Goal: Task Accomplishment & Management: Manage account settings

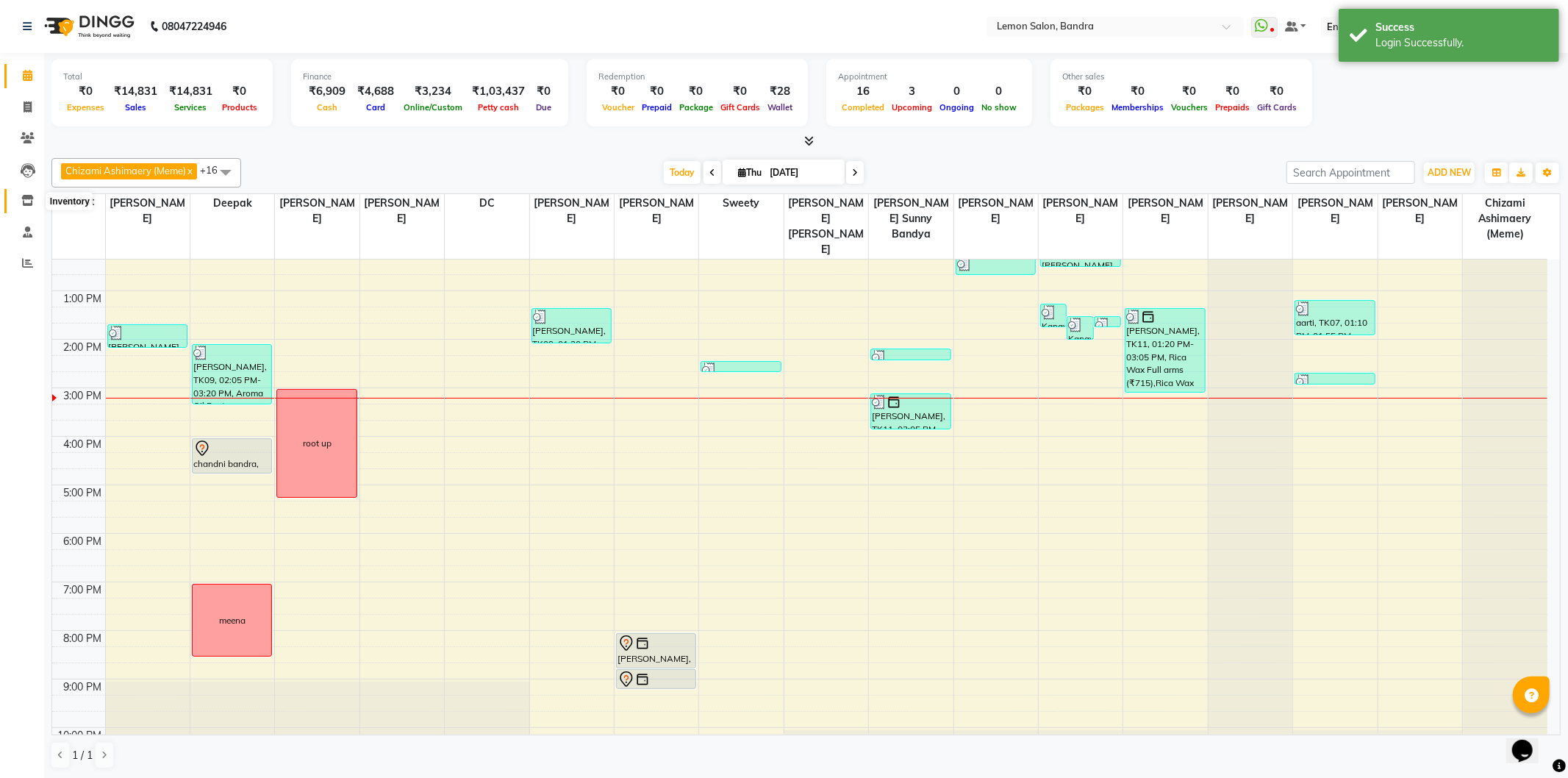
click at [26, 200] on icon at bounding box center [27, 201] width 13 height 11
select select
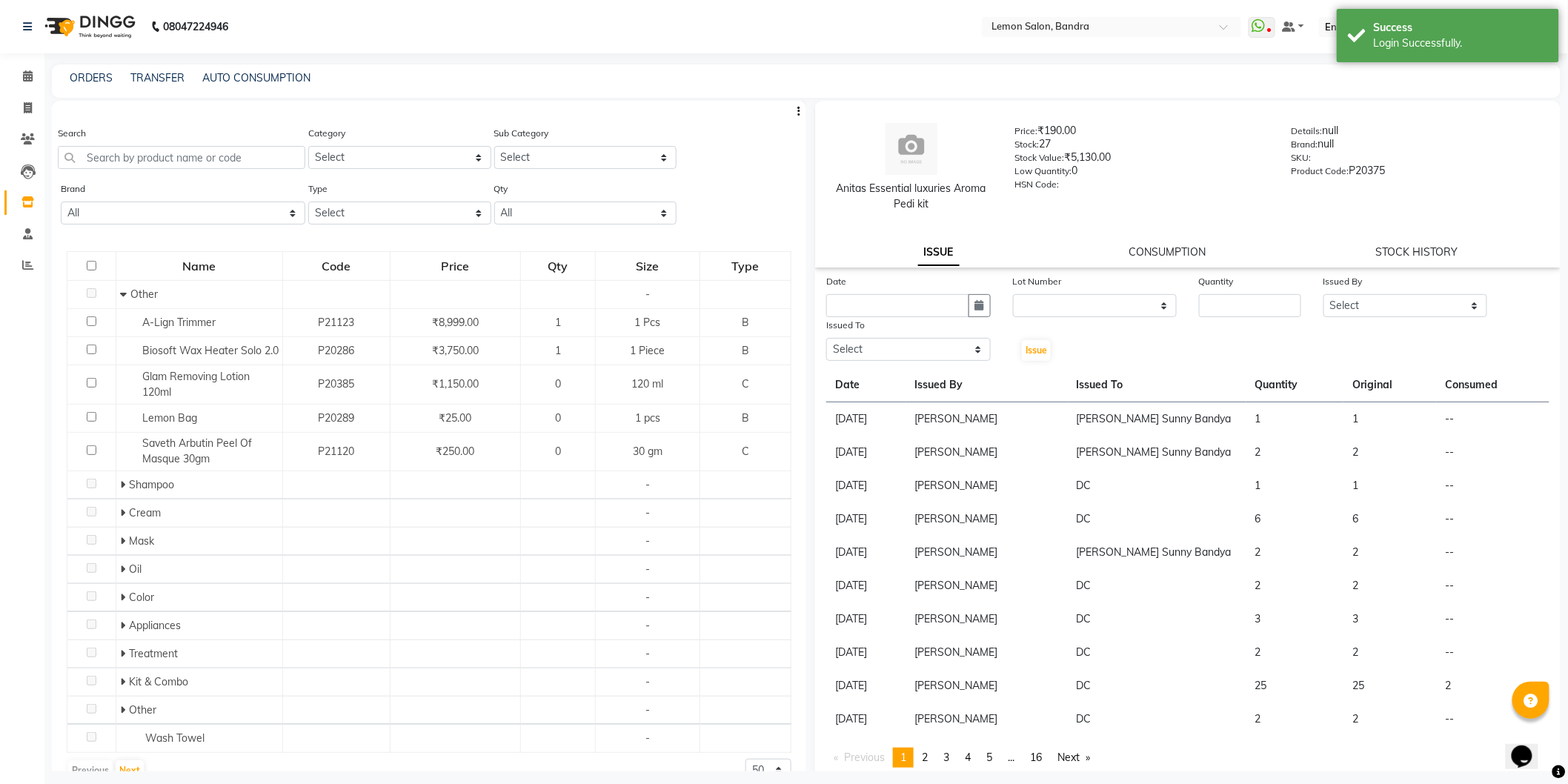
click at [82, 67] on div "ORDERS TRANSFER AUTO CONSUMPTION" at bounding box center [806, 81] width 1508 height 33
click at [75, 73] on link "ORDERS" at bounding box center [90, 78] width 43 height 13
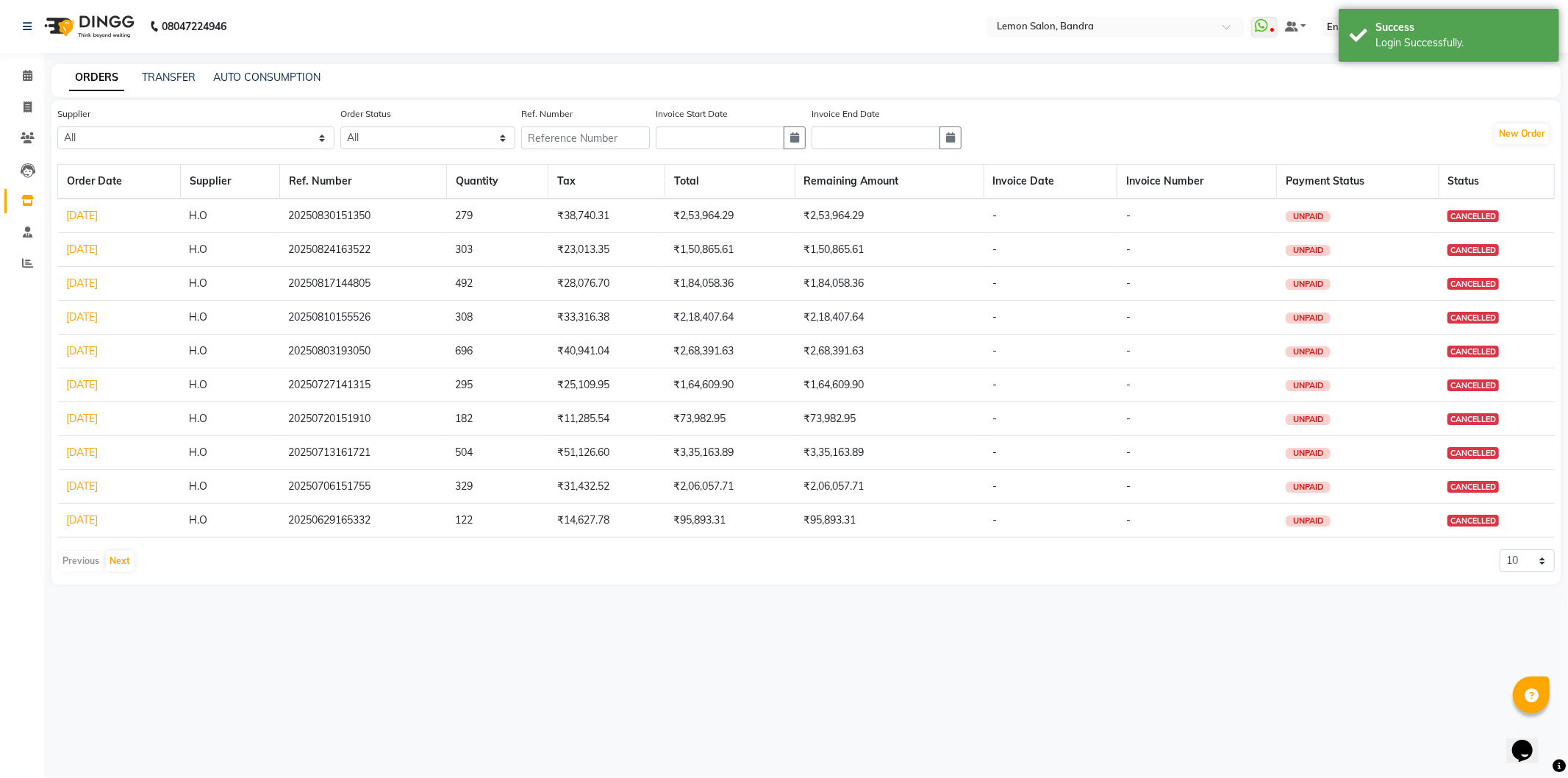
click at [99, 218] on link "[DATE]" at bounding box center [82, 215] width 32 height 13
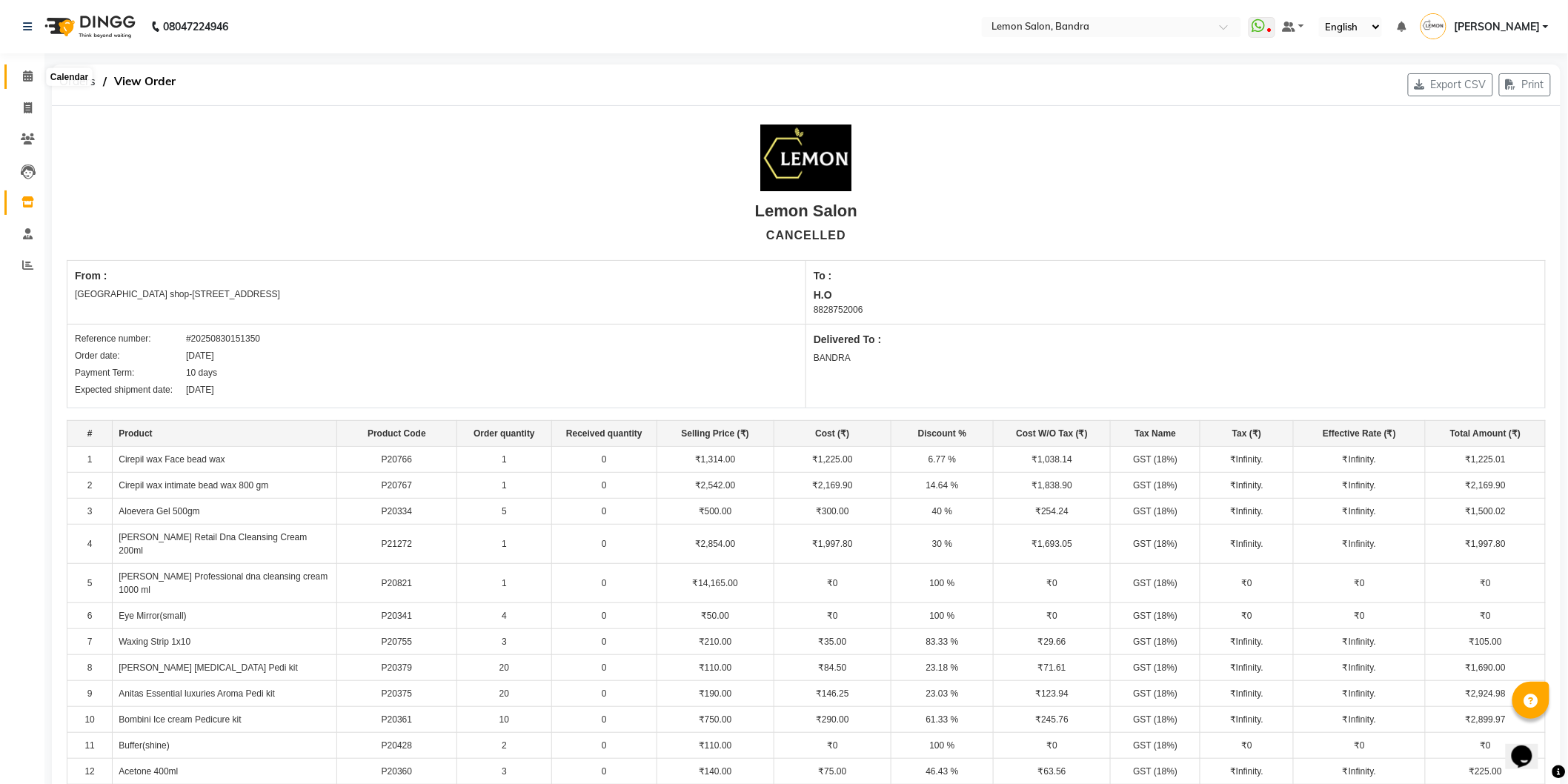
click at [17, 77] on span at bounding box center [28, 77] width 26 height 17
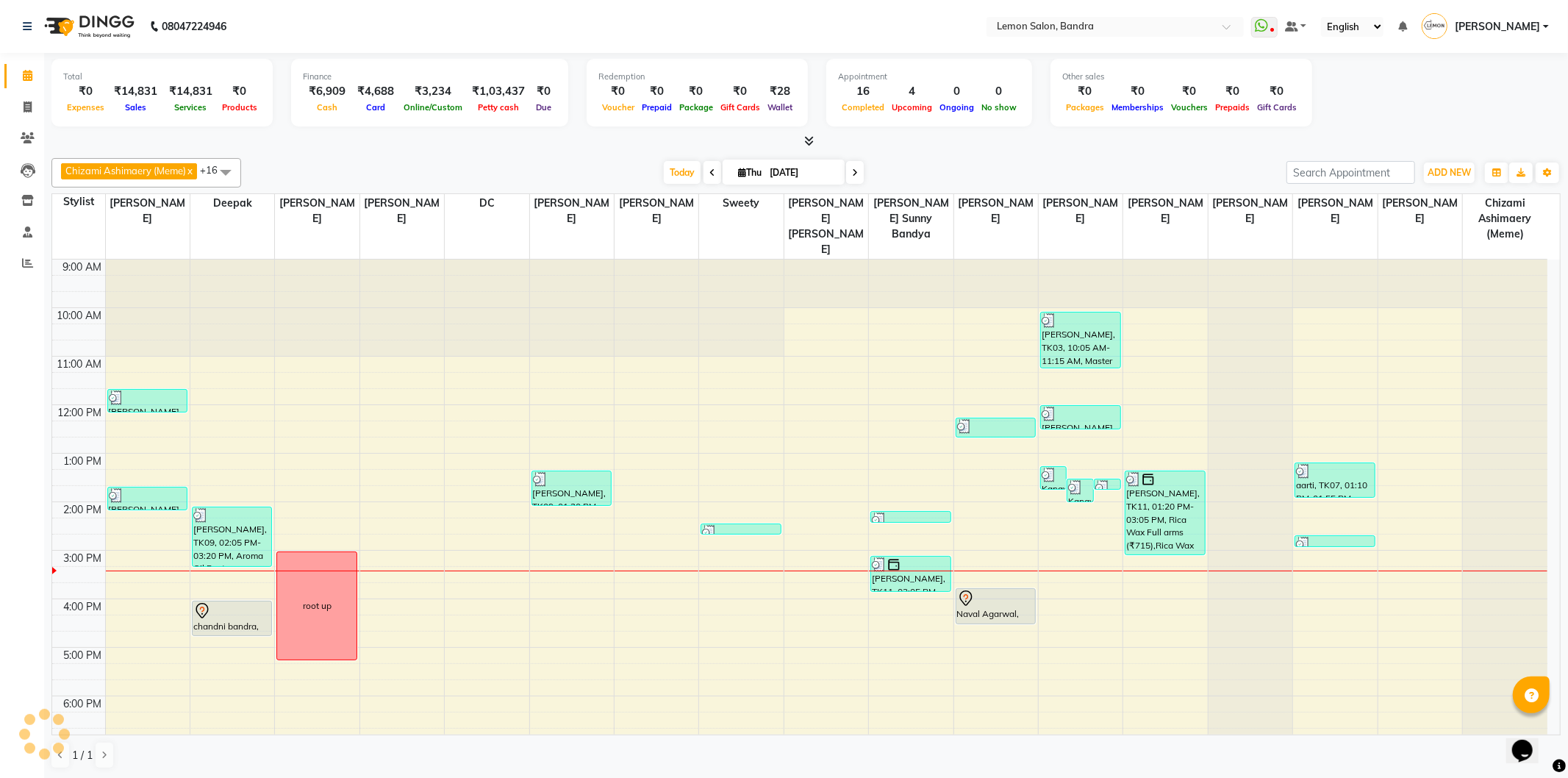
scroll to position [192, 0]
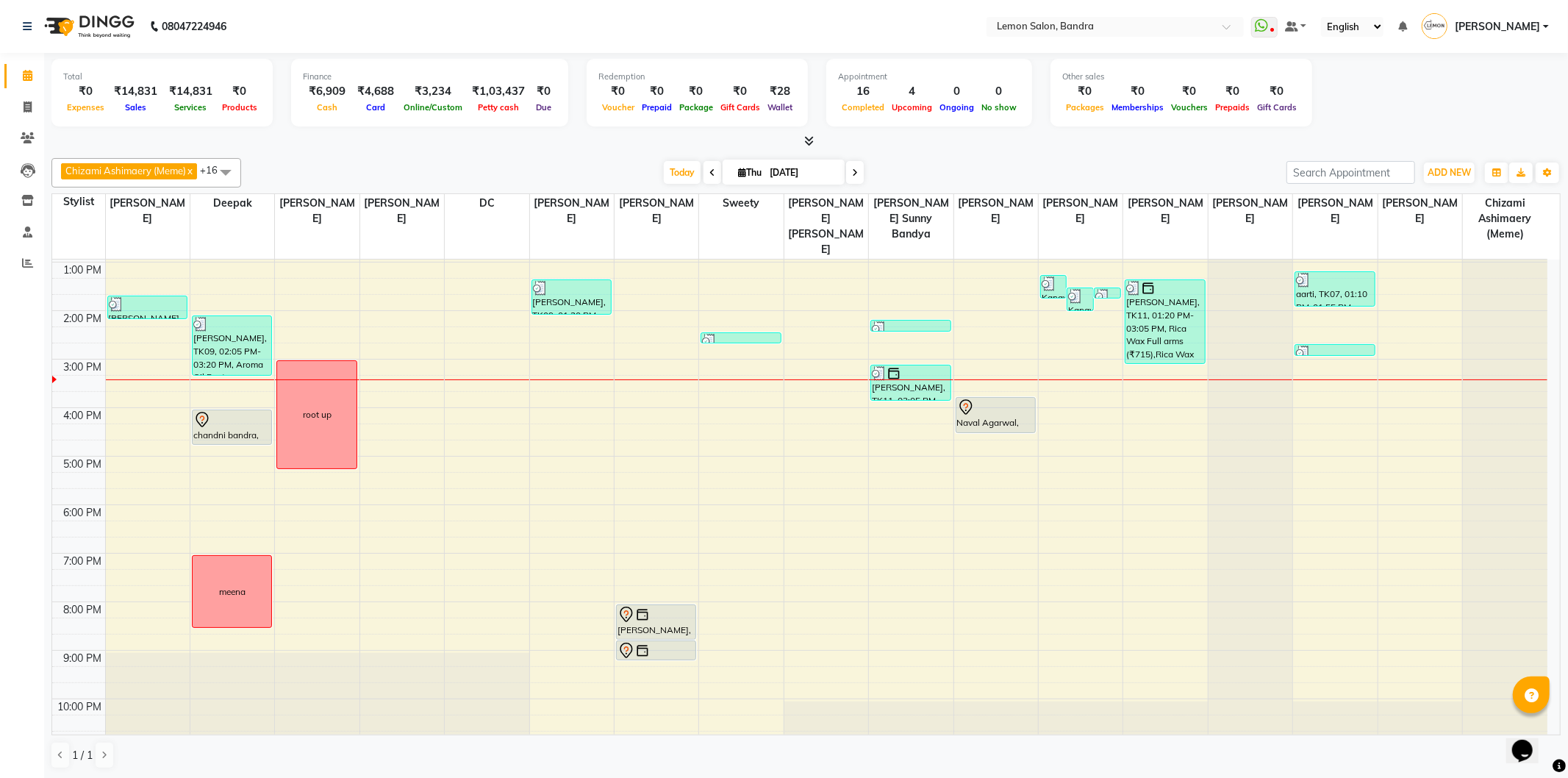
click at [202, 501] on div "9:00 AM 10:00 AM 11:00 AM 12:00 PM 1:00 PM 2:00 PM 3:00 PM 4:00 PM 5:00 PM 6:00…" at bounding box center [800, 408] width 1496 height 679
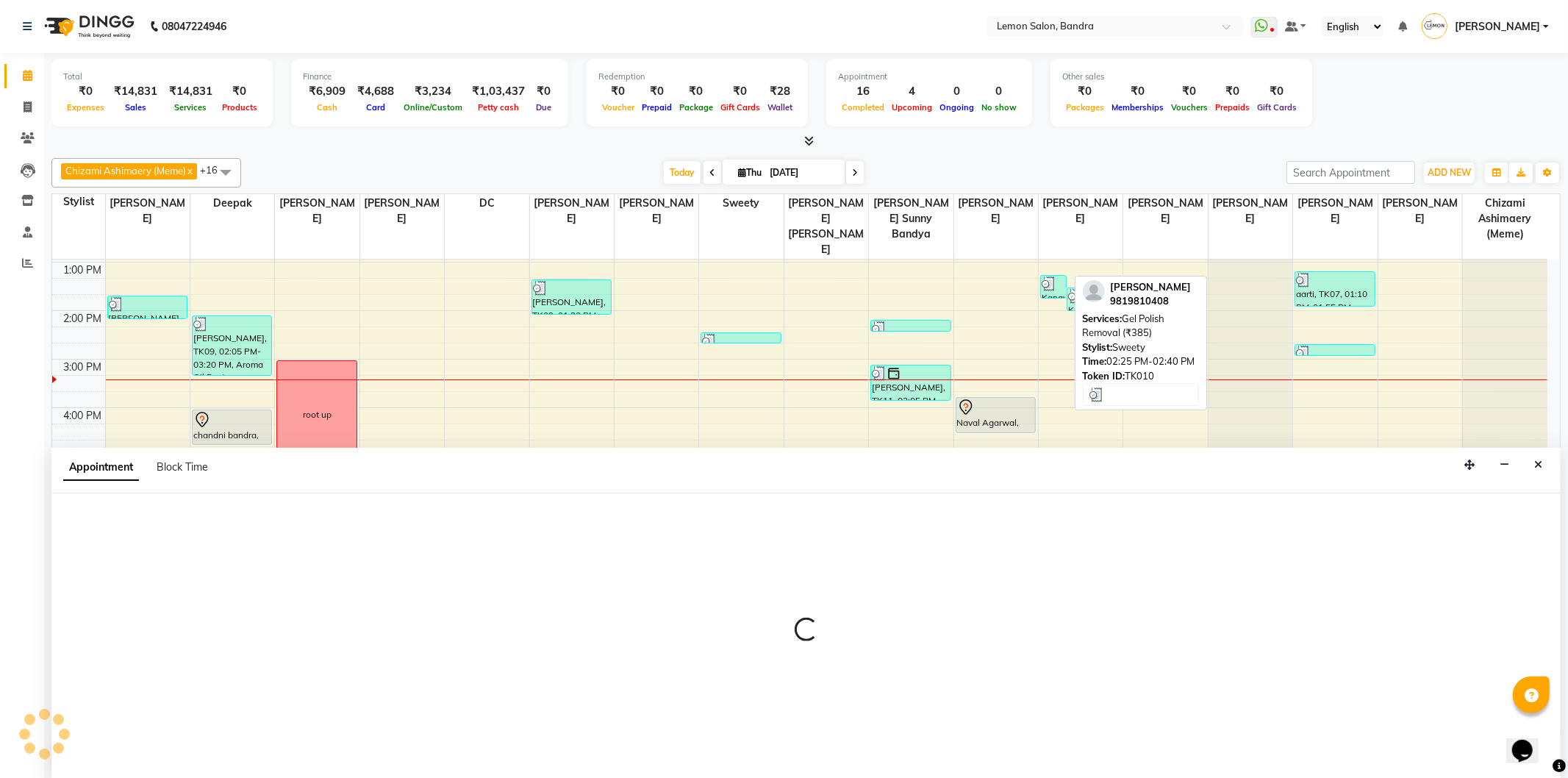
select select "7480"
select select "tentative"
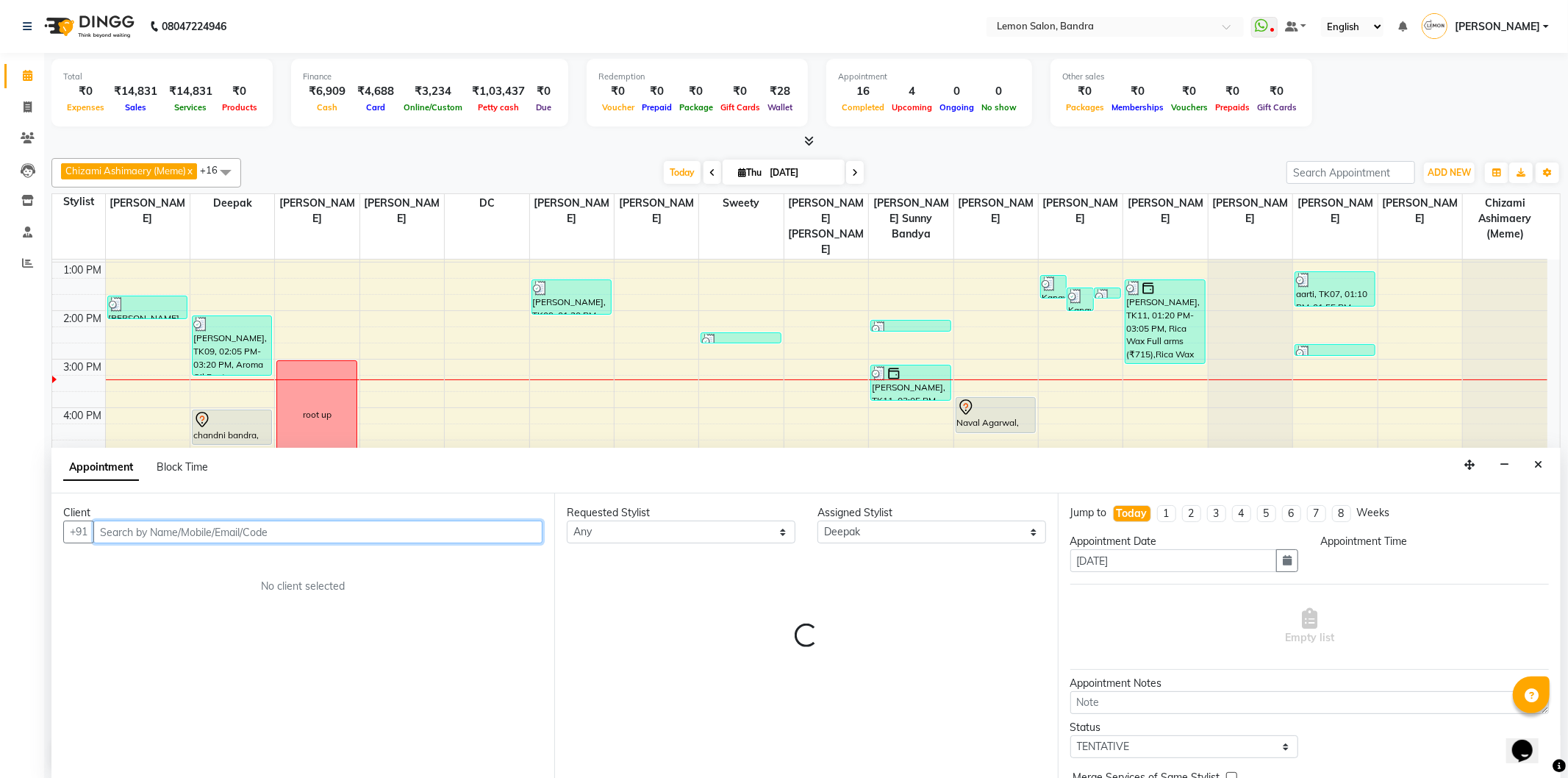
select select "1080"
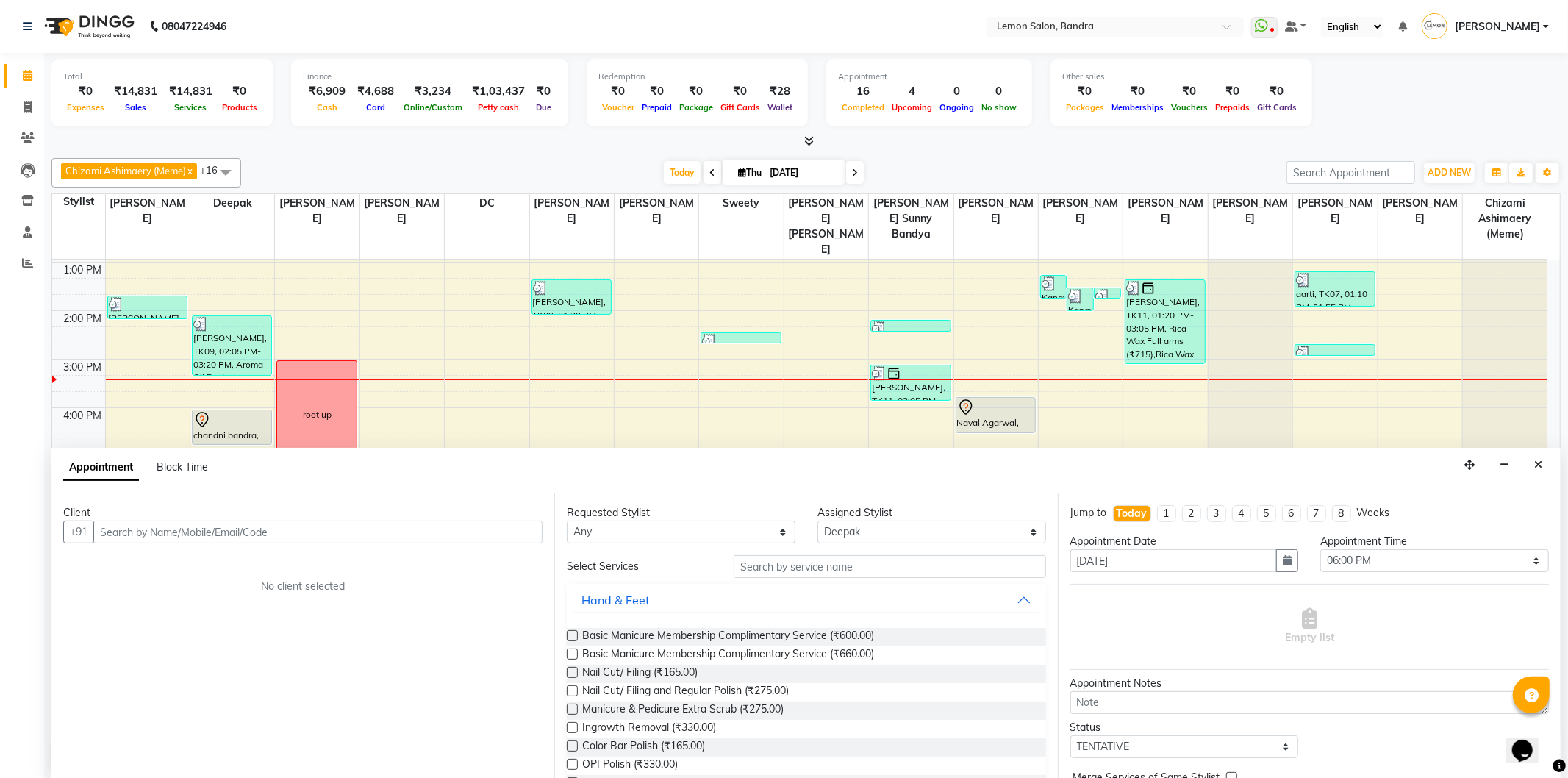
click at [1541, 473] on button "Close" at bounding box center [1538, 465] width 21 height 23
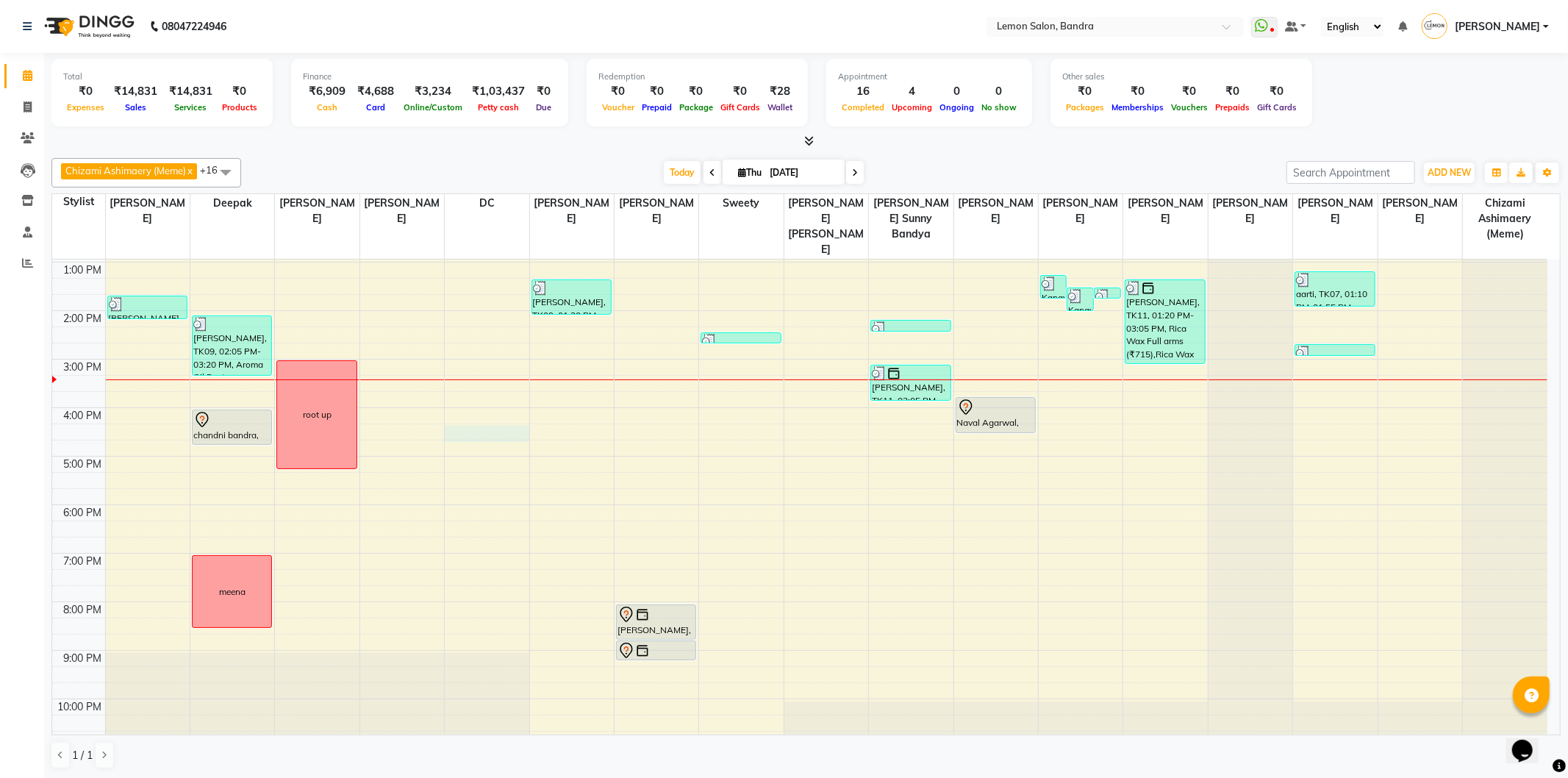
click at [494, 415] on div "9:00 AM 10:00 AM 11:00 AM 12:00 PM 1:00 PM 2:00 PM 3:00 PM 4:00 PM 5:00 PM 6:00…" at bounding box center [800, 408] width 1496 height 679
select select "7888"
select select "975"
select select "tentative"
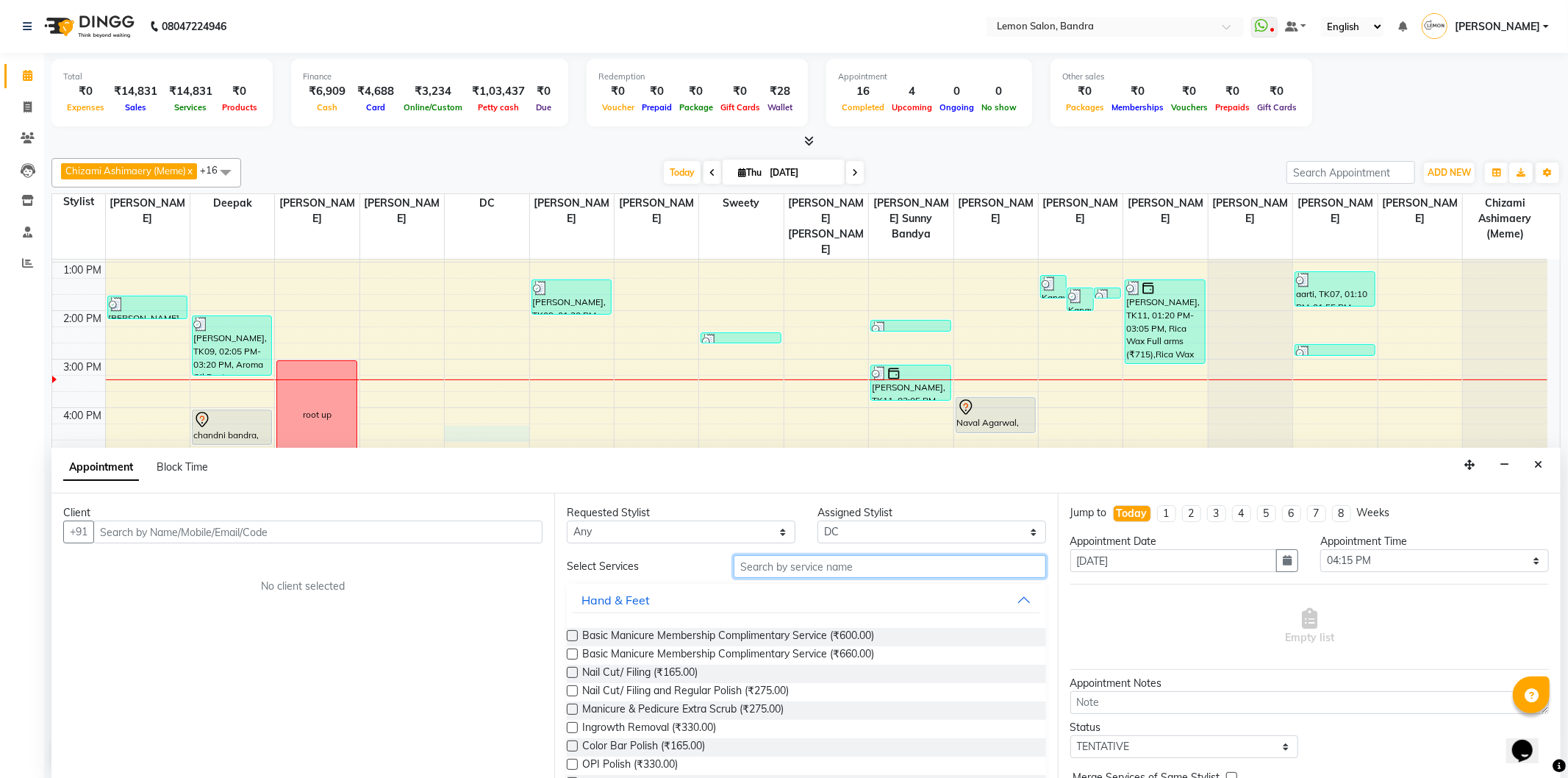
drag, startPoint x: 848, startPoint y: 568, endPoint x: 844, endPoint y: 468, distance: 100.1
click at [841, 487] on app-booking "Appointment Block Time Client +91 No client selected Requested Stylist Any Afsh…" at bounding box center [806, 613] width 1509 height 331
drag, startPoint x: 1421, startPoint y: 564, endPoint x: 1421, endPoint y: 555, distance: 9.0
click at [1421, 564] on select "Select 10:00 AM 10:15 AM 10:30 AM 10:45 AM 11:00 AM 11:15 AM 11:30 AM 11:45 AM …" at bounding box center [1435, 561] width 229 height 23
select select "990"
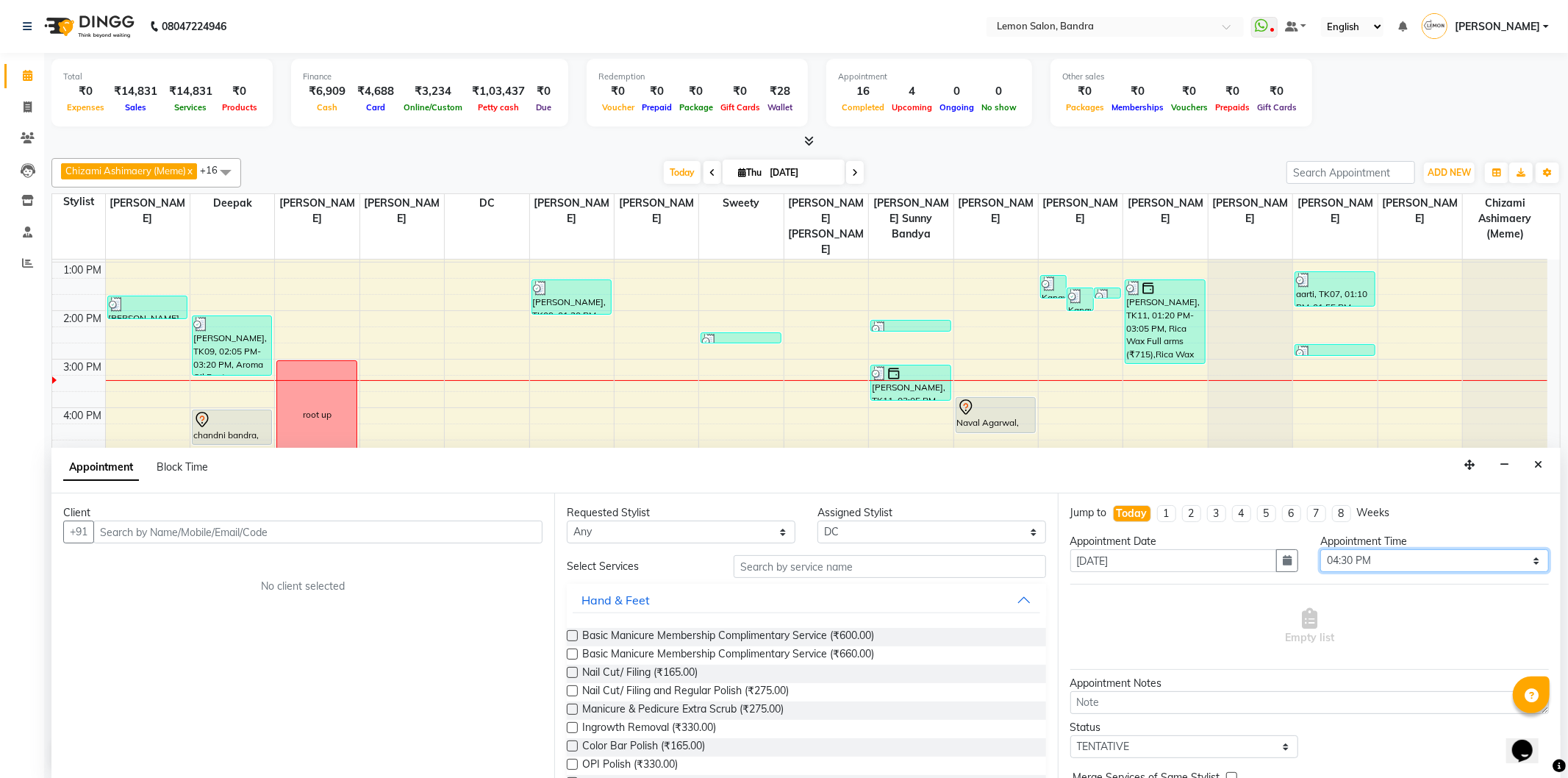
click at [1321, 550] on select "Select 10:00 AM 10:15 AM 10:30 AM 10:45 AM 11:00 AM 11:15 AM 11:30 AM 11:45 AM …" at bounding box center [1435, 561] width 229 height 23
click at [974, 528] on select "Select Afsha Chizami Ashimaery (Meme) DC Deepak Elma Sunny Bandya Javed Shaikh …" at bounding box center [932, 531] width 229 height 23
select select "39333"
click at [818, 520] on select "Select Afsha Chizami Ashimaery (Meme) DC Deepak Elma Sunny Bandya Javed Shaikh …" at bounding box center [932, 531] width 229 height 23
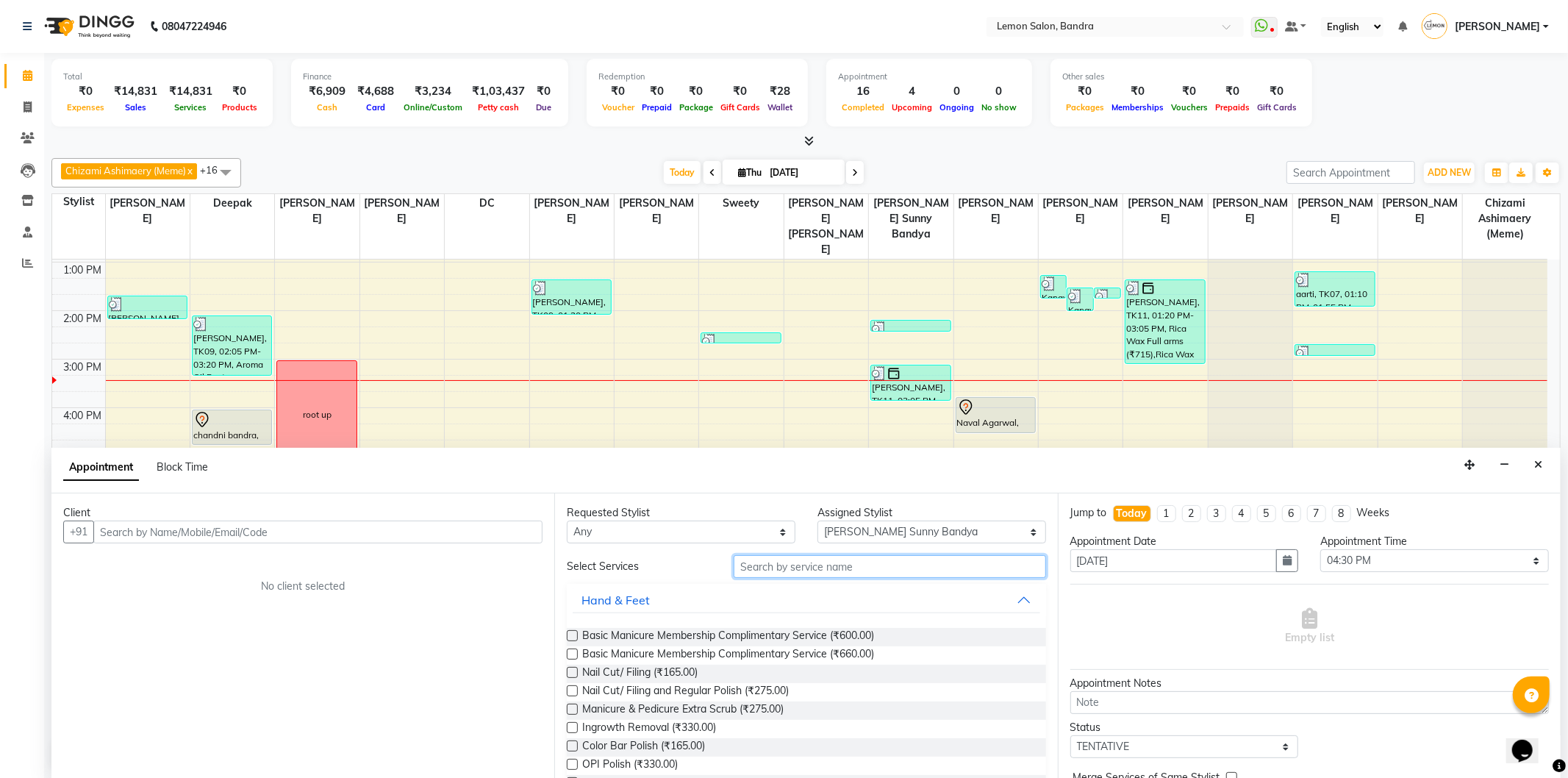
click at [776, 557] on input "text" at bounding box center [889, 566] width 311 height 23
type input "ped"
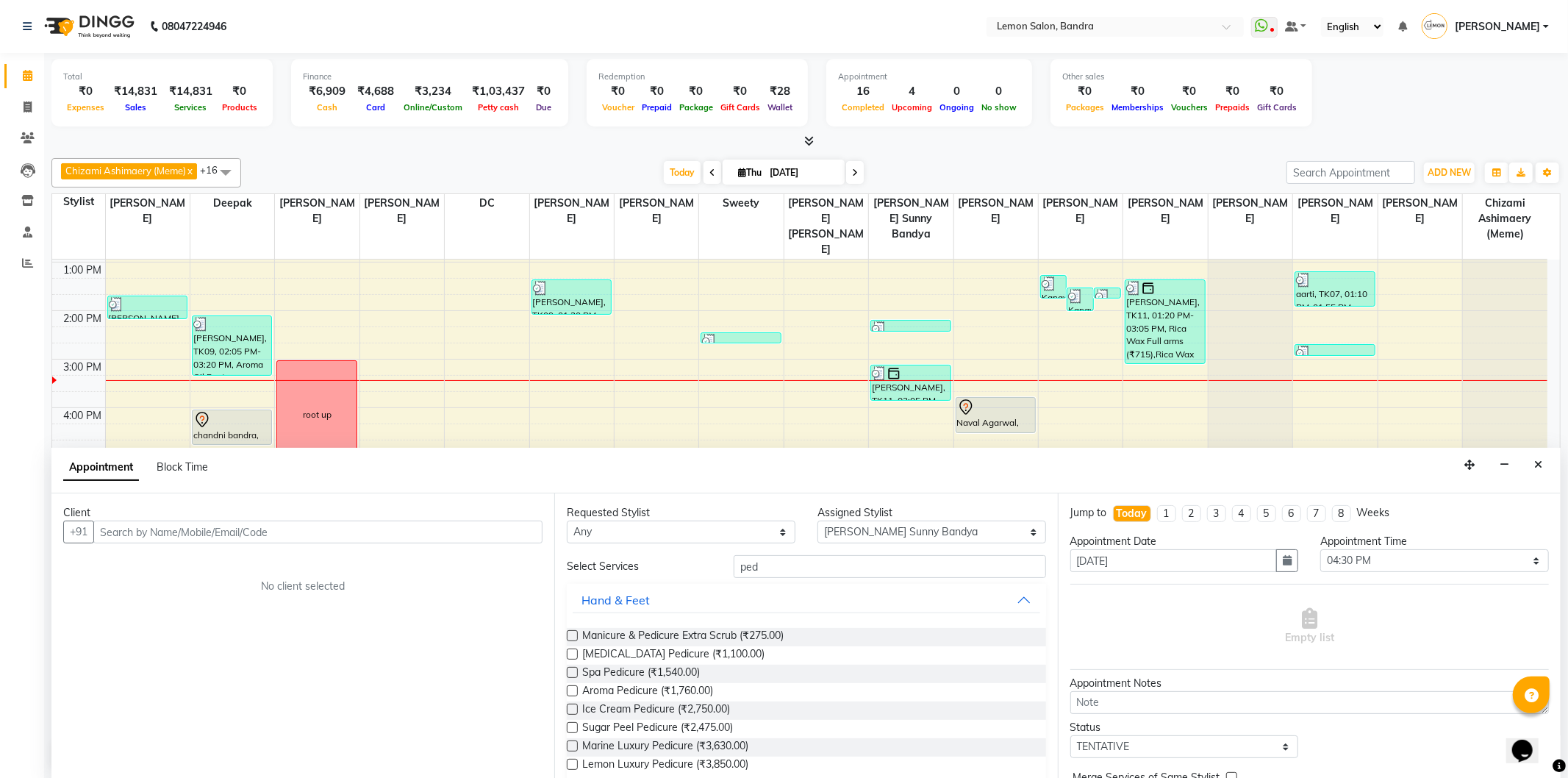
click at [572, 651] on label at bounding box center [572, 654] width 11 height 11
click at [572, 651] on input "checkbox" at bounding box center [572, 655] width 9 height 9
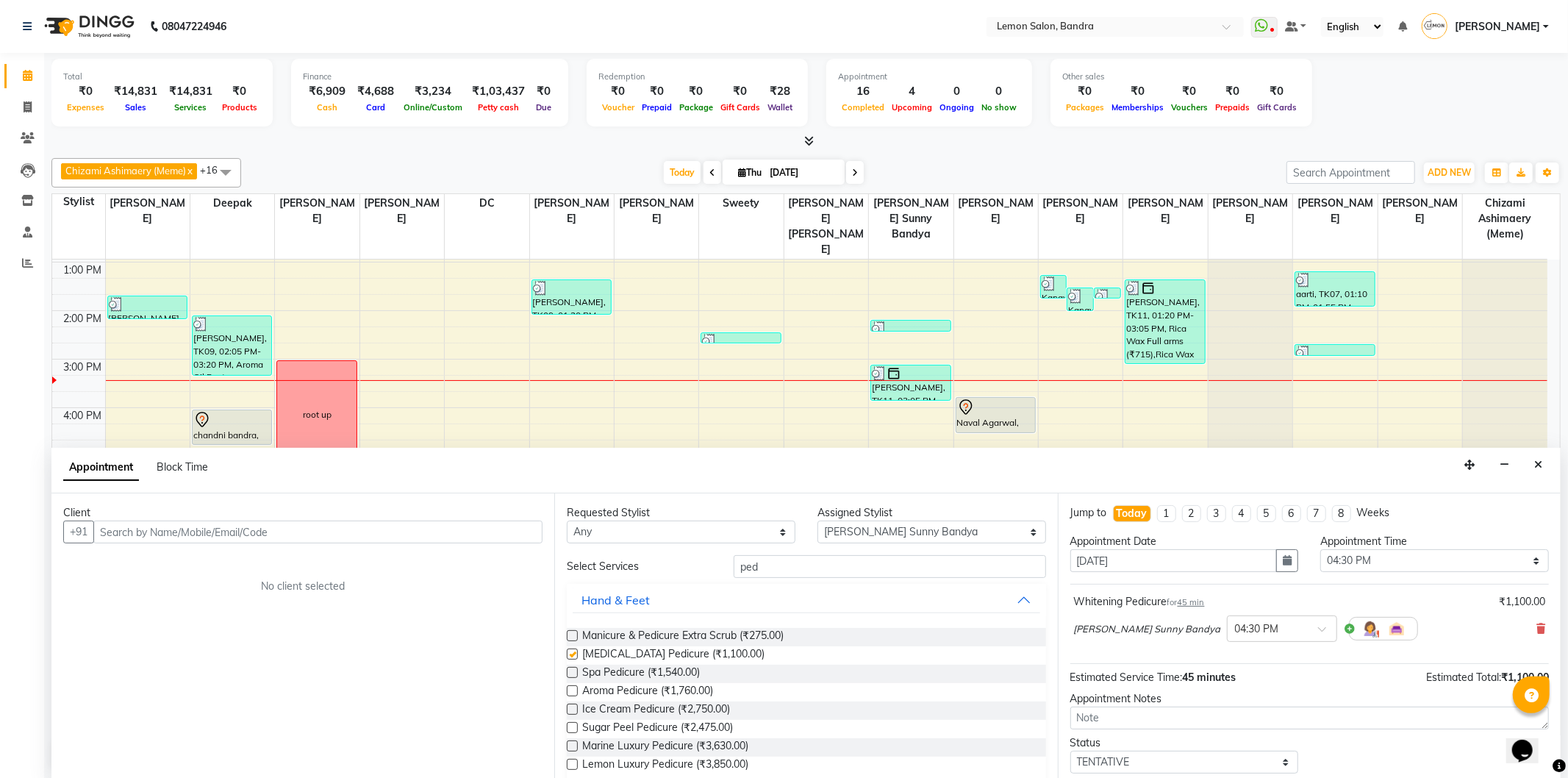
checkbox input "false"
click at [234, 532] on input "text" at bounding box center [318, 531] width 449 height 23
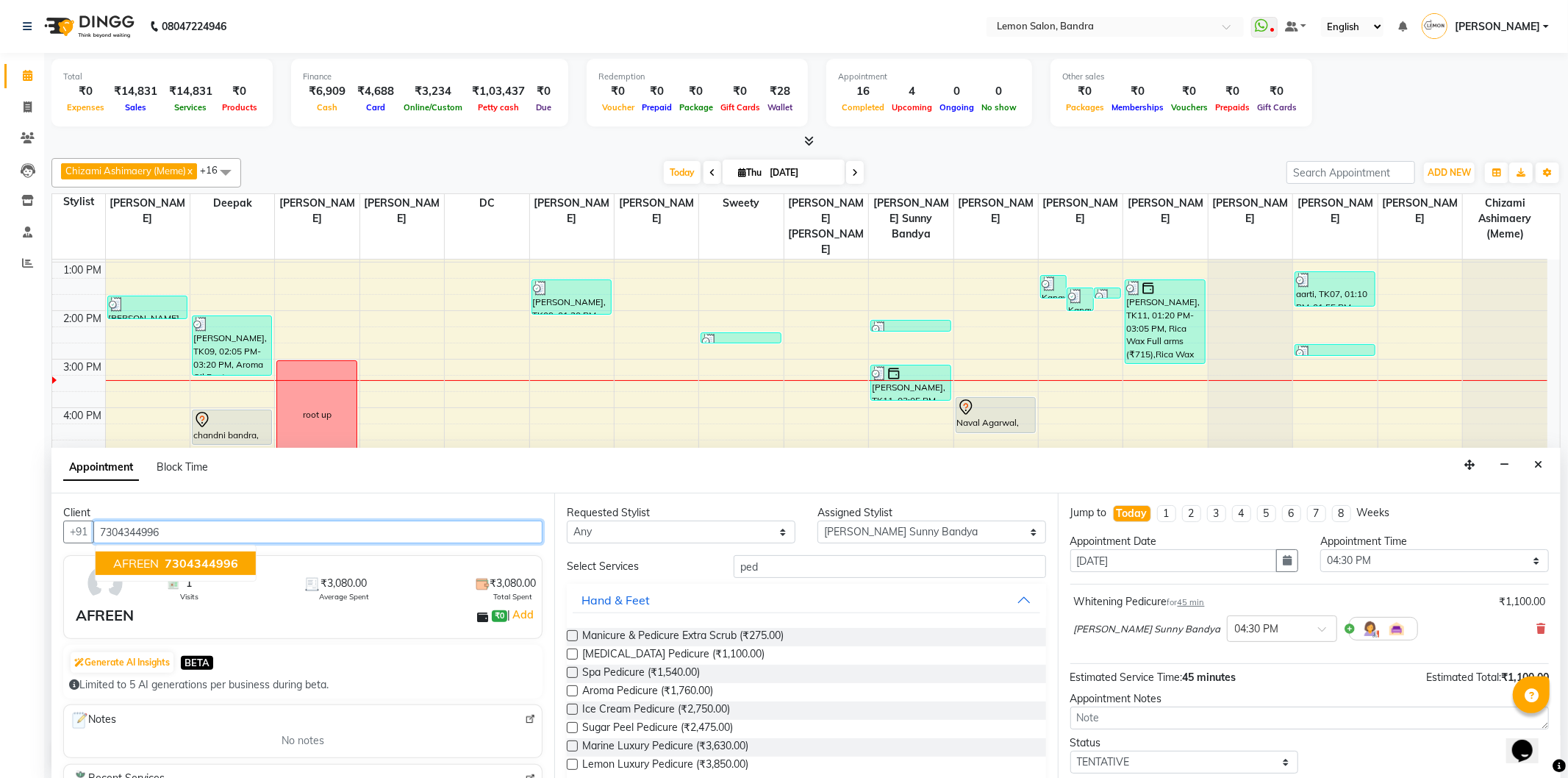
click at [177, 564] on span "7304344996" at bounding box center [201, 564] width 73 height 15
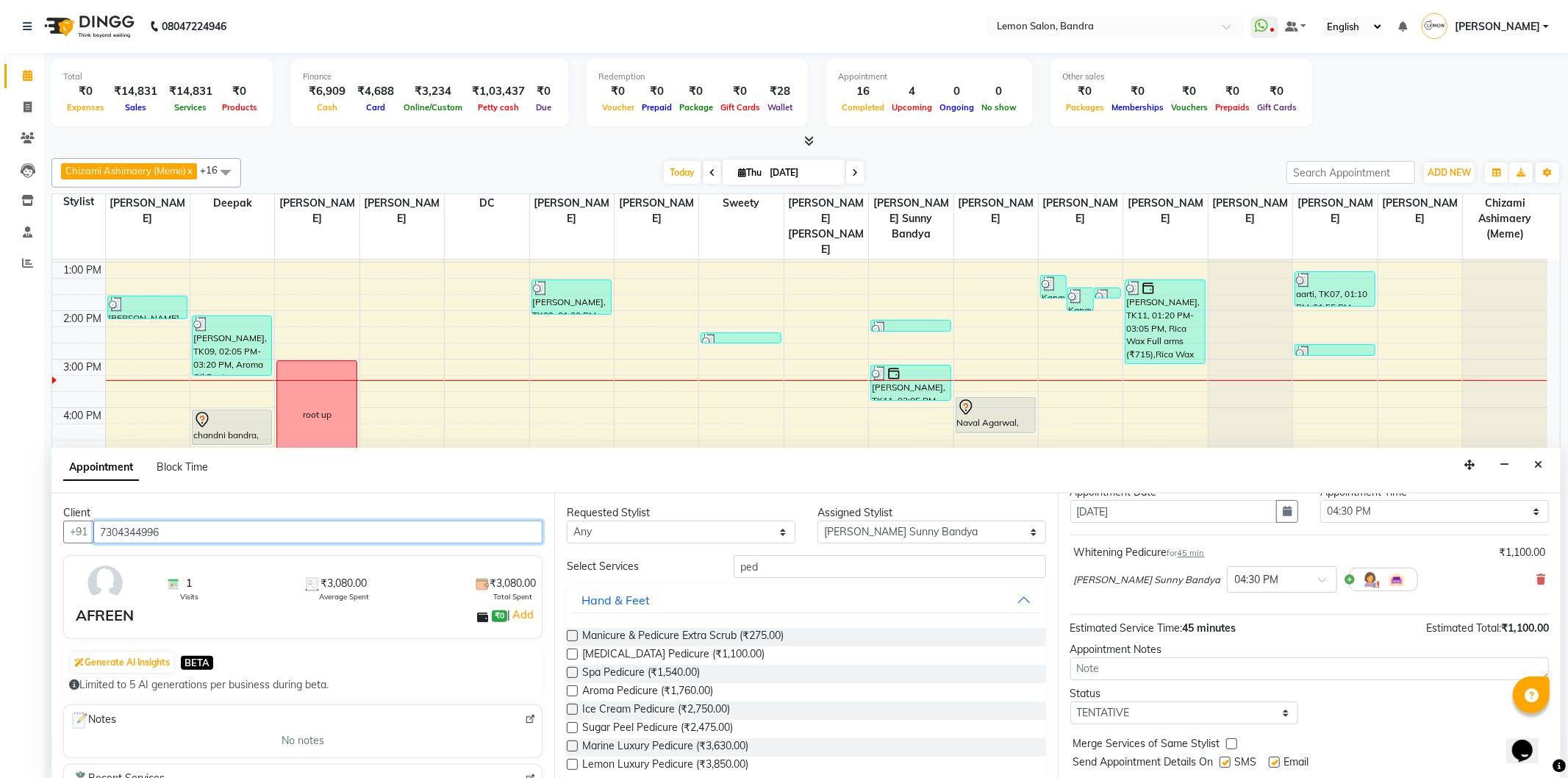
scroll to position [88, 0]
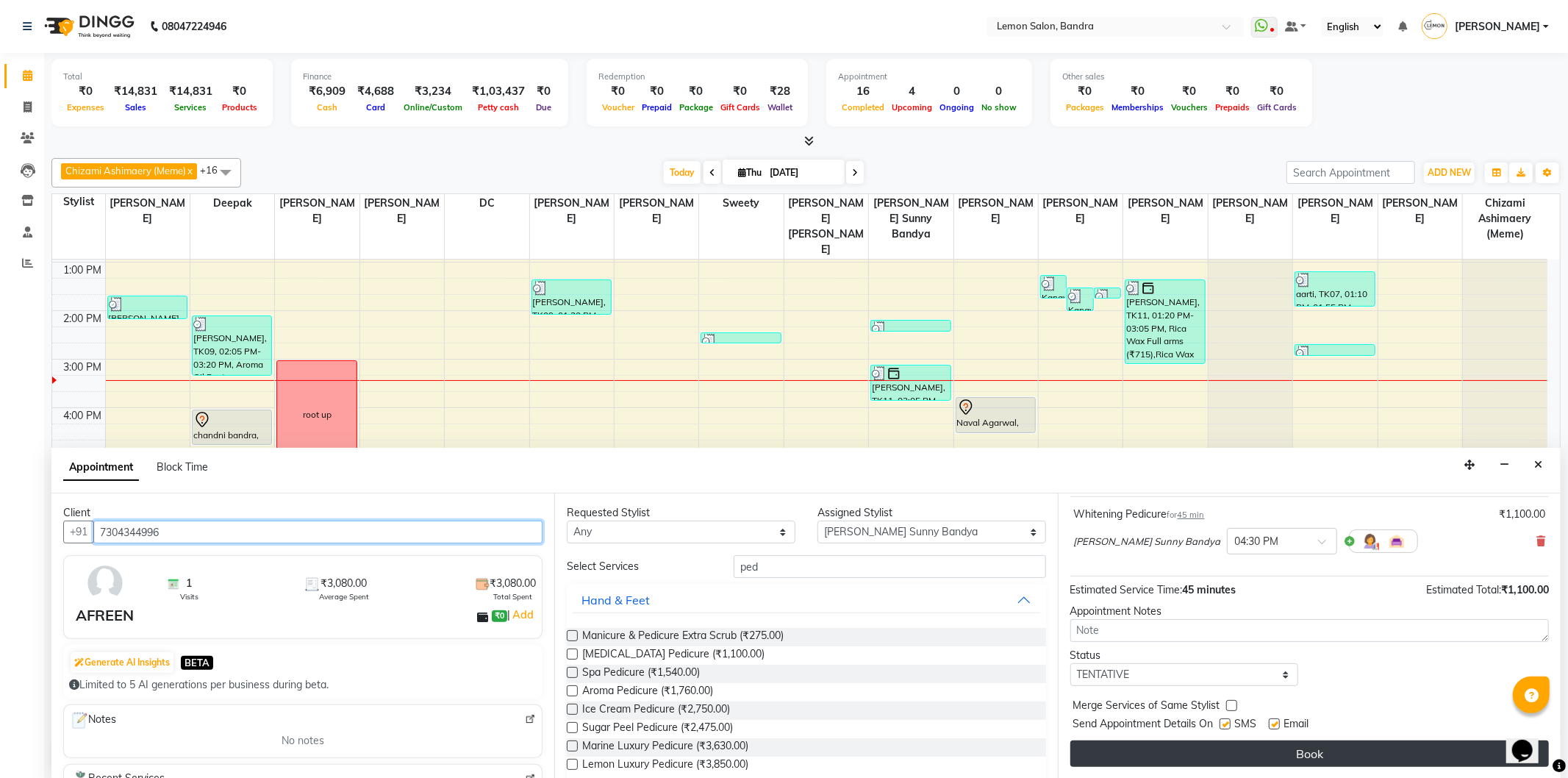
type input "7304344996"
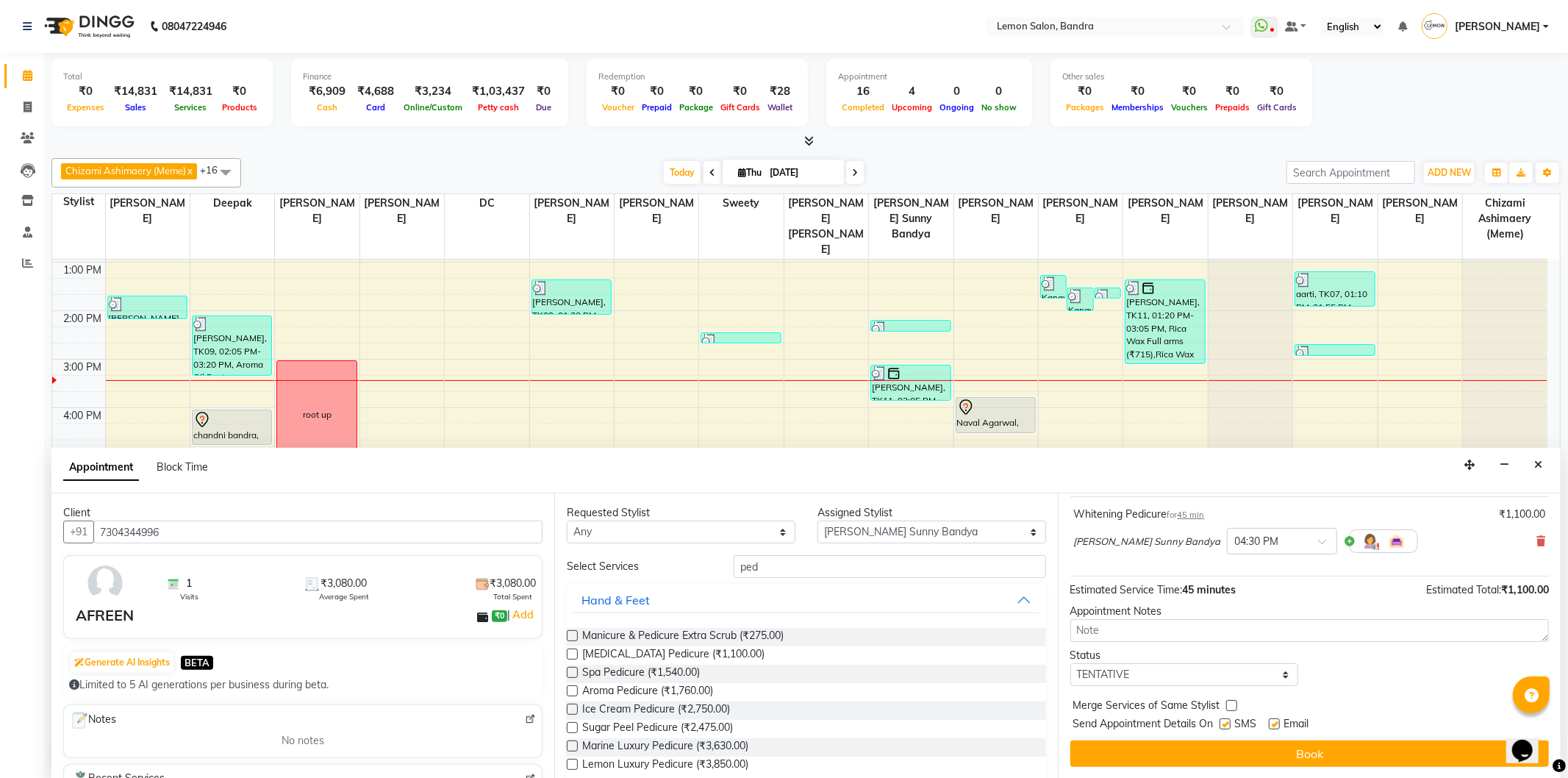
drag, startPoint x: 1310, startPoint y: 740, endPoint x: 1307, endPoint y: 733, distance: 7.6
click at [1310, 740] on button "Book" at bounding box center [1310, 753] width 479 height 27
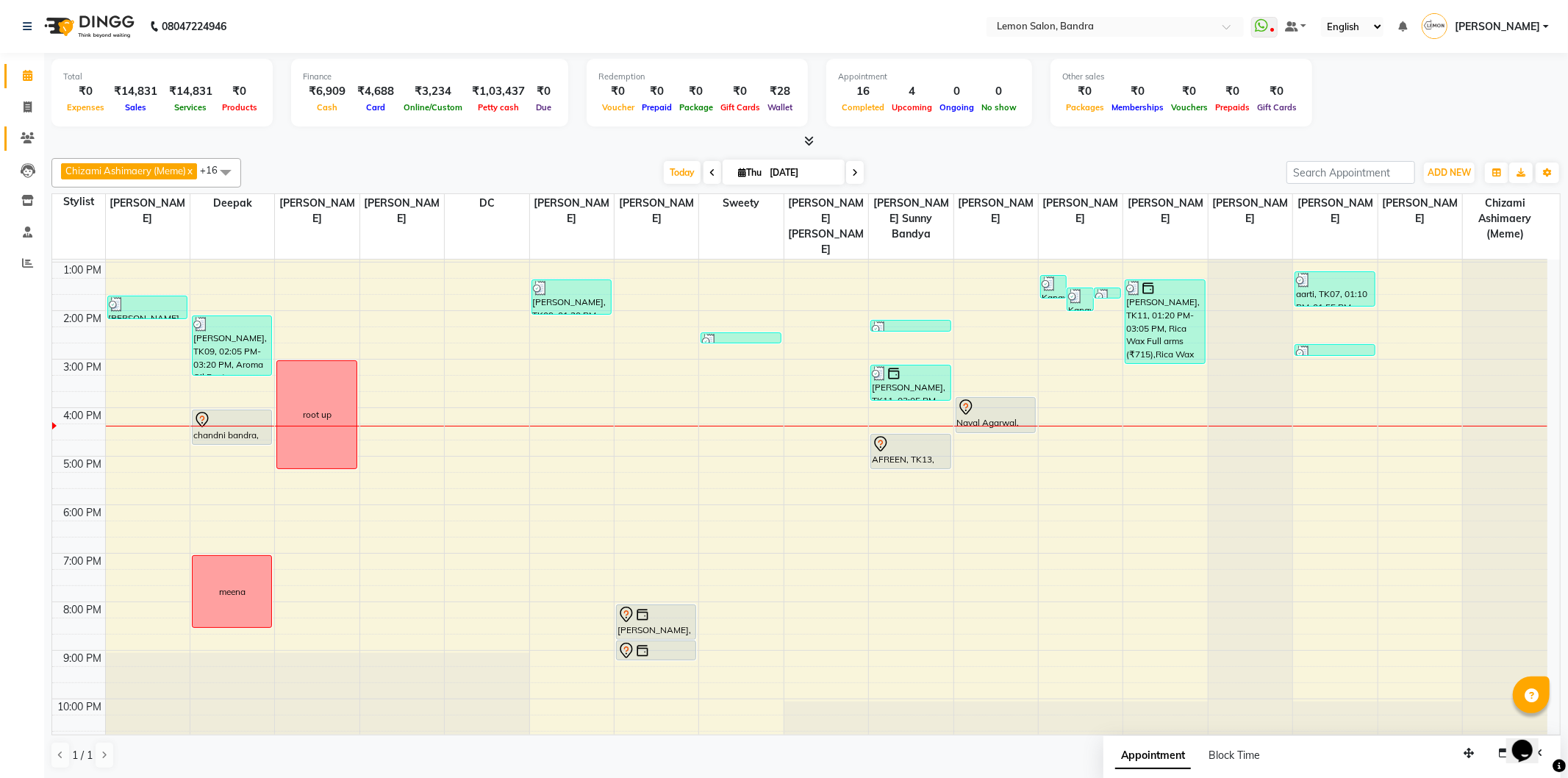
click at [26, 128] on link "Clients" at bounding box center [22, 138] width 36 height 24
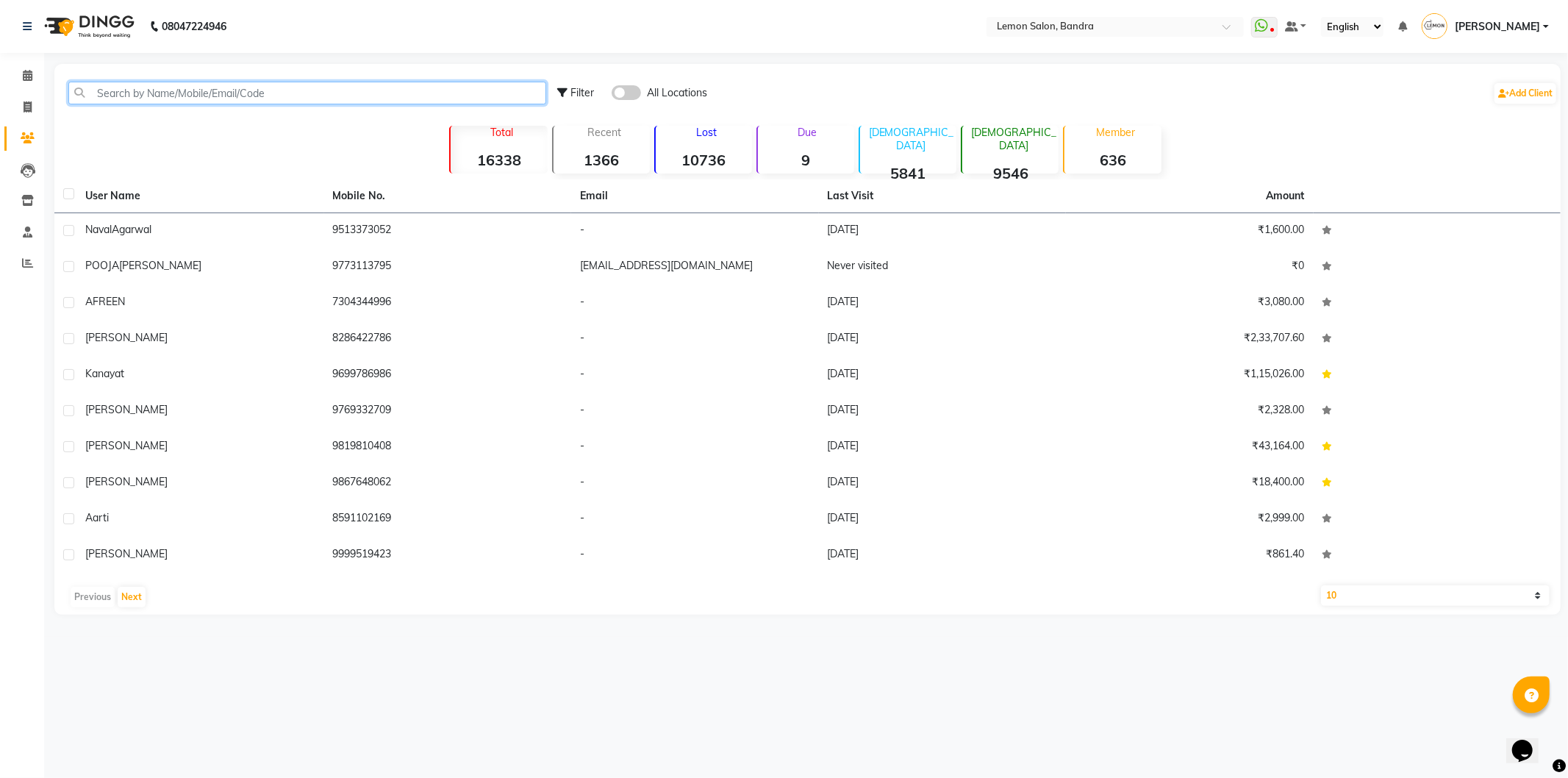
click at [92, 97] on input "text" at bounding box center [308, 93] width 478 height 23
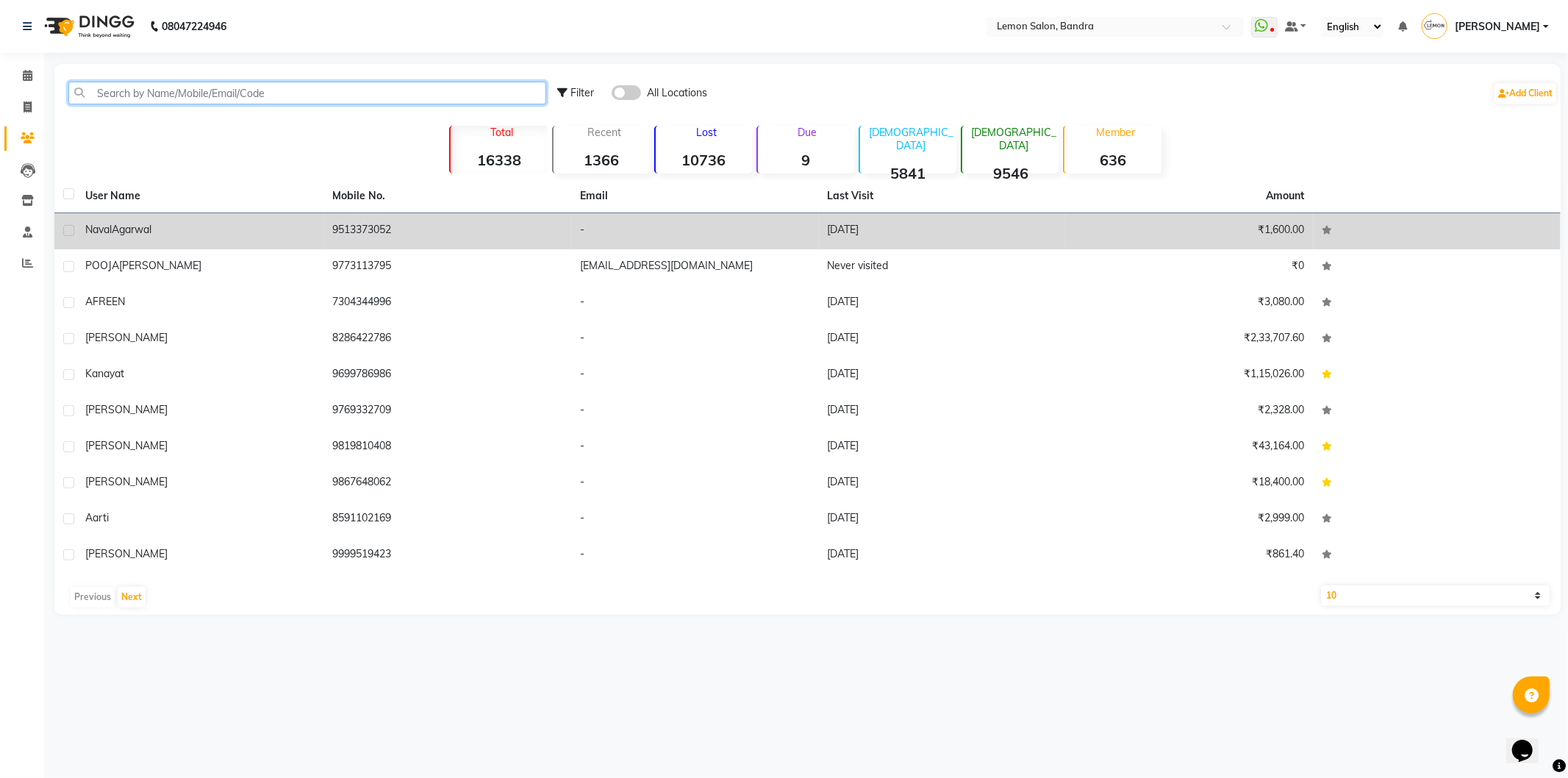
paste input "98200 94645"
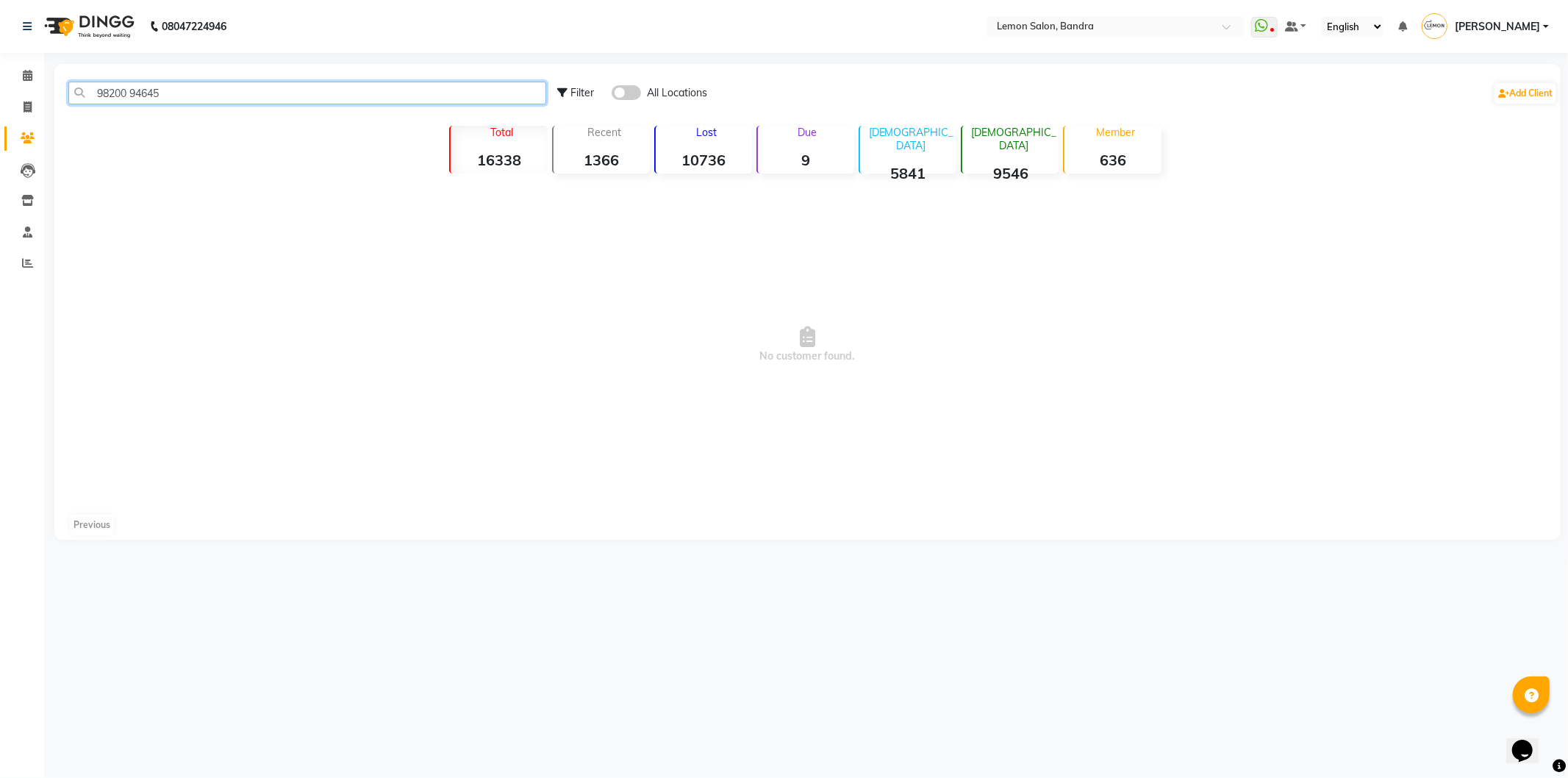
click at [136, 93] on input "98200 94645" at bounding box center [308, 93] width 478 height 23
click at [252, 92] on input "9820094645" at bounding box center [308, 93] width 478 height 23
click at [639, 96] on span at bounding box center [626, 93] width 29 height 15
click at [612, 95] on input "checkbox" at bounding box center [612, 95] width 0 height 0
click at [200, 100] on input "9820094645" at bounding box center [308, 93] width 478 height 23
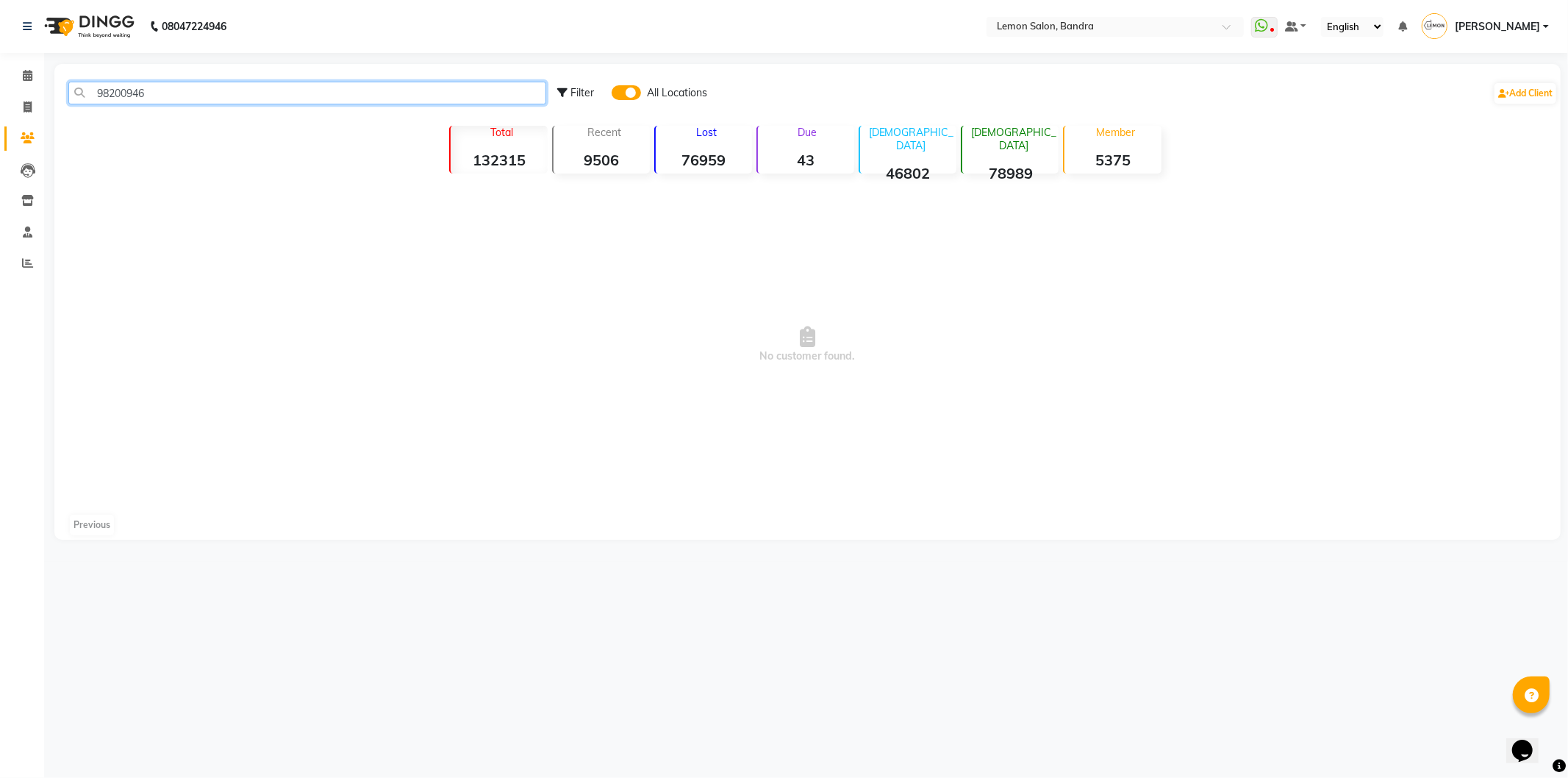
type input "9820094"
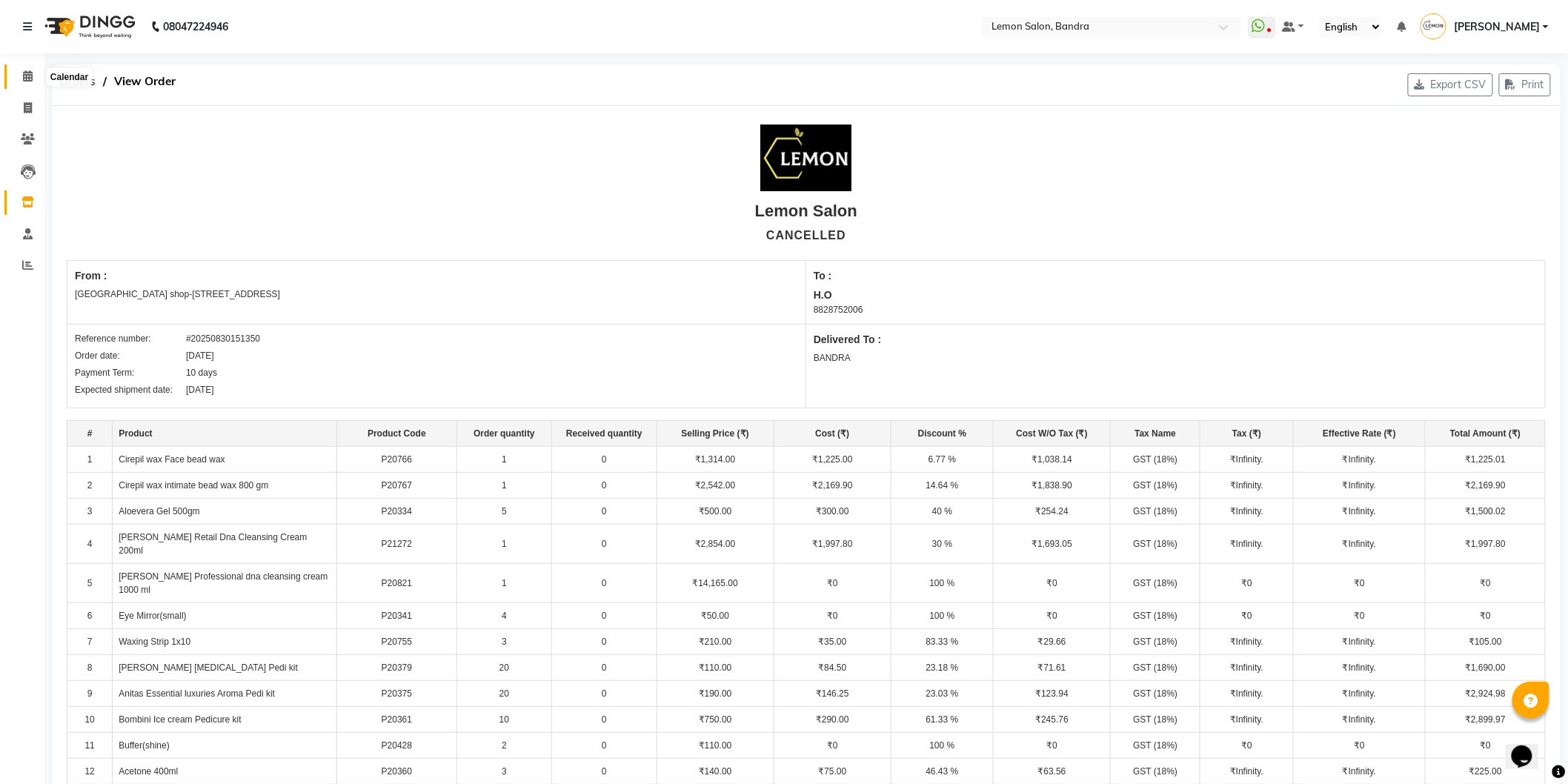
click at [32, 68] on span at bounding box center [28, 77] width 26 height 17
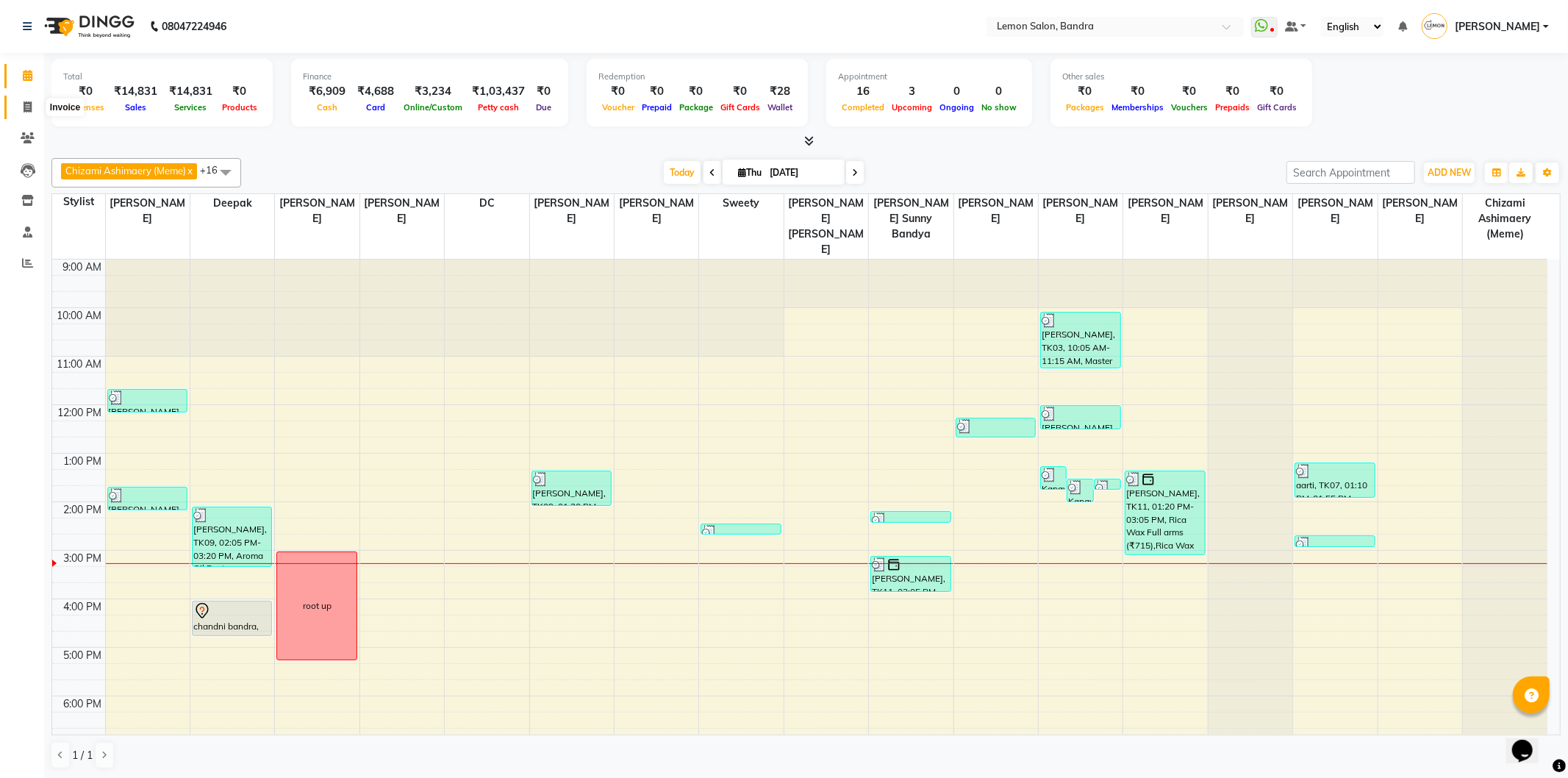
click at [32, 106] on span at bounding box center [27, 107] width 26 height 16
select select "563"
select select "service"
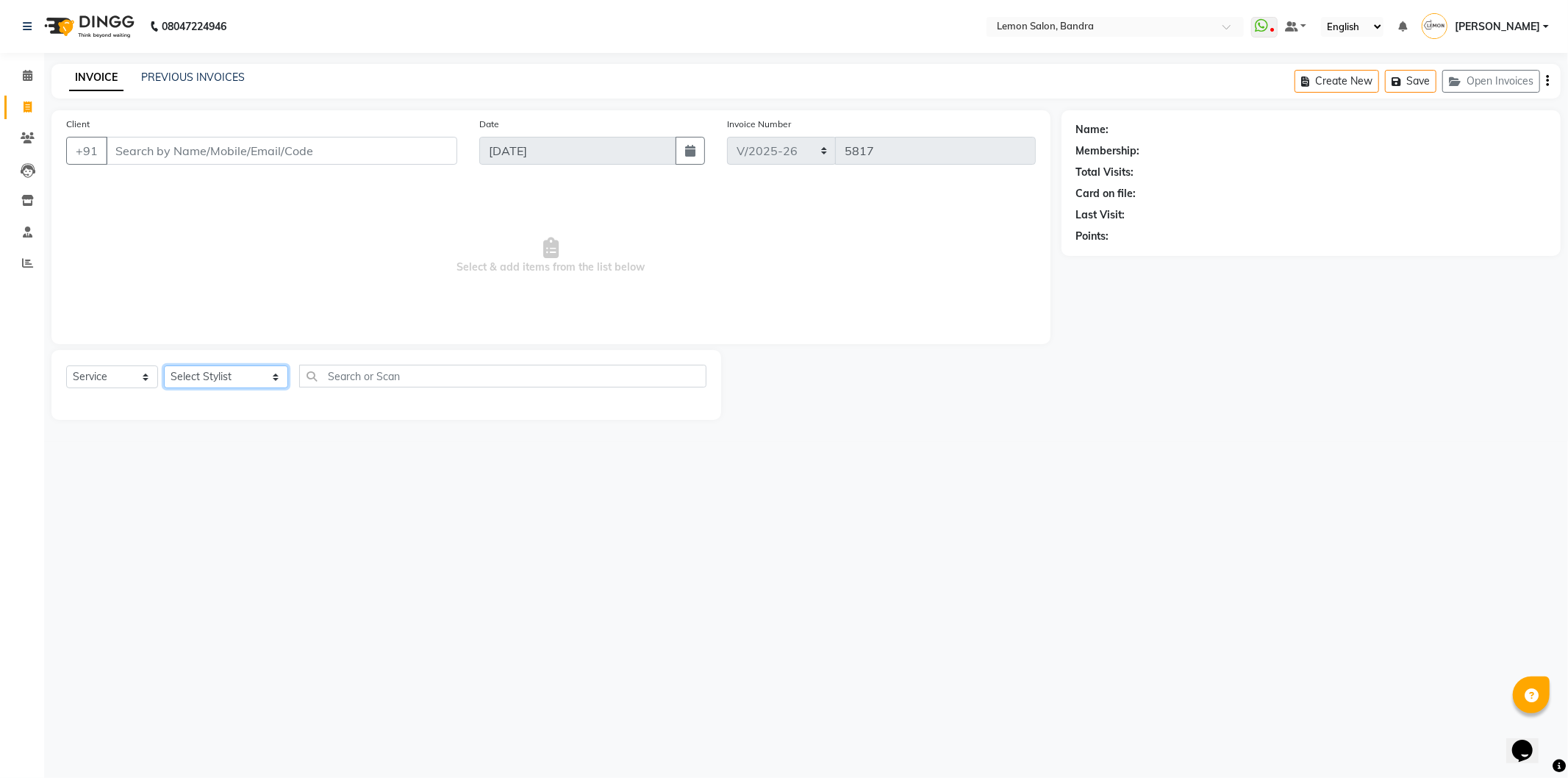
click at [224, 378] on select "Select Stylist Afsha Chizami Ashimaery (Meme) DC Deepak Elma Sunny Bandya Javed…" at bounding box center [226, 377] width 125 height 23
select select "7888"
click at [164, 367] on select "Select Stylist Afsha Chizami Ashimaery (Meme) DC Deepak Elma Sunny Bandya Javed…" at bounding box center [226, 377] width 125 height 23
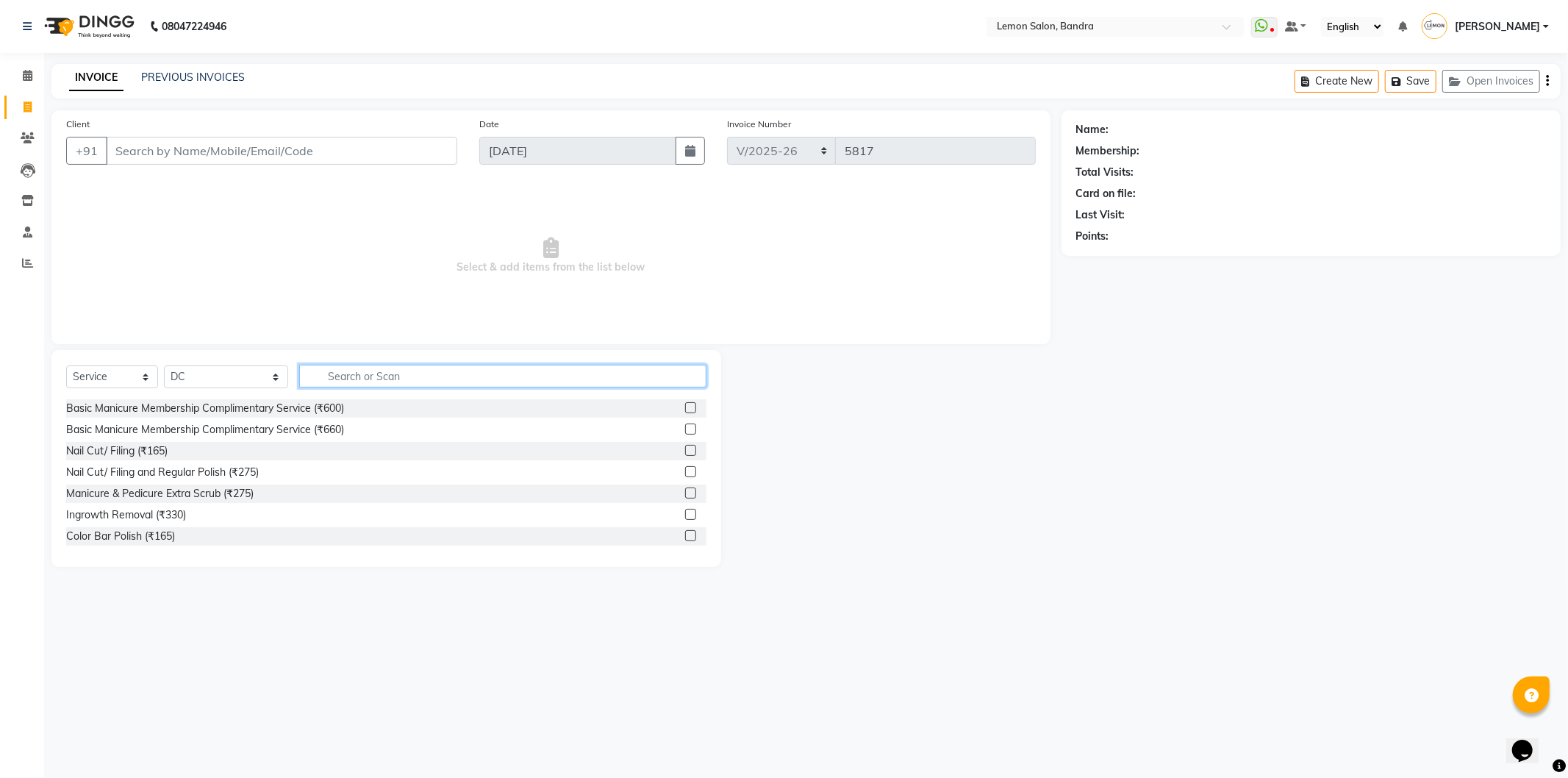
click at [458, 382] on input "text" at bounding box center [503, 376] width 408 height 23
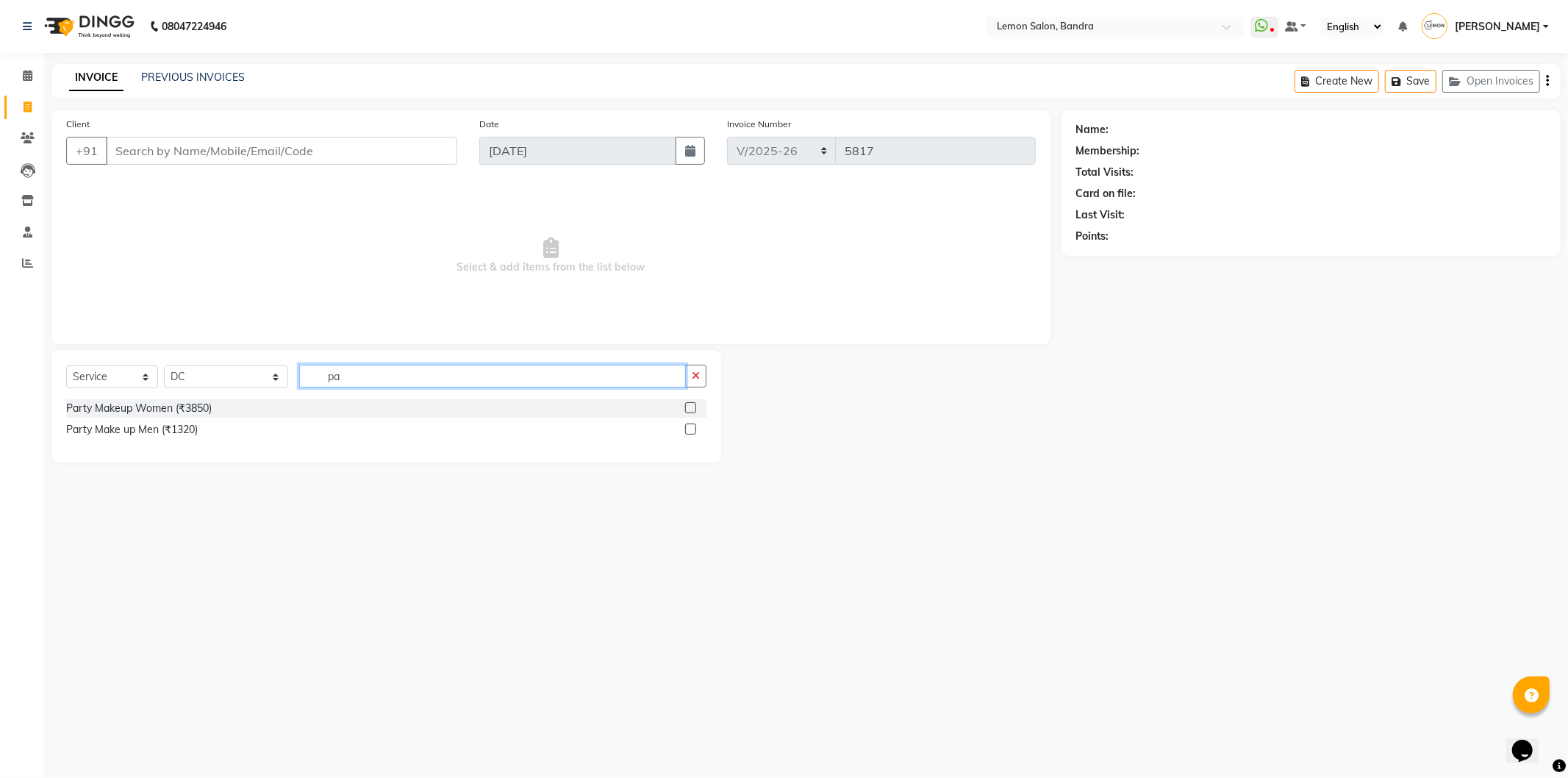
type input "p"
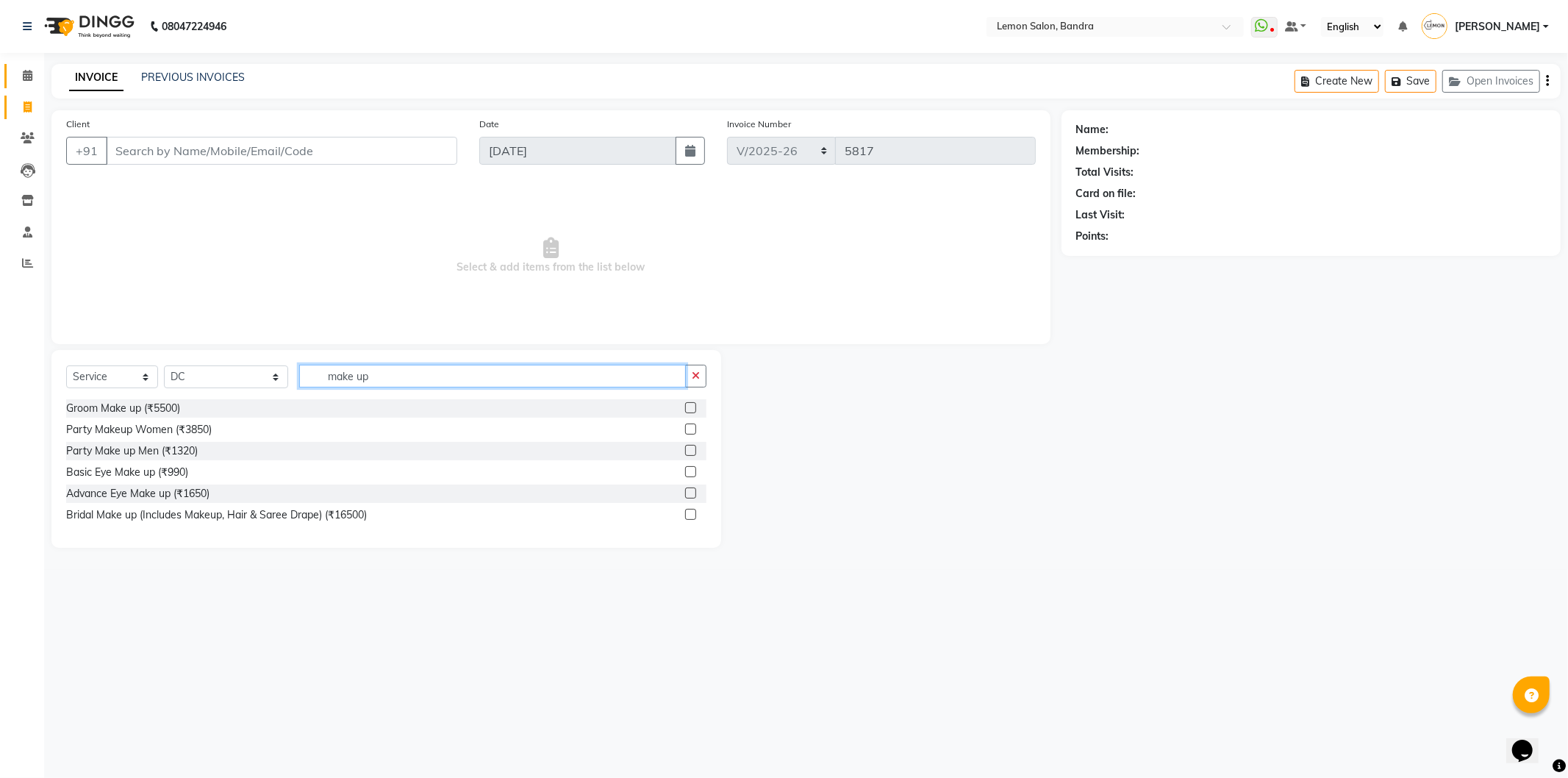
type input "make up"
click at [26, 65] on link "Calendar" at bounding box center [22, 76] width 36 height 24
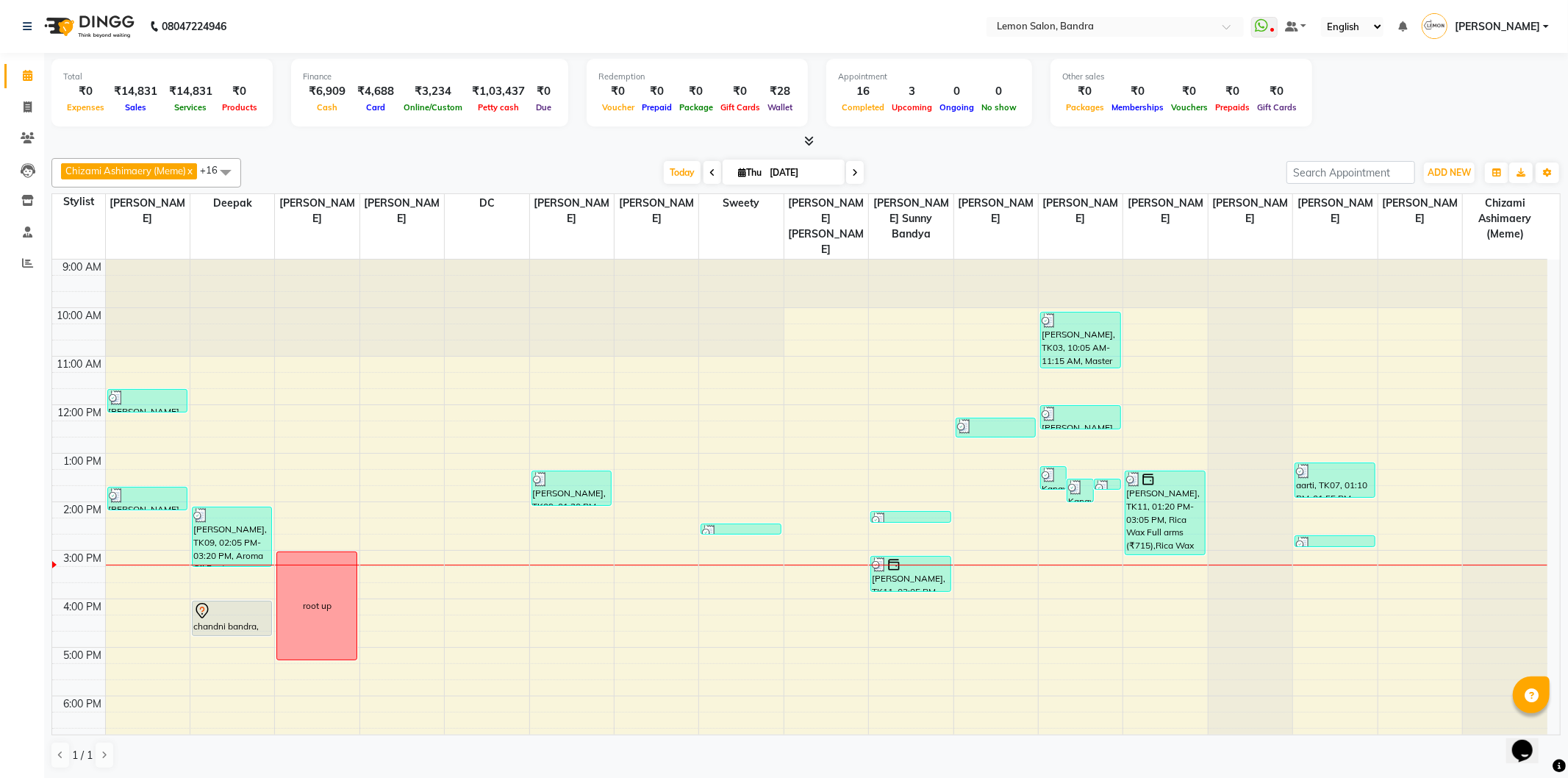
click at [450, 473] on div "9:00 AM 10:00 AM 11:00 AM 12:00 PM 1:00 PM 2:00 PM 3:00 PM 4:00 PM 5:00 PM 6:00…" at bounding box center [800, 598] width 1496 height 679
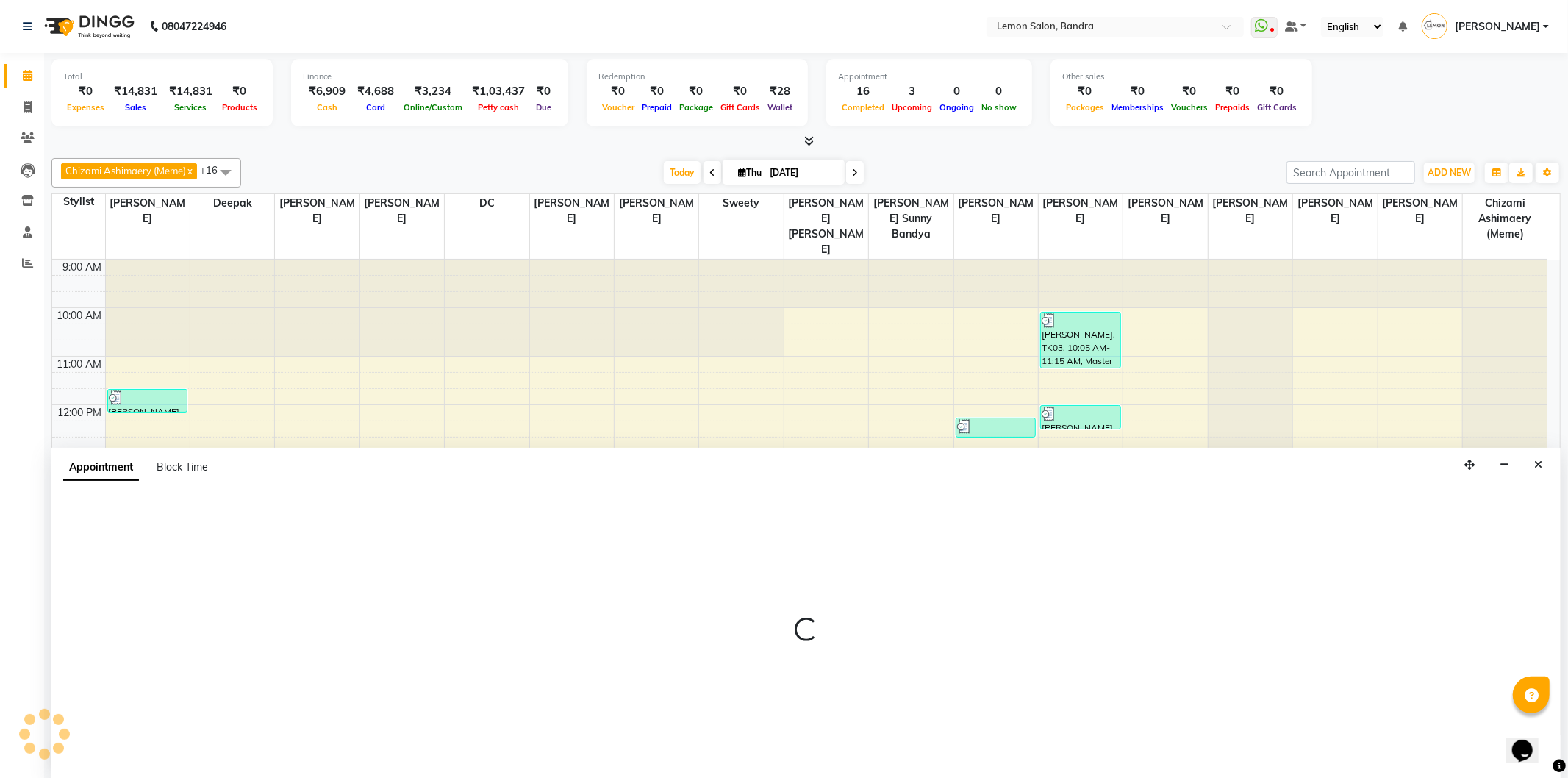
select select "7888"
select select "825"
select select "tentative"
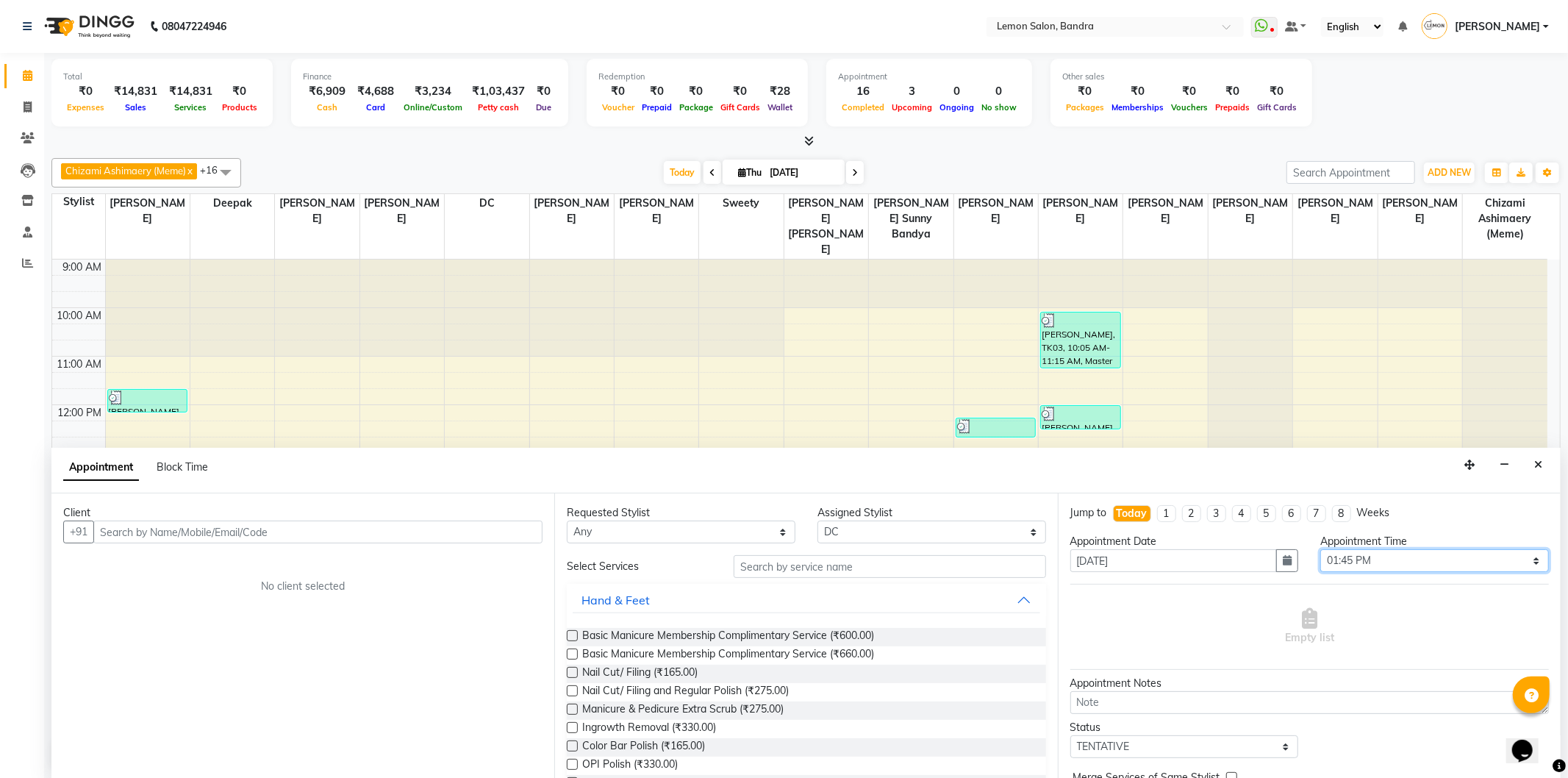
click at [1351, 557] on select "Select 10:00 AM 10:15 AM 10:30 AM 10:45 AM 11:00 AM 11:15 AM 11:30 AM 11:45 AM …" at bounding box center [1435, 561] width 229 height 23
click at [24, 140] on icon at bounding box center [27, 137] width 14 height 11
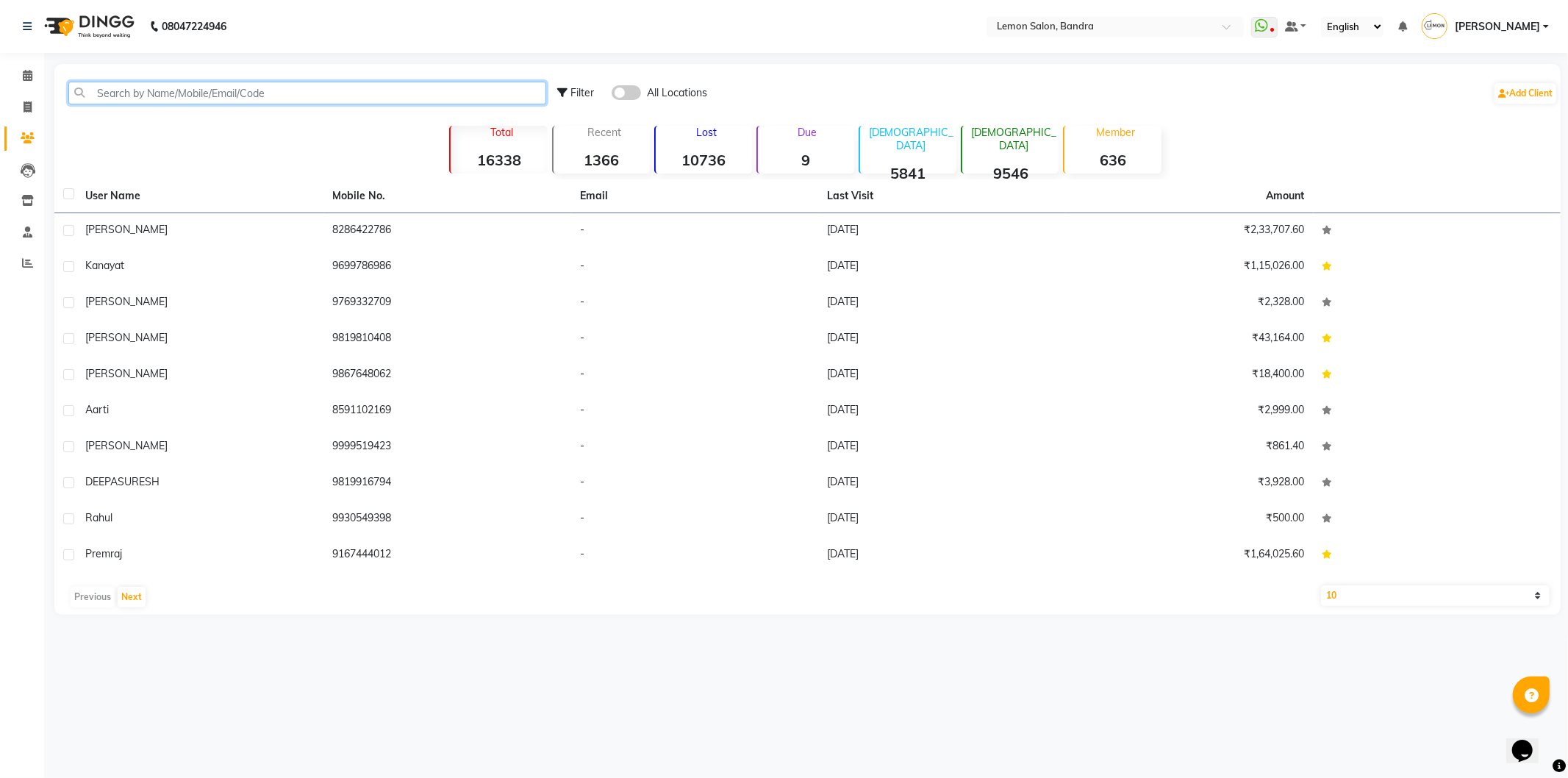
click at [270, 84] on input "text" at bounding box center [308, 93] width 478 height 23
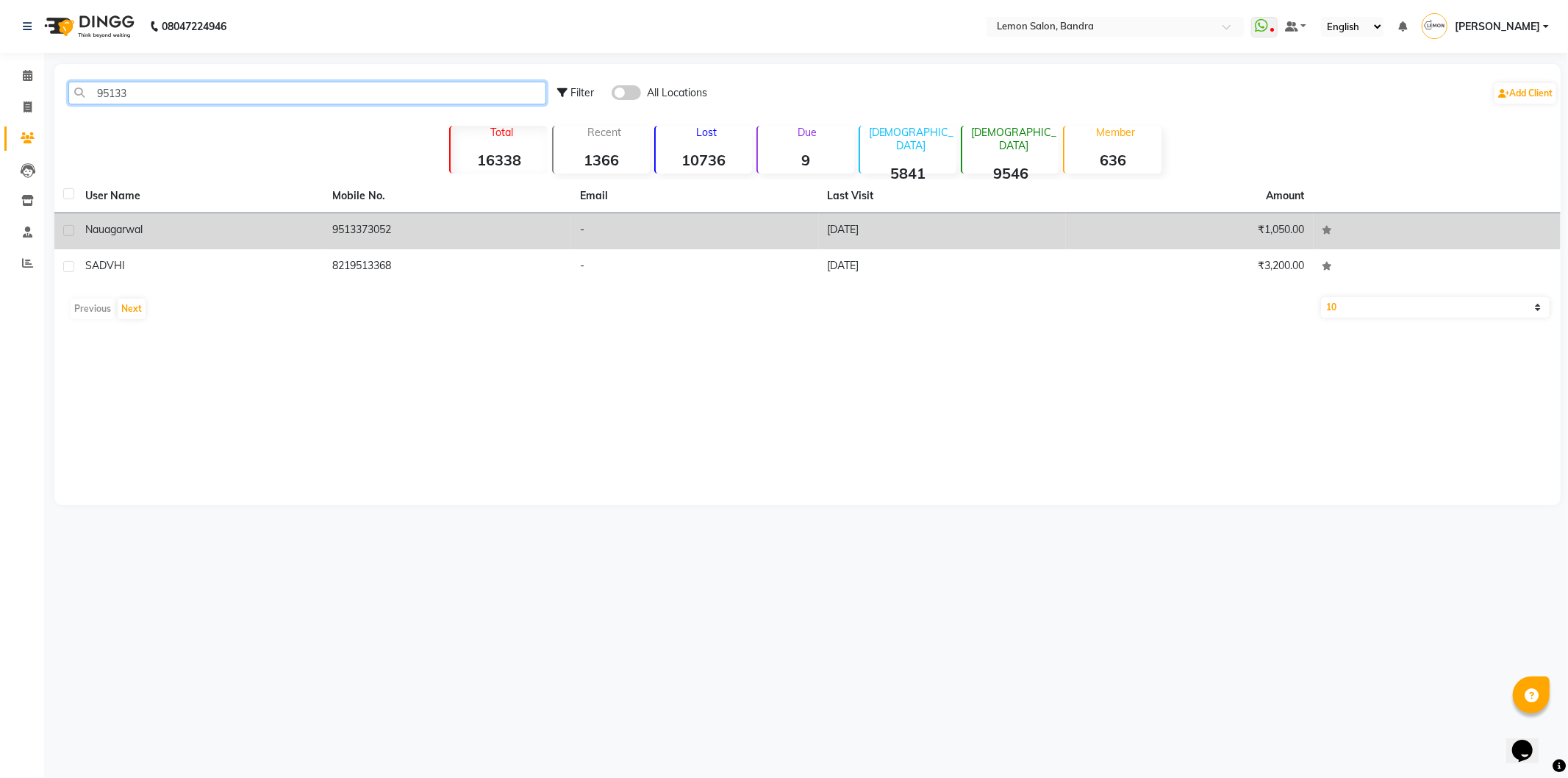
type input "95133"
click at [438, 224] on td "9513373052" at bounding box center [448, 231] width 248 height 36
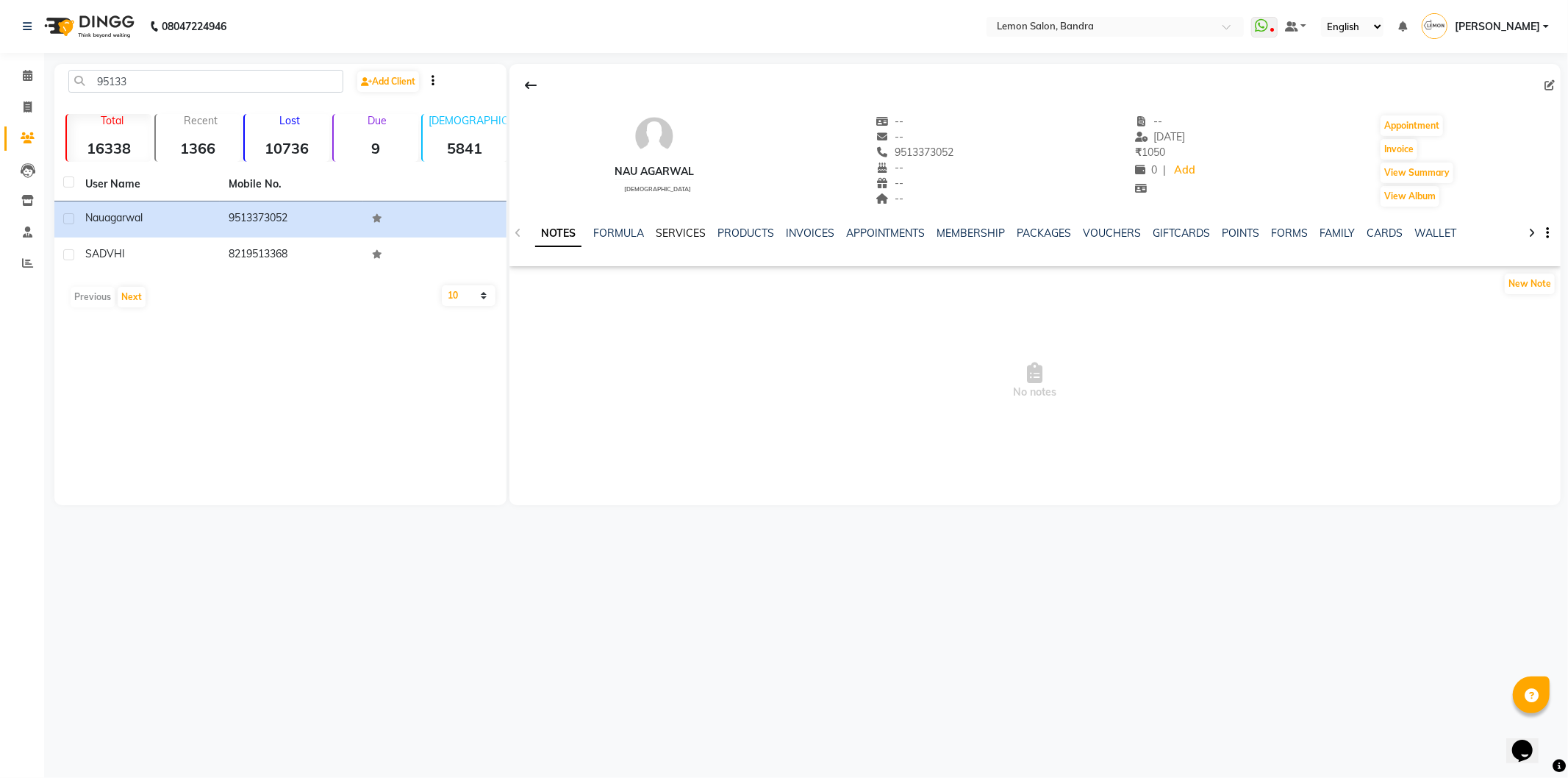
click at [665, 233] on link "SERVICES" at bounding box center [681, 233] width 50 height 13
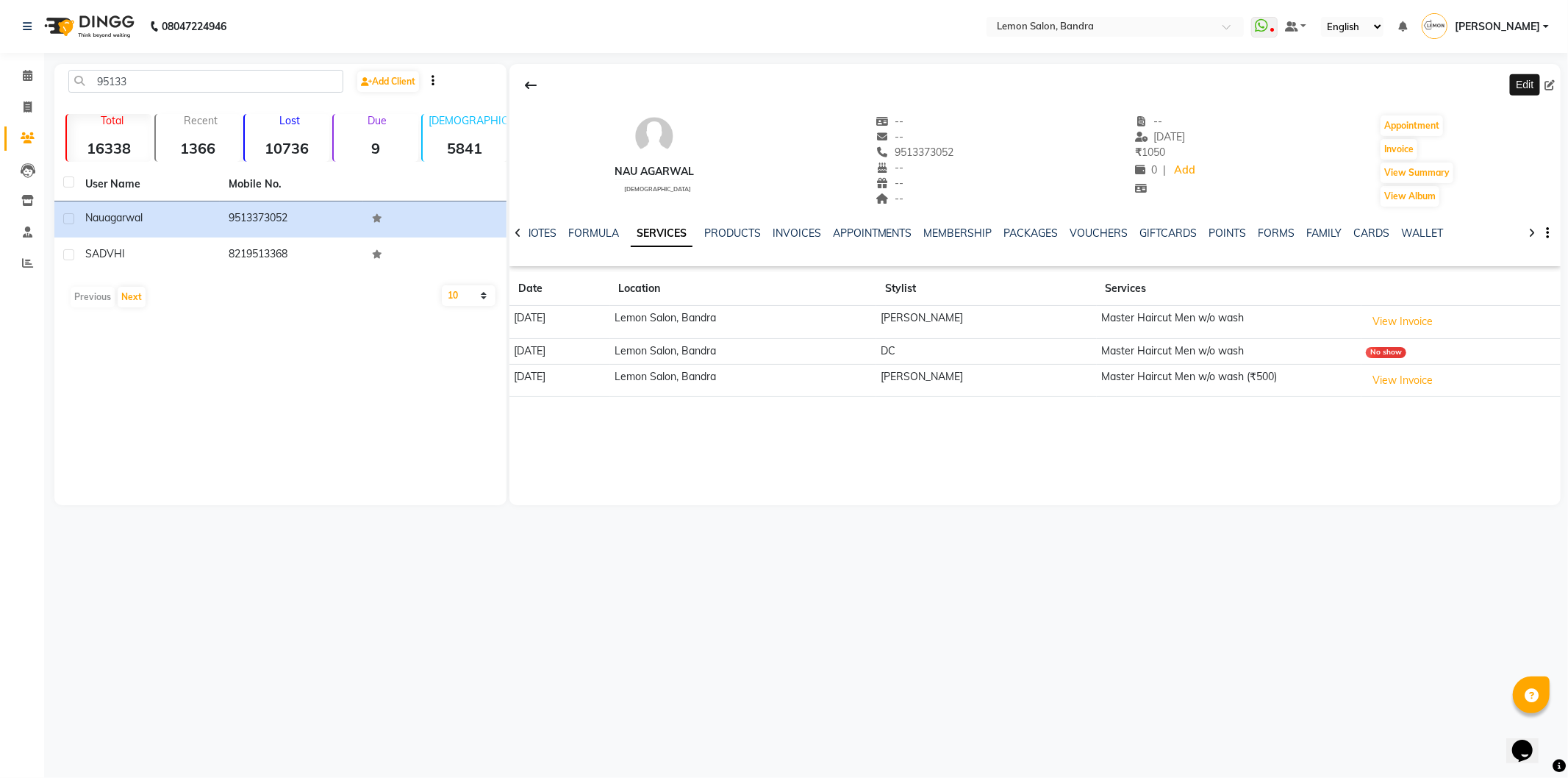
click at [1555, 82] on span at bounding box center [1552, 85] width 16 height 16
click at [1552, 82] on icon at bounding box center [1549, 84] width 10 height 10
select select "22"
select select "male"
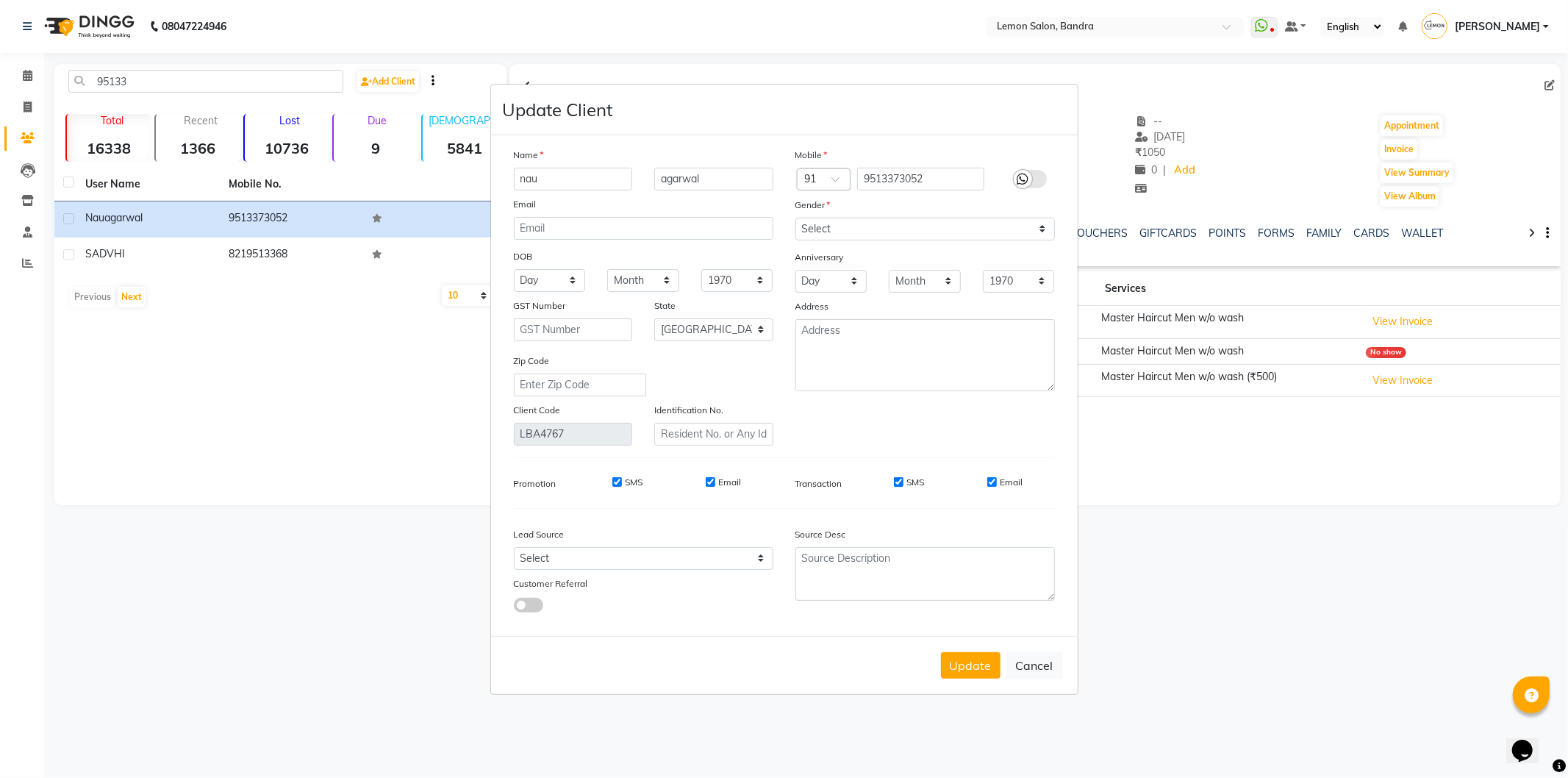
drag, startPoint x: 560, startPoint y: 170, endPoint x: 444, endPoint y: 172, distance: 116.0
click at [444, 172] on ngb-modal-window "Update Client Name nau agarwal Email DOB Day 01 02 03 04 05 06 07 08 09 10 11 1…" at bounding box center [784, 389] width 1568 height 778
type input "Naval"
click at [671, 179] on input "agarwal" at bounding box center [713, 179] width 119 height 23
type input "Agarwal"
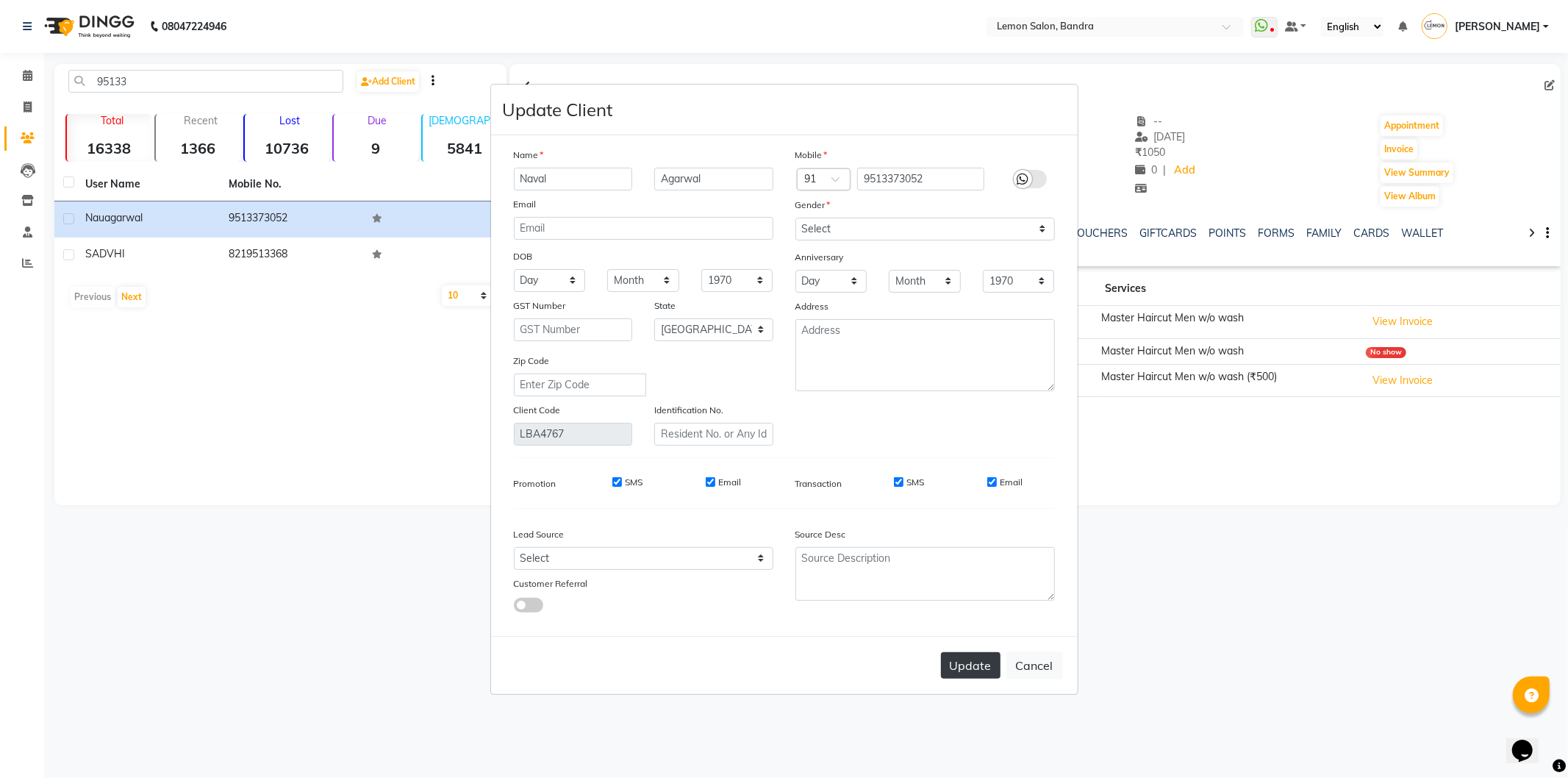
click at [975, 668] on button "Update" at bounding box center [970, 665] width 60 height 27
select select
select select "null"
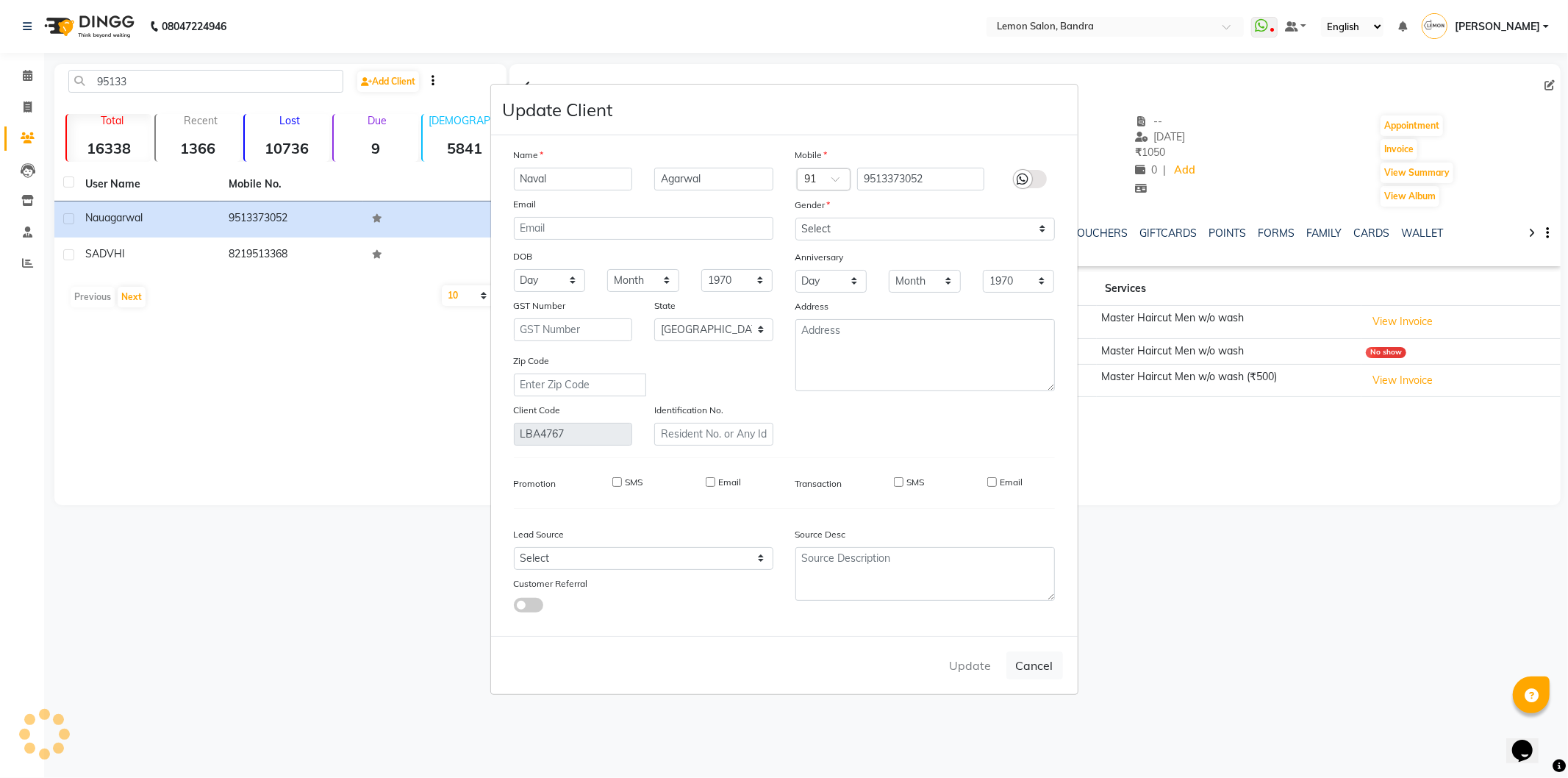
select select
checkbox input "false"
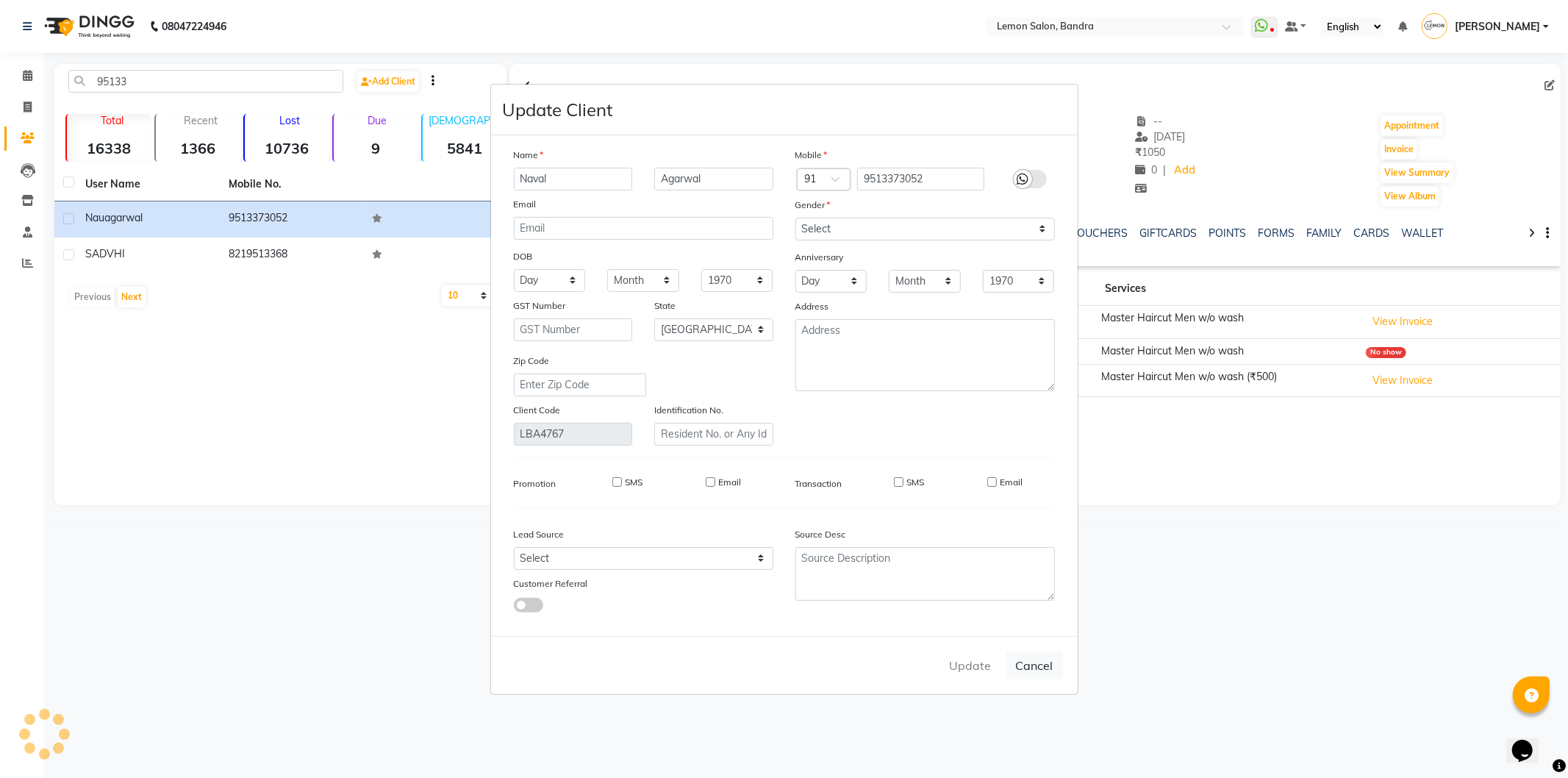
checkbox input "false"
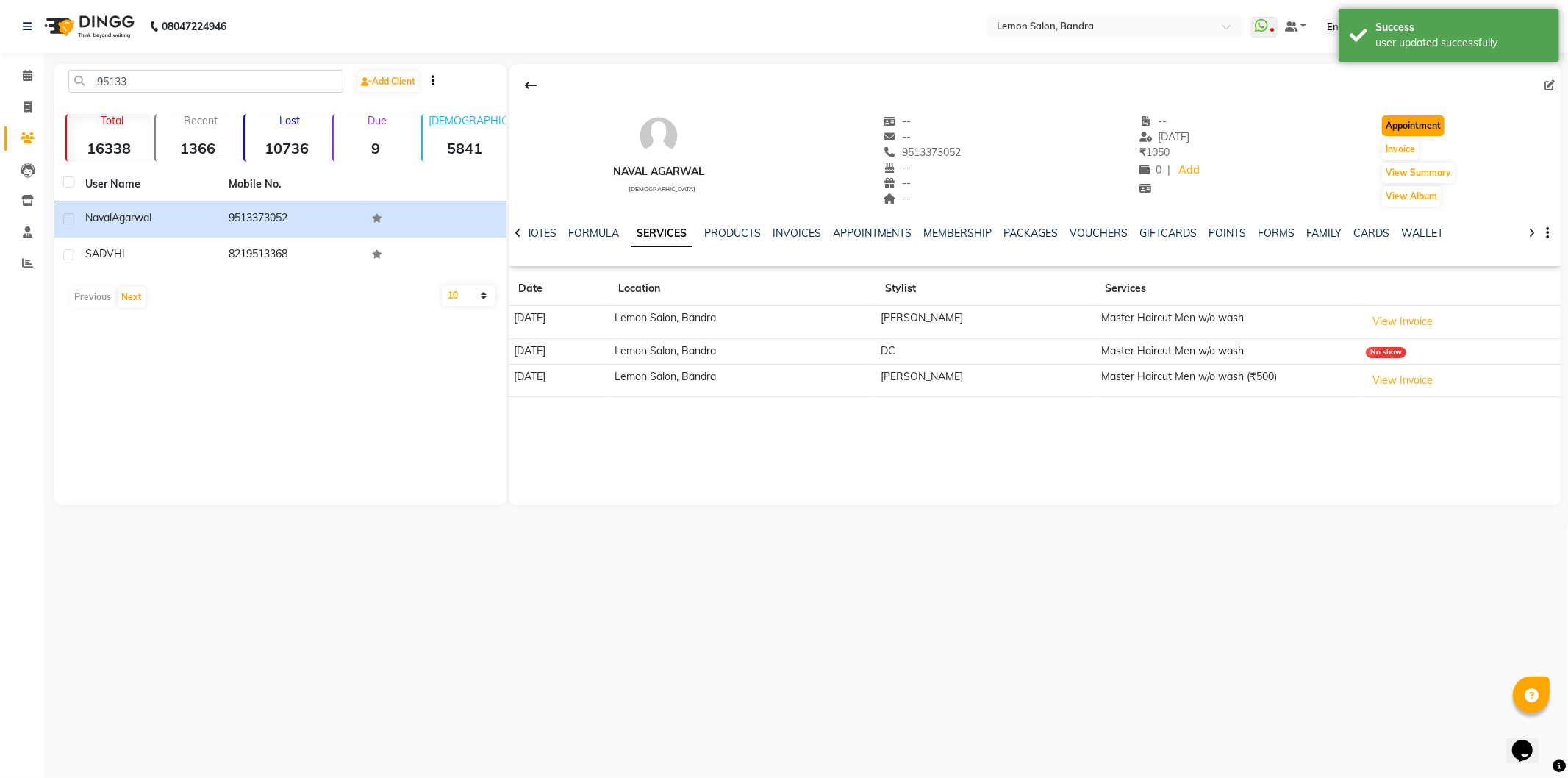
click at [1408, 134] on button "Appointment" at bounding box center [1413, 126] width 62 height 20
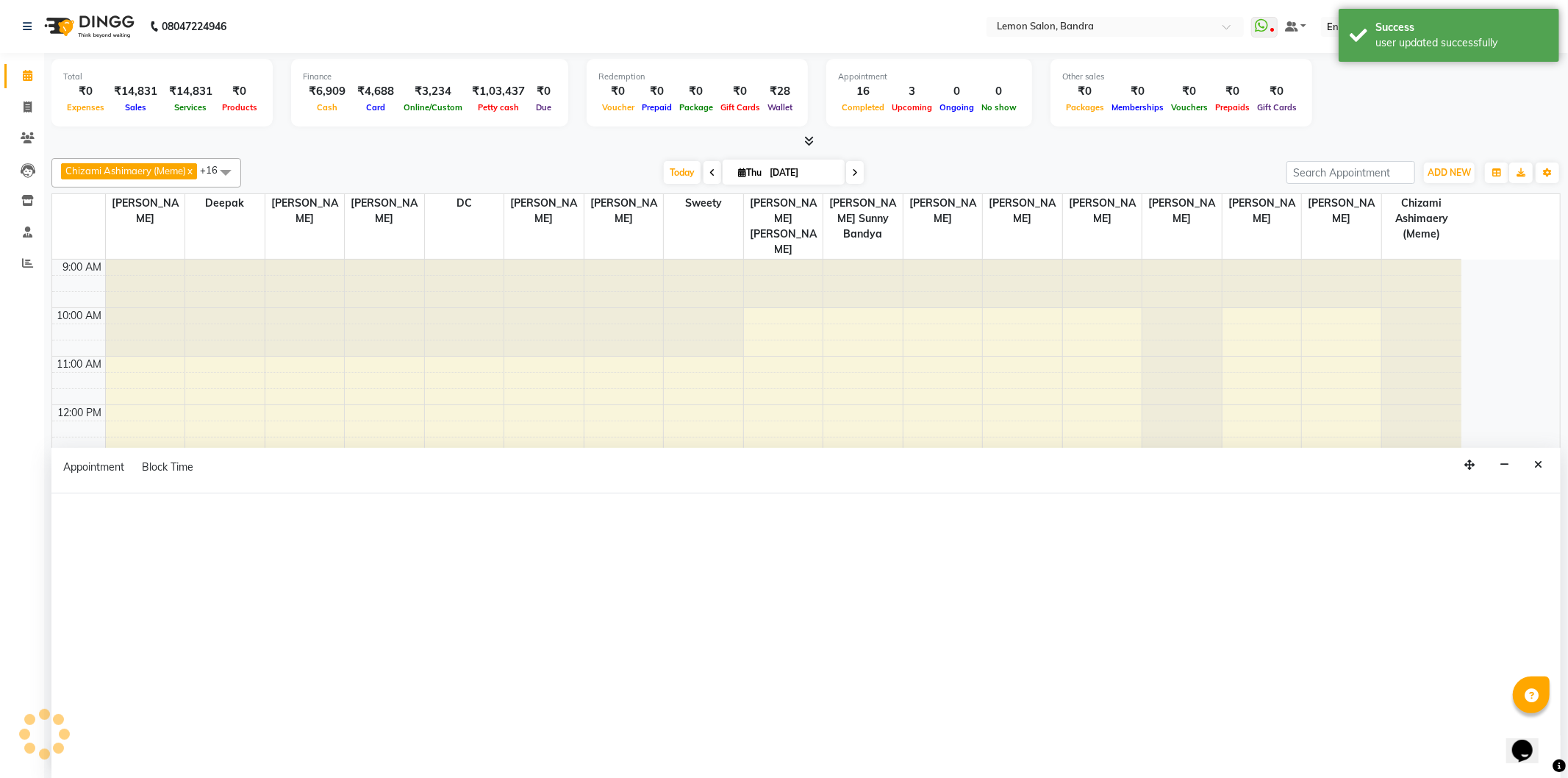
select select "600"
select select "tentative"
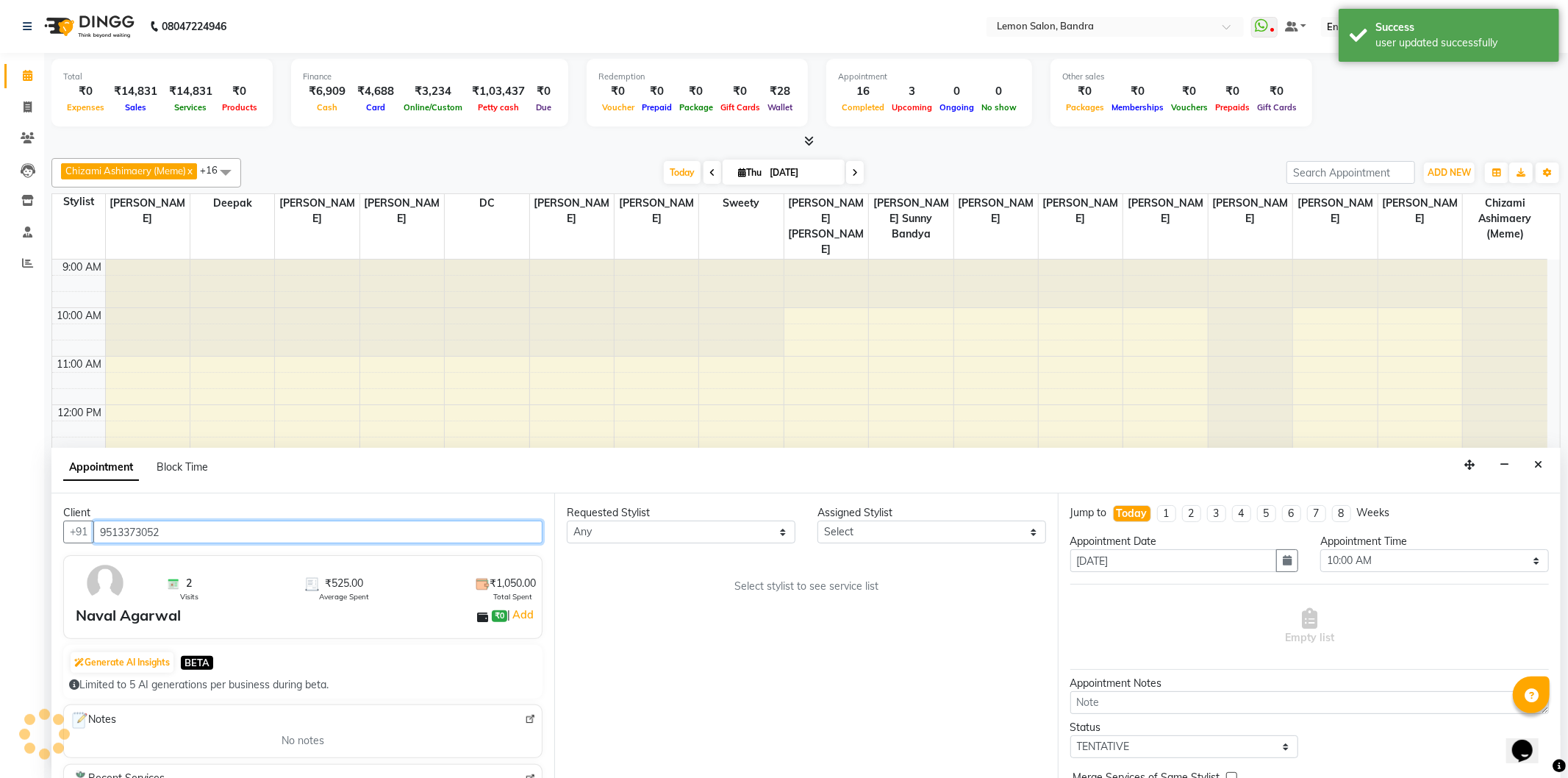
scroll to position [192, 0]
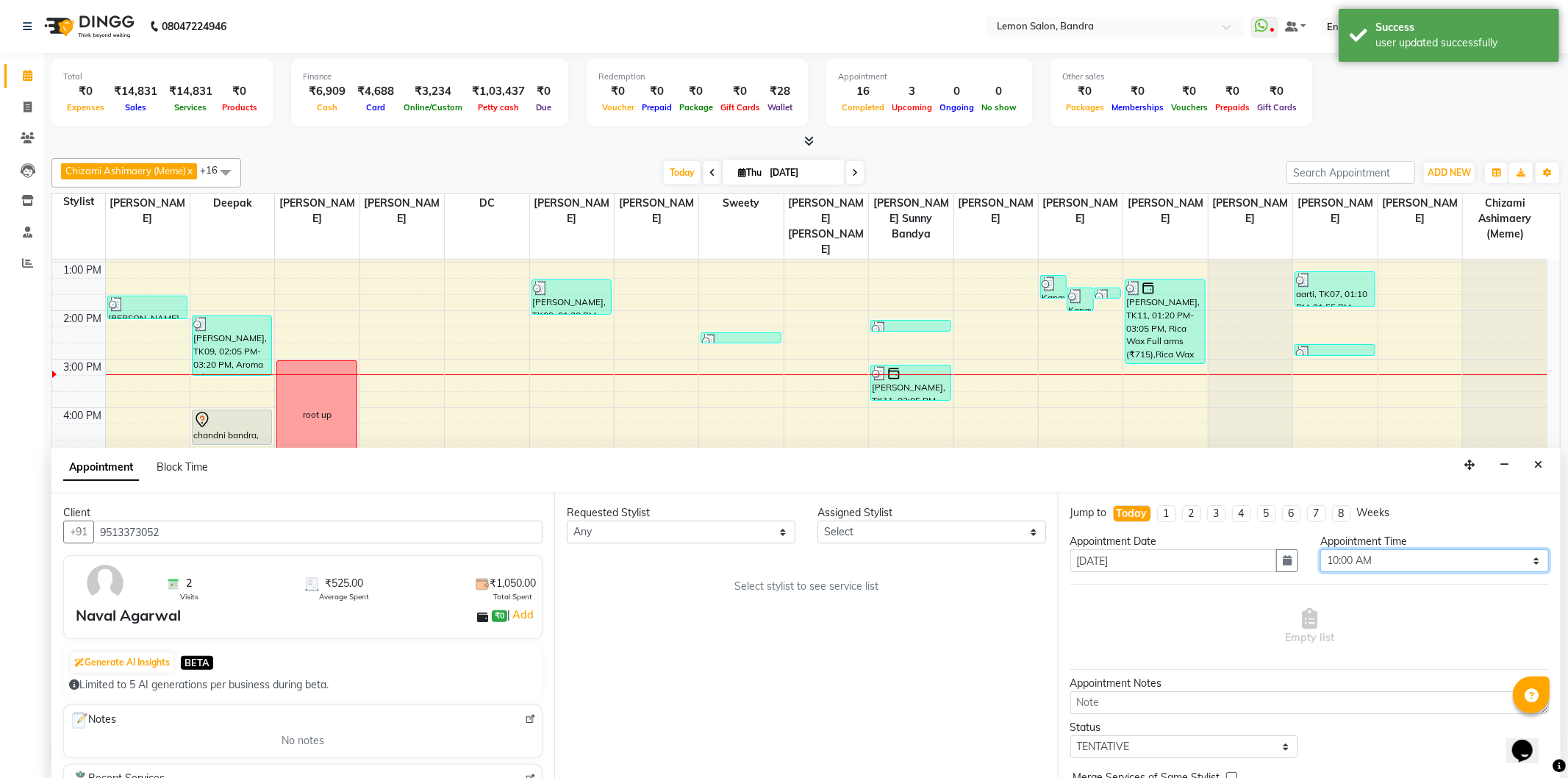
click at [1437, 563] on select "Select 10:00 AM 10:15 AM 10:30 AM 10:45 AM 11:00 AM 11:15 AM 11:30 AM 11:45 AM …" at bounding box center [1435, 561] width 229 height 23
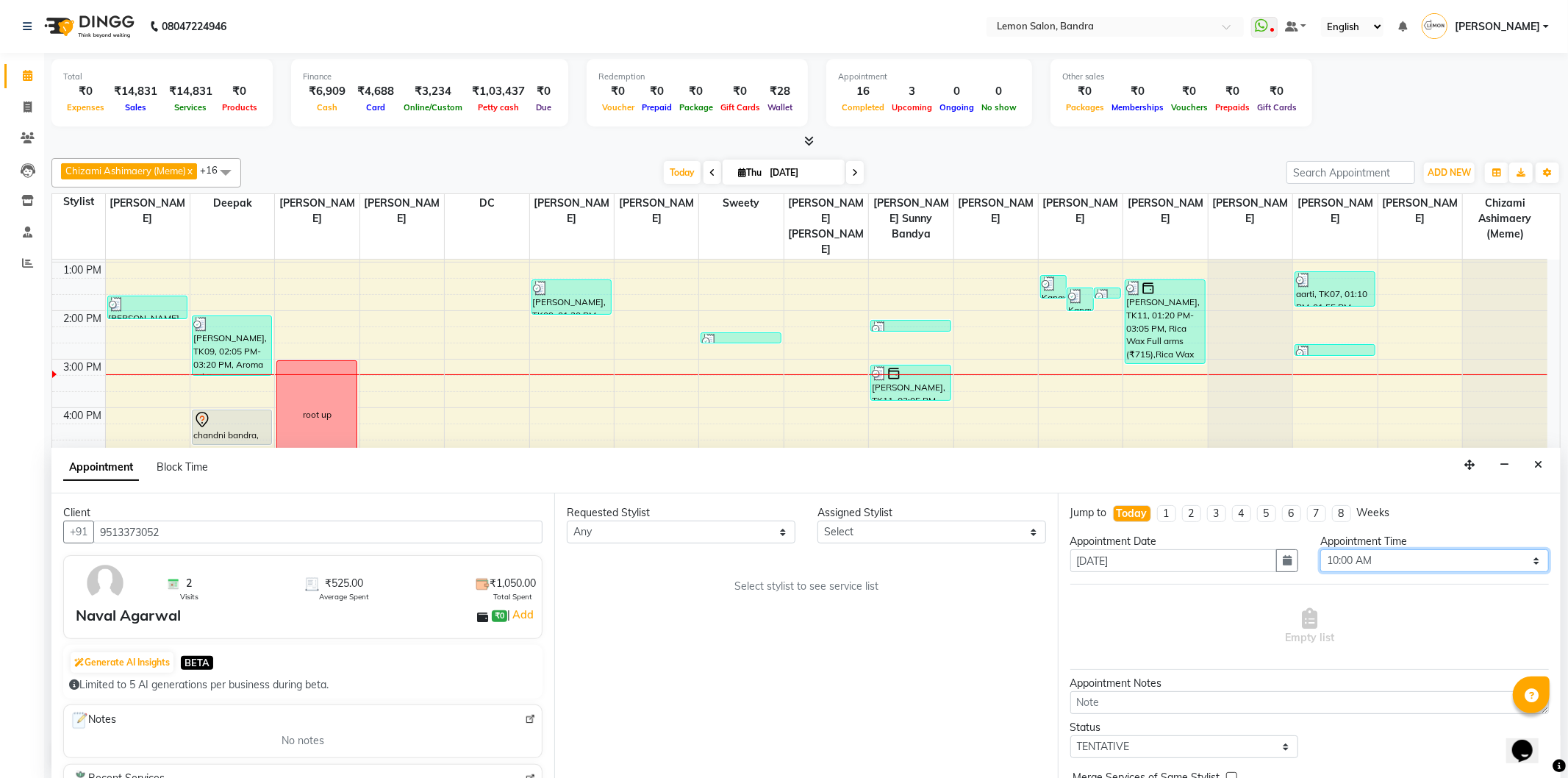
select select "945"
click at [1321, 550] on select "Select 10:00 AM 10:15 AM 10:30 AM 10:45 AM 11:00 AM 11:15 AM 11:30 AM 11:45 AM …" at bounding box center [1435, 561] width 229 height 23
click at [863, 527] on select "Select Afsha Chizami Ashimaery (Meme) DC Deepak Elma Sunny Bandya Javed Shaikh …" at bounding box center [932, 531] width 229 height 23
select select "54000"
click at [818, 520] on select "Select Afsha Chizami Ashimaery (Meme) DC Deepak Elma Sunny Bandya Javed Shaikh …" at bounding box center [932, 531] width 229 height 23
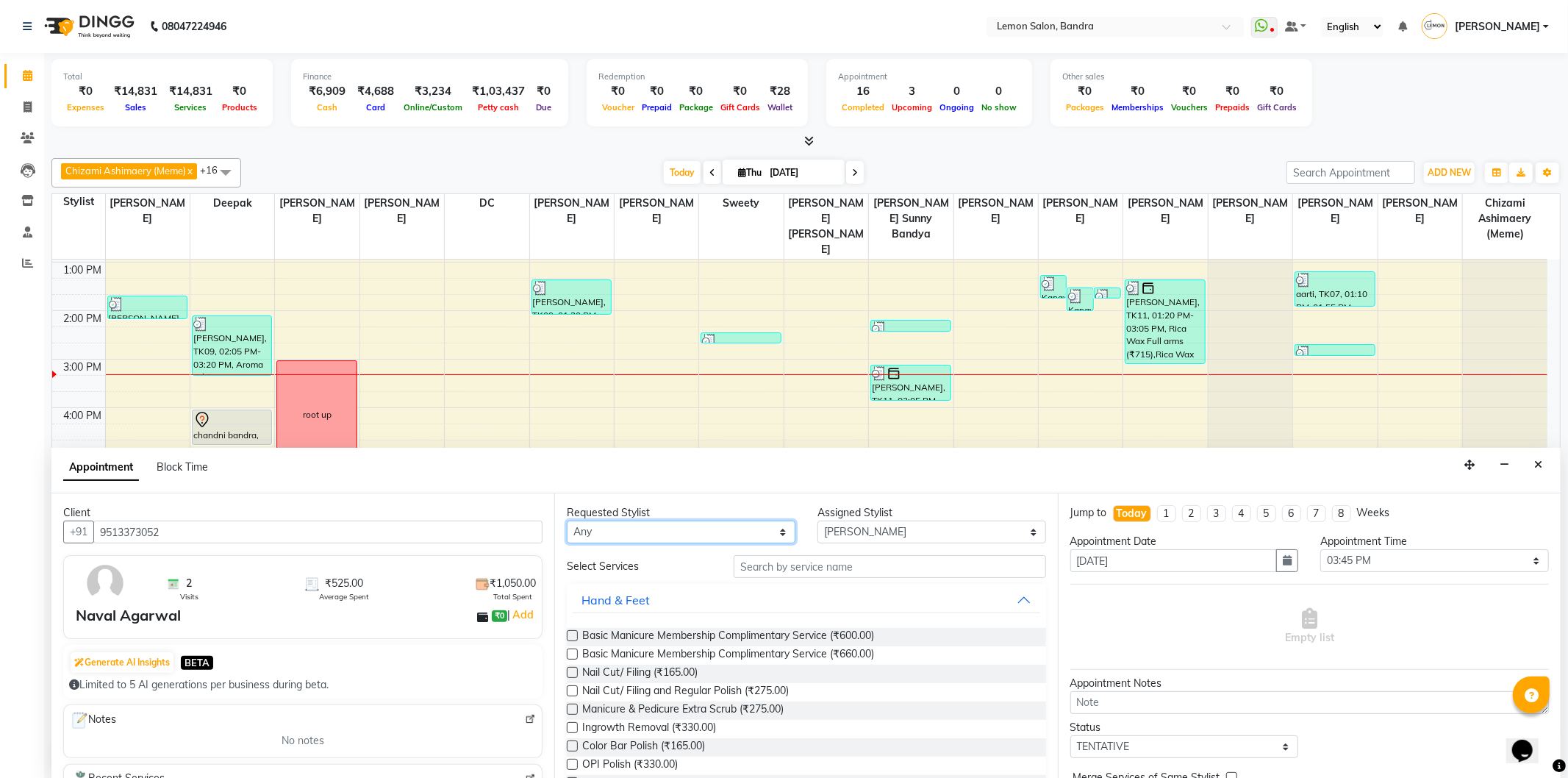
click at [711, 528] on select "Any Afsha Chizami Ashimaery (Meme) DC Deepak Elma Sunny Bandya Javed Shaikh Jit…" at bounding box center [681, 531] width 229 height 23
select select "54000"
click at [567, 520] on select "Any Afsha Chizami Ashimaery (Meme) DC Deepak Elma Sunny Bandya Javed Shaikh Jit…" at bounding box center [681, 531] width 229 height 23
click at [831, 564] on input "text" at bounding box center [889, 566] width 311 height 23
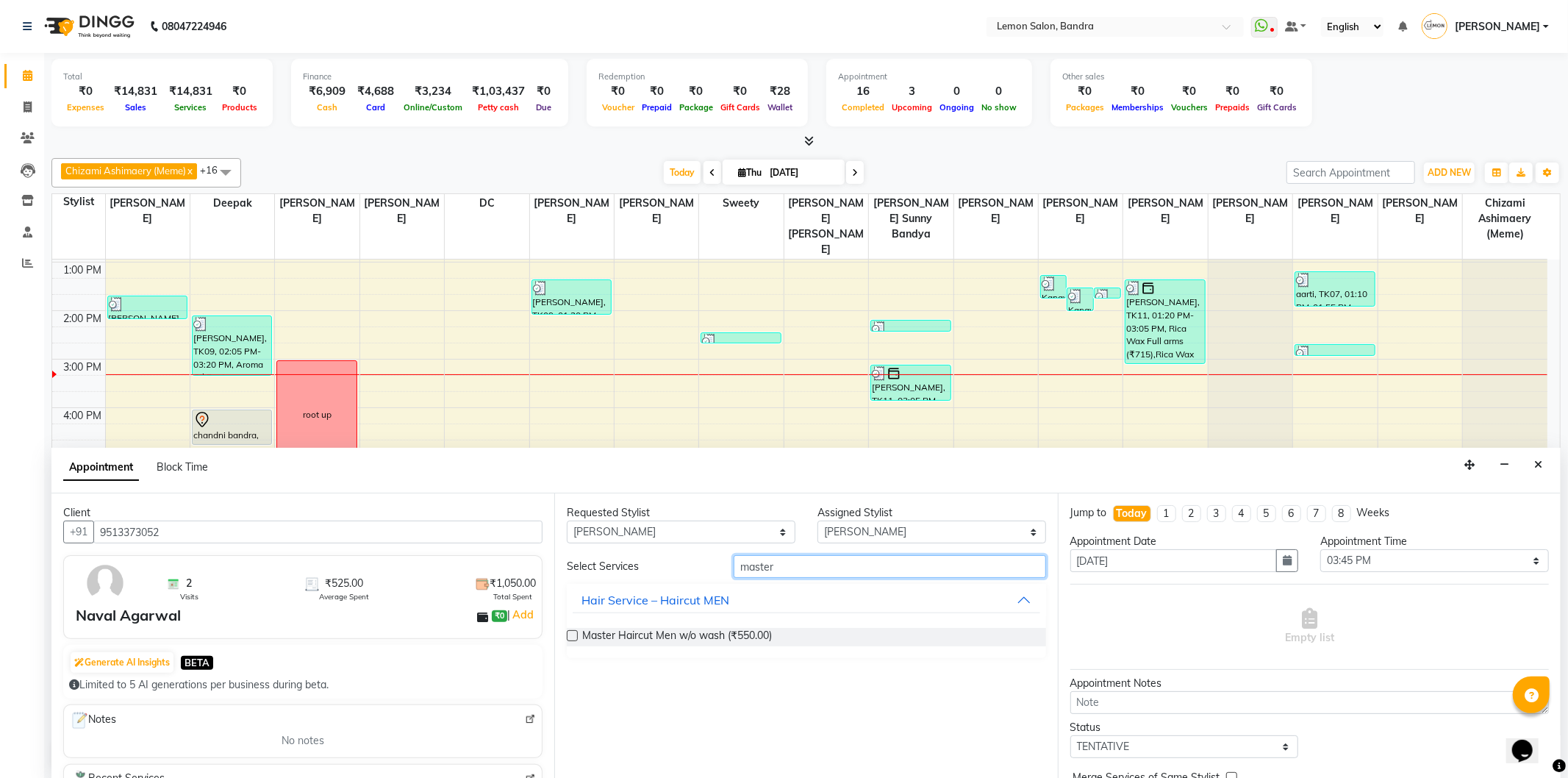
type input "master"
click at [740, 626] on div "Master Haircut Men w/o wash (₹550.00)" at bounding box center [806, 638] width 479 height 42
click at [723, 638] on span "Master Haircut Men w/o wash (₹550.00)" at bounding box center [677, 638] width 190 height 18
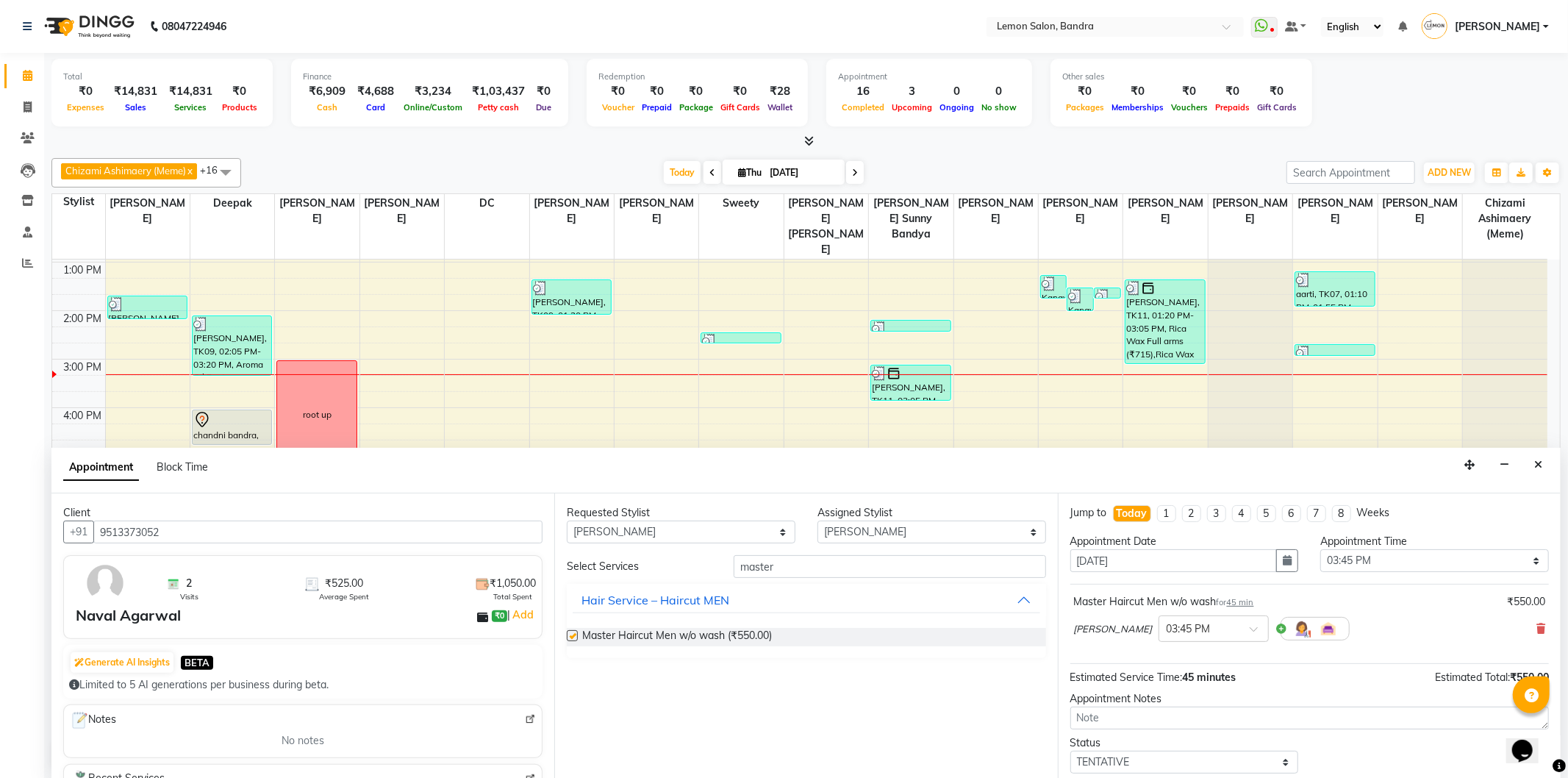
checkbox input "false"
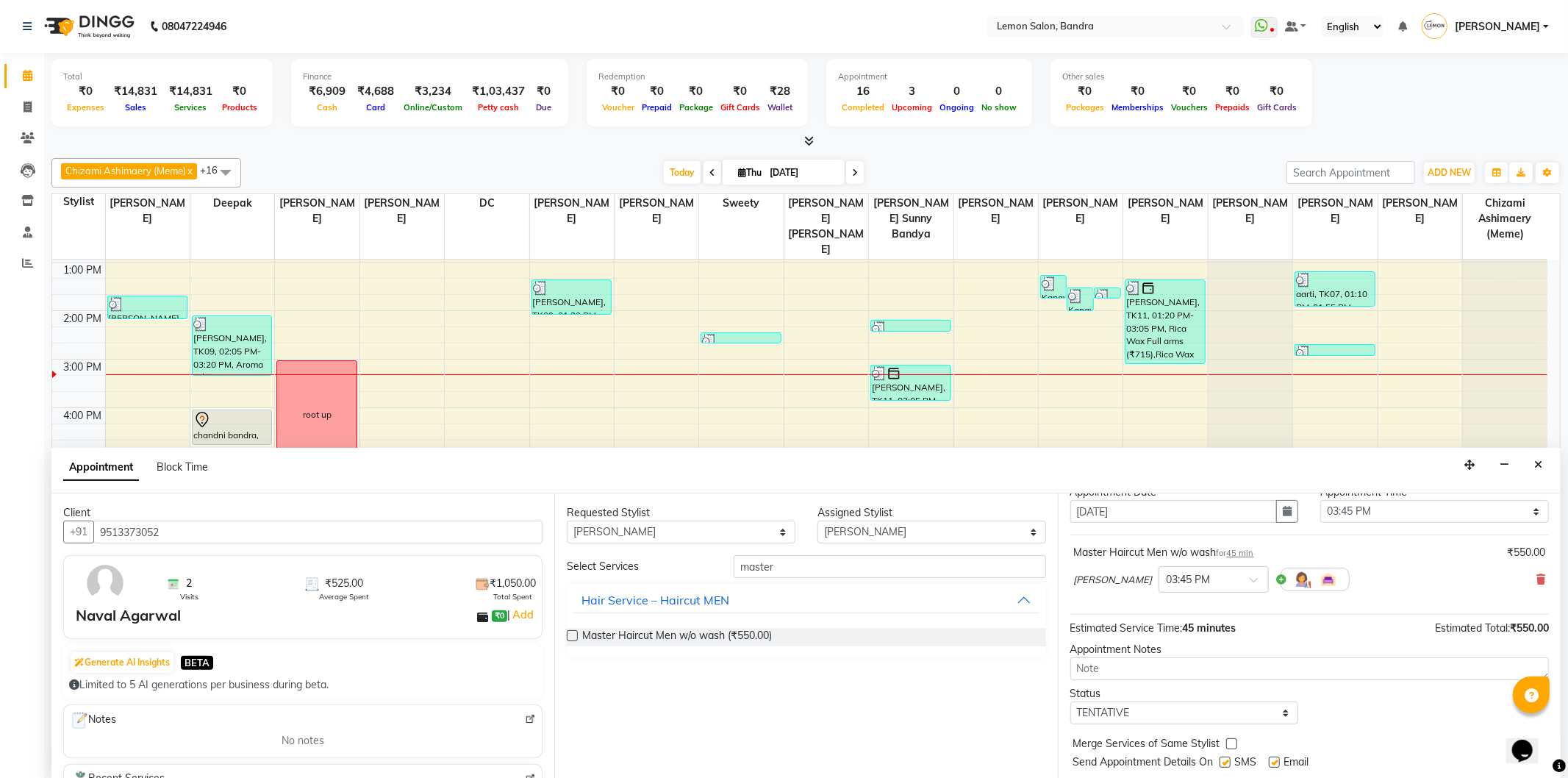
scroll to position [88, 0]
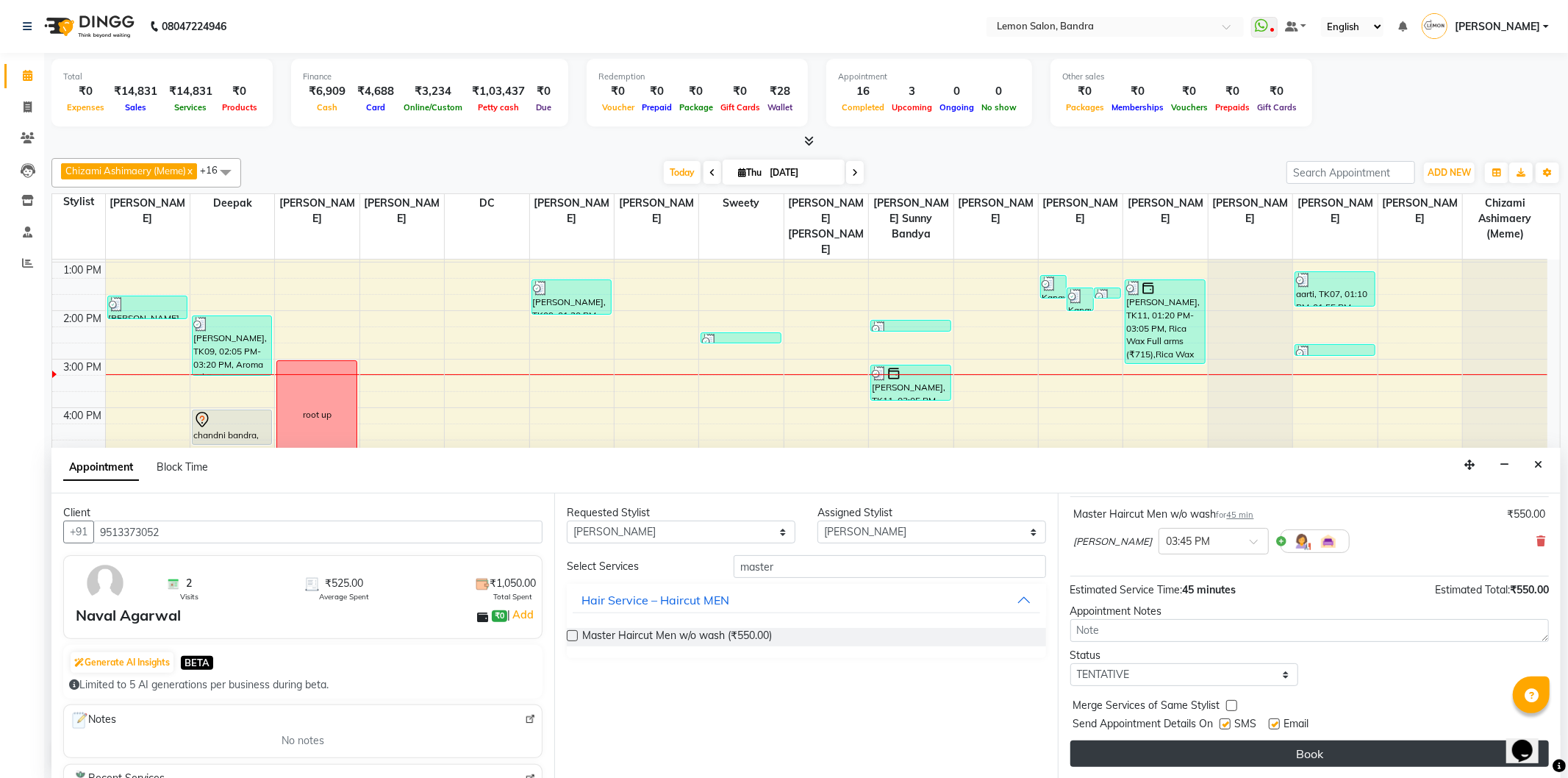
click at [1321, 748] on button "Book" at bounding box center [1310, 753] width 479 height 27
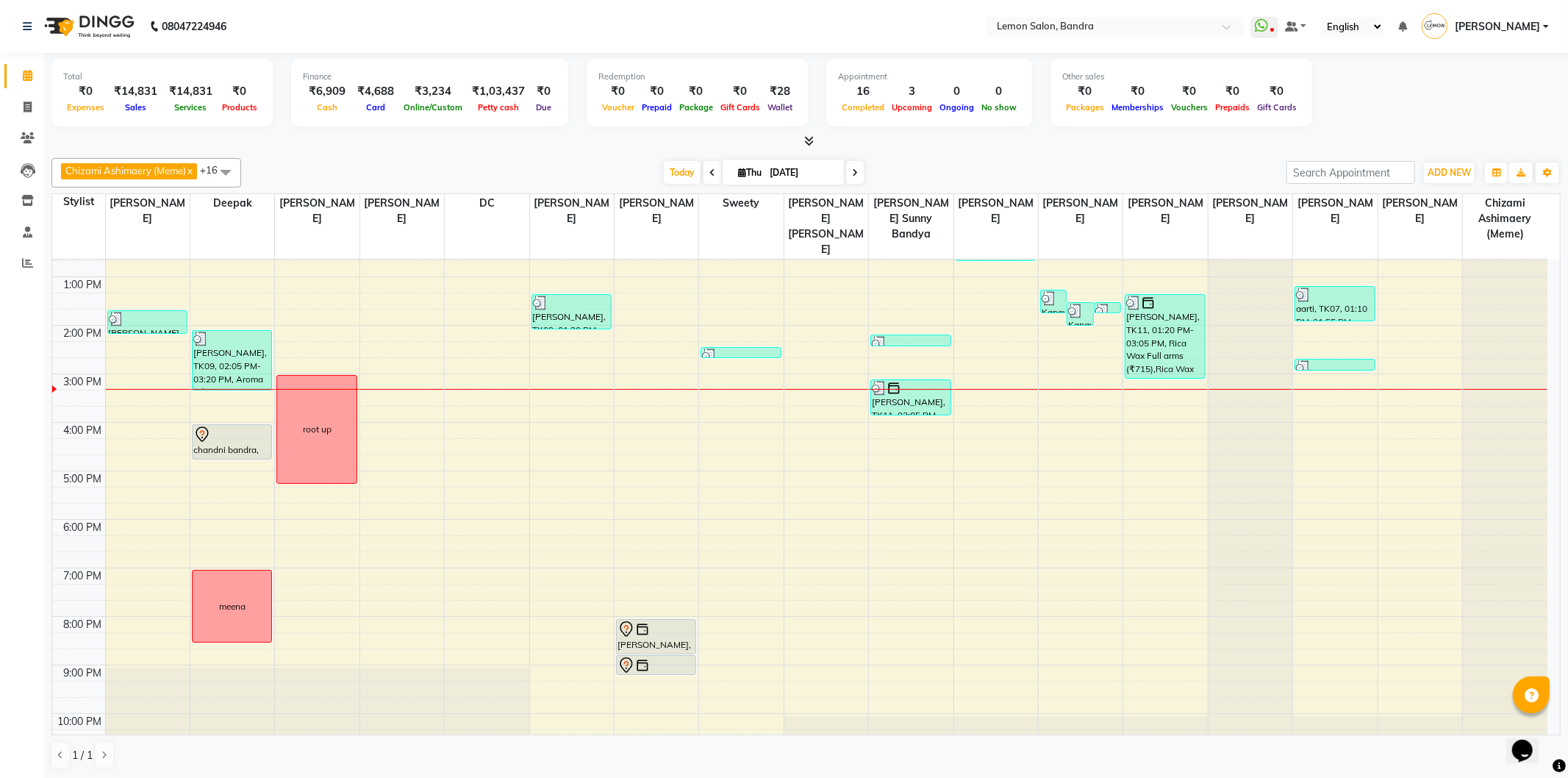
scroll to position [192, 0]
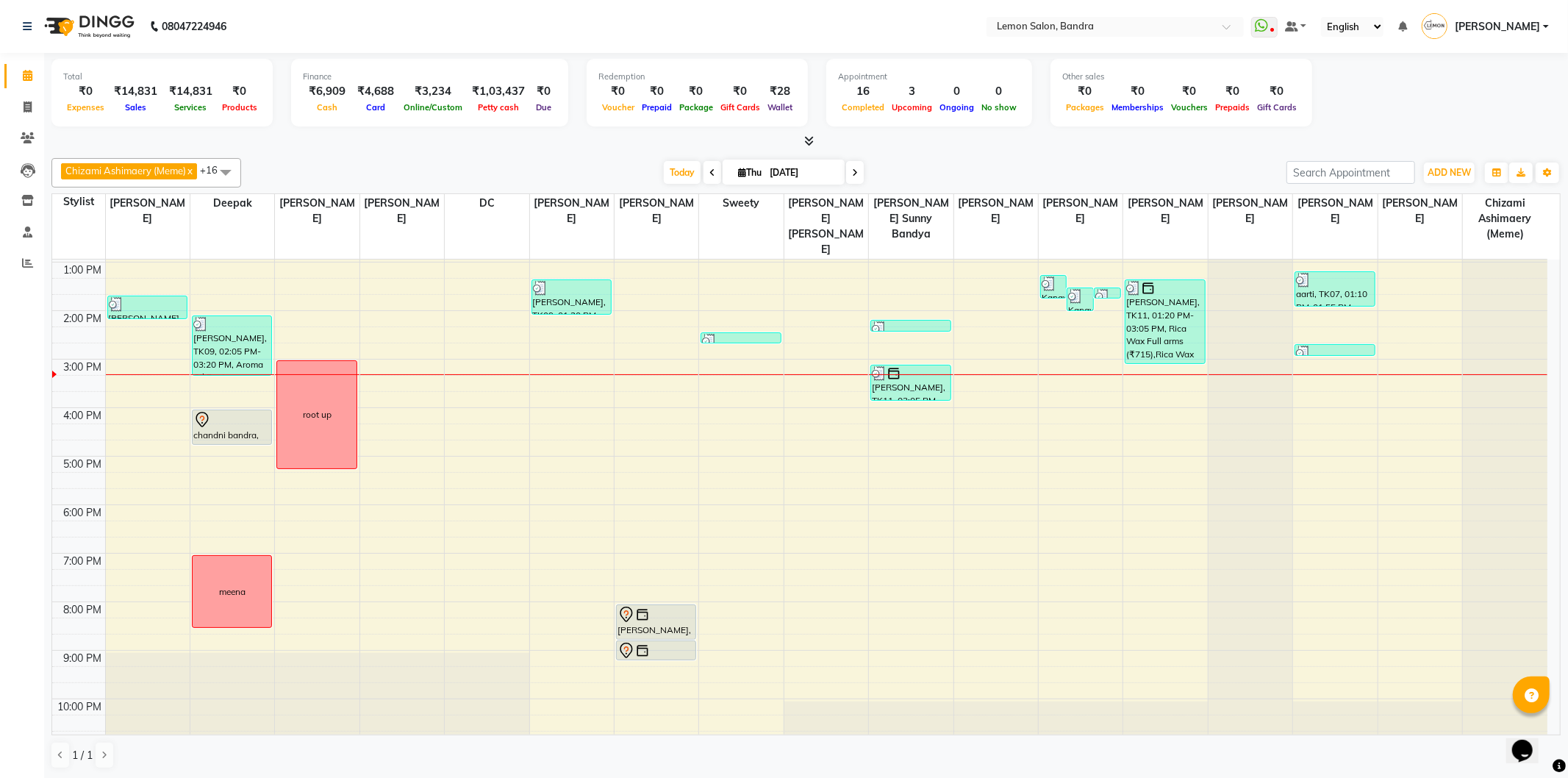
click at [1007, 388] on div "9:00 AM 10:00 AM 11:00 AM 12:00 PM 1:00 PM 2:00 PM 3:00 PM 4:00 PM 5:00 PM 6:00…" at bounding box center [800, 408] width 1496 height 679
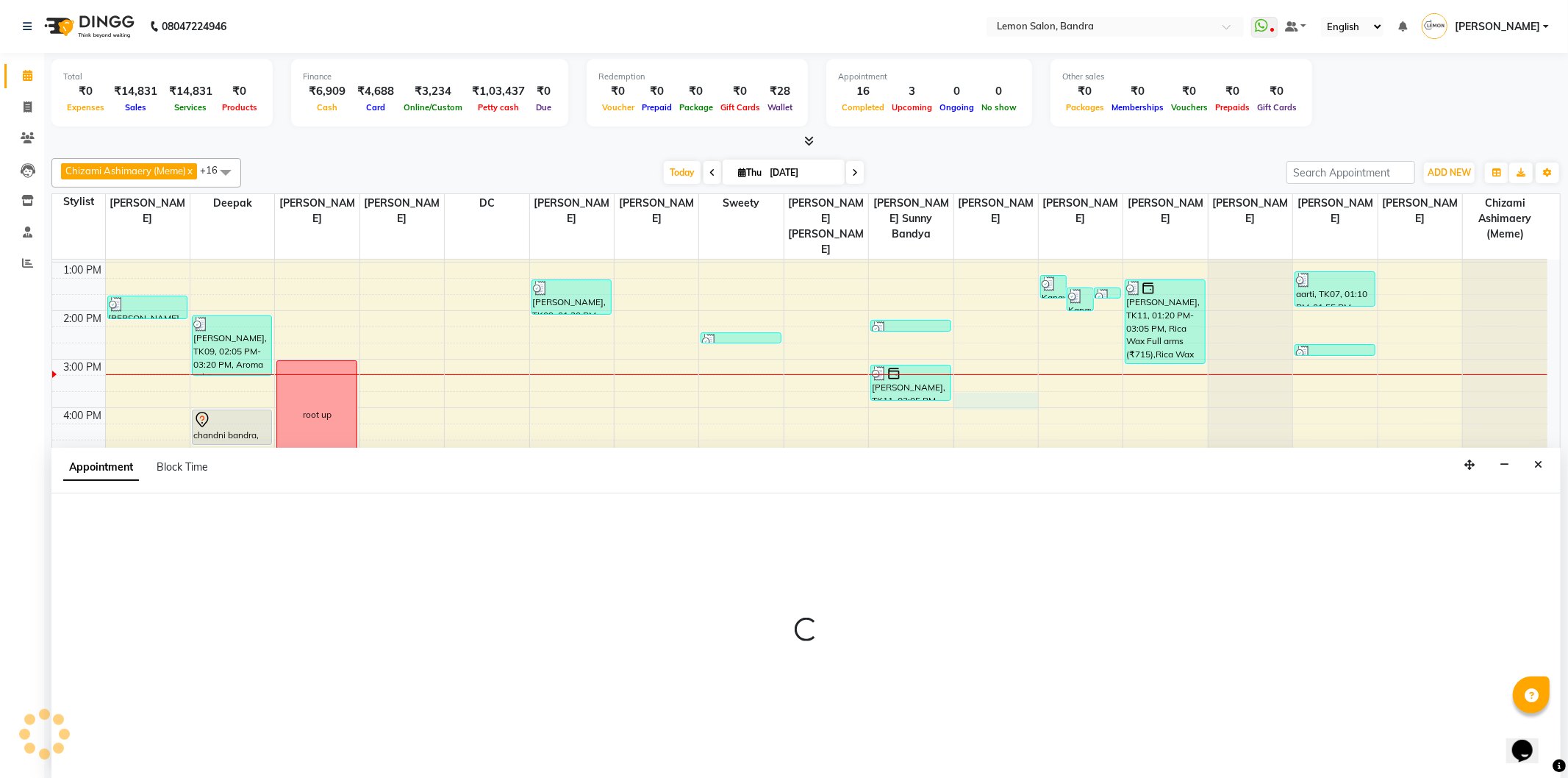
select select "54000"
select select "945"
select select "tentative"
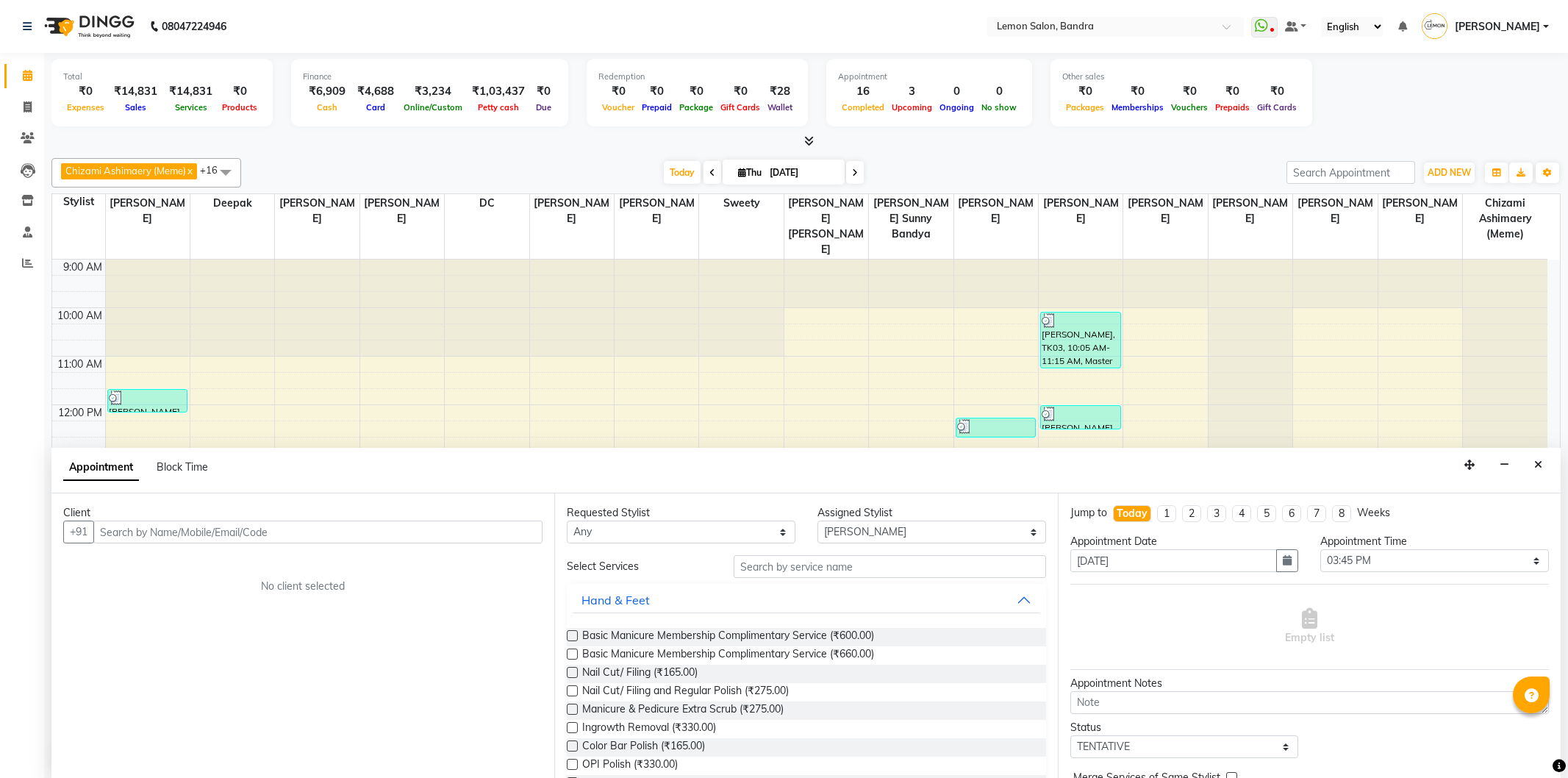
select select "54000"
select select "945"
select select "tentative"
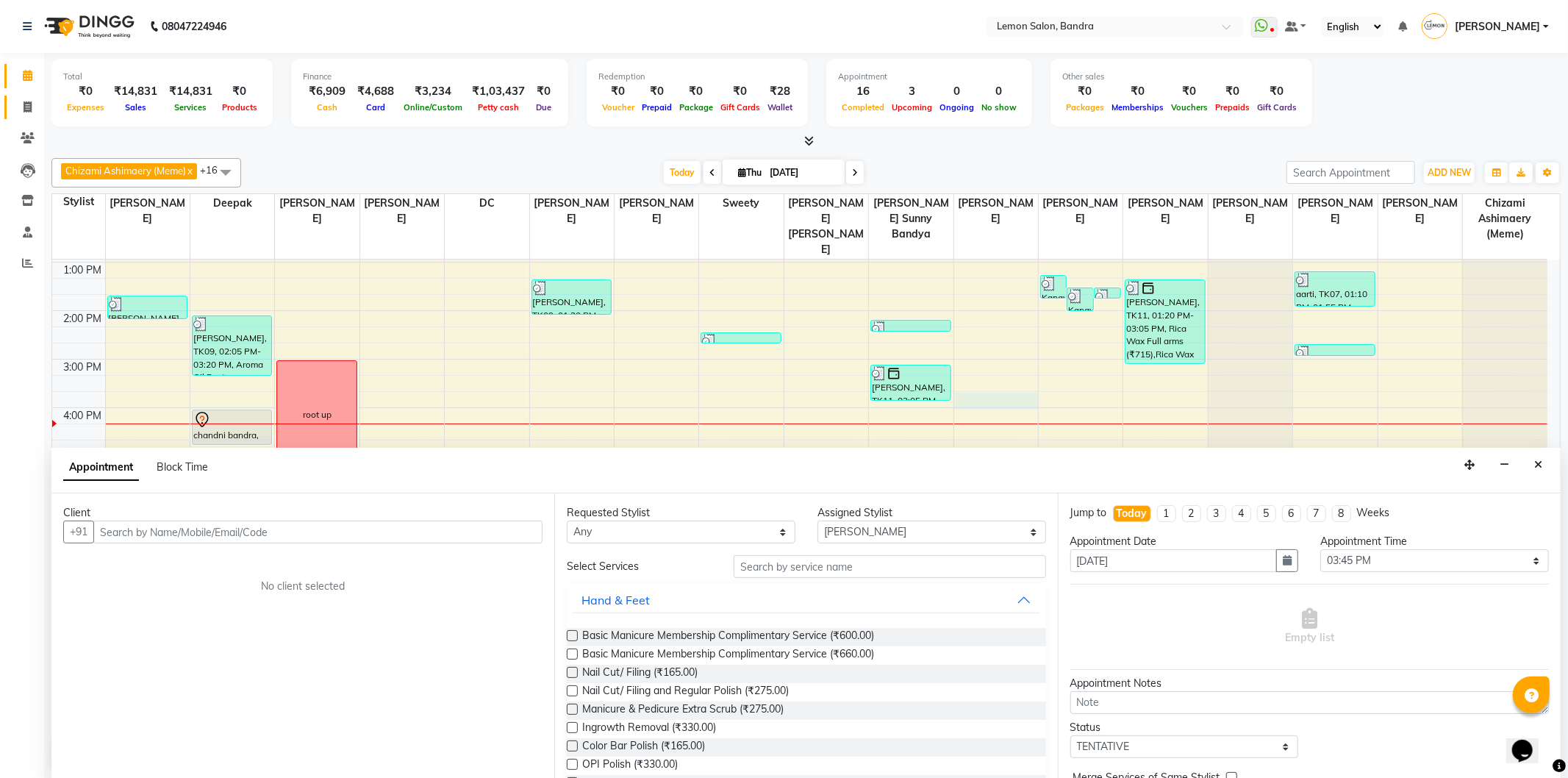
click at [20, 114] on span at bounding box center [27, 107] width 26 height 16
select select "service"
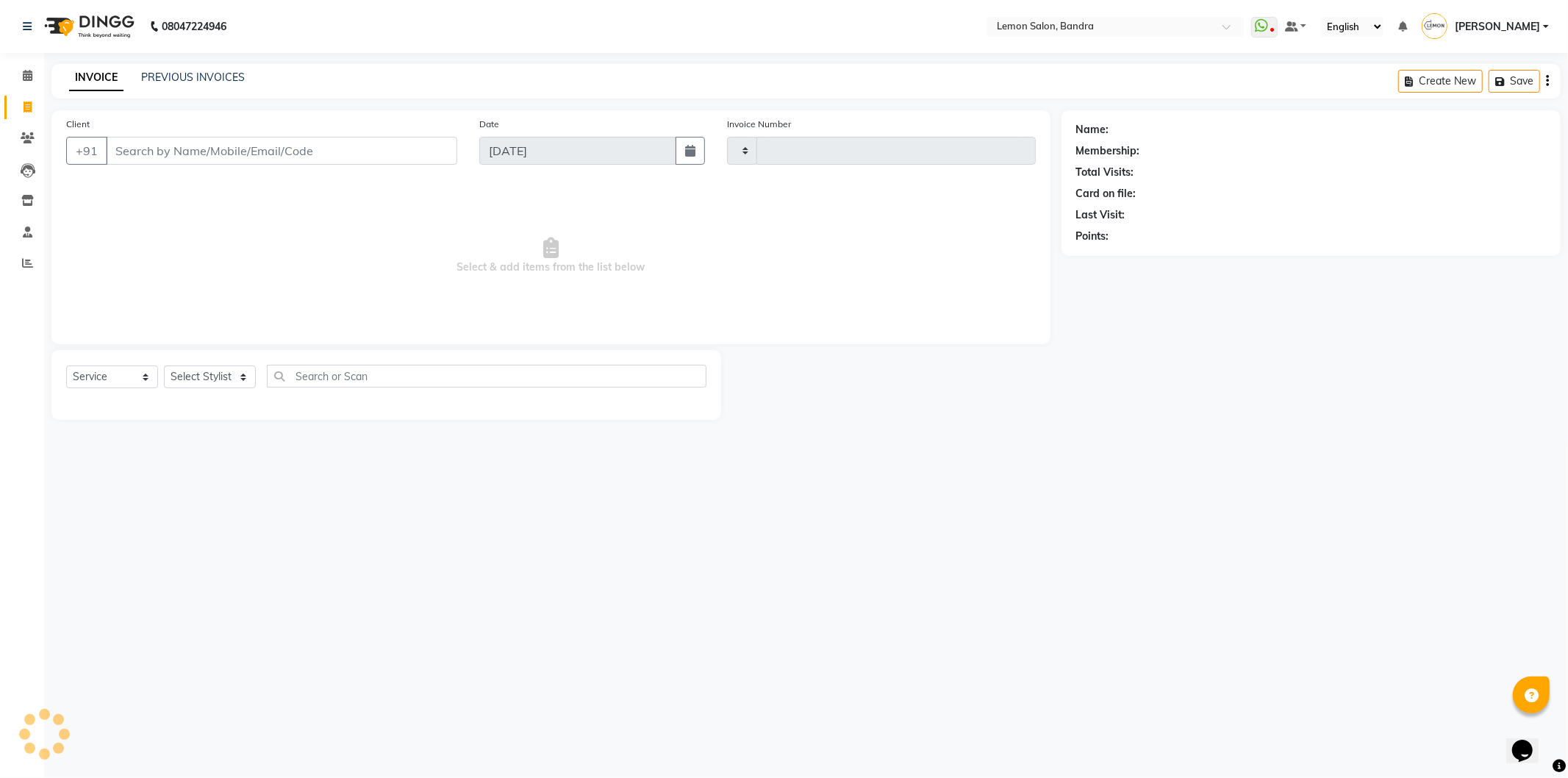
type input "5817"
select select "563"
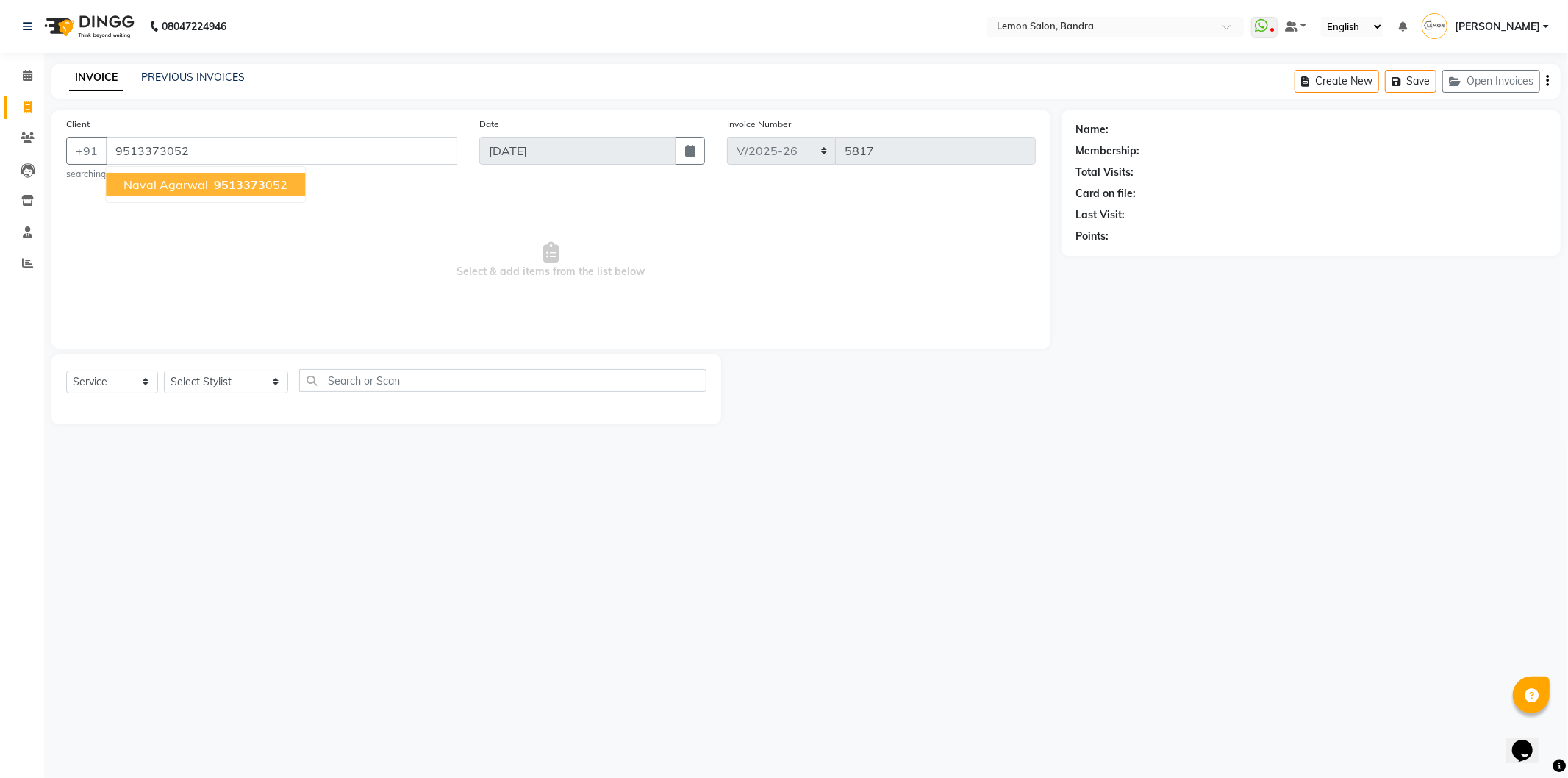
type input "9513373052"
click at [267, 178] on span "9513373052" at bounding box center [251, 184] width 73 height 15
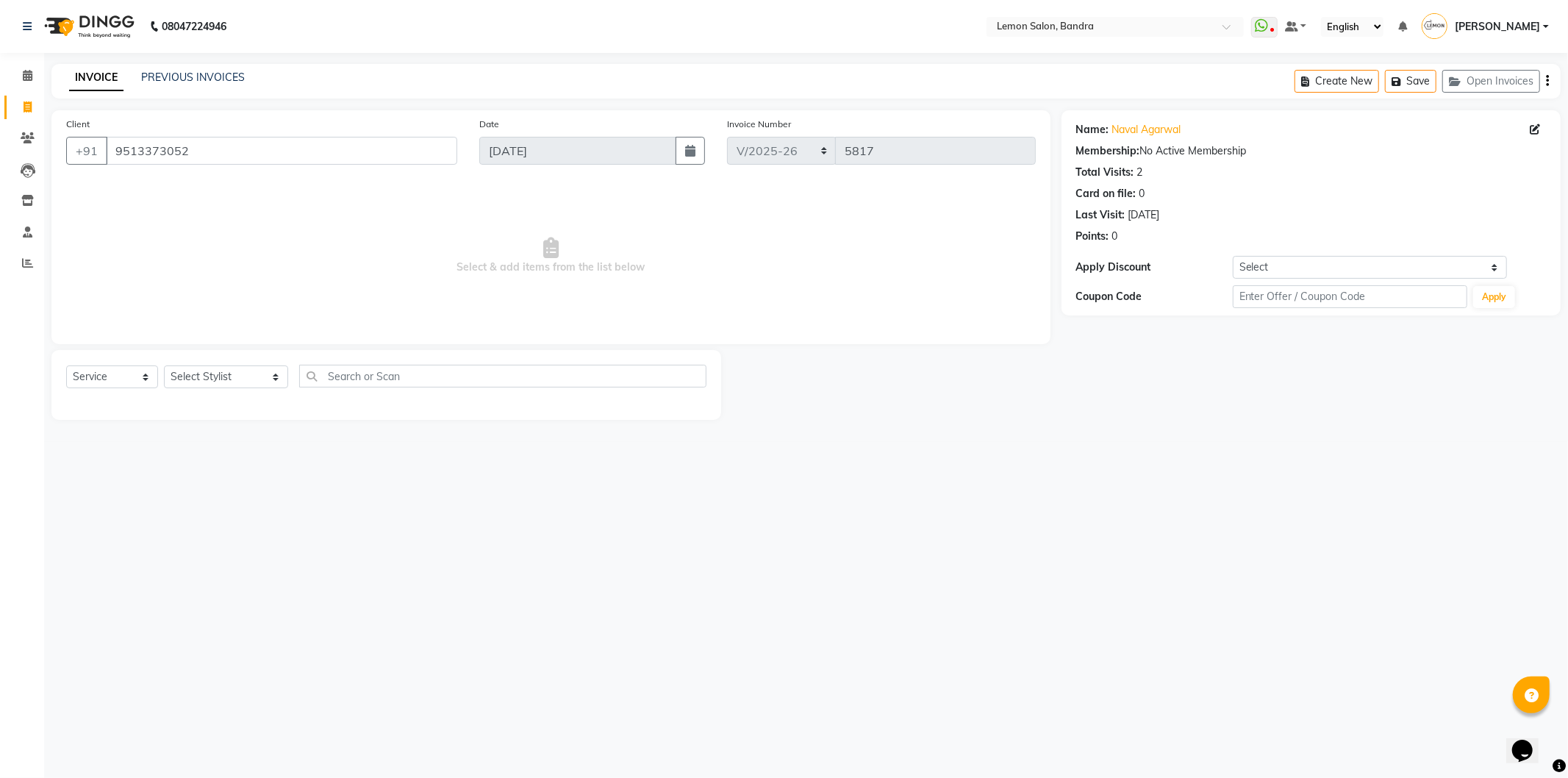
click at [193, 393] on div "Select Service Product Membership Package Voucher Prepaid Gift Card Select Styl…" at bounding box center [386, 382] width 640 height 35
click at [250, 371] on select "Select Stylist Afsha Chizami Ashimaery (Meme) DC Deepak Elma Sunny Bandya Javed…" at bounding box center [226, 377] width 125 height 23
select select "54000"
click at [164, 367] on select "Select Stylist Afsha Chizami Ashimaery (Meme) DC Deepak Elma Sunny Bandya Javed…" at bounding box center [226, 377] width 125 height 23
click at [365, 378] on input "text" at bounding box center [503, 376] width 408 height 23
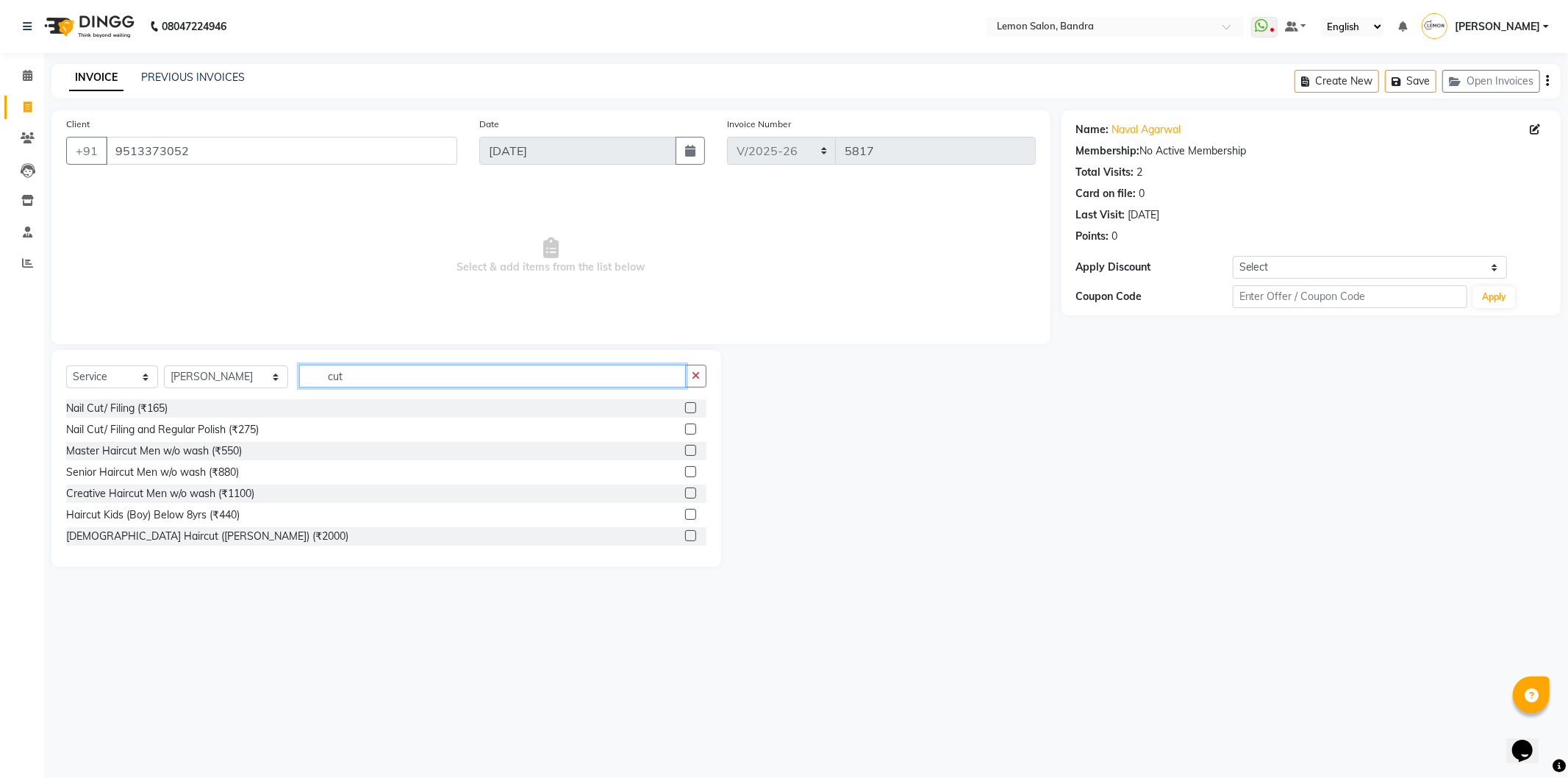
type input "cut"
click at [685, 449] on label at bounding box center [691, 451] width 11 height 11
click at [685, 449] on input "checkbox" at bounding box center [690, 451] width 9 height 9
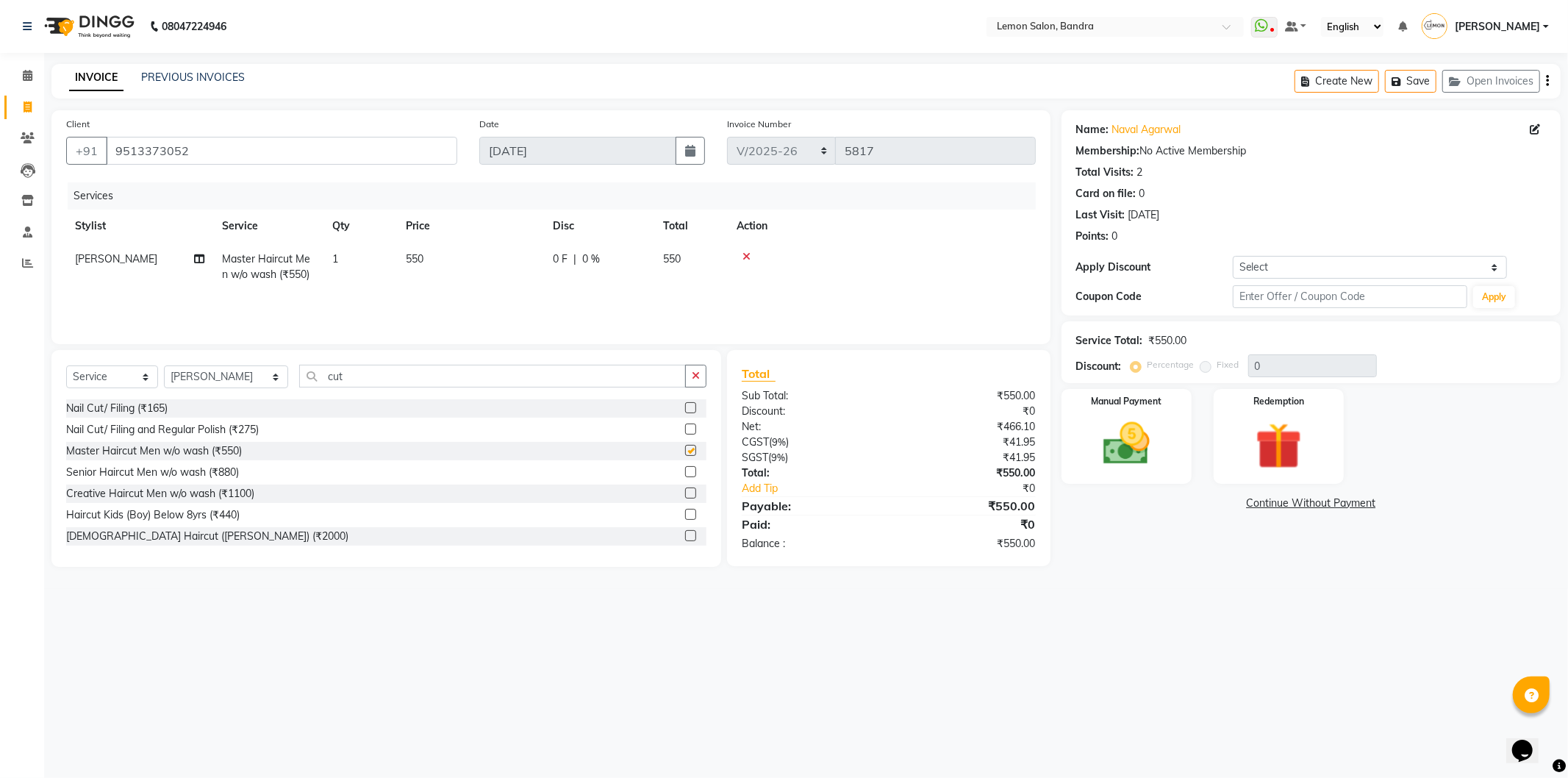
checkbox input "false"
click at [1167, 443] on div "Manual Payment" at bounding box center [1127, 436] width 136 height 99
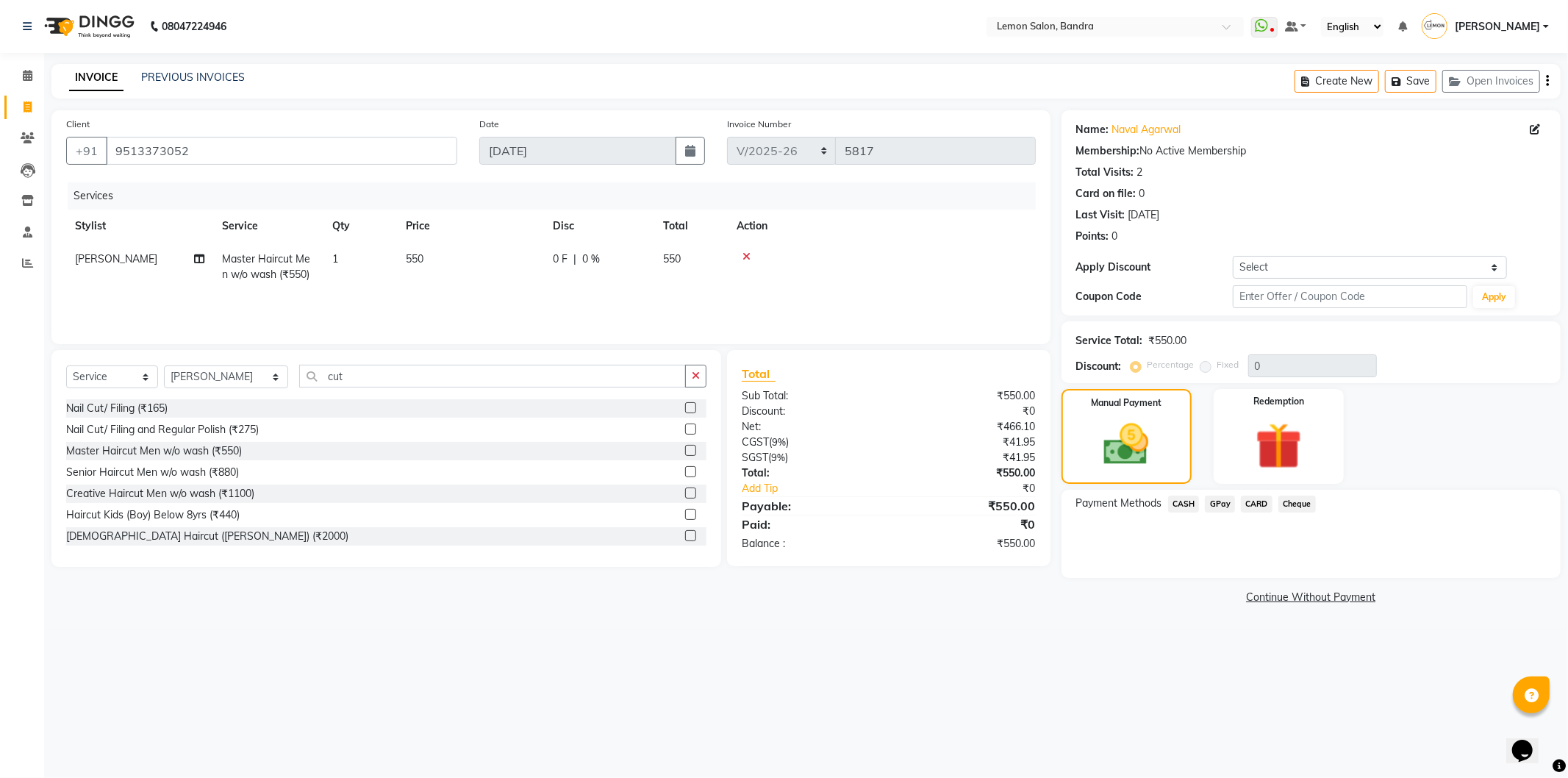
click at [1224, 501] on span "GPay" at bounding box center [1220, 504] width 30 height 16
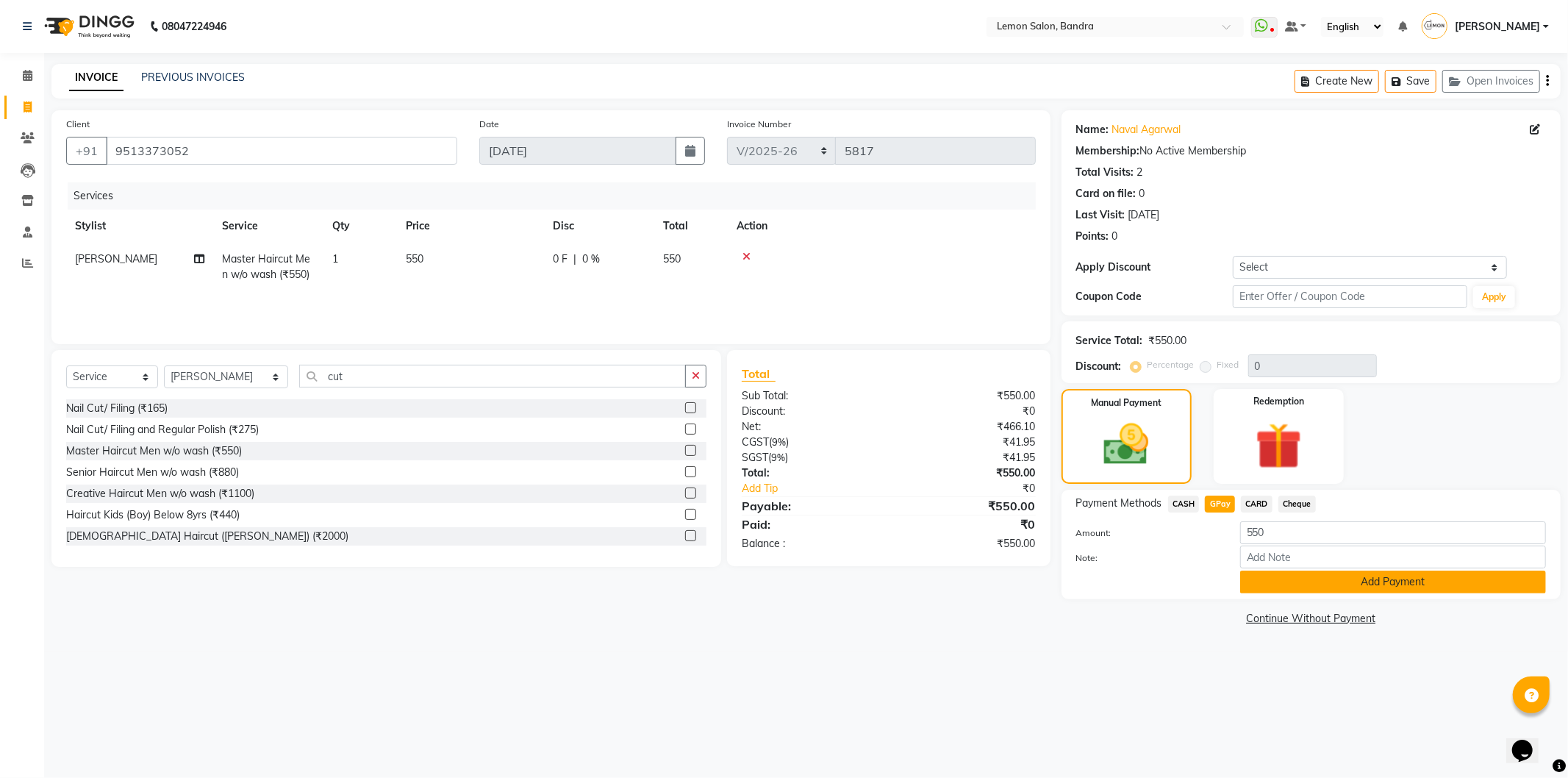
click at [1261, 574] on button "Add Payment" at bounding box center [1393, 582] width 306 height 23
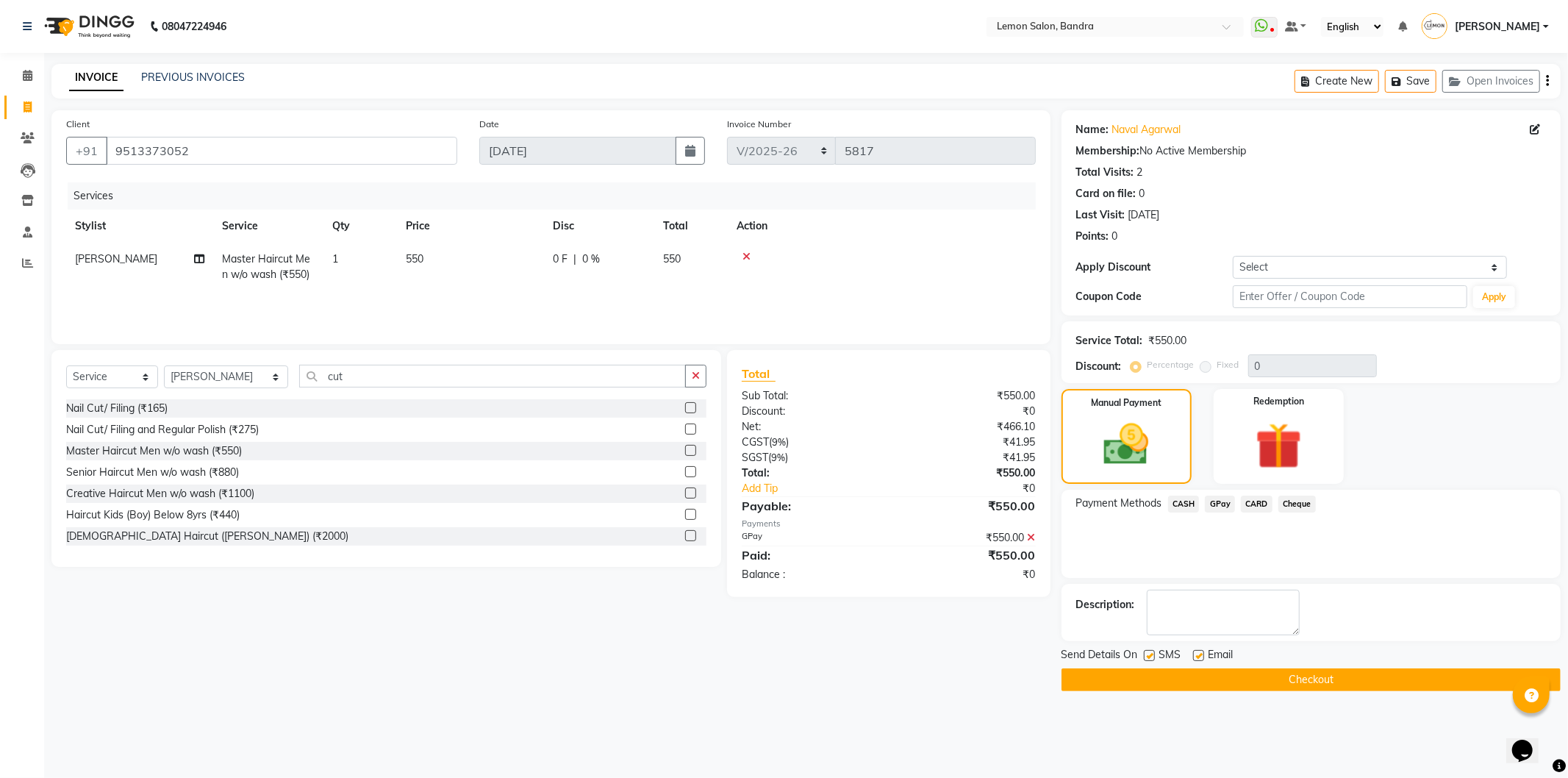
drag, startPoint x: 1253, startPoint y: 686, endPoint x: 1291, endPoint y: 664, distance: 43.9
click at [1253, 685] on button "Checkout" at bounding box center [1311, 680] width 499 height 23
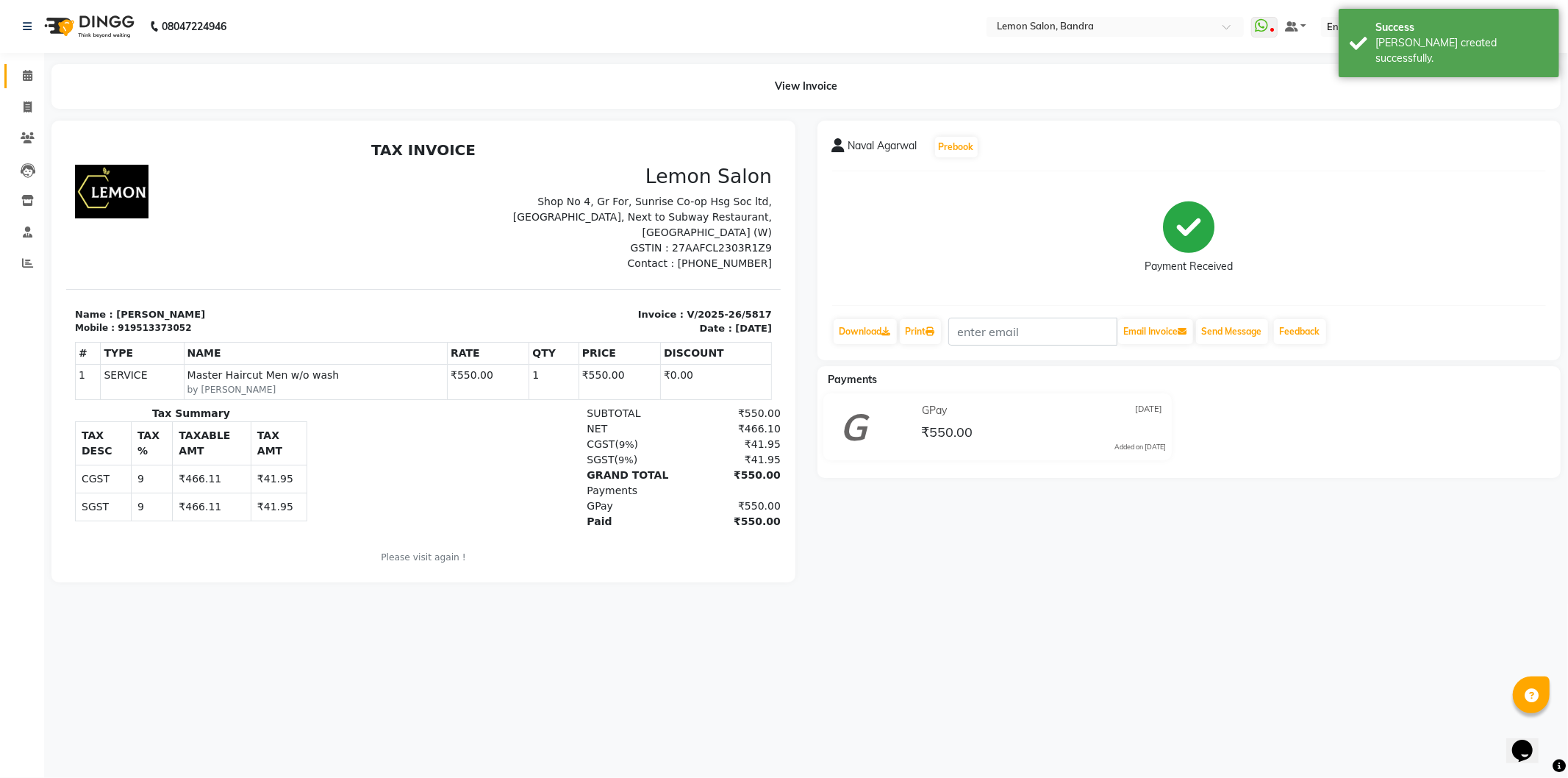
click at [12, 77] on link "Calendar" at bounding box center [22, 76] width 36 height 24
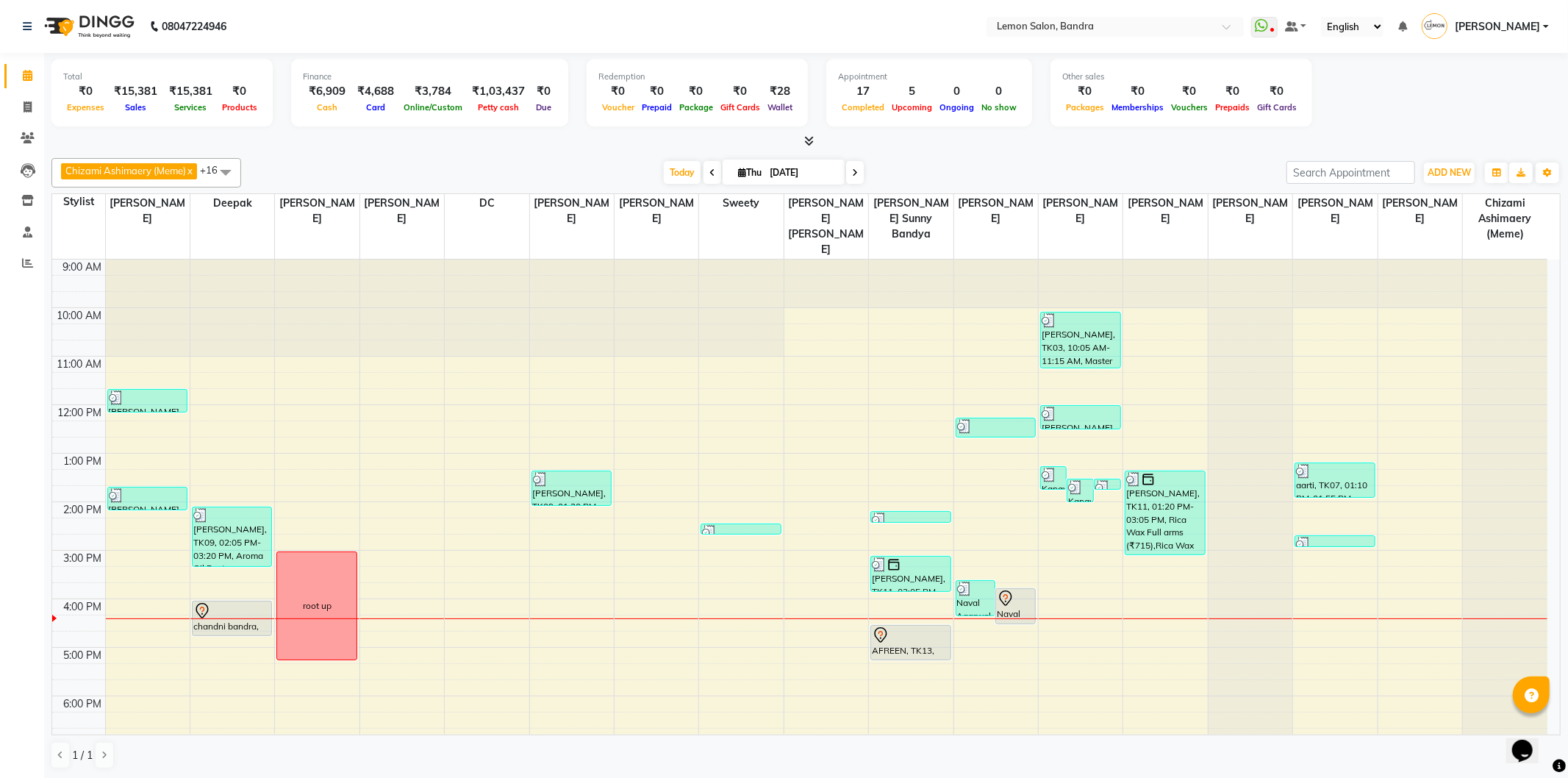
scroll to position [192, 0]
click at [32, 140] on icon at bounding box center [27, 137] width 14 height 11
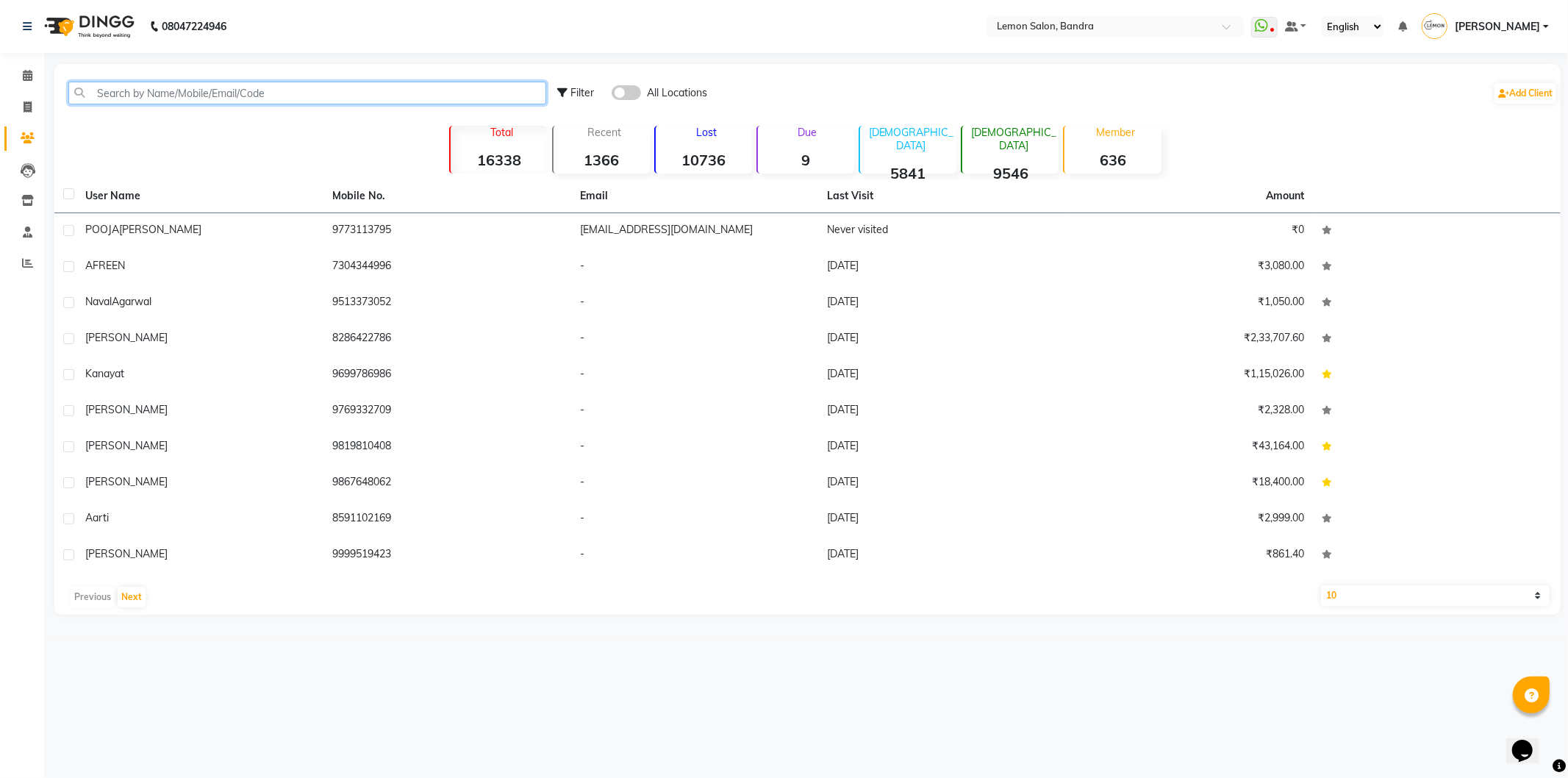
drag, startPoint x: 244, startPoint y: 95, endPoint x: 251, endPoint y: 93, distance: 7.3
click at [246, 94] on input "text" at bounding box center [308, 93] width 478 height 23
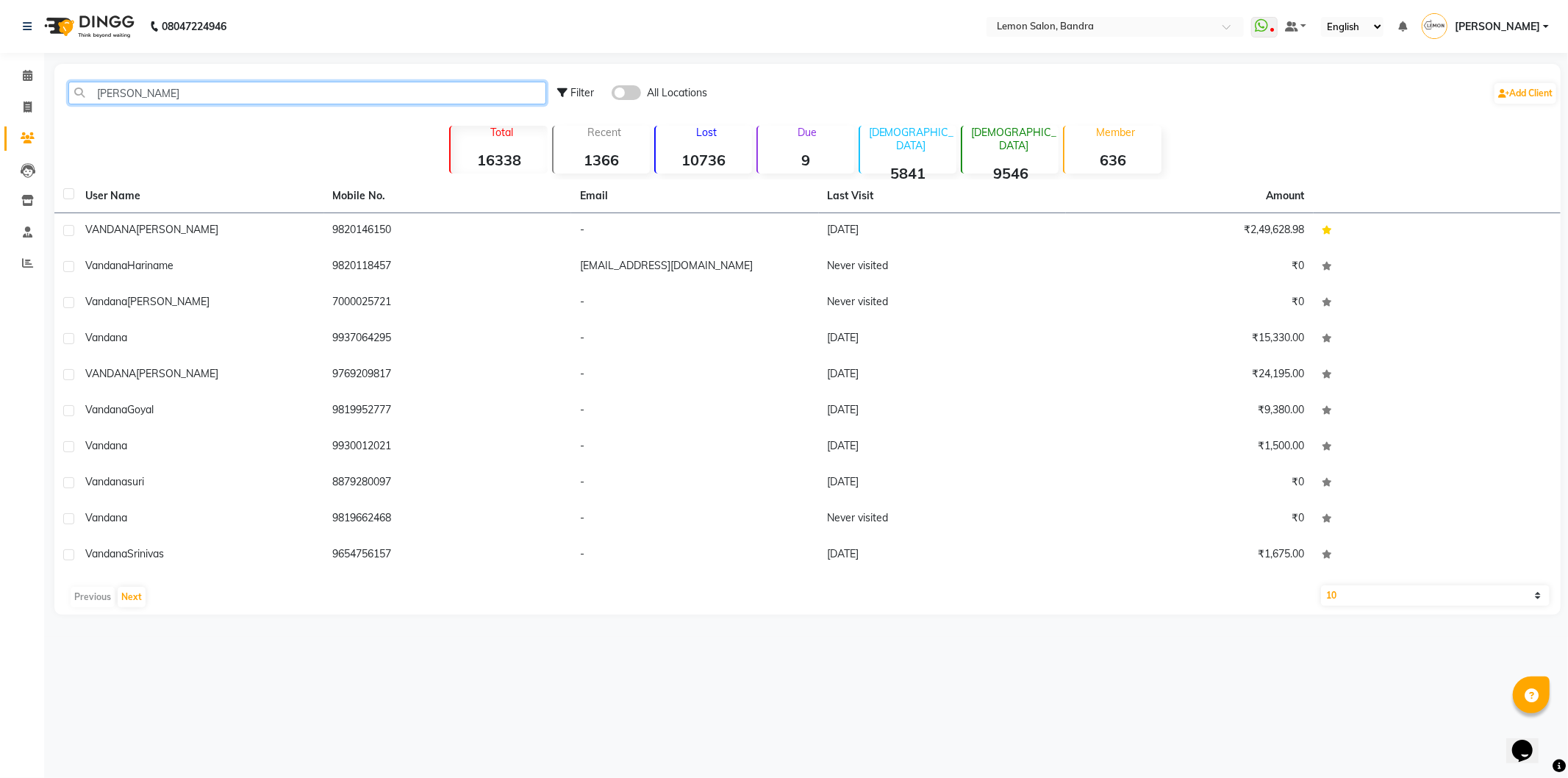
type input "[PERSON_NAME]"
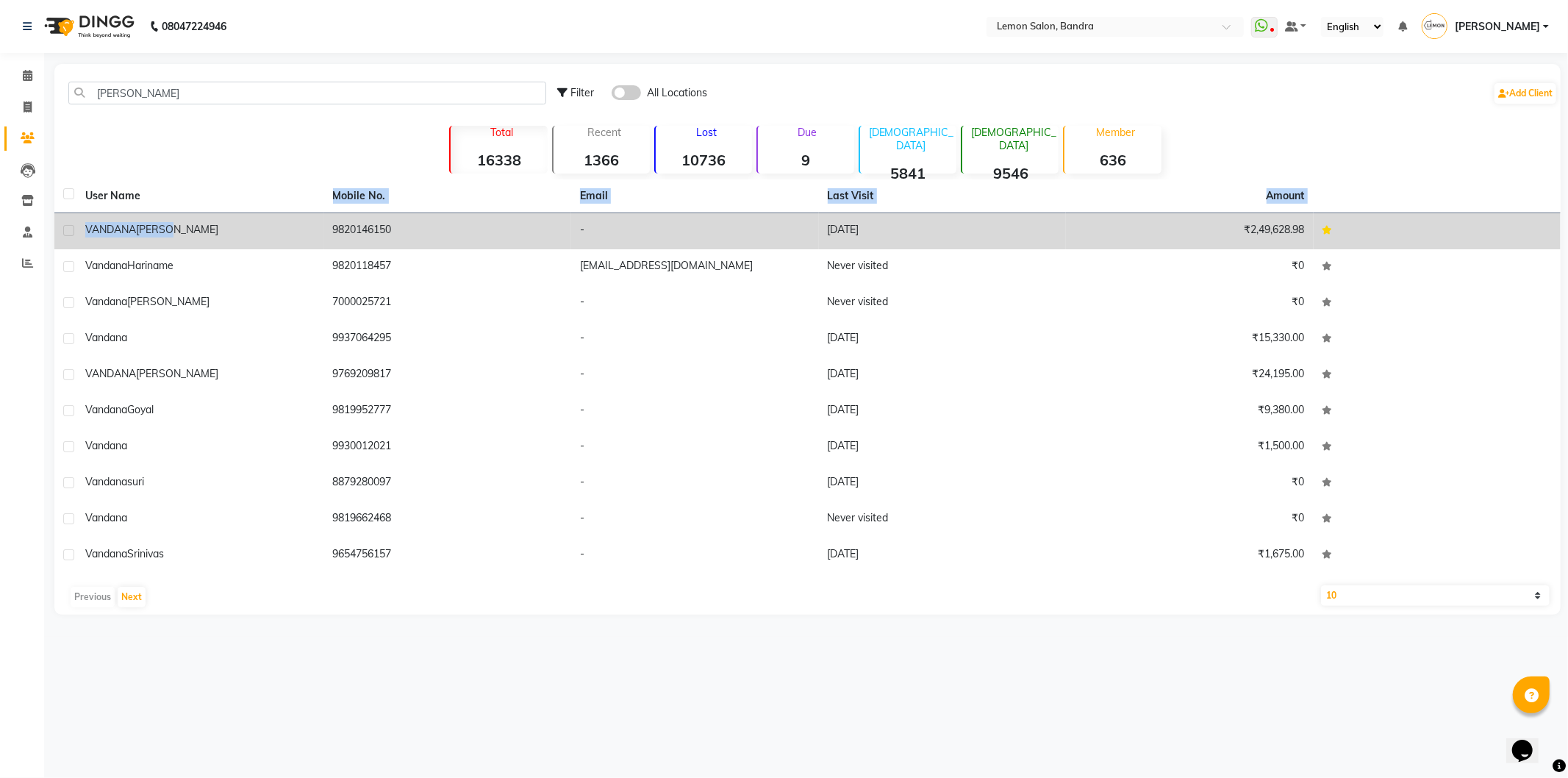
drag, startPoint x: 222, startPoint y: 204, endPoint x: 184, endPoint y: 218, distance: 40.5
click at [188, 216] on table "User Name Mobile No. Email Last Visit [PERSON_NAME] 9820146150 - [DATE] ₹2,49,6…" at bounding box center [807, 377] width 1507 height 394
click at [181, 218] on td "[PERSON_NAME]" at bounding box center [200, 231] width 248 height 36
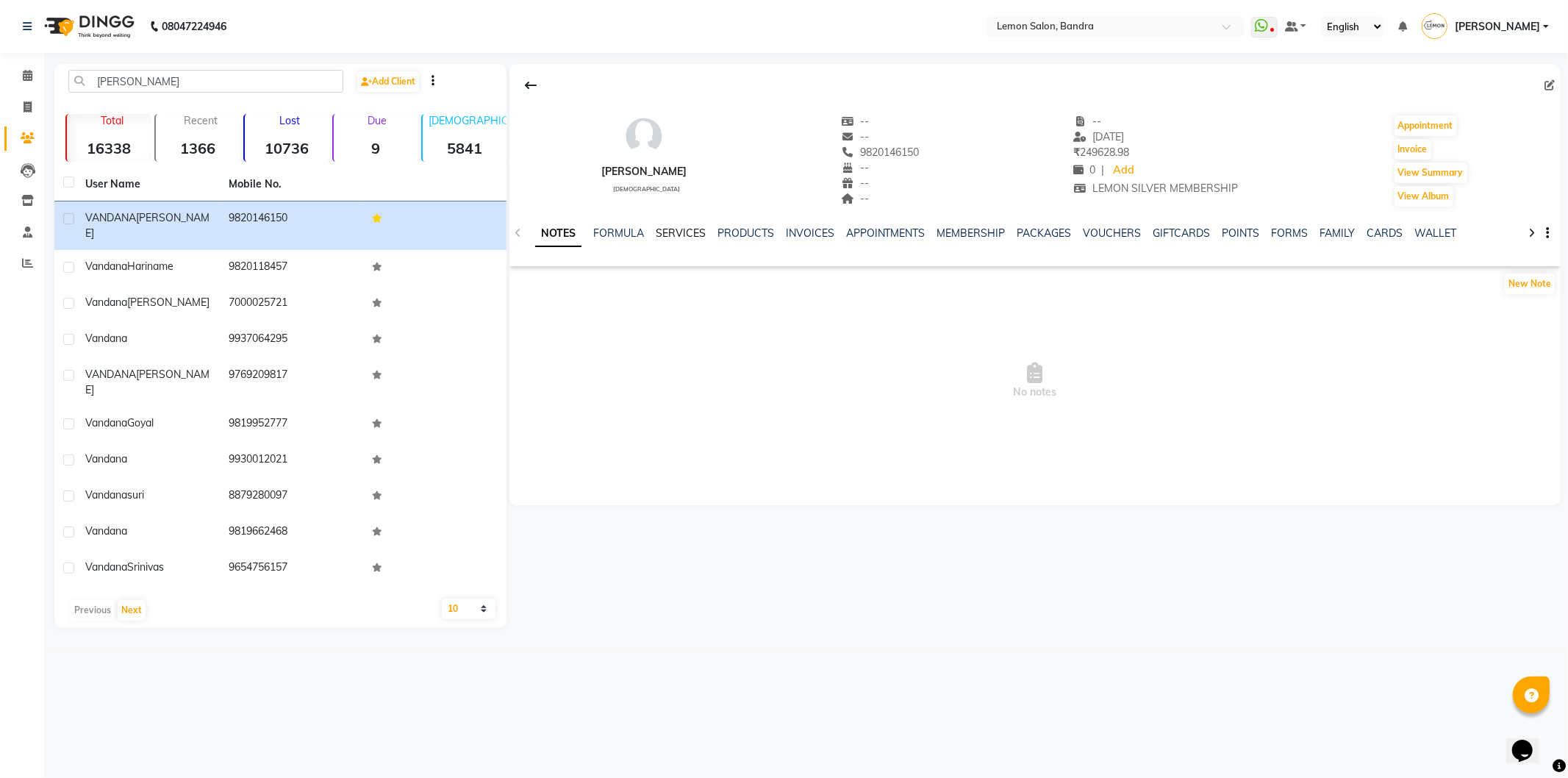
click at [672, 231] on link "SERVICES" at bounding box center [681, 233] width 50 height 13
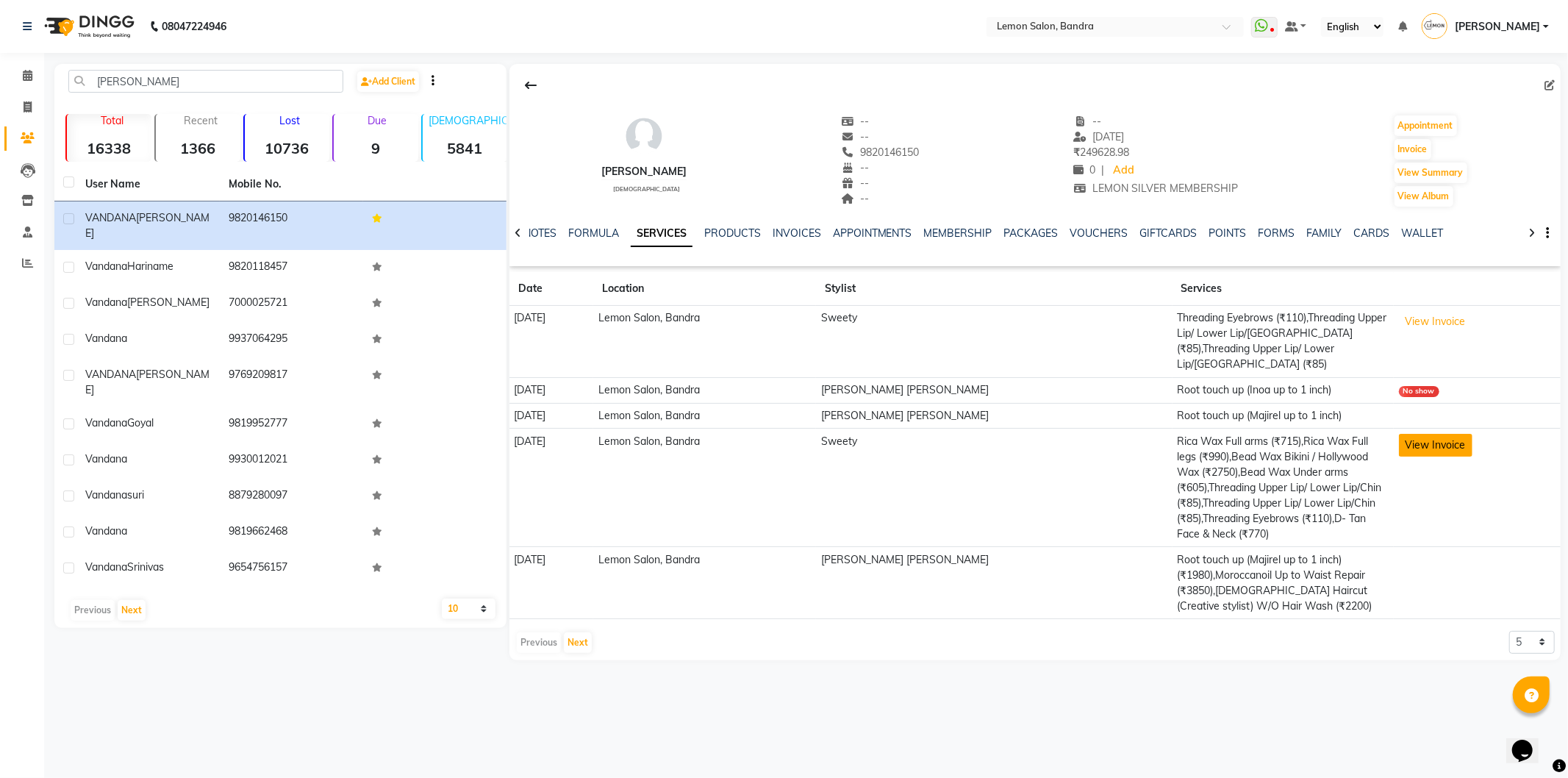
click at [1442, 434] on button "View Invoice" at bounding box center [1436, 445] width 73 height 23
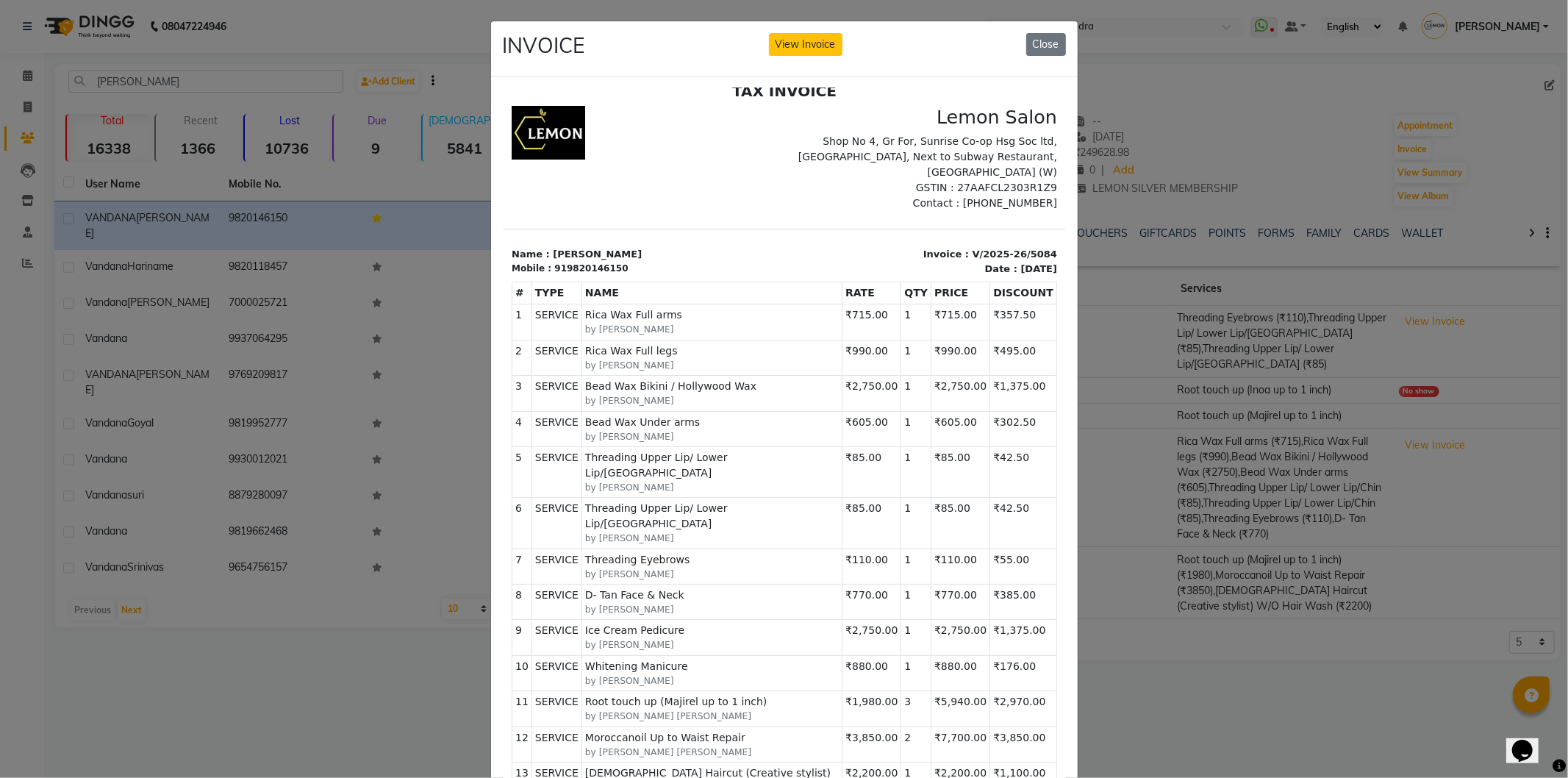
scroll to position [255, 0]
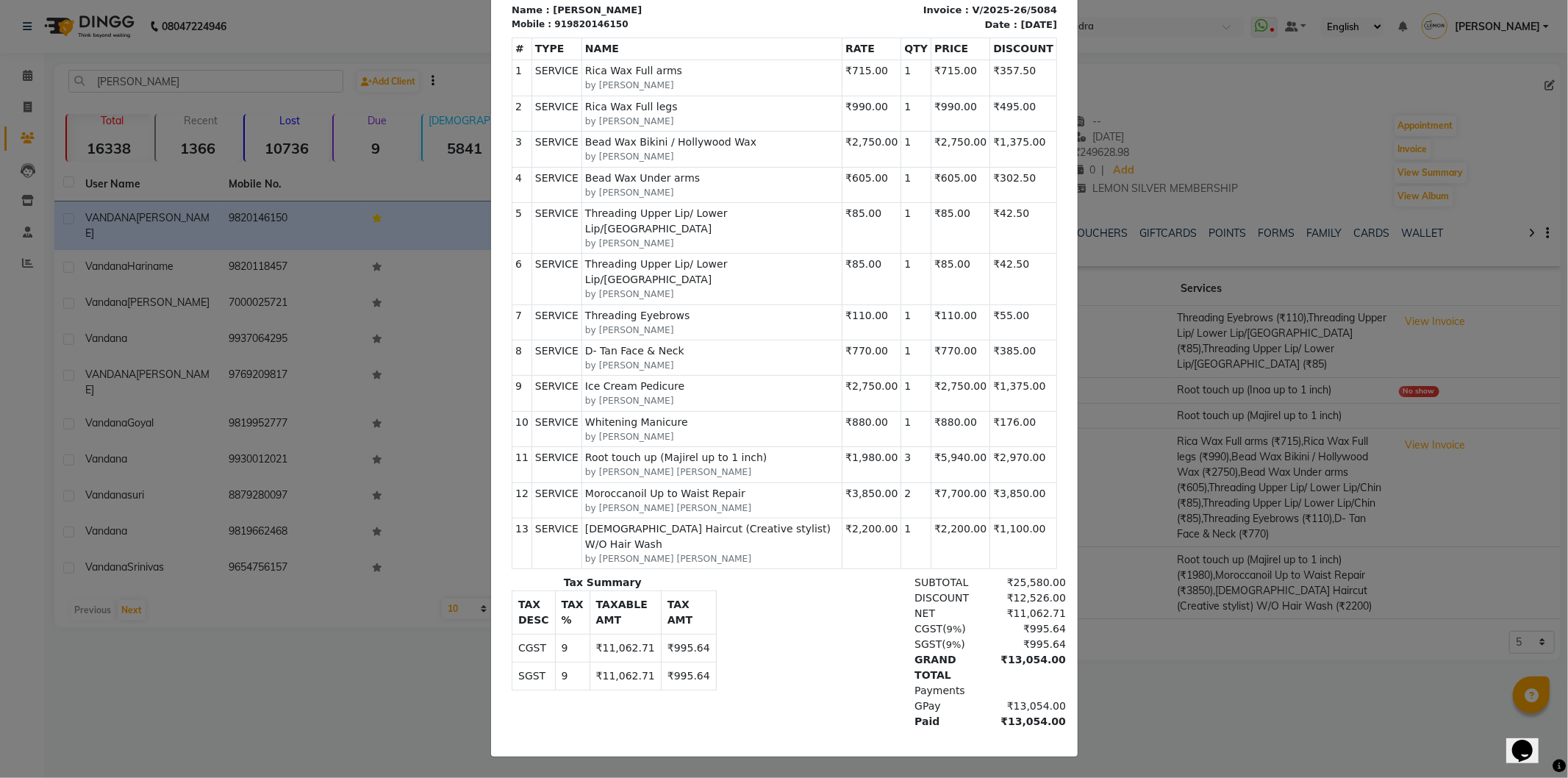
click at [1466, 361] on ngb-modal-window "INVOICE View Invoice Close" at bounding box center [784, 389] width 1568 height 778
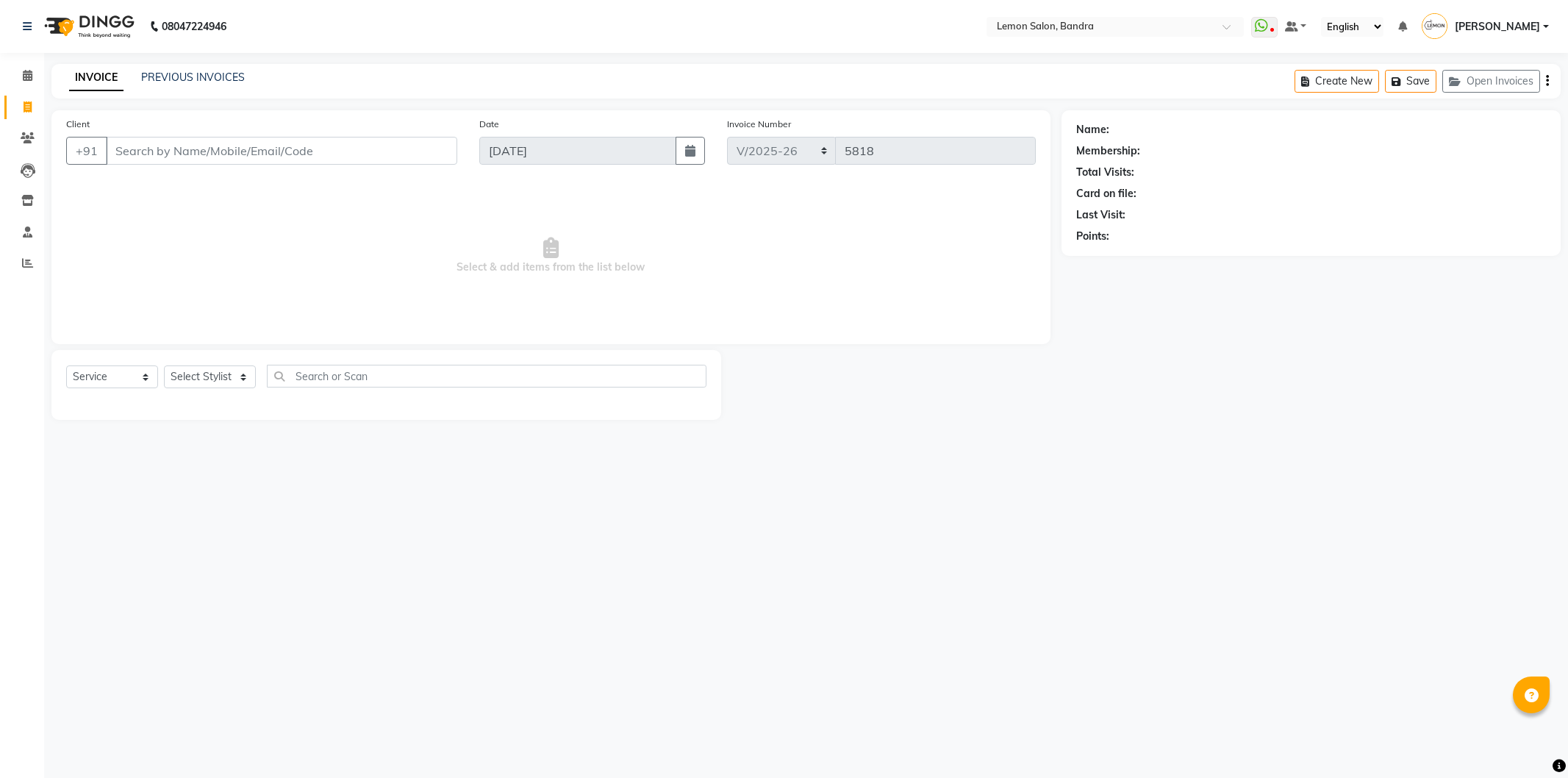
select select "563"
select select "service"
click at [156, 146] on input "98200 94645" at bounding box center [245, 150] width 277 height 28
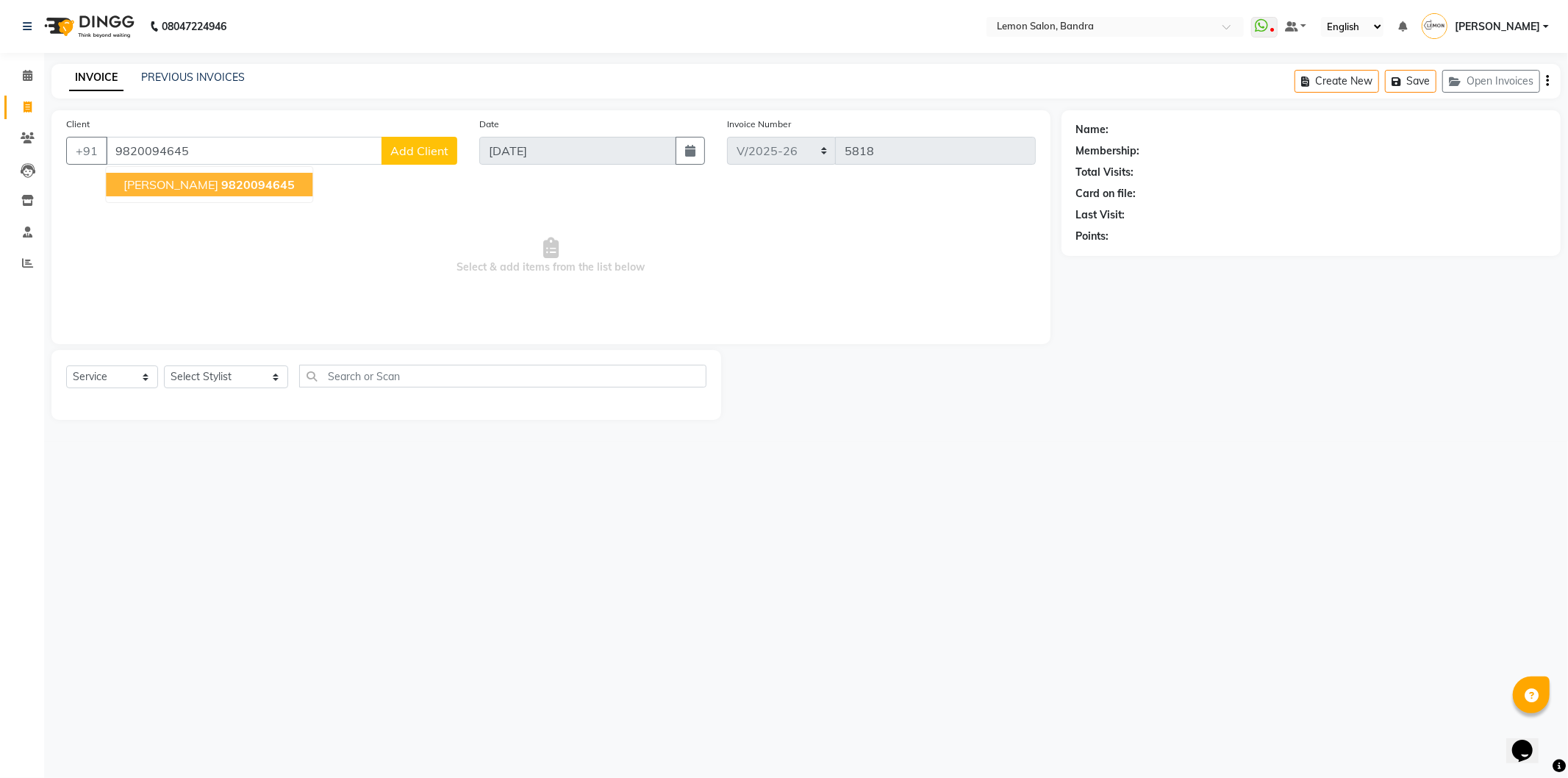
click at [142, 181] on span "[PERSON_NAME]" at bounding box center [171, 184] width 95 height 15
type input "9820094645"
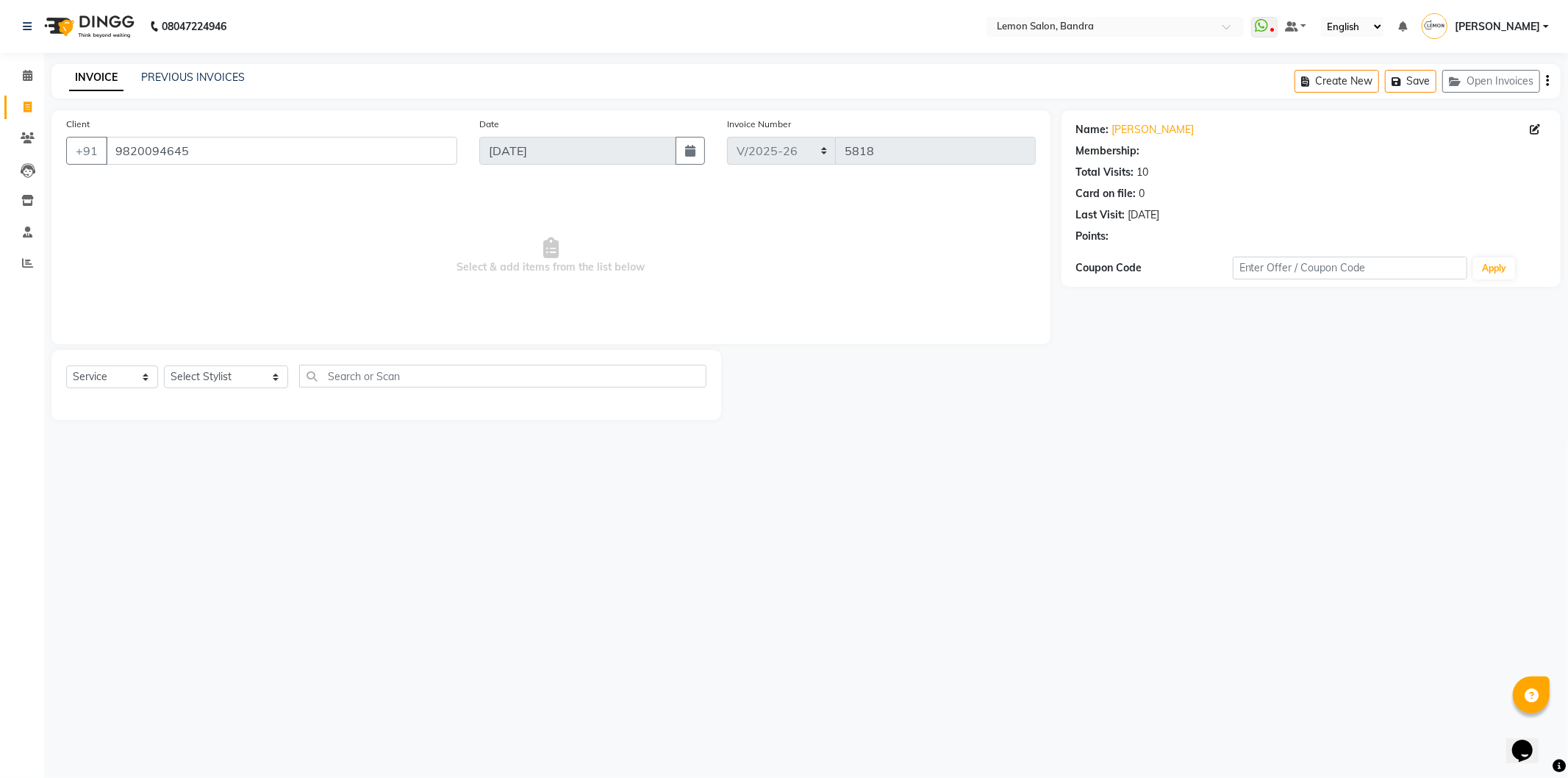
select select "1: Object"
click at [1169, 133] on link "[PERSON_NAME]" at bounding box center [1154, 129] width 82 height 16
drag, startPoint x: 213, startPoint y: 378, endPoint x: 216, endPoint y: 366, distance: 12.4
click at [216, 366] on select "Select Stylist [PERSON_NAME] (Meme) DC [PERSON_NAME] Sunny Bandya [PERSON_NAME]…" at bounding box center [226, 377] width 125 height 23
select select "7888"
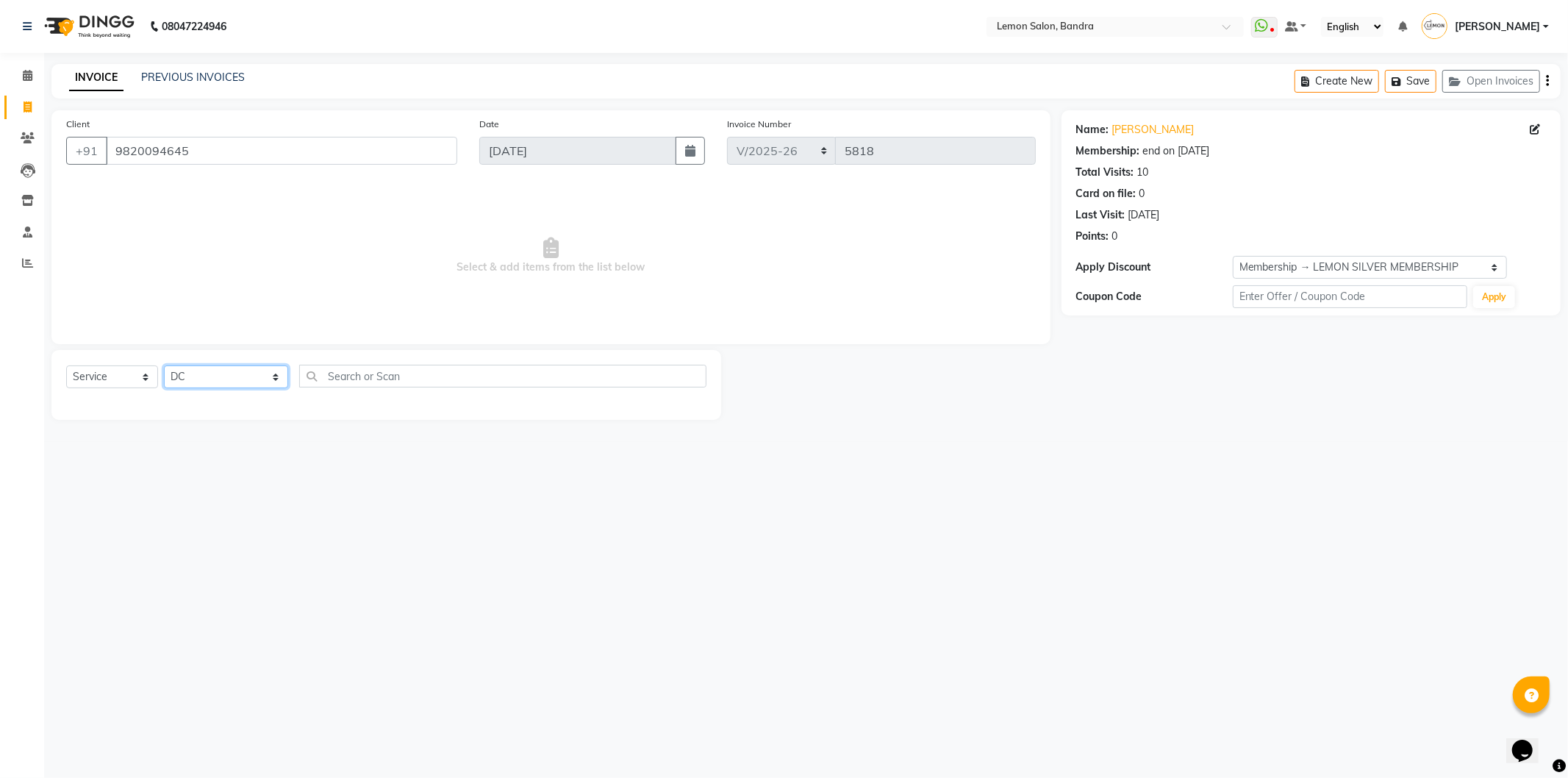
click at [164, 367] on select "Select Stylist [PERSON_NAME] (Meme) DC [PERSON_NAME] Sunny Bandya [PERSON_NAME]…" at bounding box center [226, 377] width 125 height 23
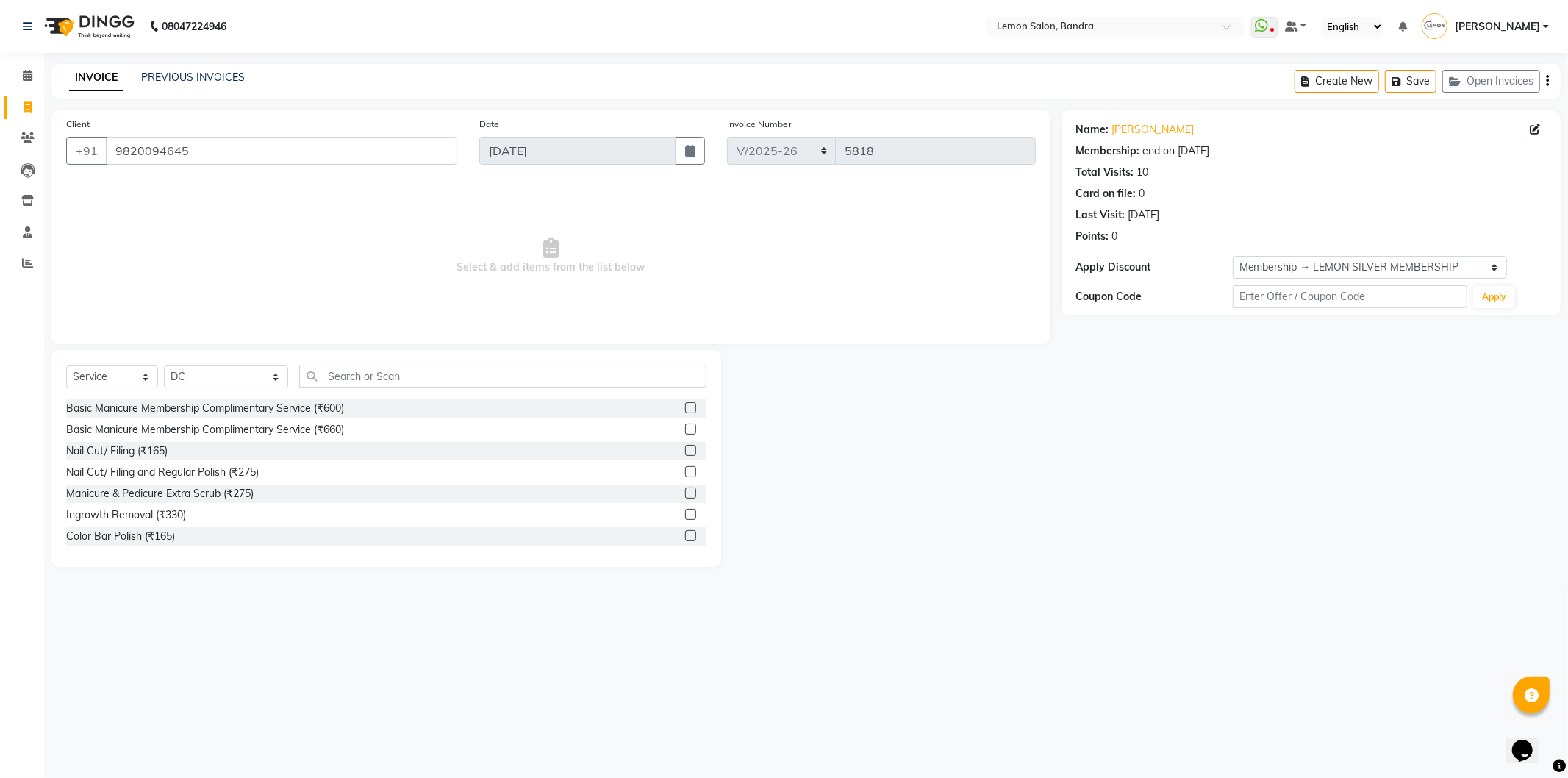
drag, startPoint x: 328, startPoint y: 359, endPoint x: 331, endPoint y: 384, distance: 25.2
click at [328, 360] on div "Select Service Product Membership Package Voucher Prepaid Gift Card Select Styl…" at bounding box center [386, 458] width 670 height 217
click at [331, 379] on input "text" at bounding box center [503, 376] width 408 height 23
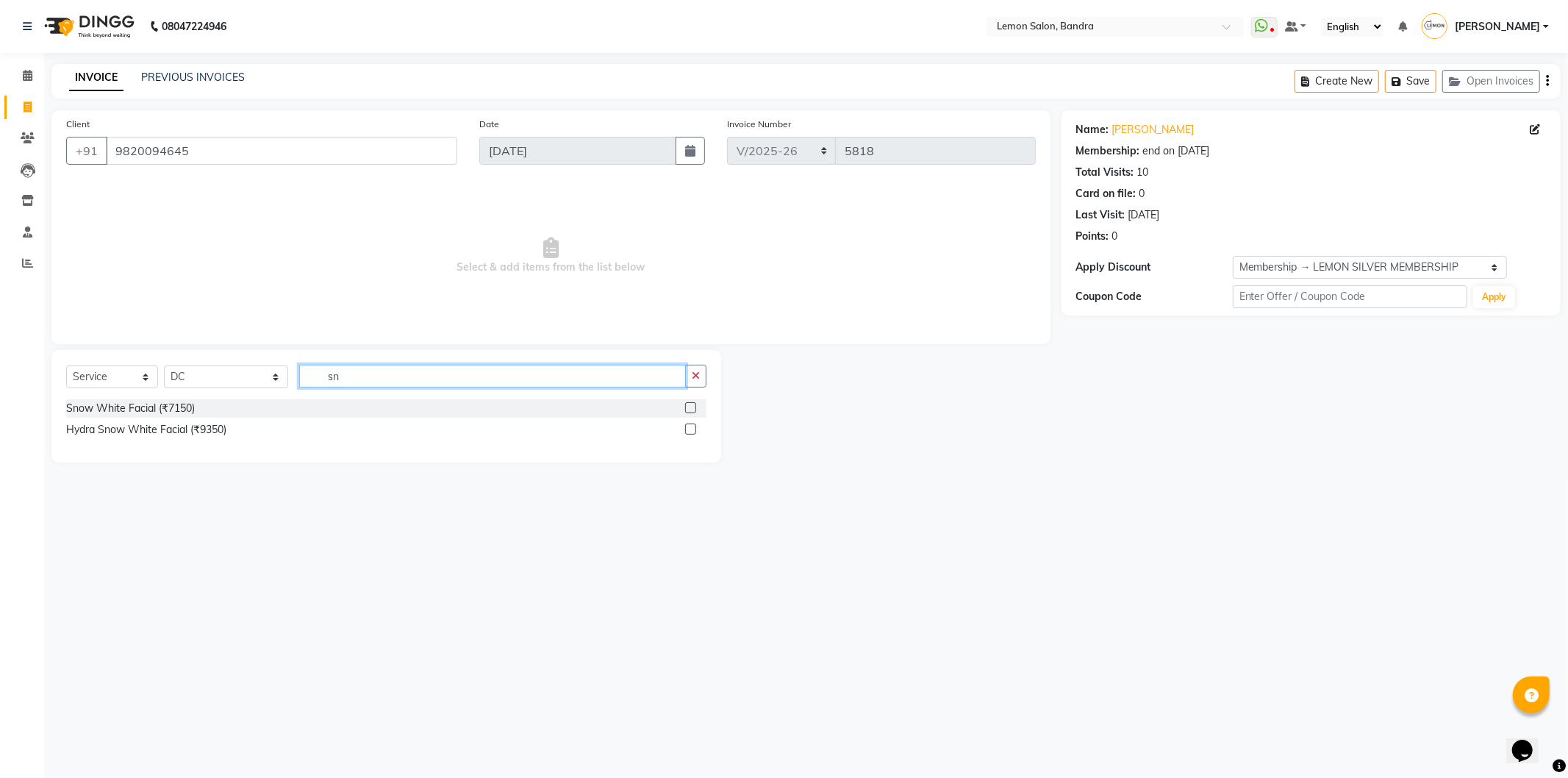
type input "s"
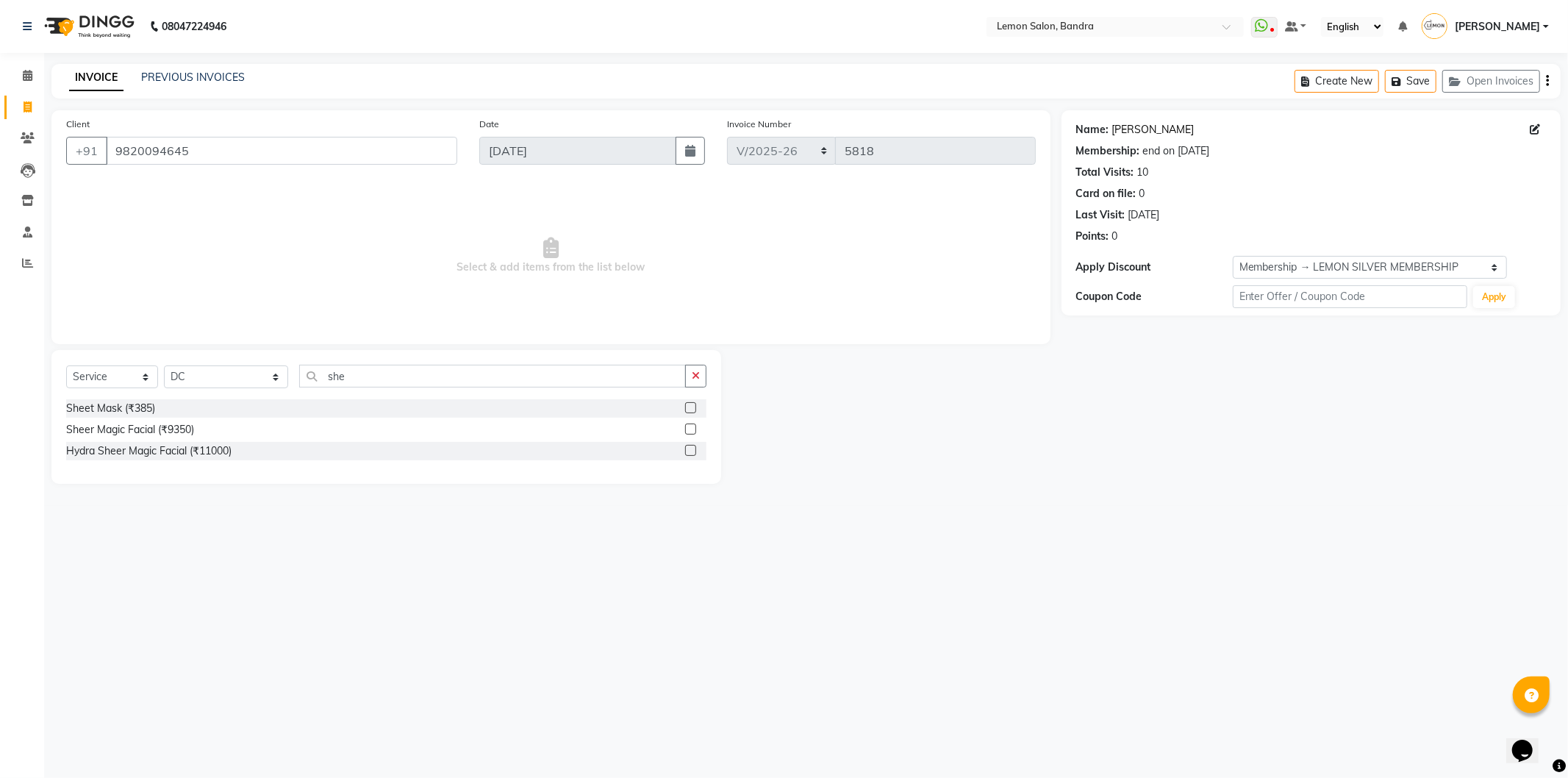
click at [1172, 125] on link "[PERSON_NAME]" at bounding box center [1154, 129] width 82 height 16
click at [328, 372] on input "she" at bounding box center [493, 376] width 387 height 23
click at [223, 382] on select "Select Stylist Afsha Chizami Ashimaery (Meme) DC Deepak Elma Sunny Bandya Javed…" at bounding box center [226, 377] width 125 height 23
click at [164, 367] on select "Select Stylist Afsha Chizami Ashimaery (Meme) DC Deepak Elma Sunny Bandya Javed…" at bounding box center [226, 377] width 125 height 23
click at [456, 378] on input "she" at bounding box center [493, 376] width 387 height 23
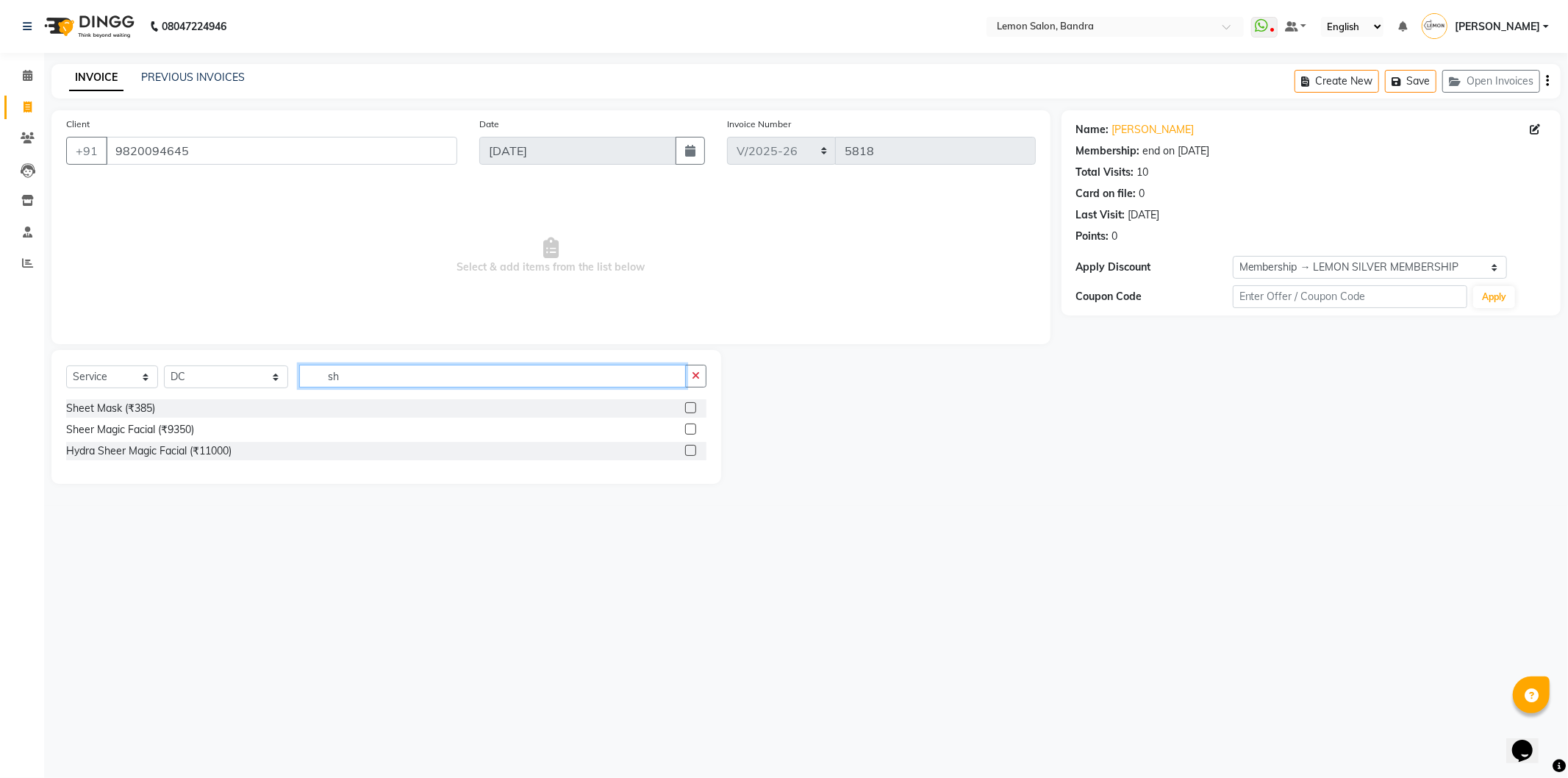
type input "s"
type input "snow"
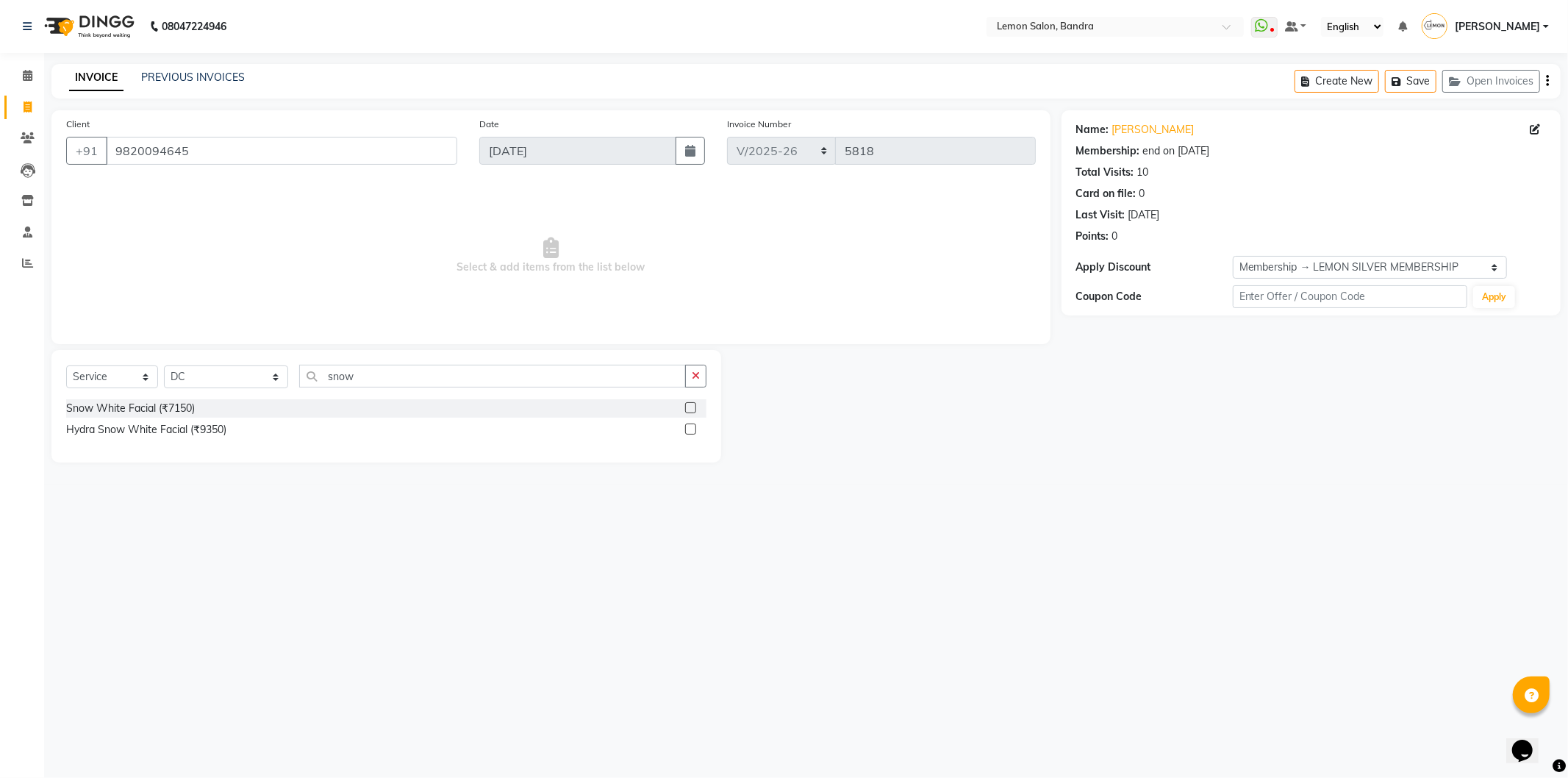
click at [688, 408] on label at bounding box center [691, 408] width 11 height 11
click at [688, 408] on input "checkbox" at bounding box center [690, 409] width 9 height 9
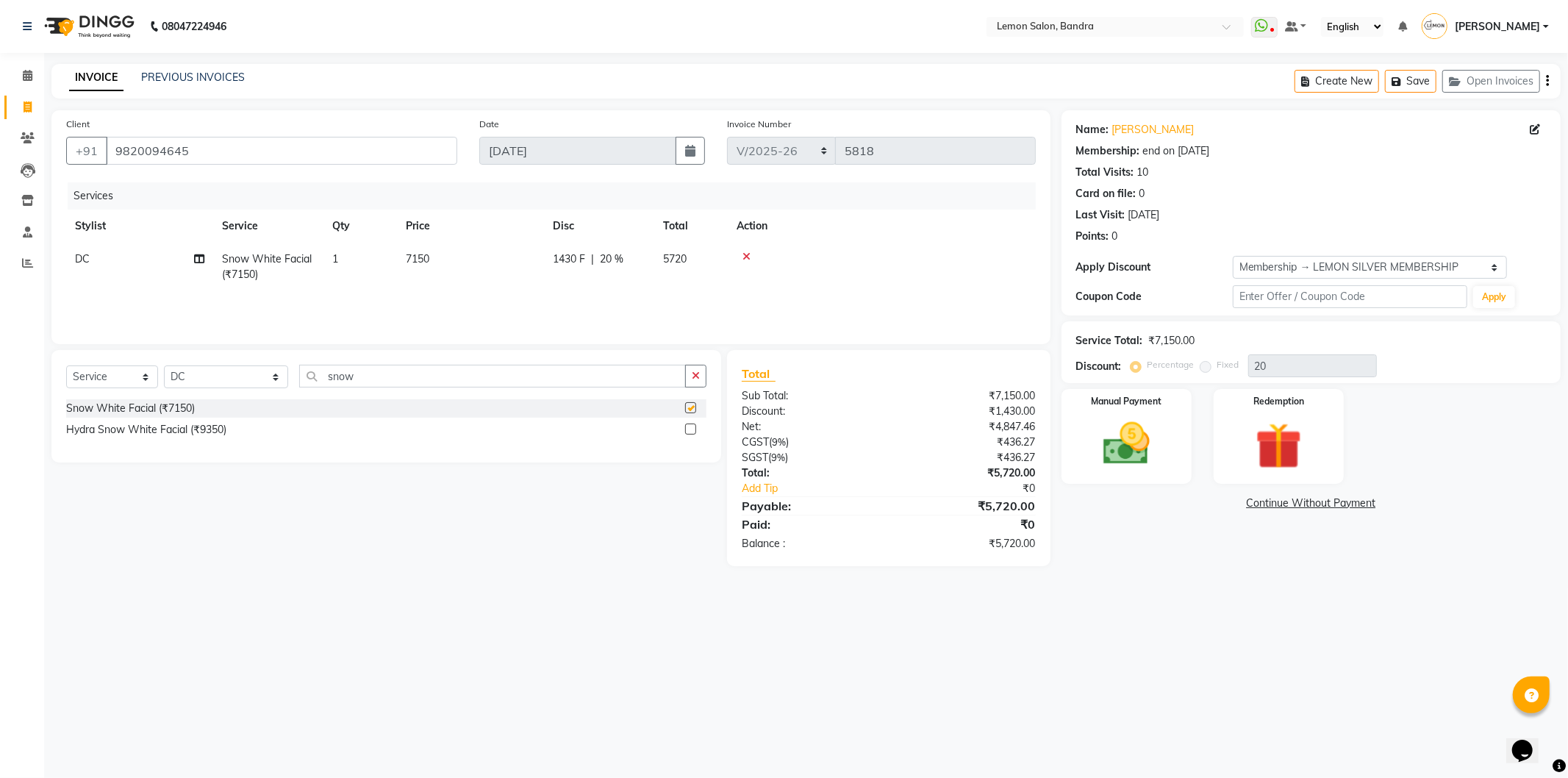
checkbox input "false"
click at [463, 376] on input "sno" at bounding box center [493, 376] width 387 height 23
type input "s"
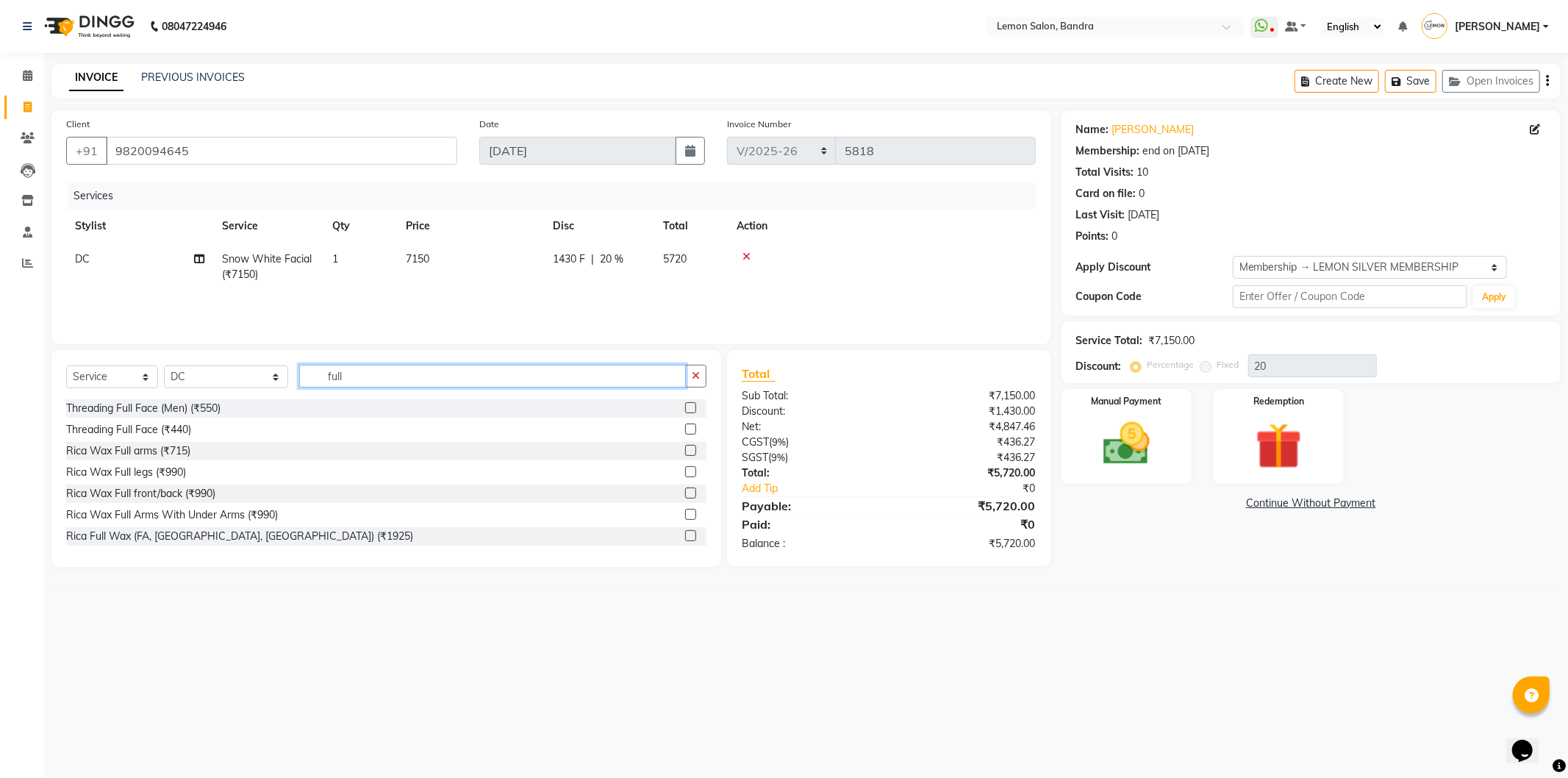
type input "full"
click at [685, 451] on label at bounding box center [691, 451] width 11 height 11
click at [685, 451] on input "checkbox" at bounding box center [690, 451] width 9 height 9
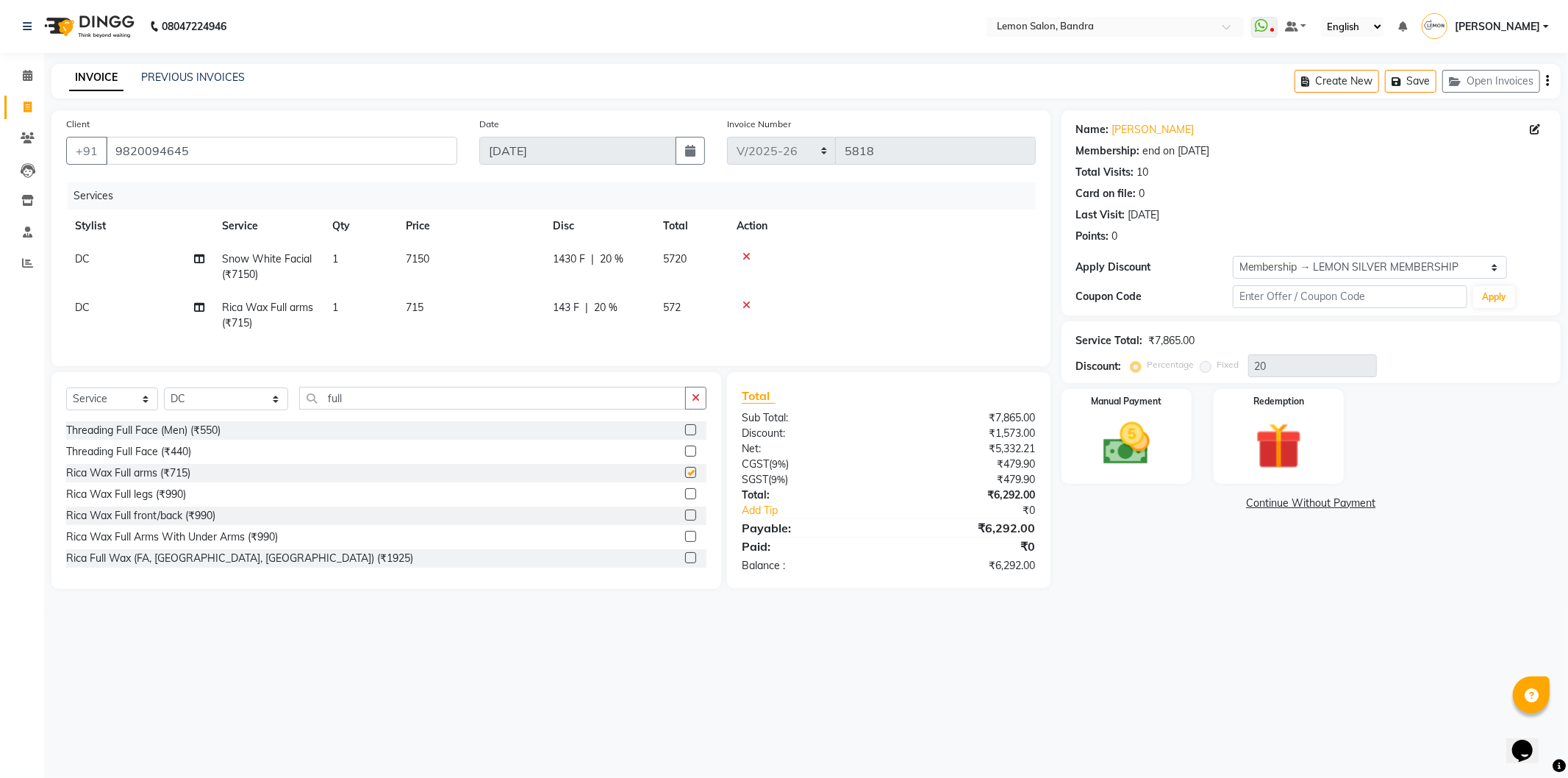
checkbox input "false"
click at [662, 410] on input "full" at bounding box center [493, 398] width 387 height 23
type input "f"
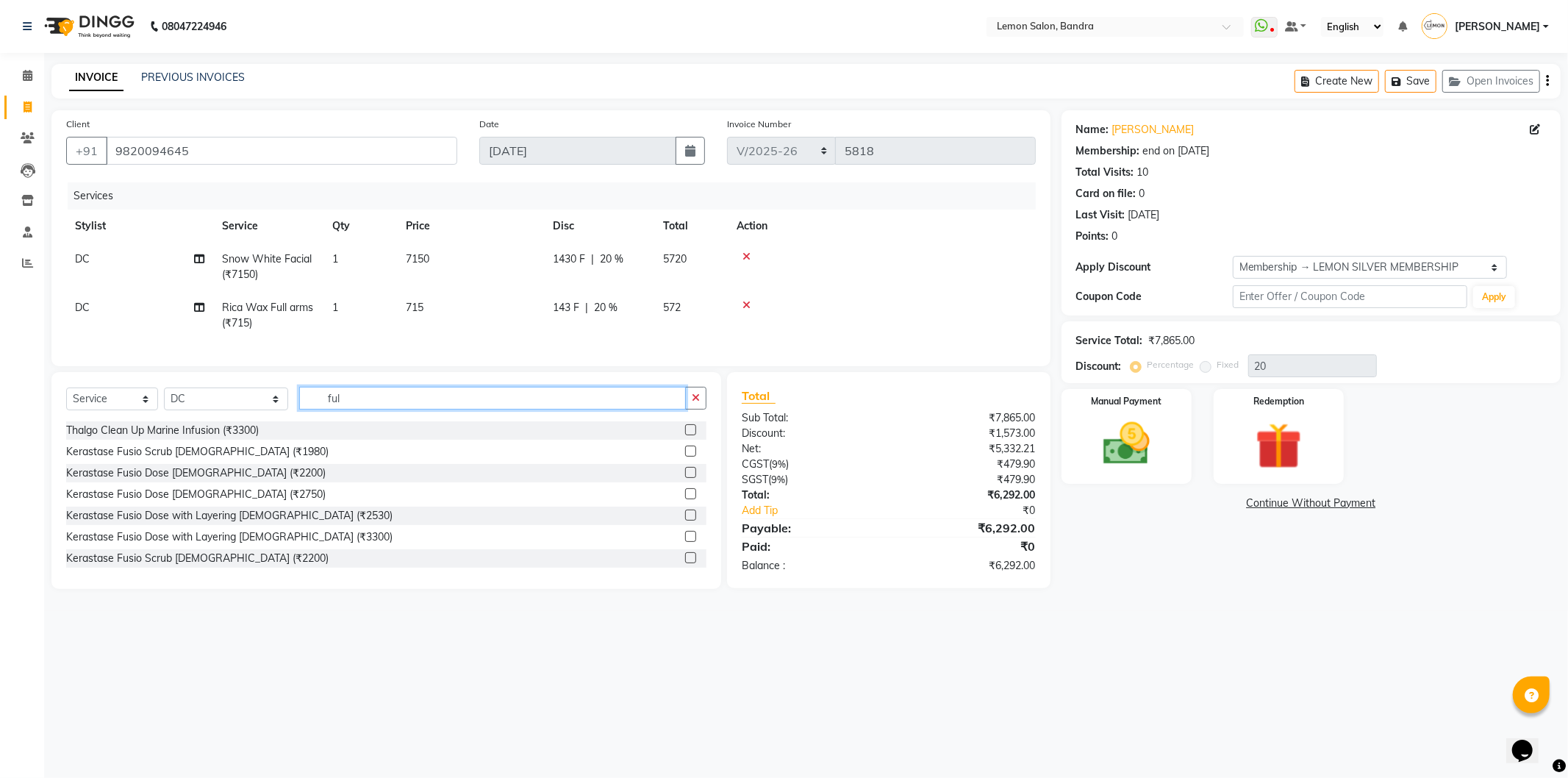
type input "full"
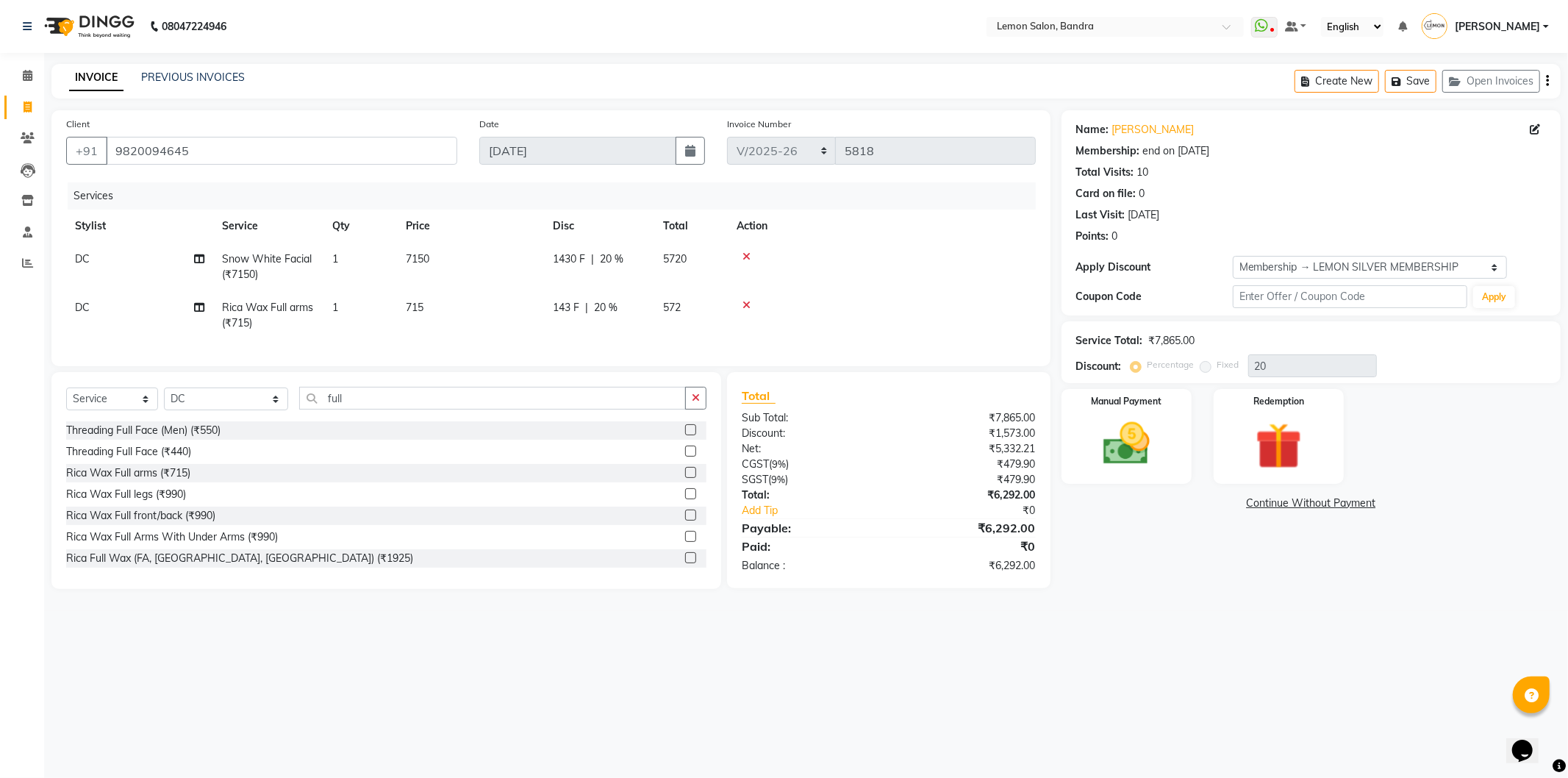
click at [685, 499] on label at bounding box center [691, 494] width 11 height 11
click at [685, 499] on input "checkbox" at bounding box center [690, 495] width 9 height 9
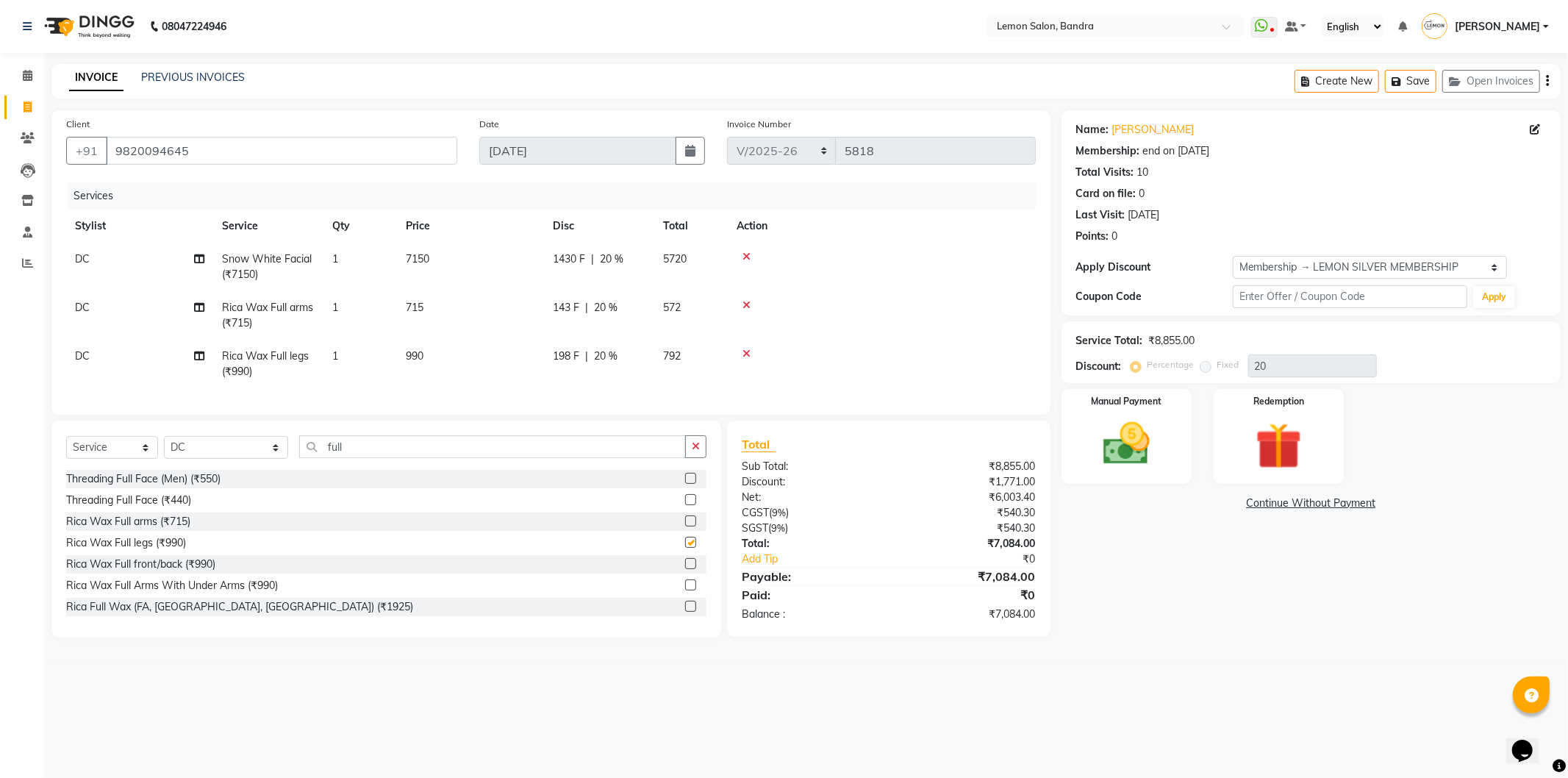
checkbox input "false"
click at [364, 458] on input "full" at bounding box center [493, 446] width 387 height 23
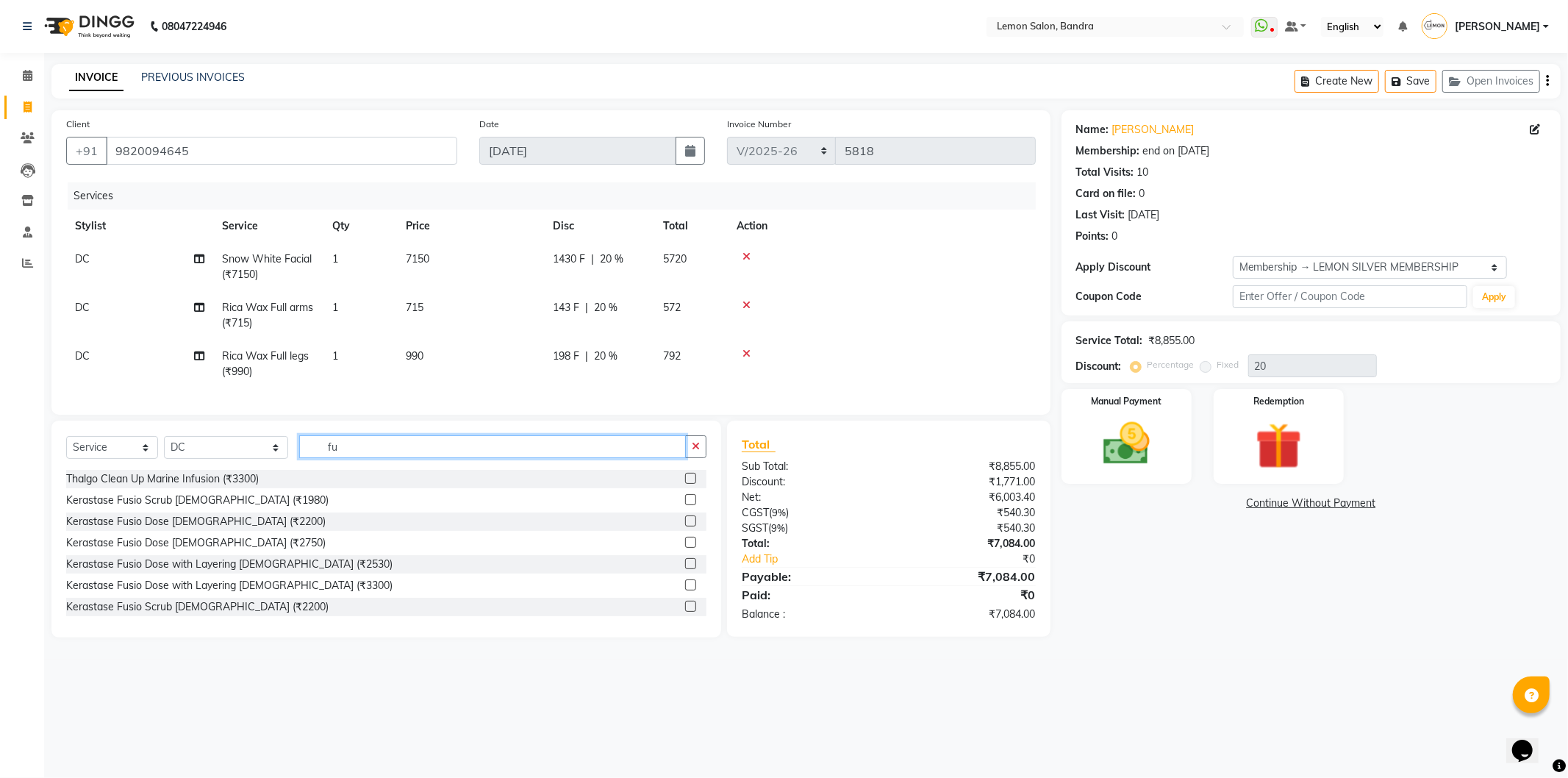
type input "f"
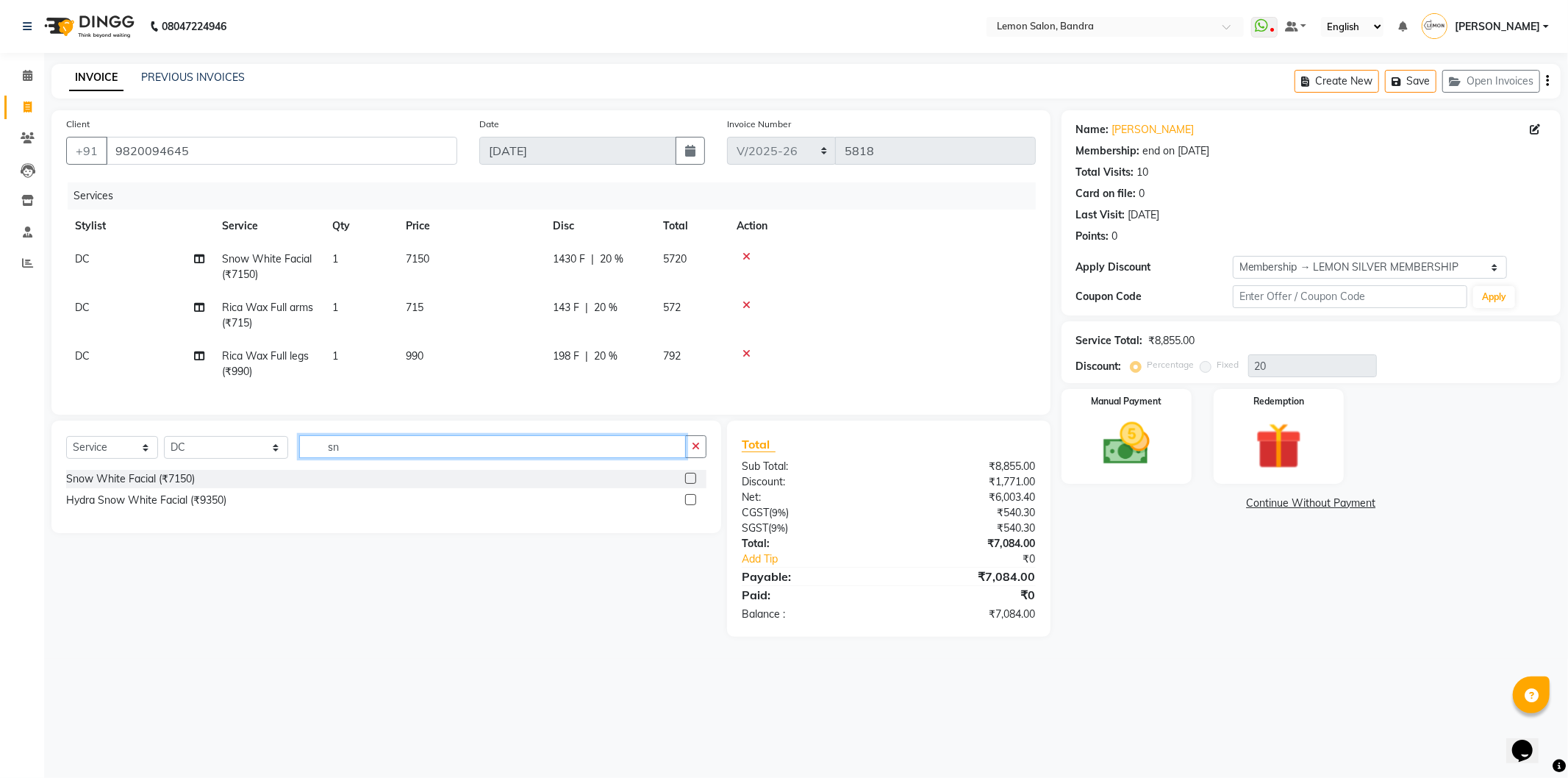
type input "s"
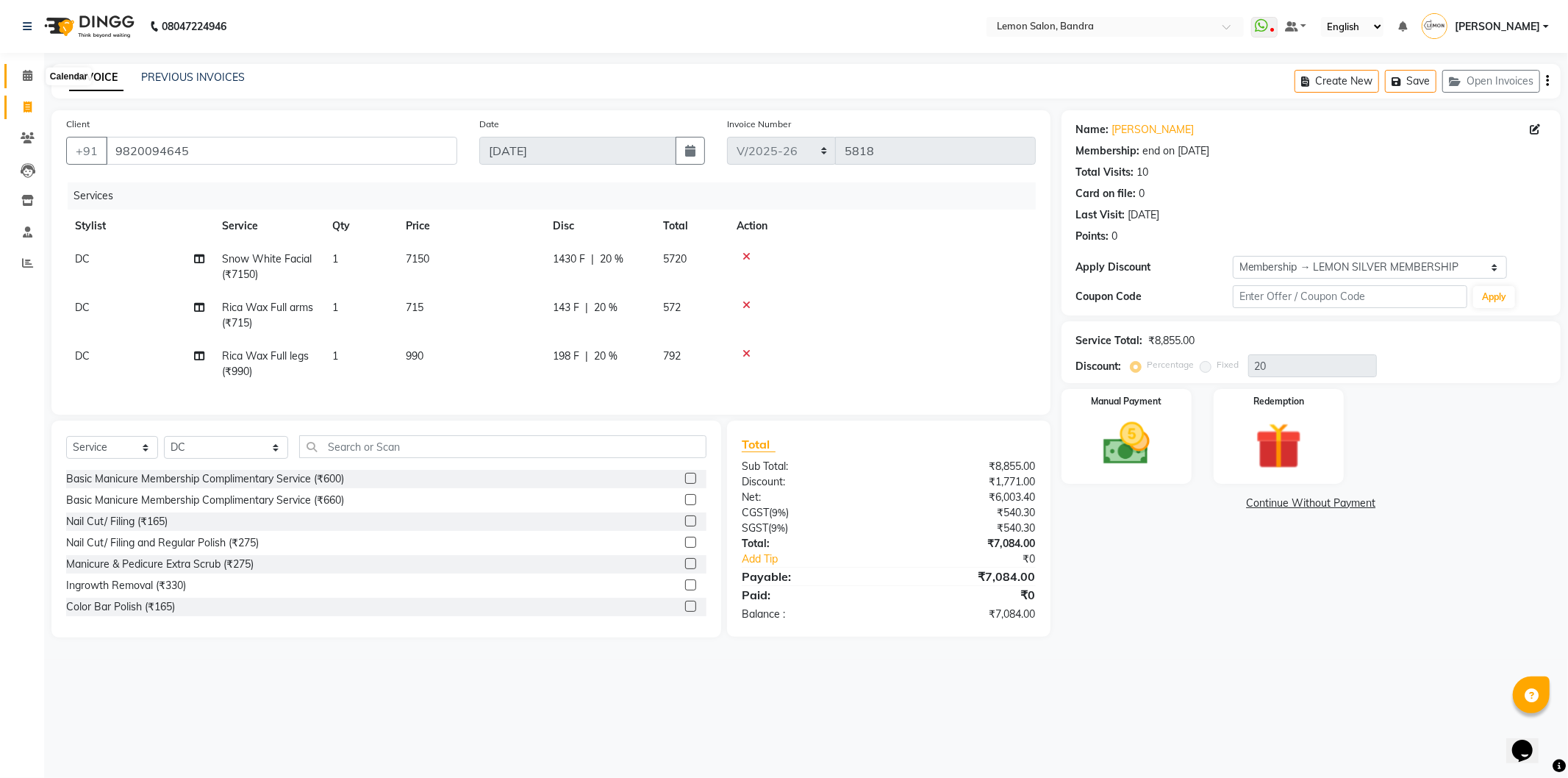
click at [30, 74] on icon at bounding box center [27, 75] width 9 height 11
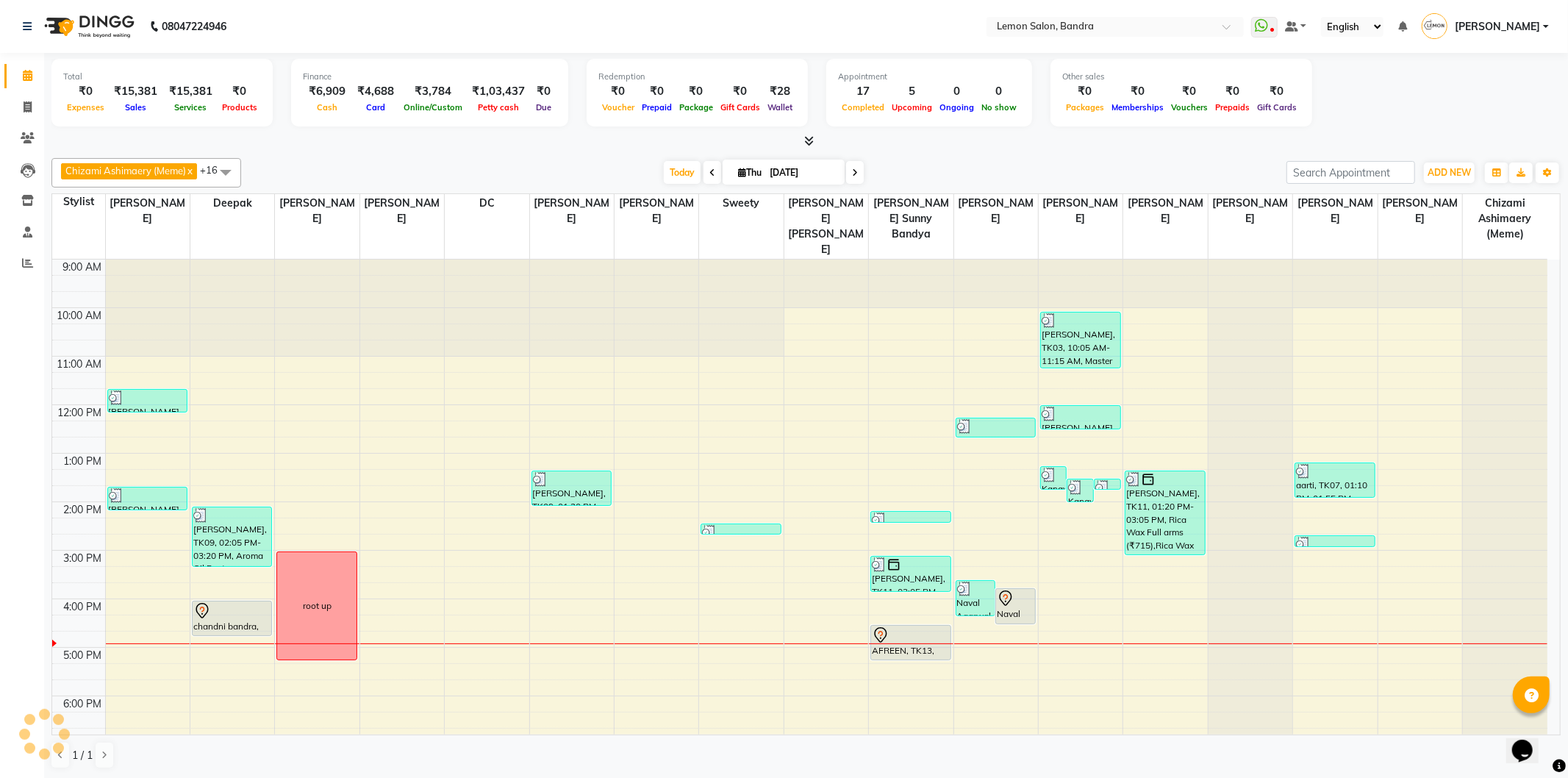
scroll to position [192, 0]
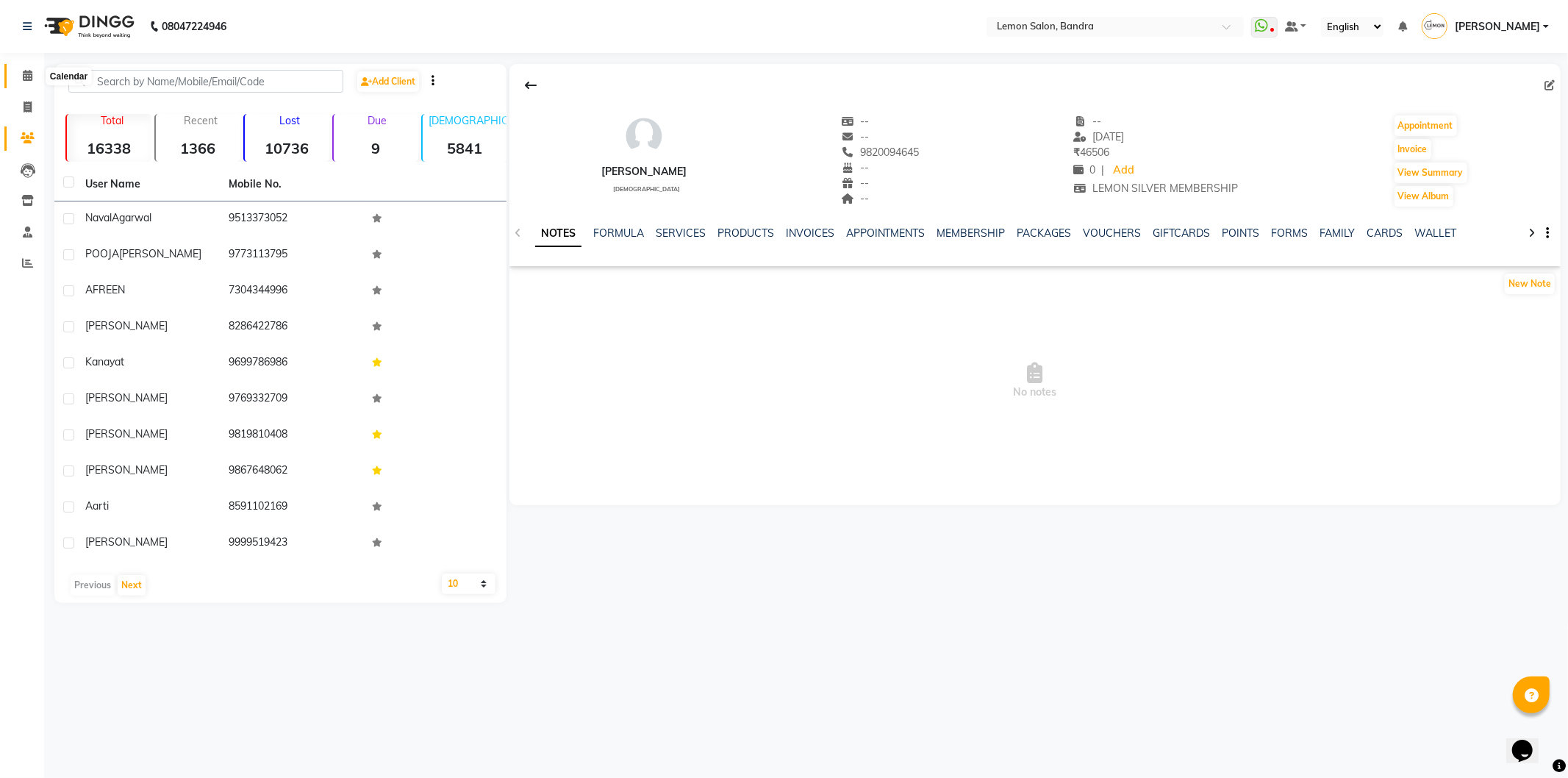
click at [23, 76] on icon at bounding box center [27, 75] width 9 height 11
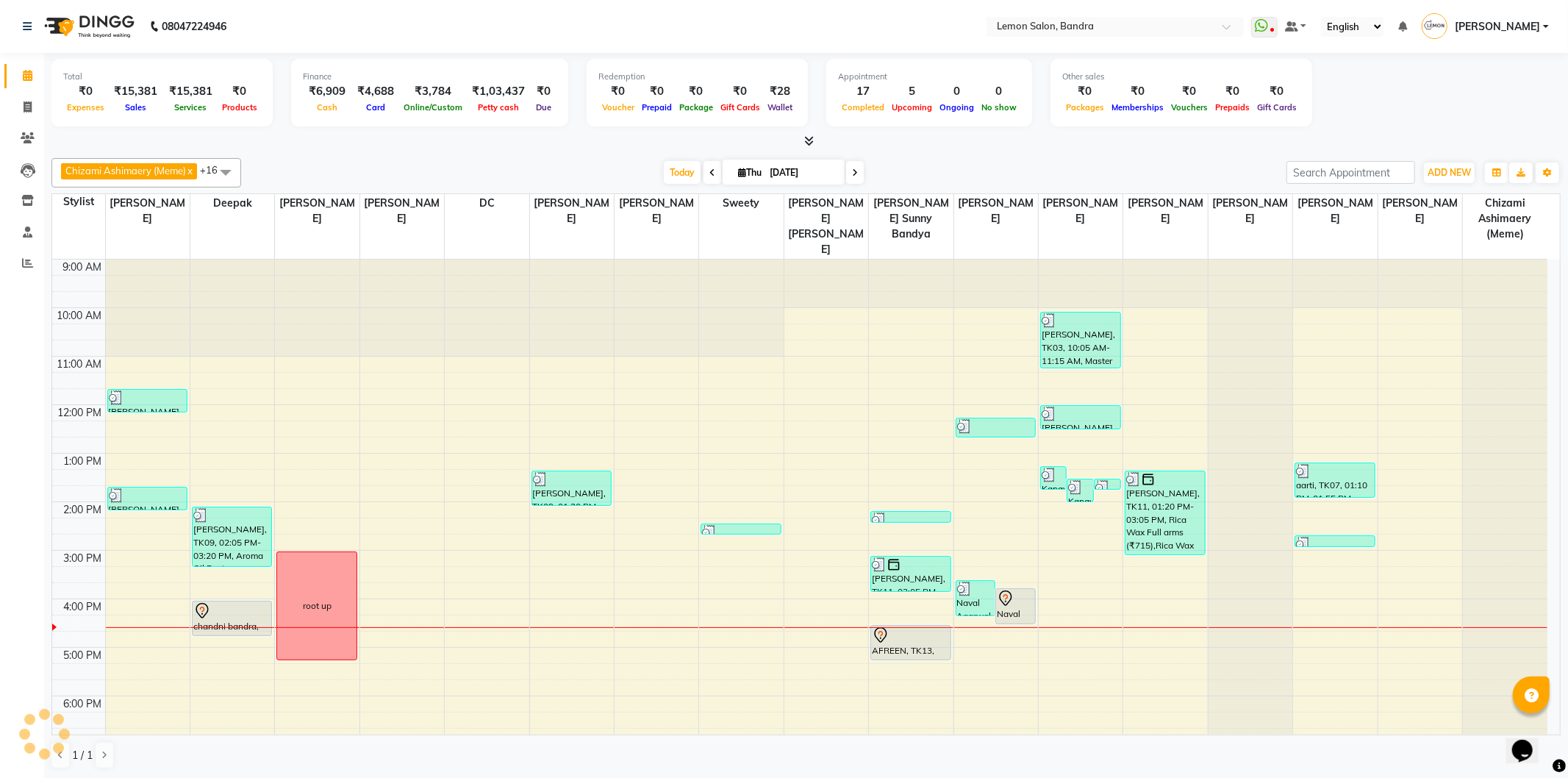
scroll to position [192, 0]
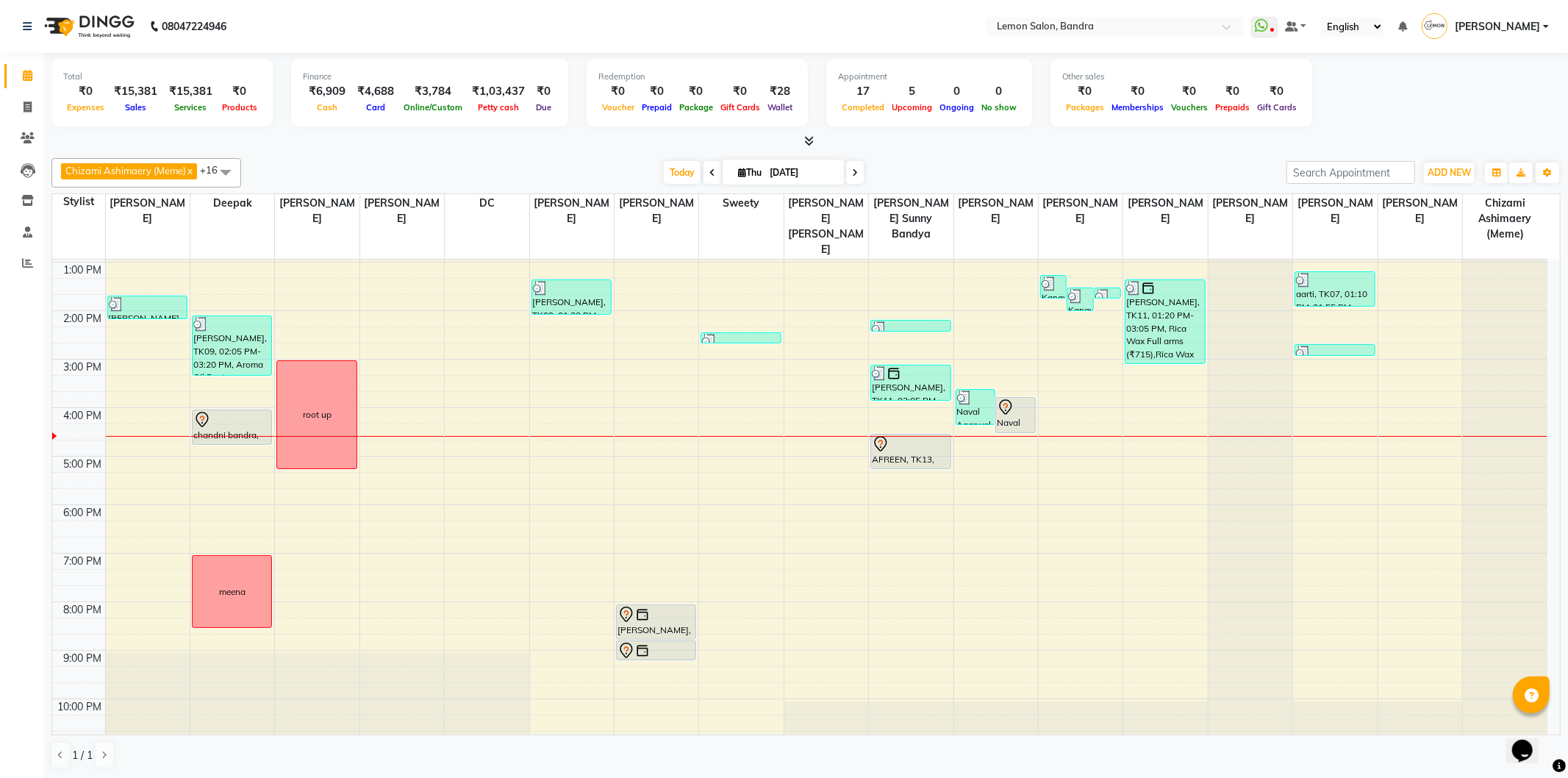
click at [942, 465] on div "9:00 AM 10:00 AM 11:00 AM 12:00 PM 1:00 PM 2:00 PM 3:00 PM 4:00 PM 5:00 PM 6:00…" at bounding box center [800, 408] width 1496 height 679
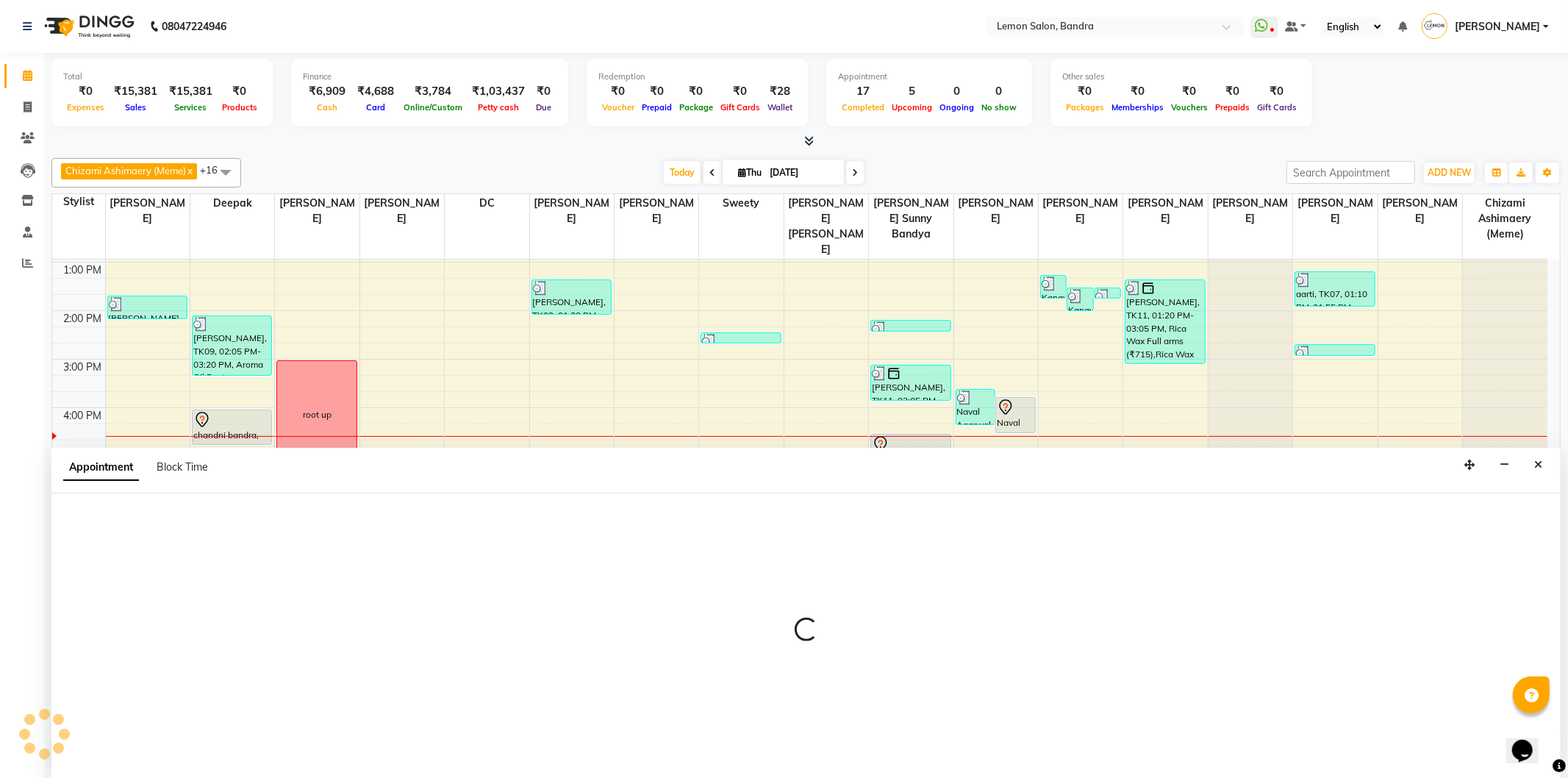
select select "39333"
select select "tentative"
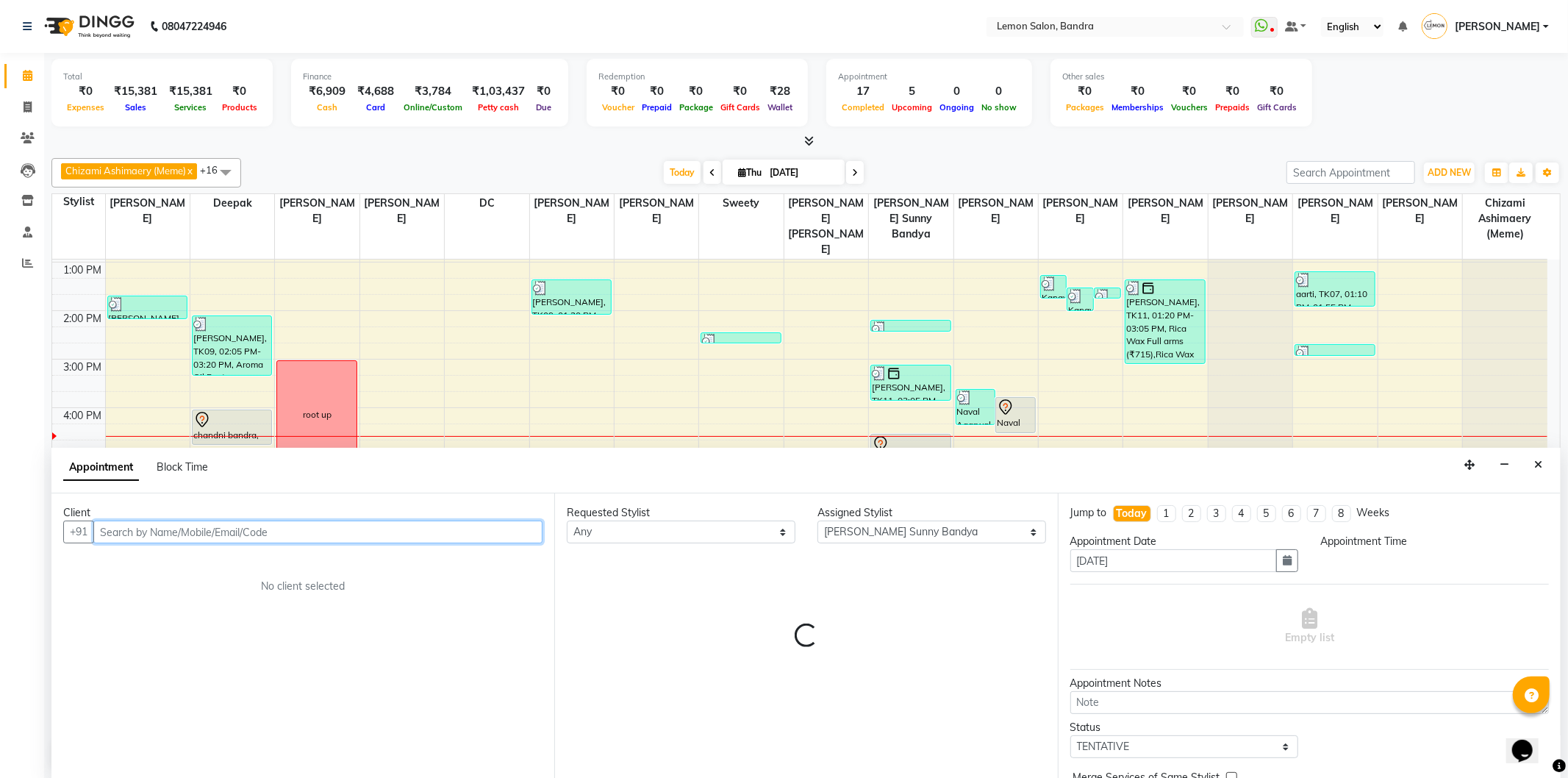
select select "1035"
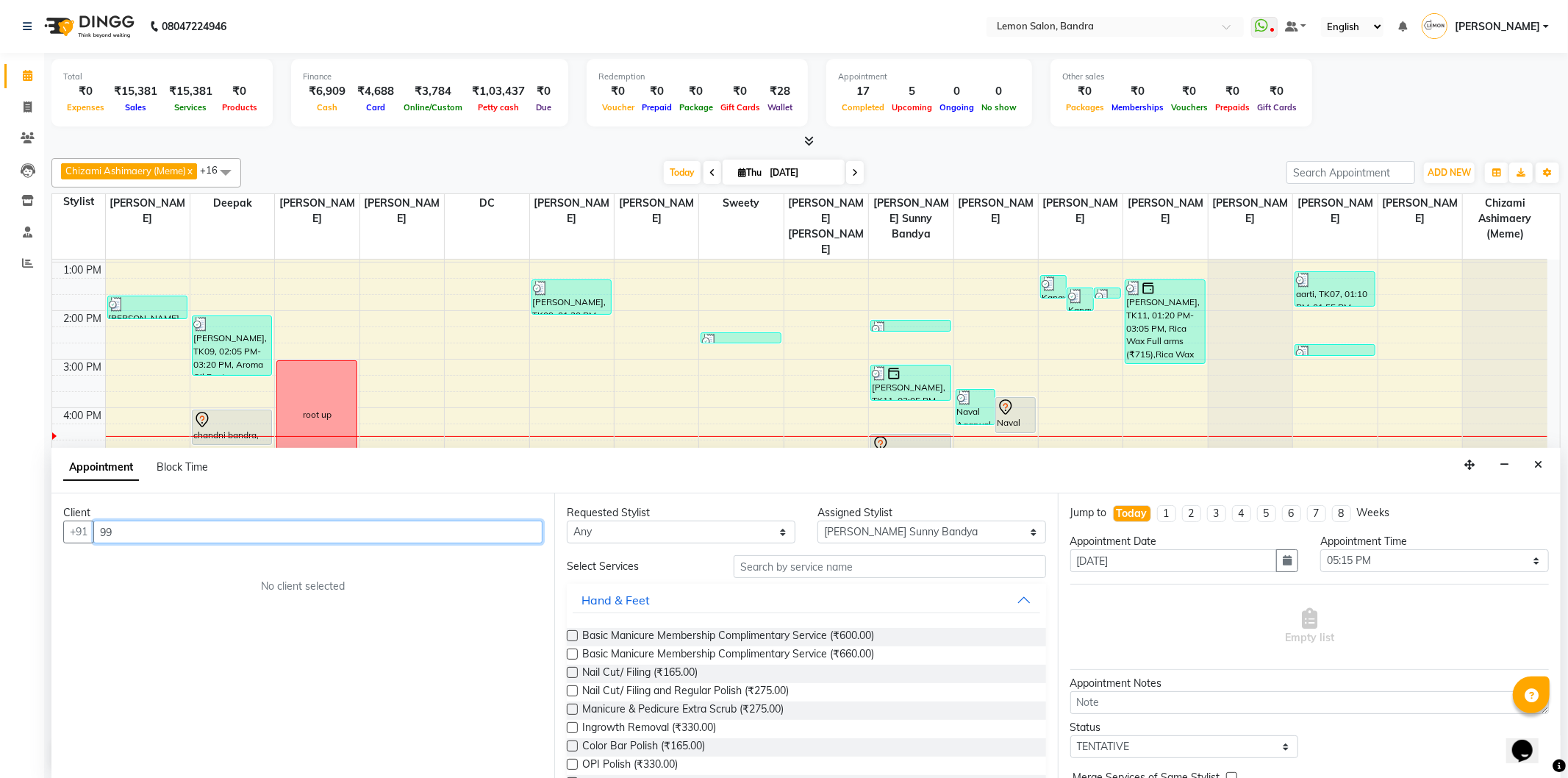
type input "9"
click at [1538, 461] on icon "Close" at bounding box center [1538, 465] width 8 height 10
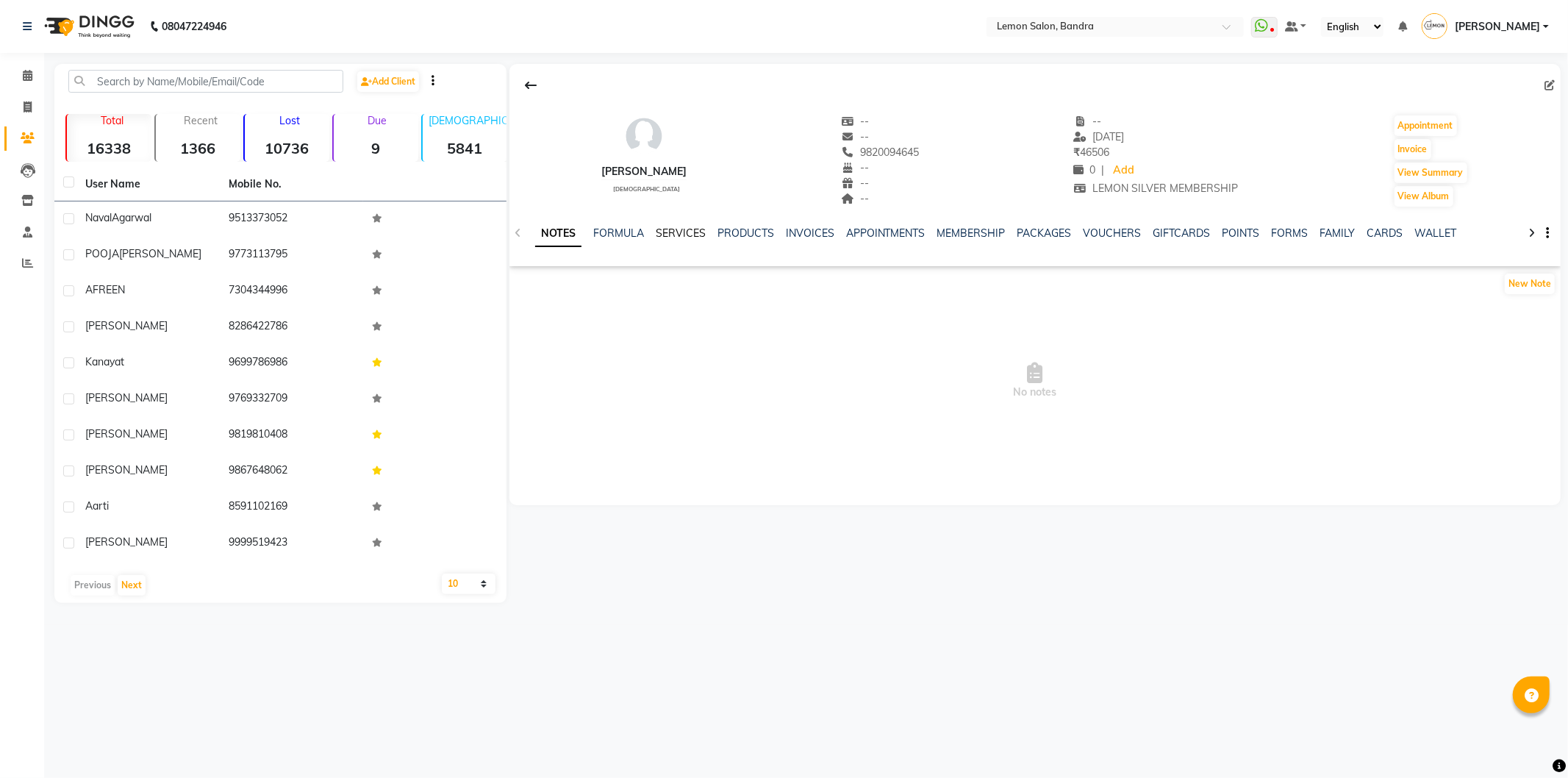
click at [681, 229] on link "SERVICES" at bounding box center [681, 233] width 50 height 13
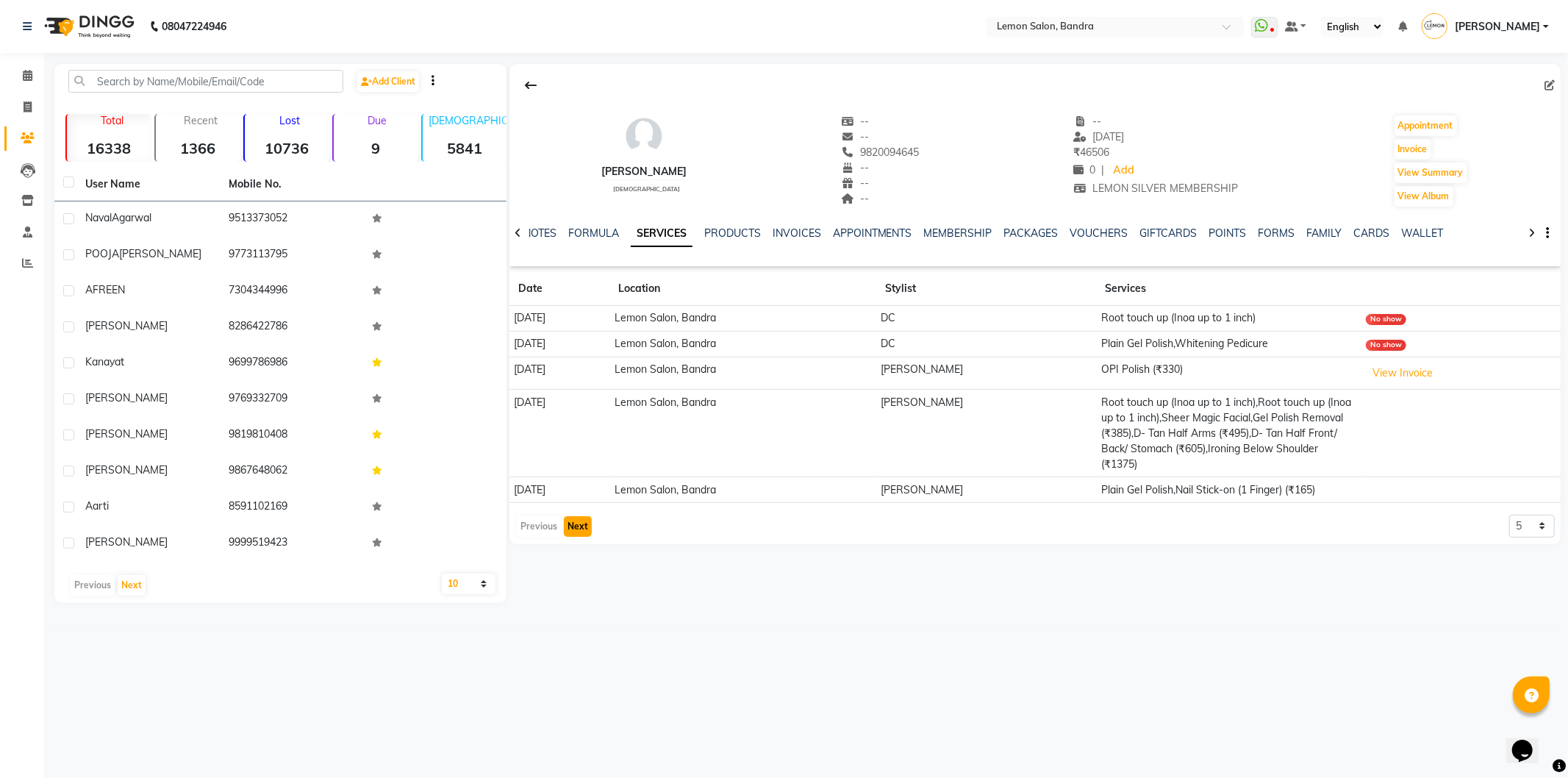
click at [571, 522] on button "Next" at bounding box center [578, 527] width 28 height 20
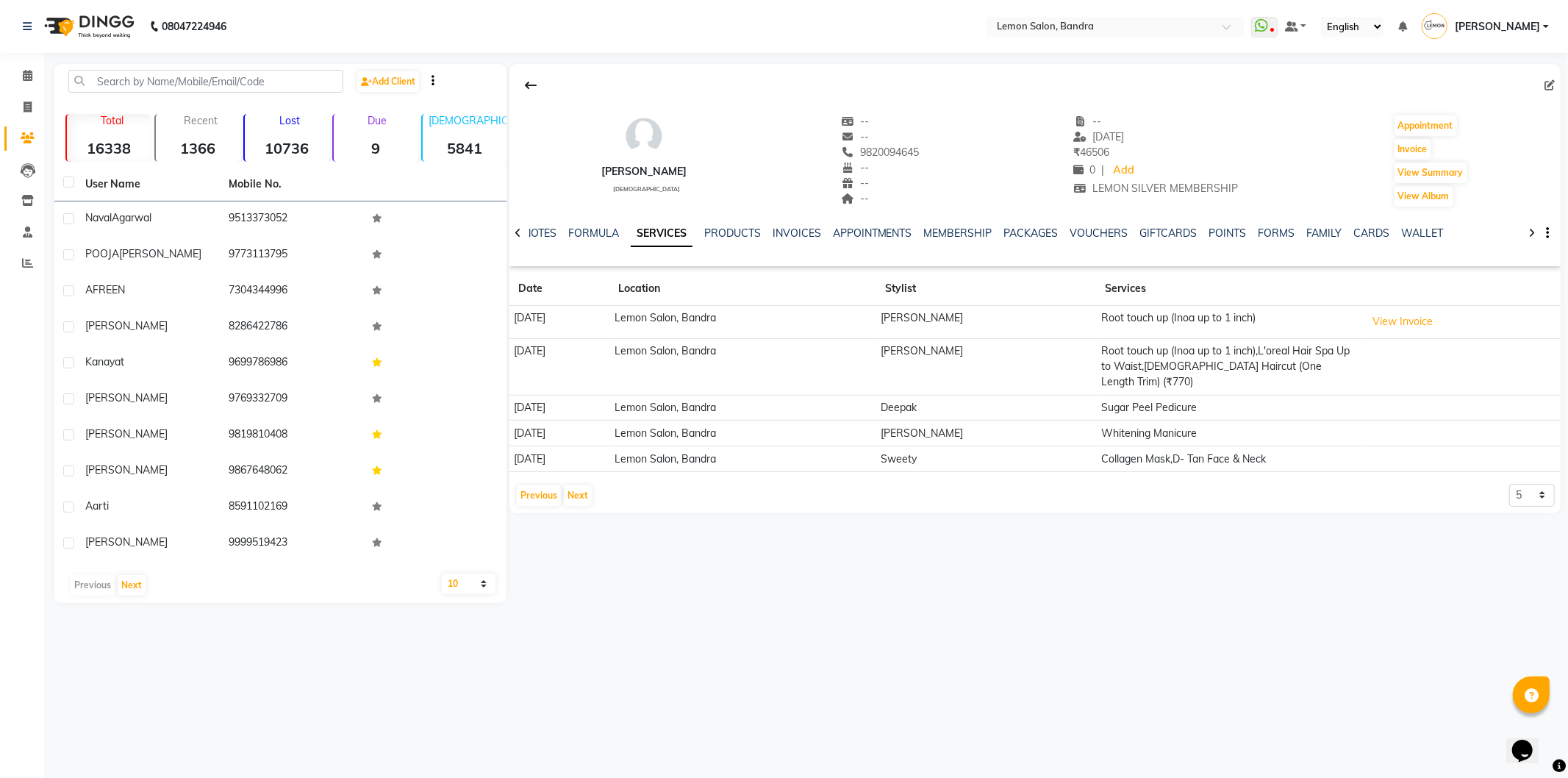
click at [593, 508] on div "Previous Next 5 10 50 100 500" at bounding box center [1035, 496] width 1040 height 24
click at [585, 504] on button "Next" at bounding box center [578, 496] width 28 height 20
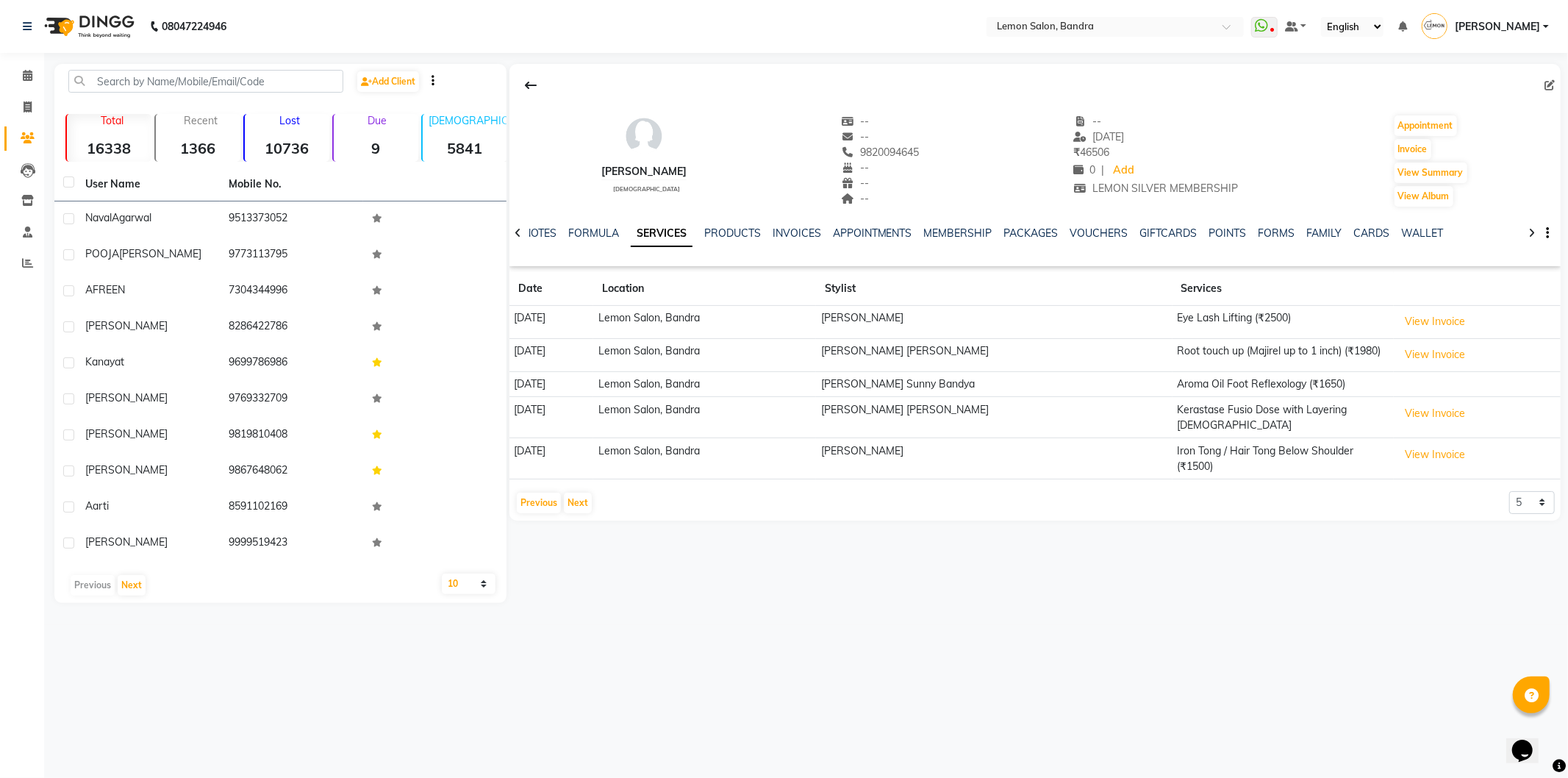
click at [721, 241] on div "NOTES FORMULA SERVICES PRODUCTS INVOICES APPOINTMENTS MEMBERSHIP PACKAGES VOUCH…" at bounding box center [1017, 239] width 964 height 27
click at [728, 236] on link "PRODUCTS" at bounding box center [733, 233] width 57 height 13
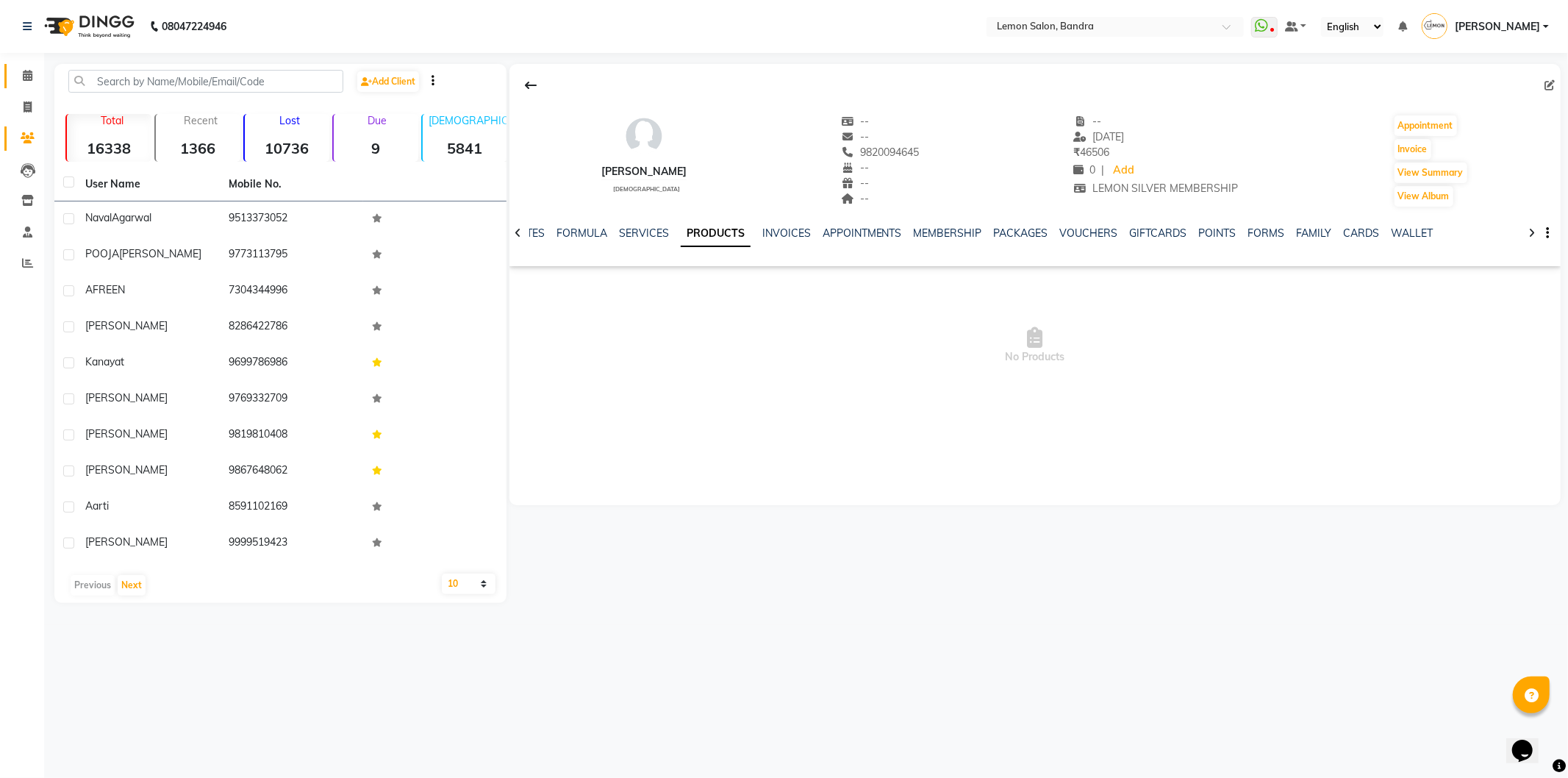
click at [7, 76] on link "Calendar" at bounding box center [22, 76] width 36 height 24
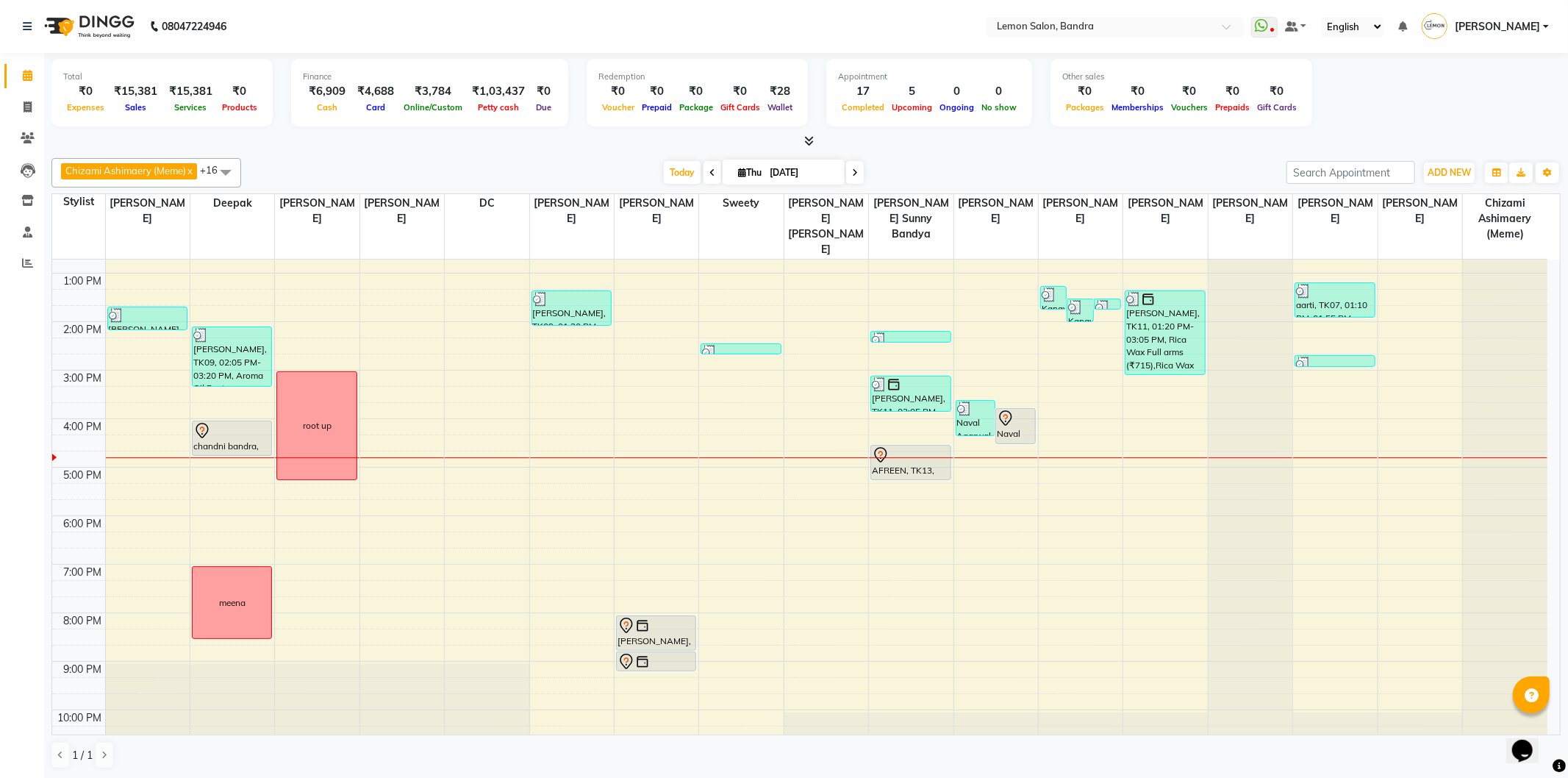
scroll to position [192, 0]
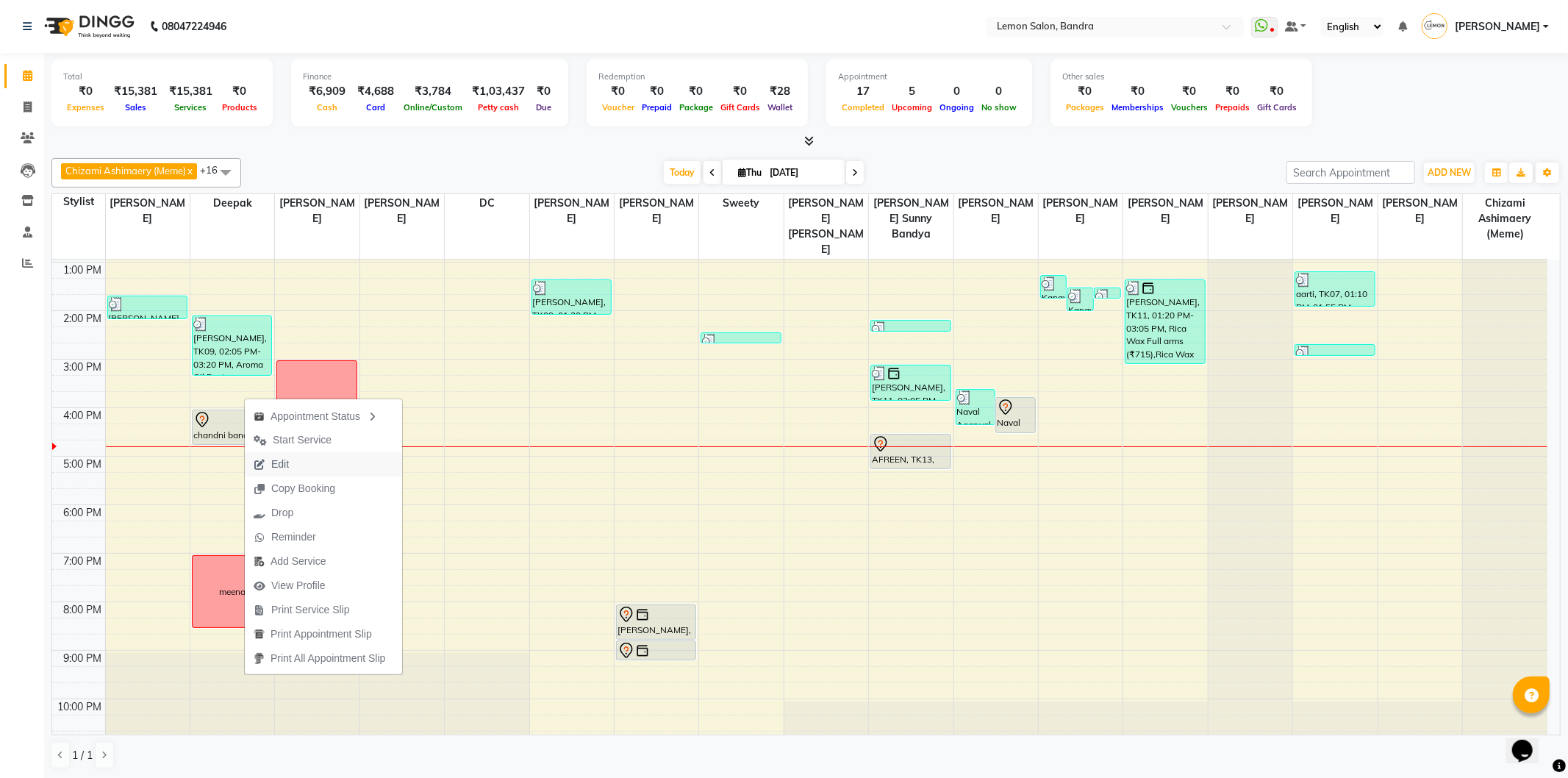
click at [313, 465] on button "Edit" at bounding box center [323, 465] width 158 height 24
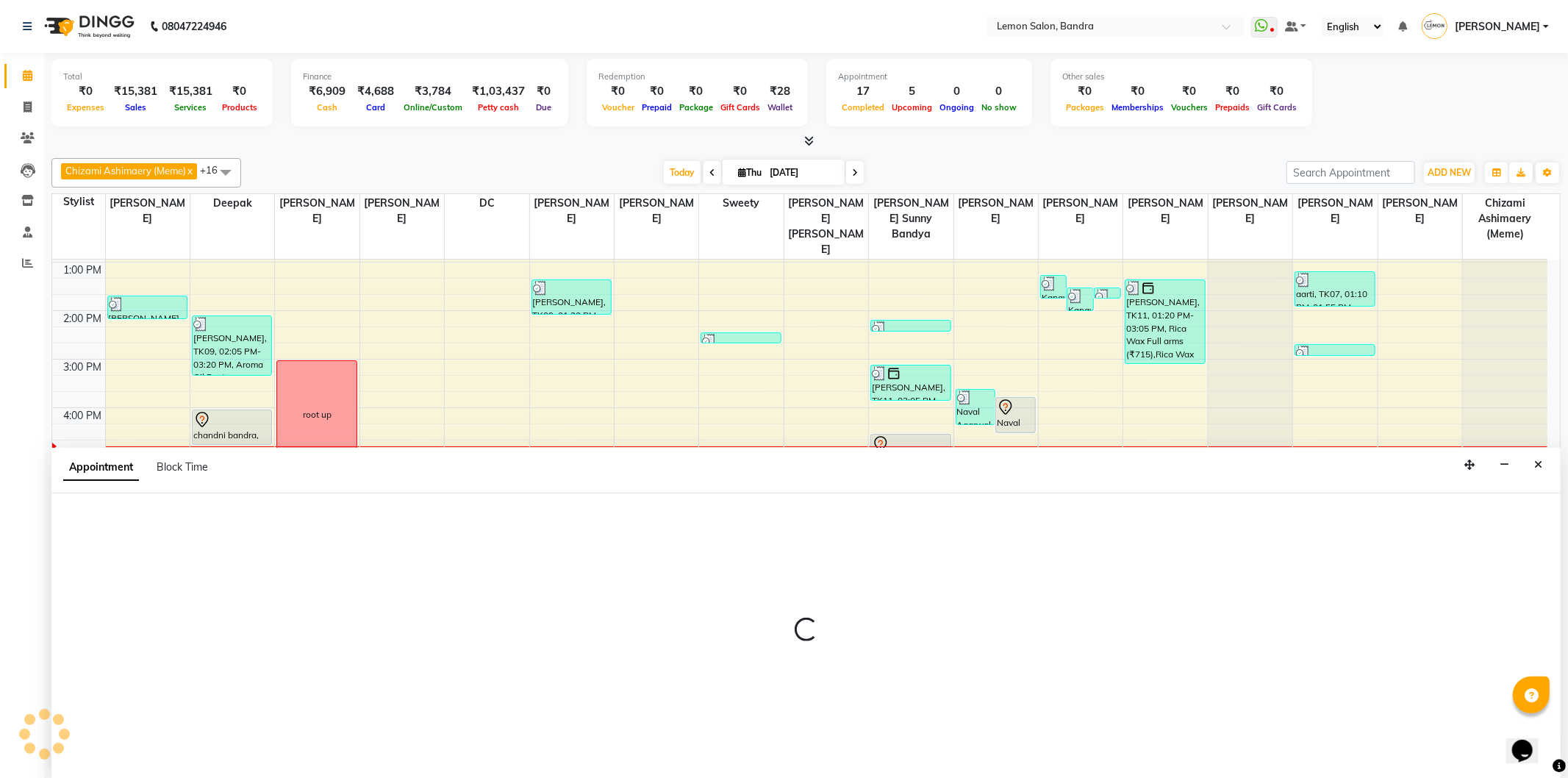
select select "tentative"
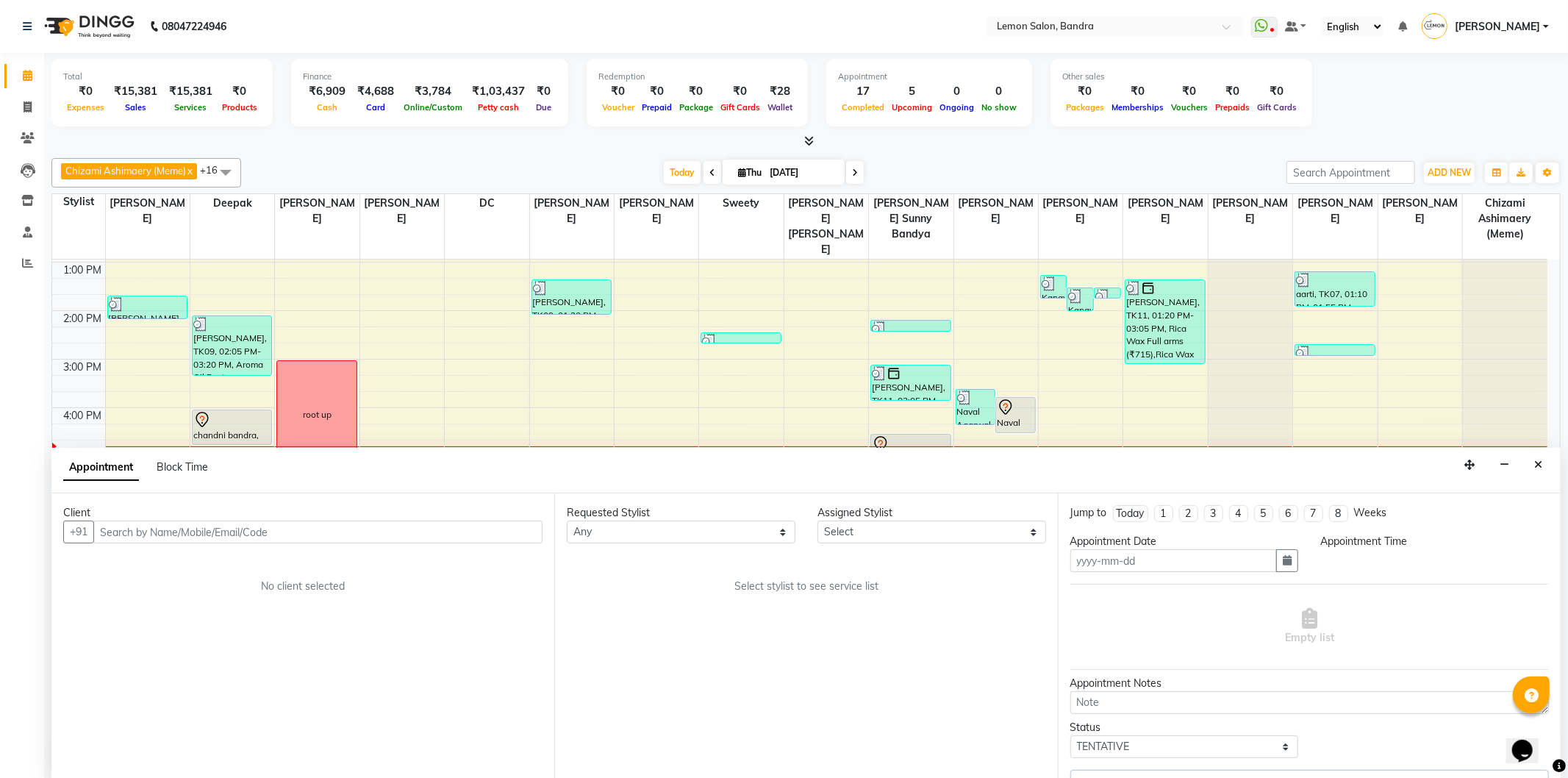
type input "[DATE]"
select select "960"
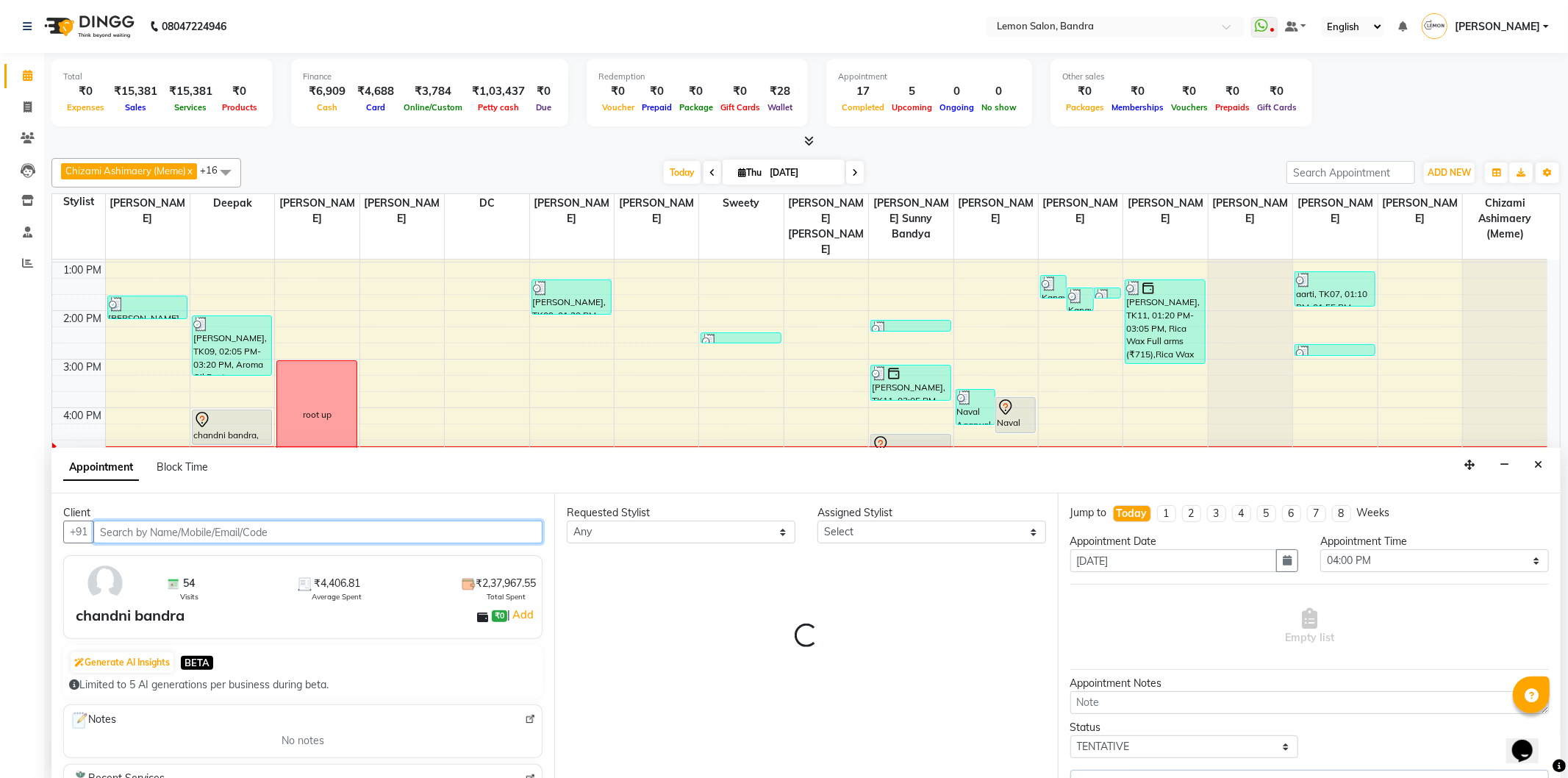
select select "7480"
select select "691"
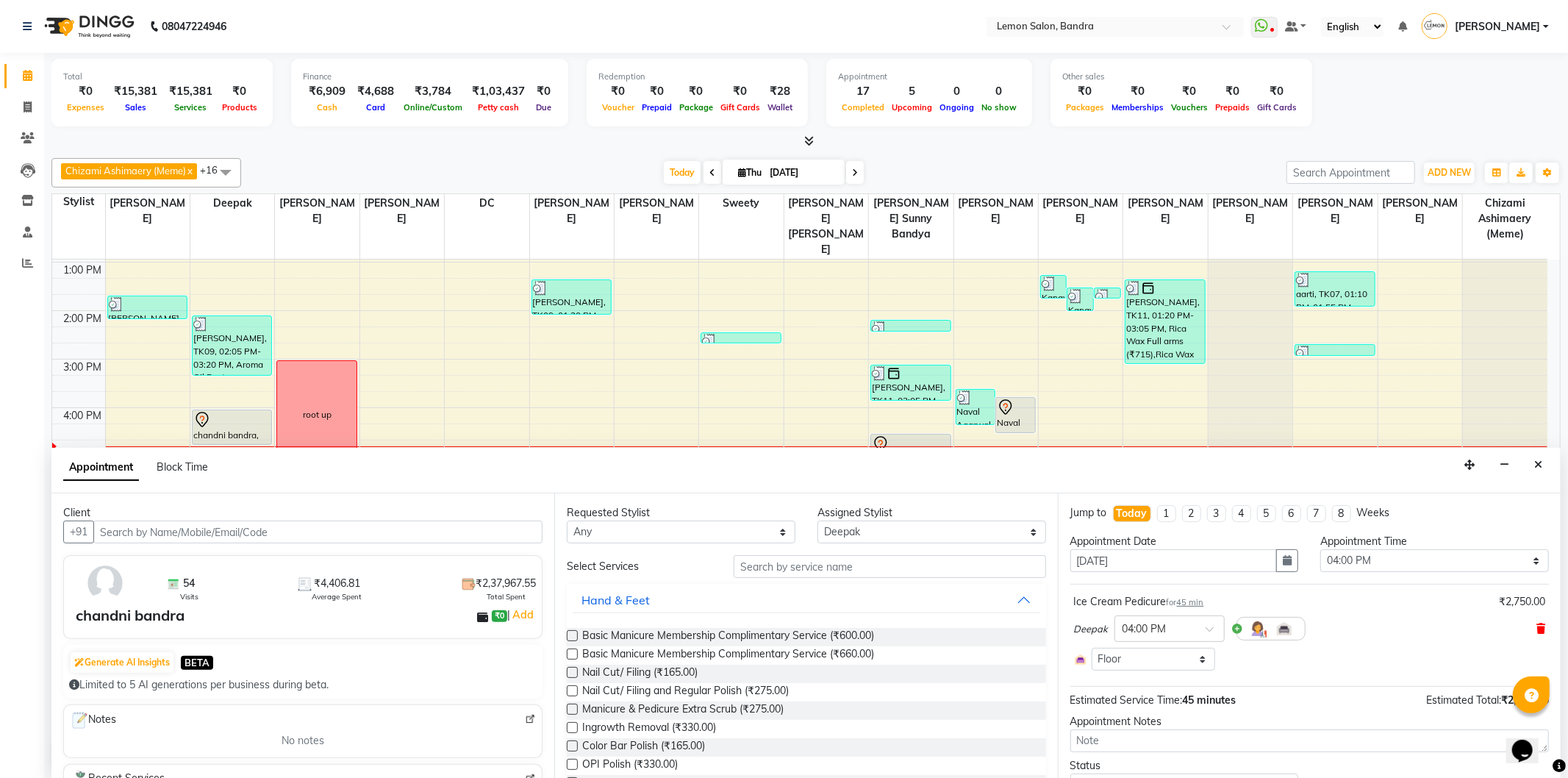
click at [1537, 626] on icon at bounding box center [1541, 629] width 9 height 10
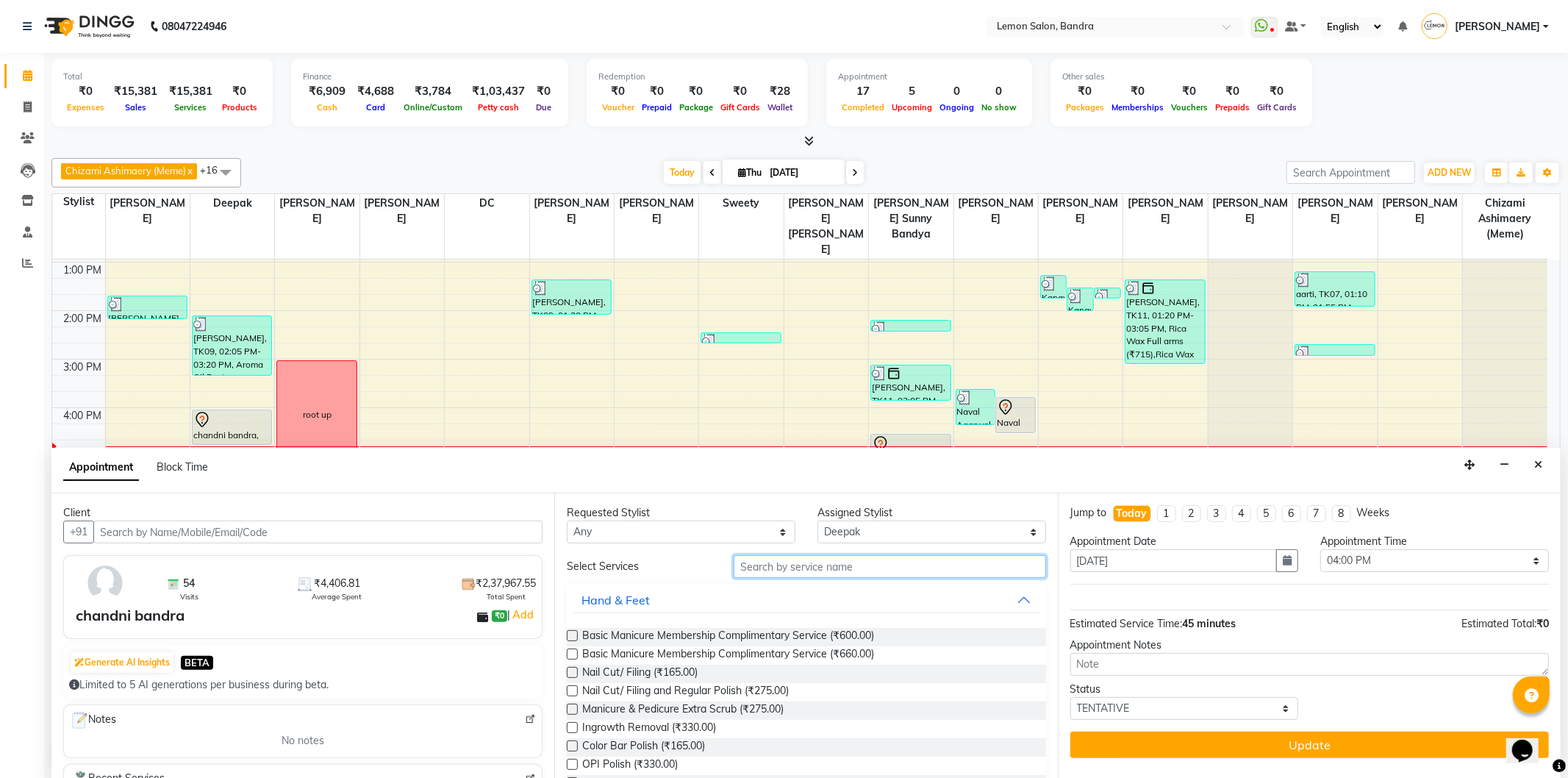
click at [809, 564] on input "text" at bounding box center [889, 566] width 311 height 23
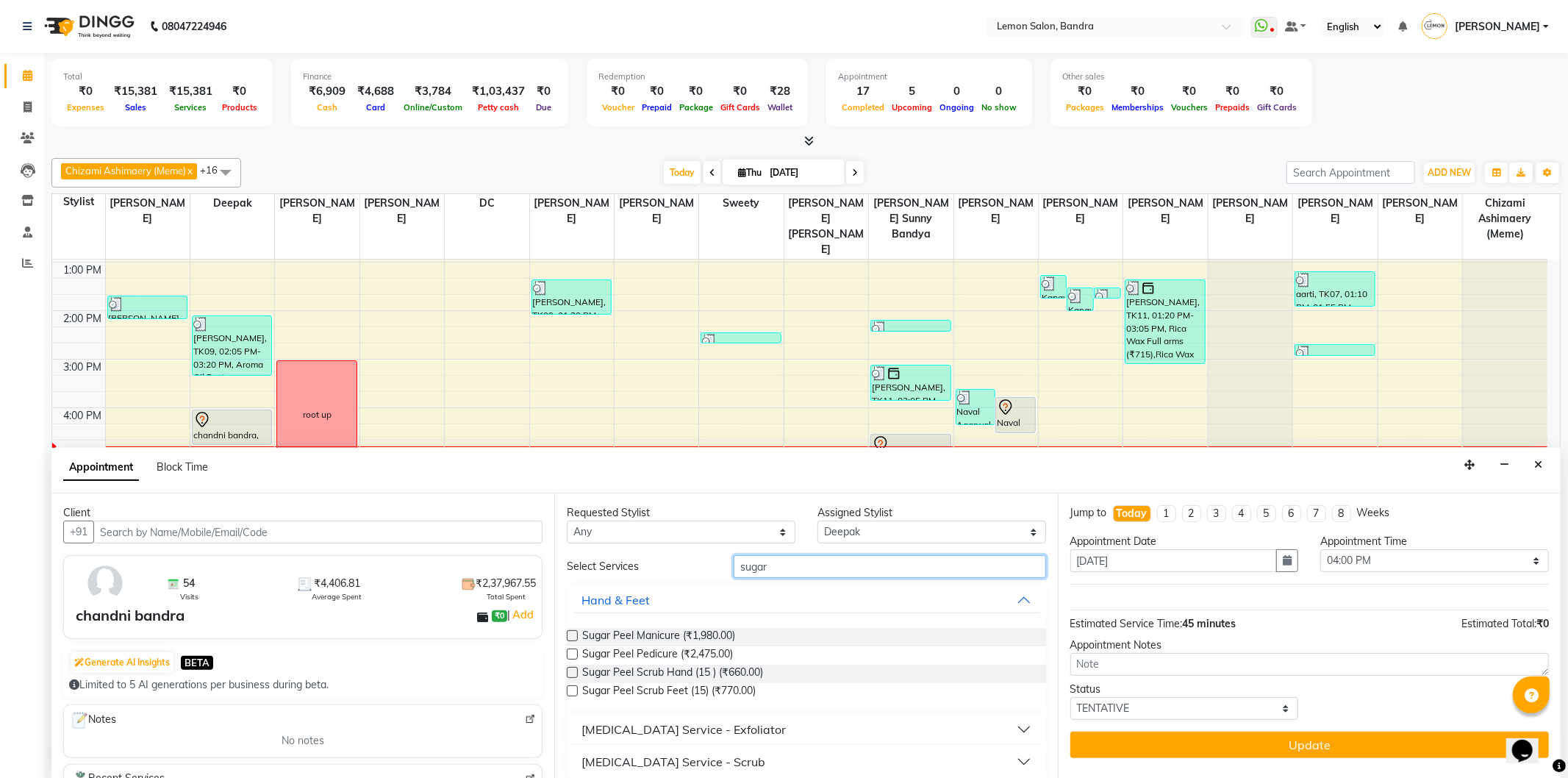
type input "sugar"
click at [572, 651] on label at bounding box center [572, 654] width 11 height 11
click at [572, 651] on input "checkbox" at bounding box center [572, 655] width 9 height 9
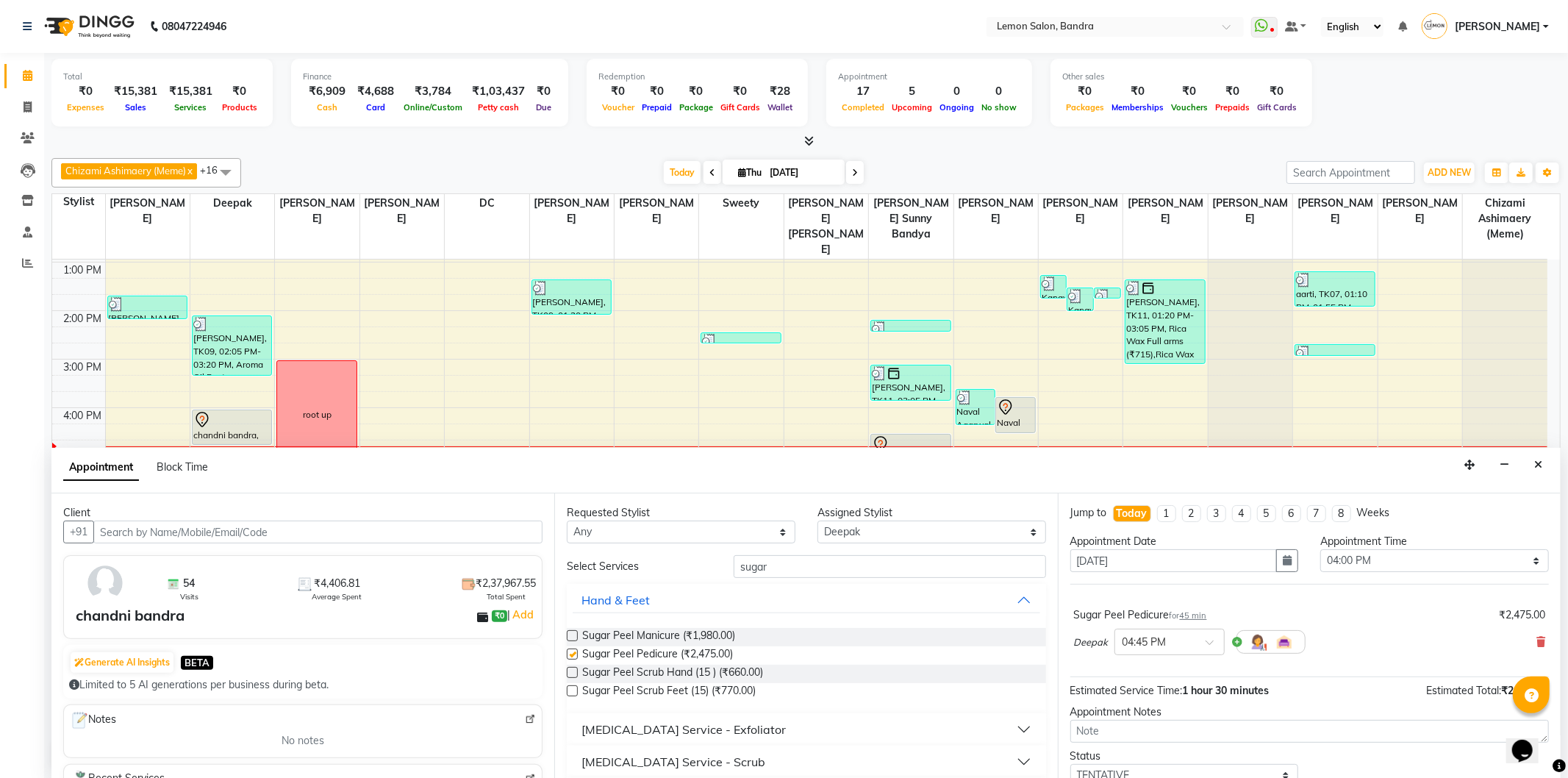
checkbox input "false"
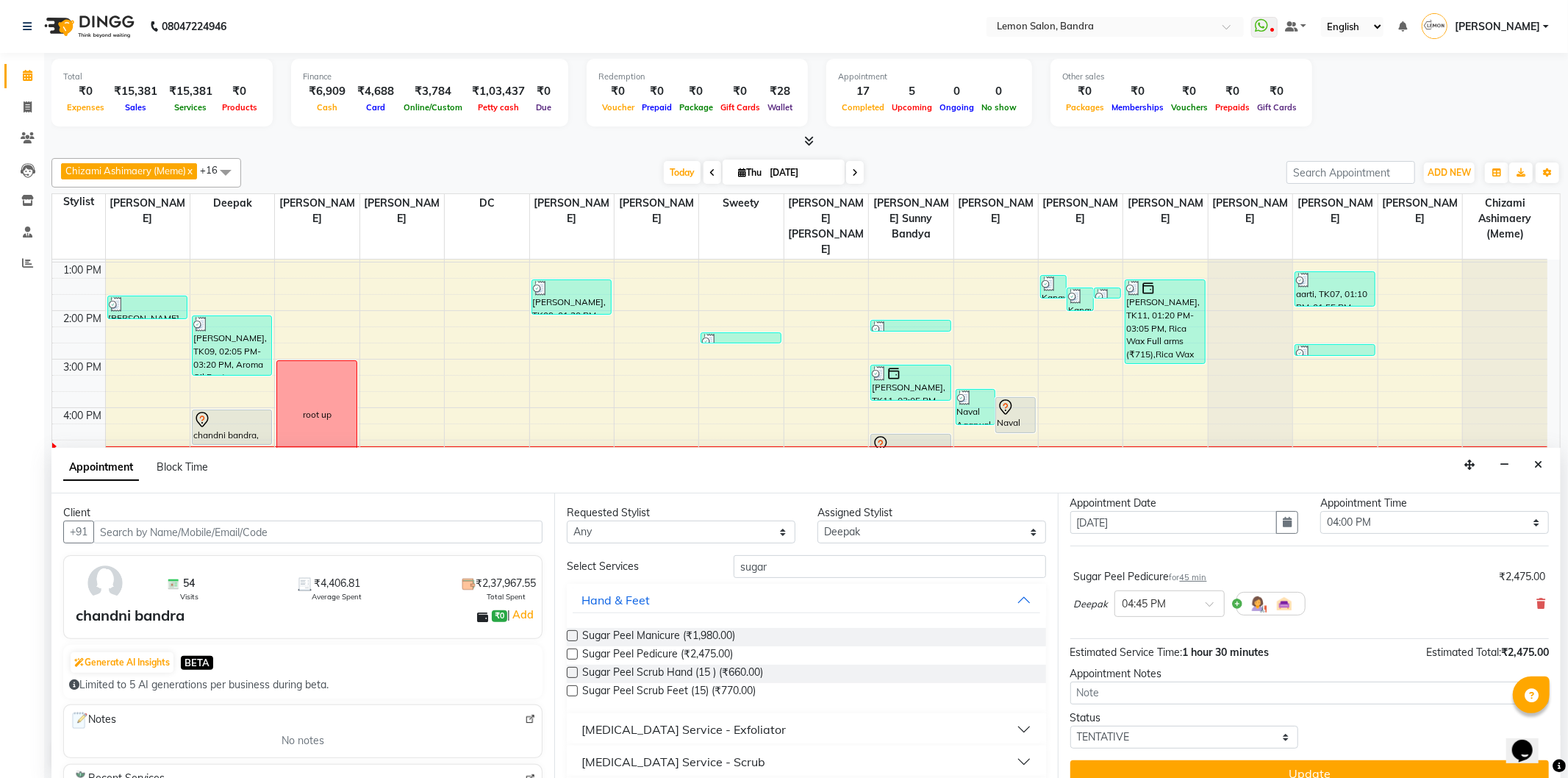
scroll to position [59, 0]
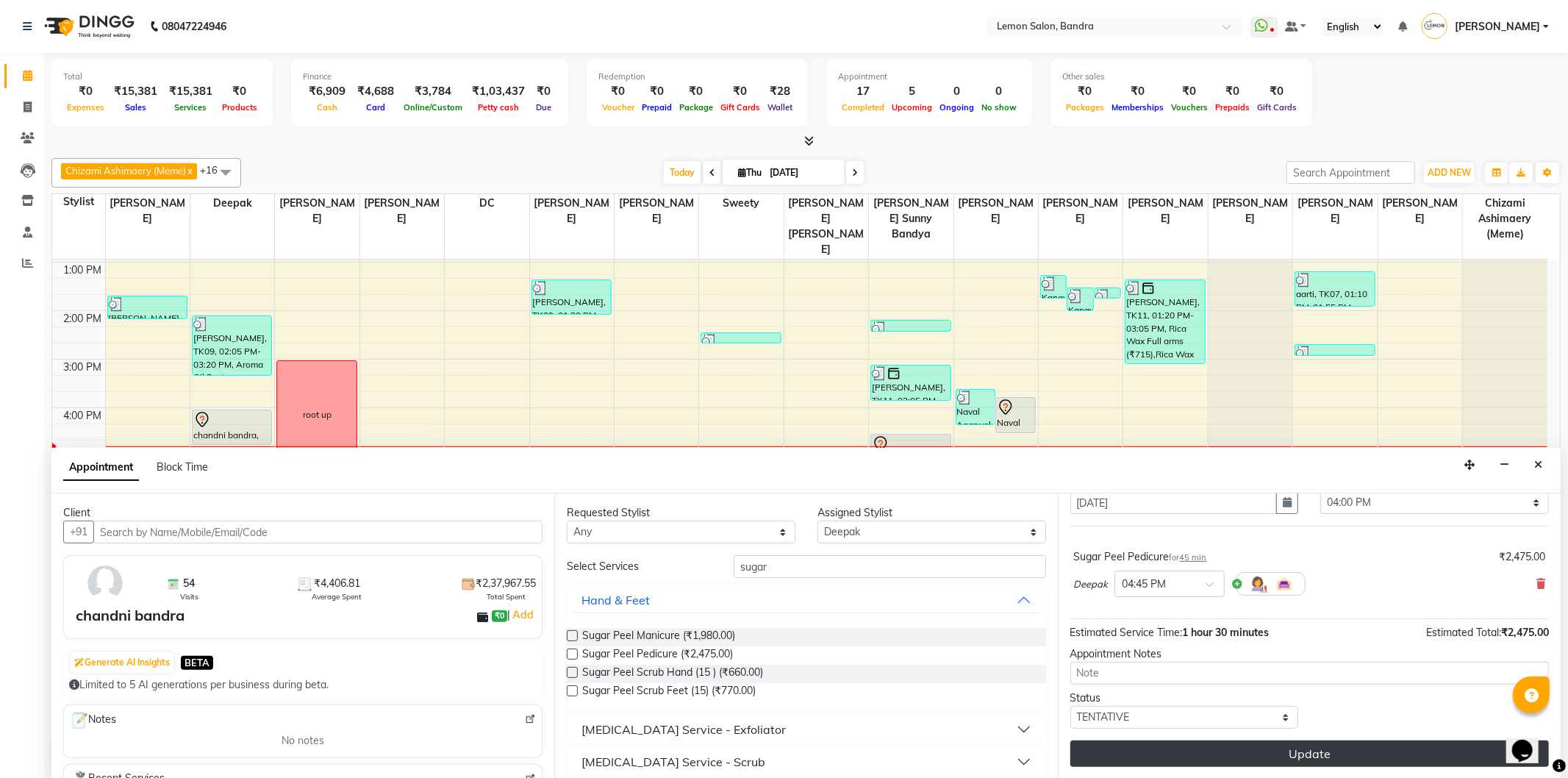
click at [1225, 758] on button "Update" at bounding box center [1310, 753] width 479 height 27
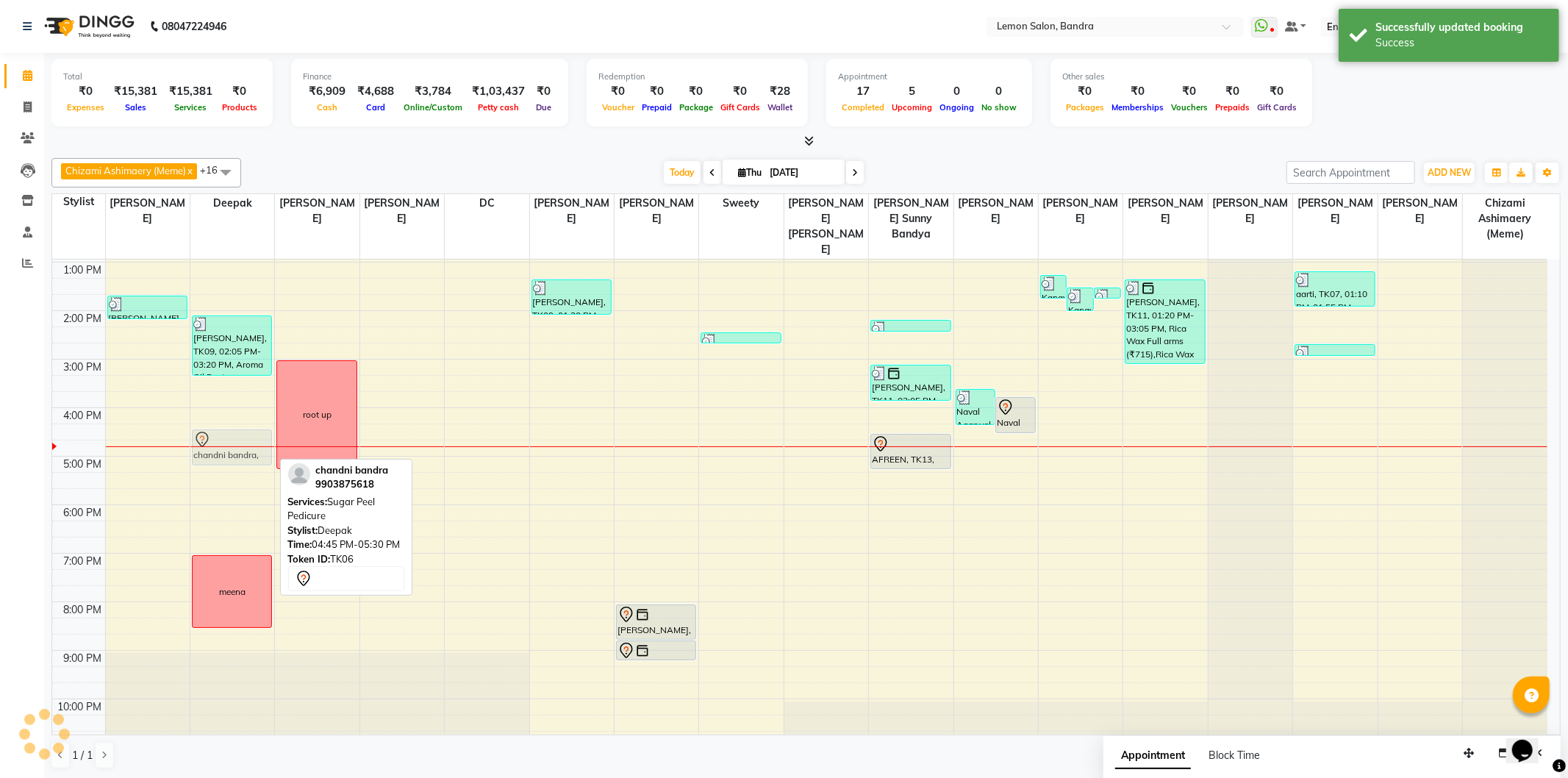
drag, startPoint x: 236, startPoint y: 451, endPoint x: 233, endPoint y: 431, distance: 20.2
click at [233, 430] on div "nupur, TK09, 02:05 PM-03:20 PM, Aroma Oil Foot Reflexology (₹1650),Loreal Infor…" at bounding box center [233, 408] width 84 height 679
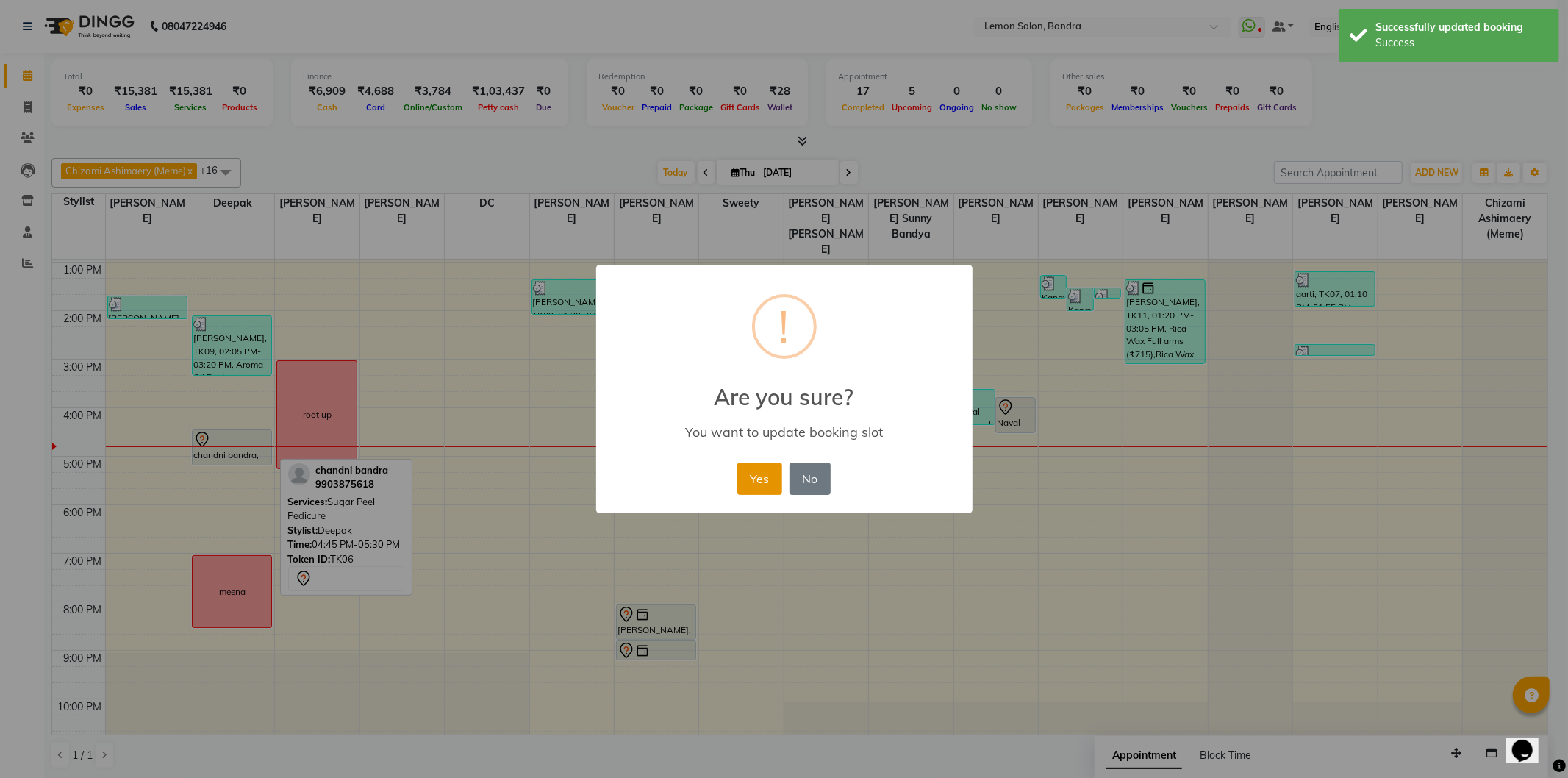
click at [763, 472] on button "Yes" at bounding box center [759, 478] width 45 height 32
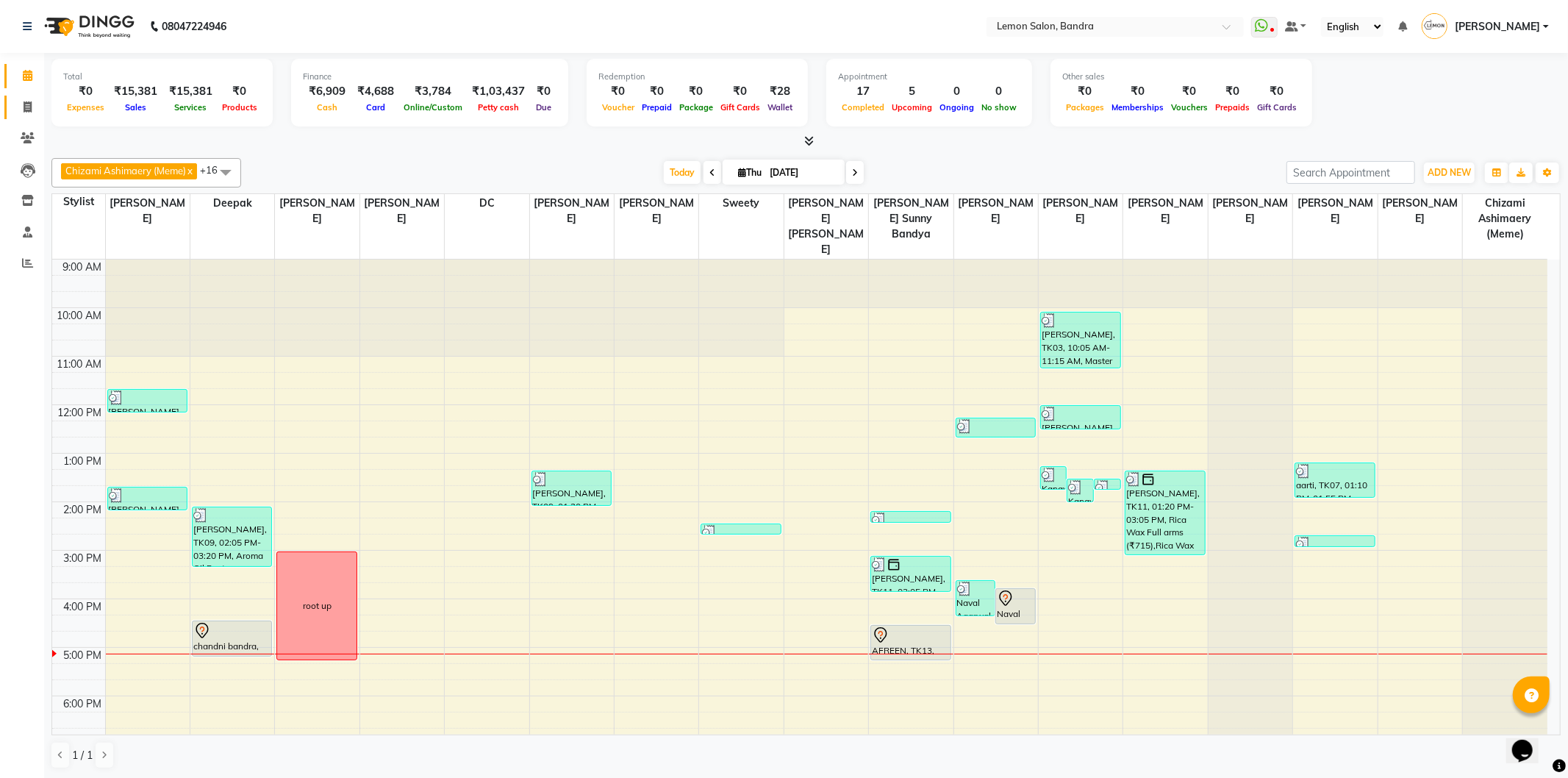
click at [24, 96] on link "Invoice" at bounding box center [22, 107] width 36 height 24
select select "563"
select select "service"
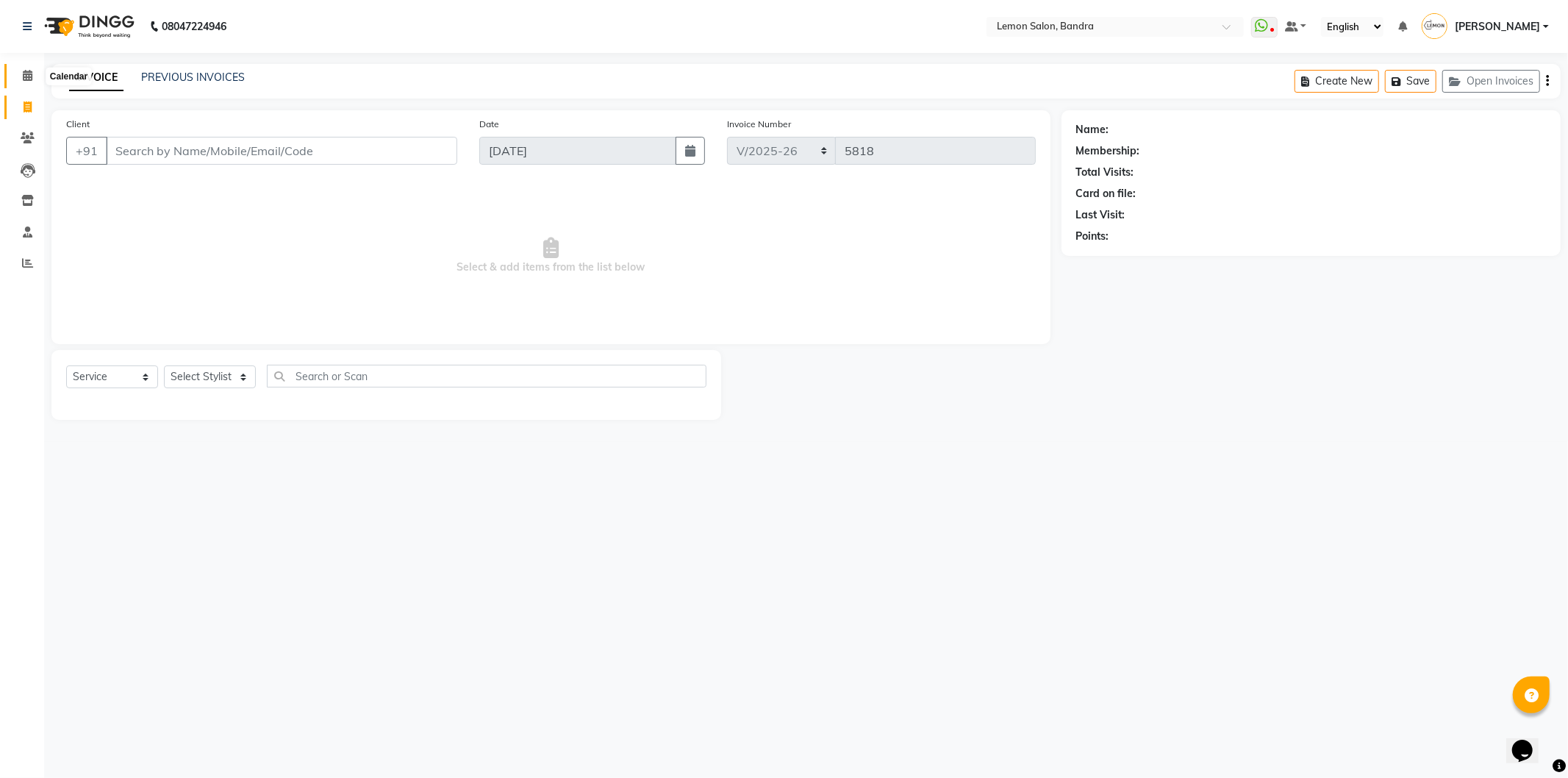
click at [25, 77] on icon at bounding box center [27, 75] width 9 height 11
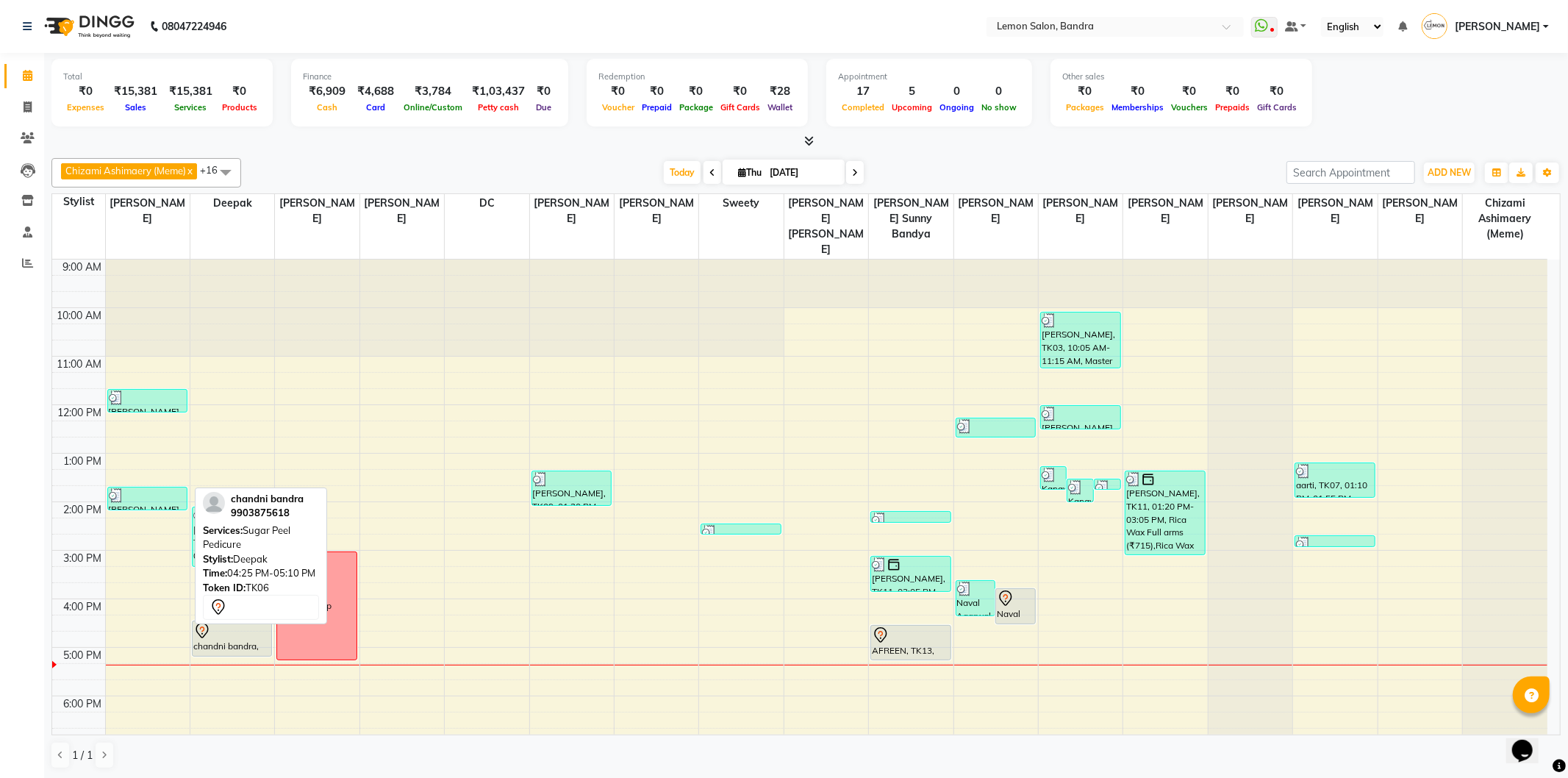
scroll to position [192, 0]
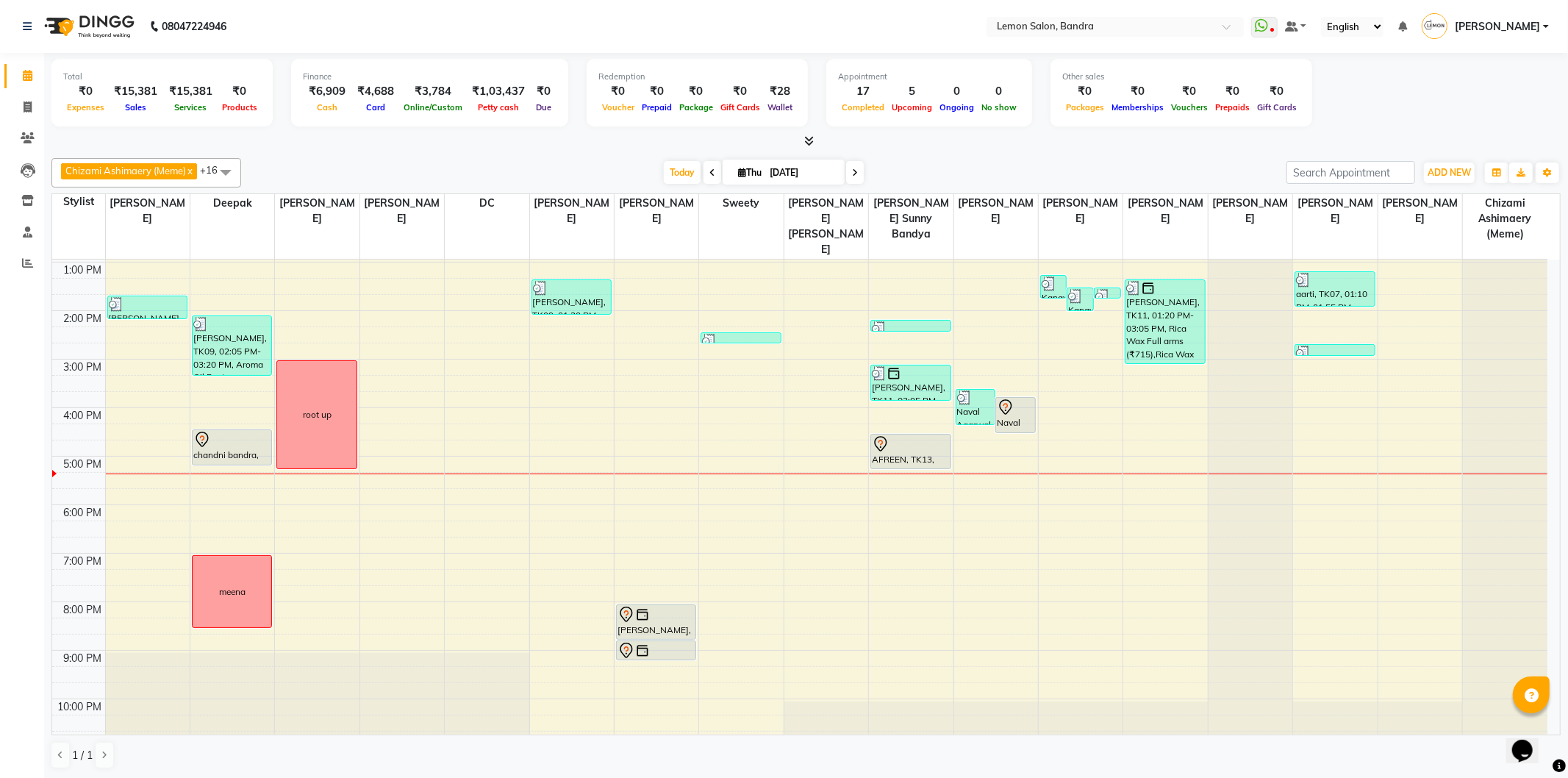
click at [458, 542] on div "9:00 AM 10:00 AM 11:00 AM 12:00 PM 1:00 PM 2:00 PM 3:00 PM 4:00 PM 5:00 PM 6:00…" at bounding box center [800, 408] width 1496 height 679
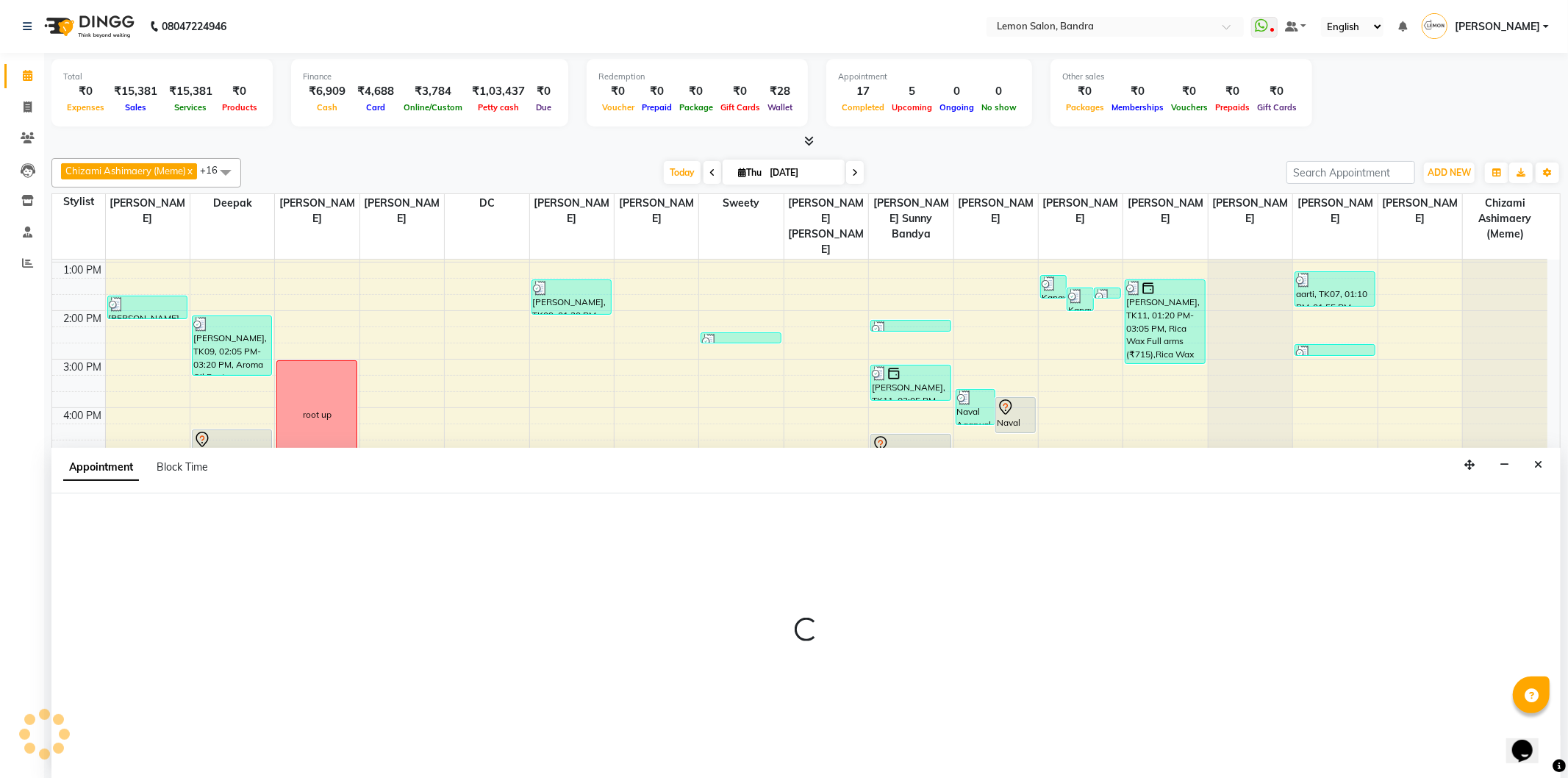
select select "7888"
select select "tentative"
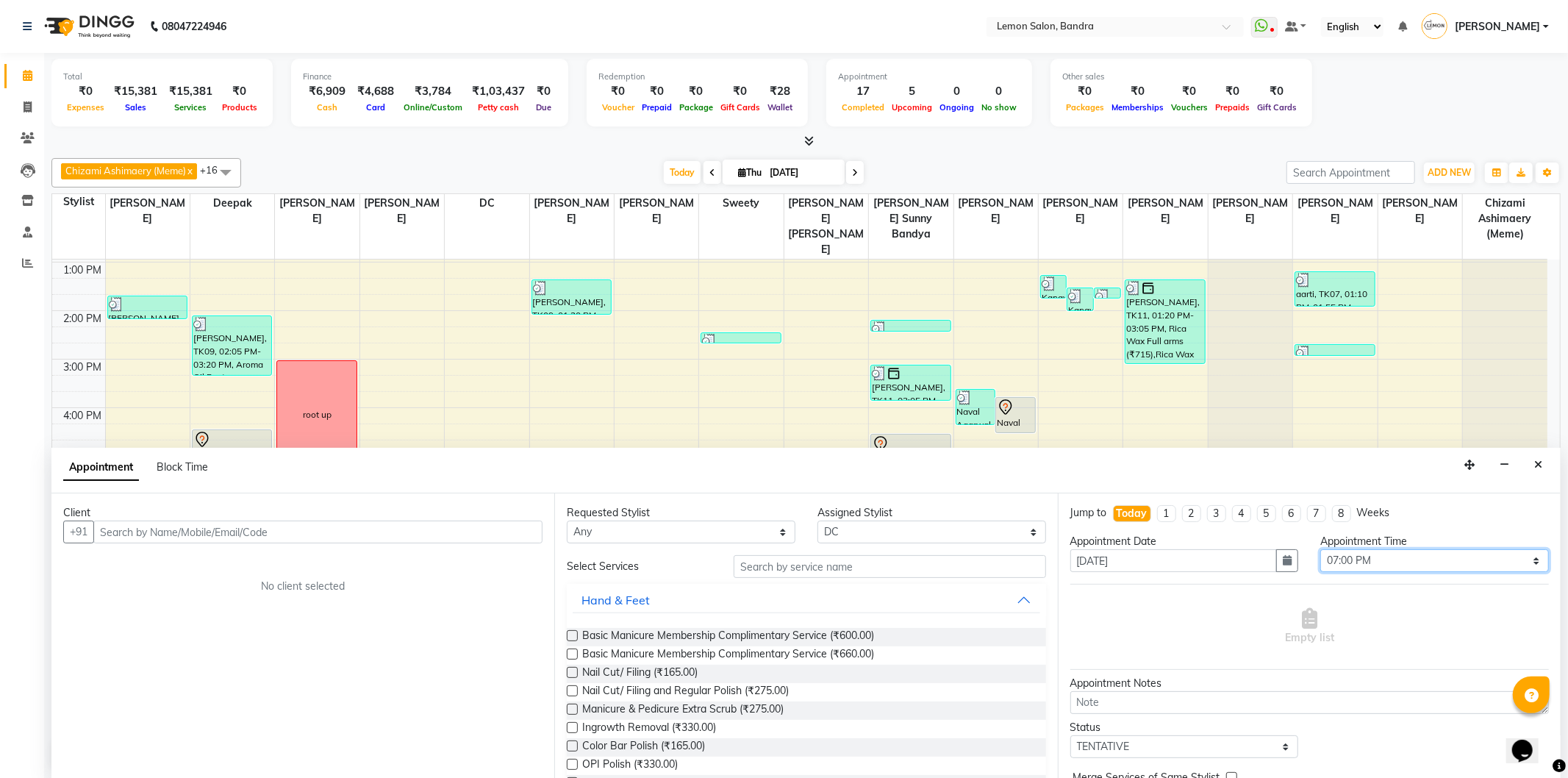
click at [1362, 553] on select "Select 10:00 AM 10:15 AM 10:30 AM 10:45 AM 11:00 AM 11:15 AM 11:30 AM 11:45 AM …" at bounding box center [1435, 561] width 229 height 23
select select "1170"
click at [1321, 550] on select "Select 10:00 AM 10:15 AM 10:30 AM 10:45 AM 11:00 AM 11:15 AM 11:30 AM 11:45 AM …" at bounding box center [1435, 561] width 229 height 23
click at [796, 568] on input "text" at bounding box center [889, 566] width 311 height 23
type input "d"
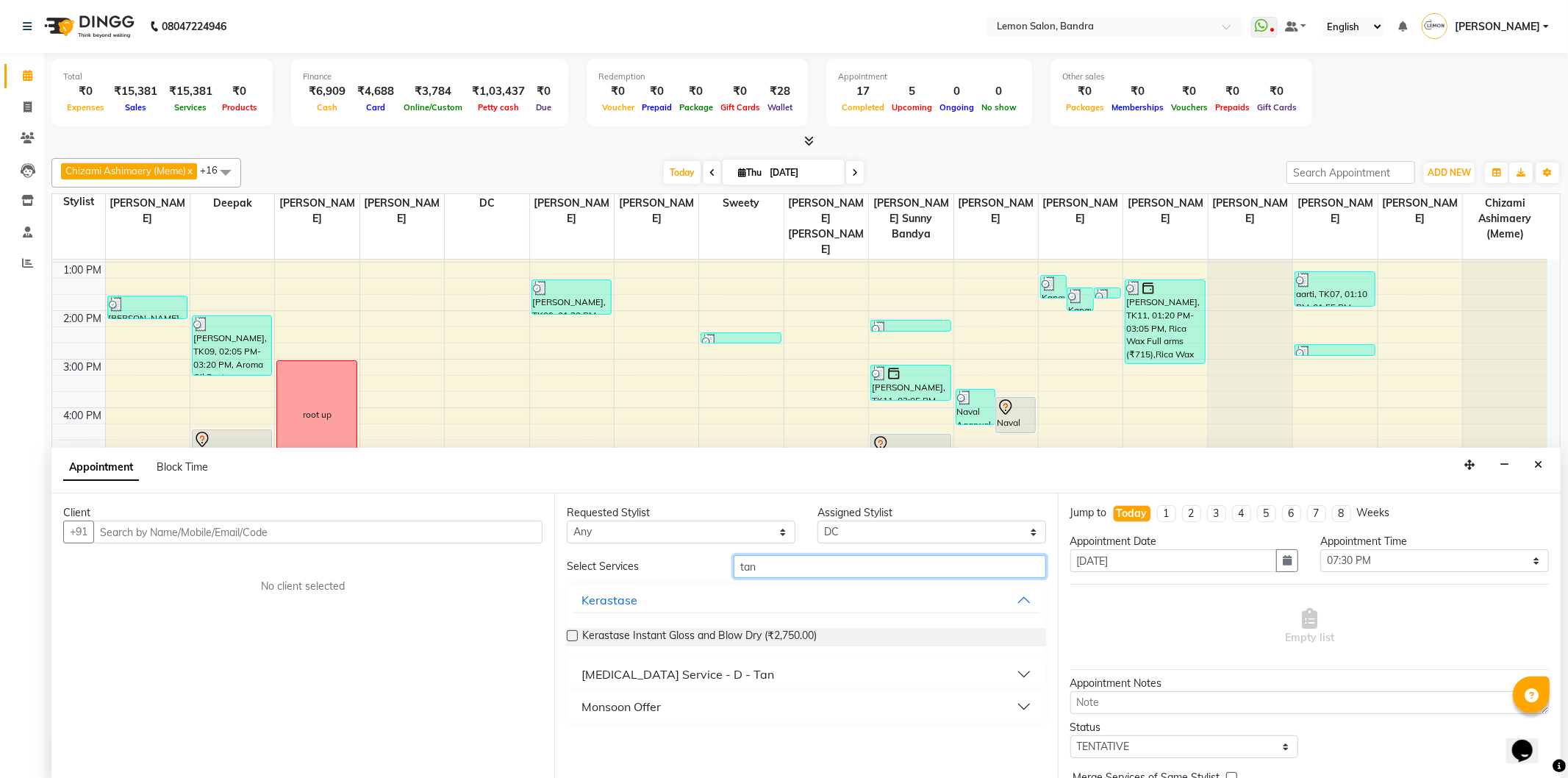
type input "tan"
click at [608, 669] on div "Skin Care Service - D - Tan" at bounding box center [678, 674] width 192 height 17
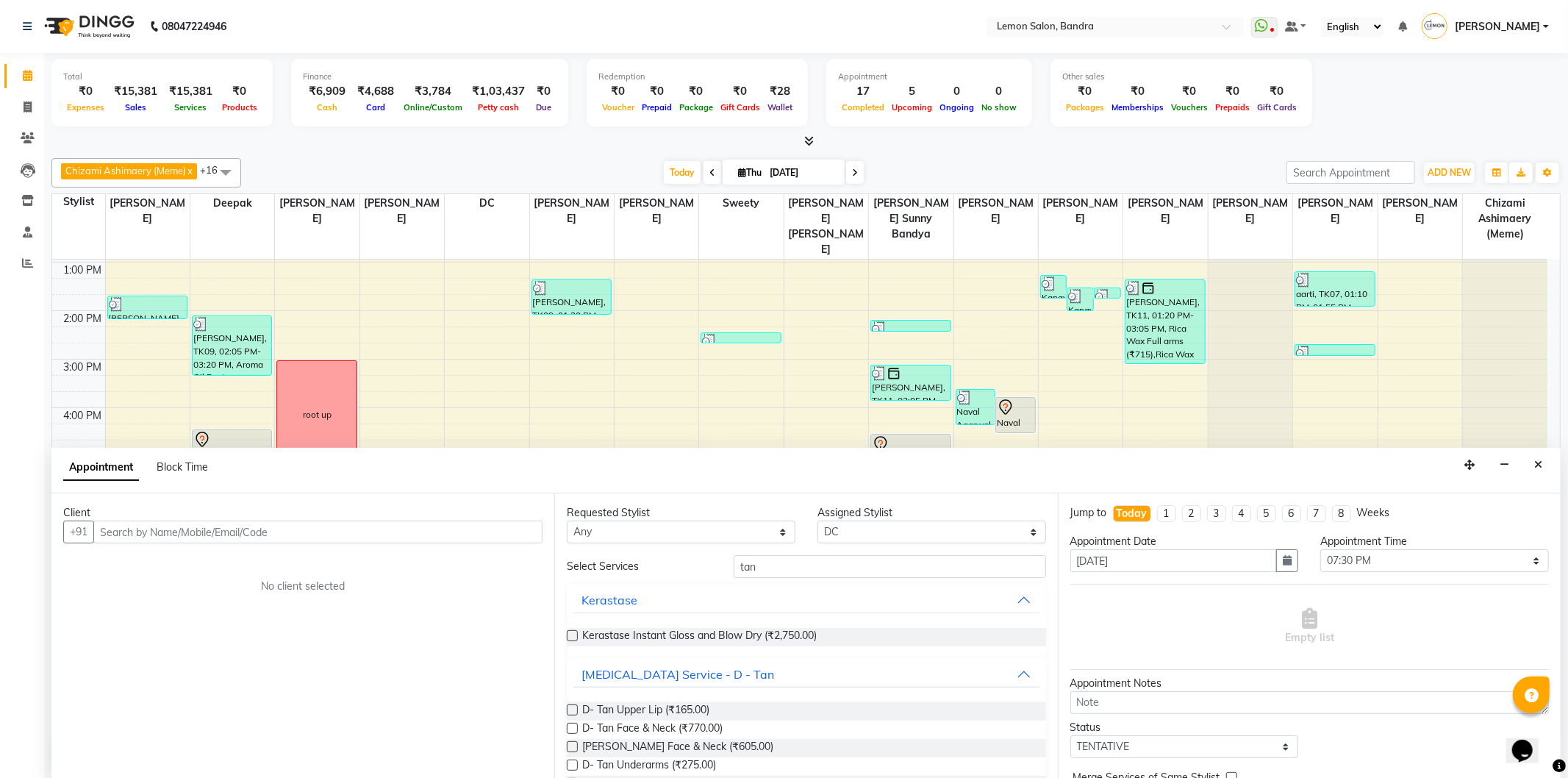
click at [572, 727] on label at bounding box center [572, 729] width 11 height 11
click at [572, 727] on input "checkbox" at bounding box center [572, 729] width 9 height 9
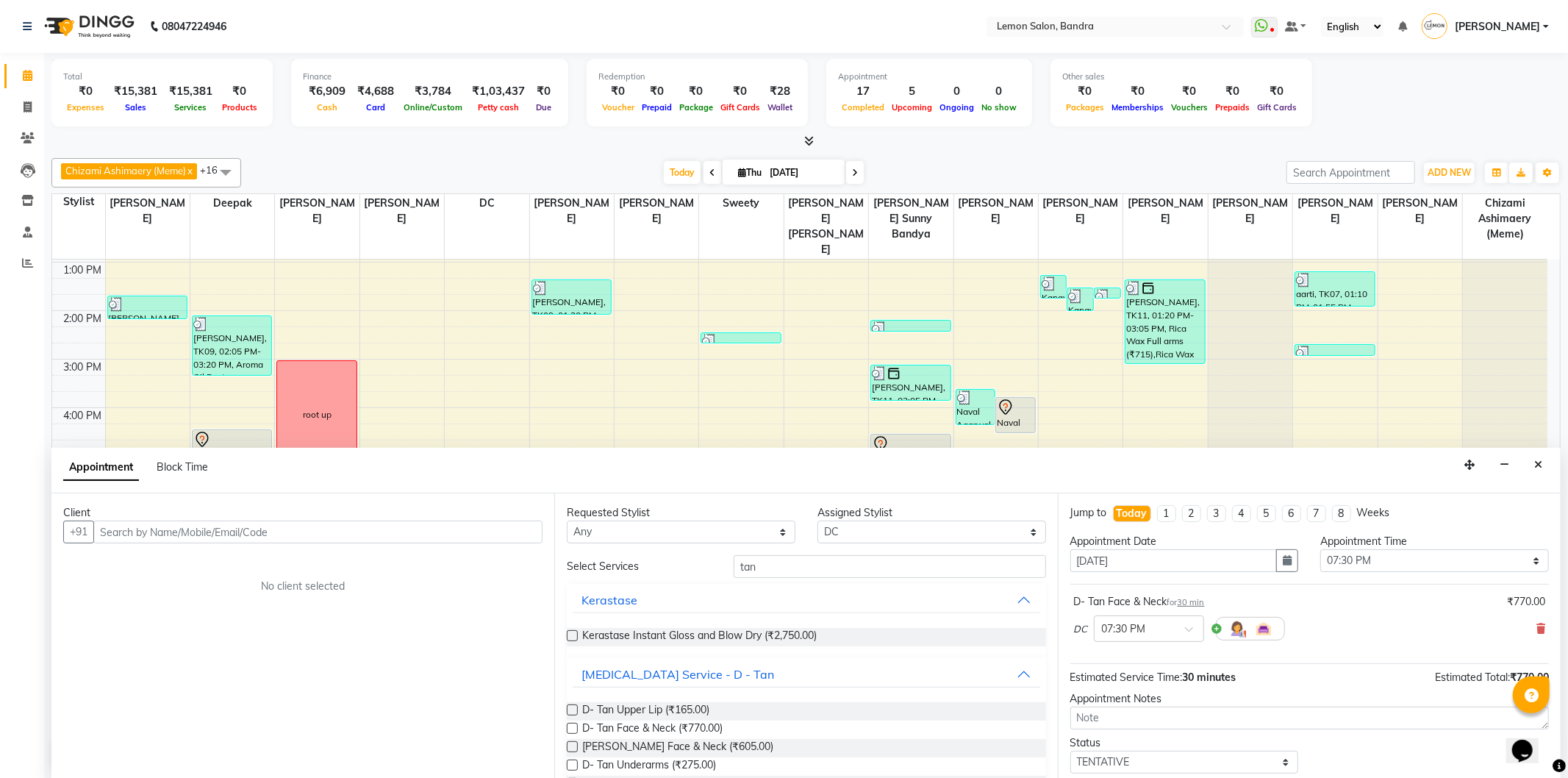
click at [572, 727] on label at bounding box center [572, 729] width 11 height 11
click at [572, 727] on input "checkbox" at bounding box center [572, 729] width 9 height 9
checkbox input "false"
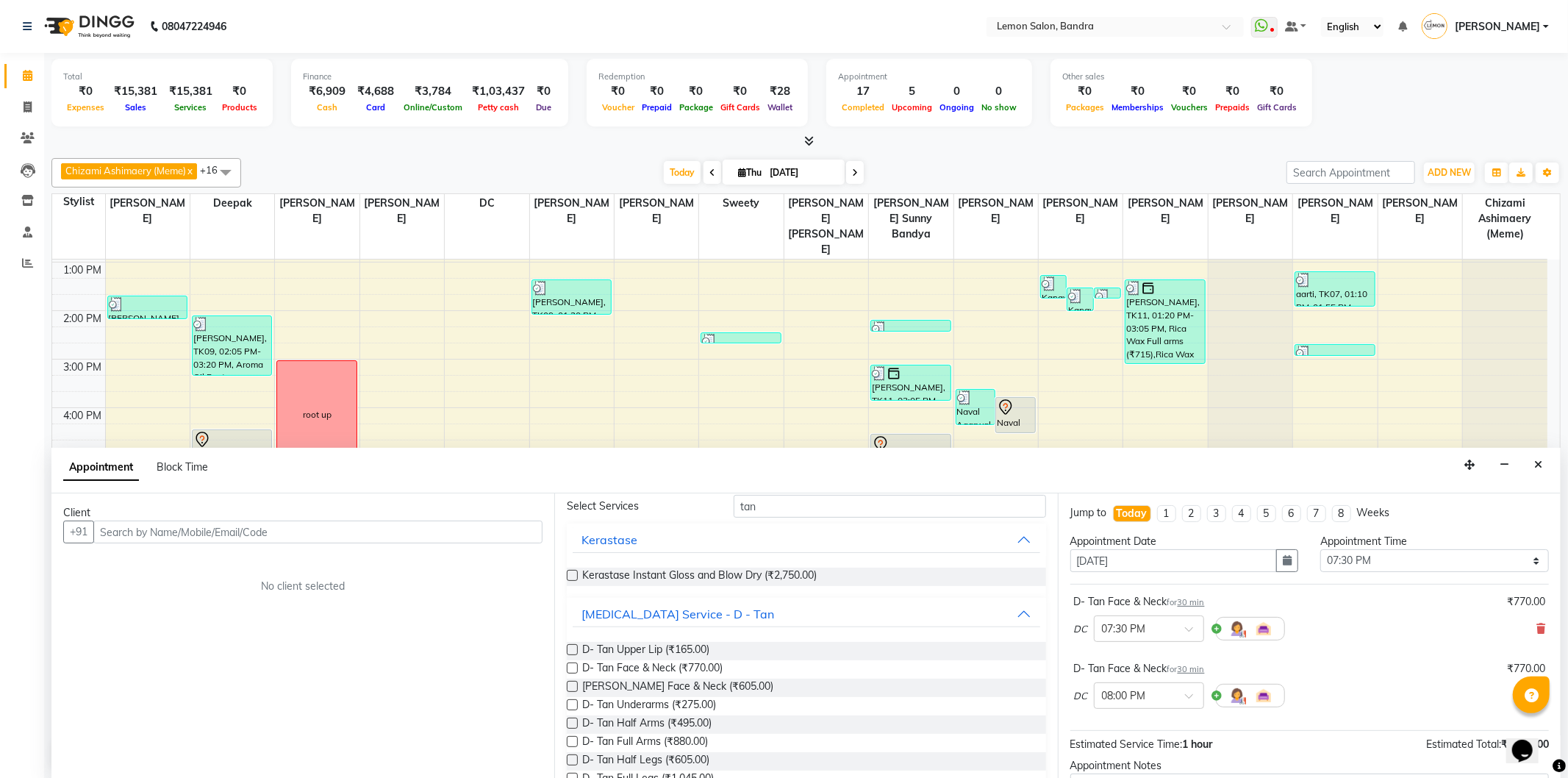
scroll to position [163, 0]
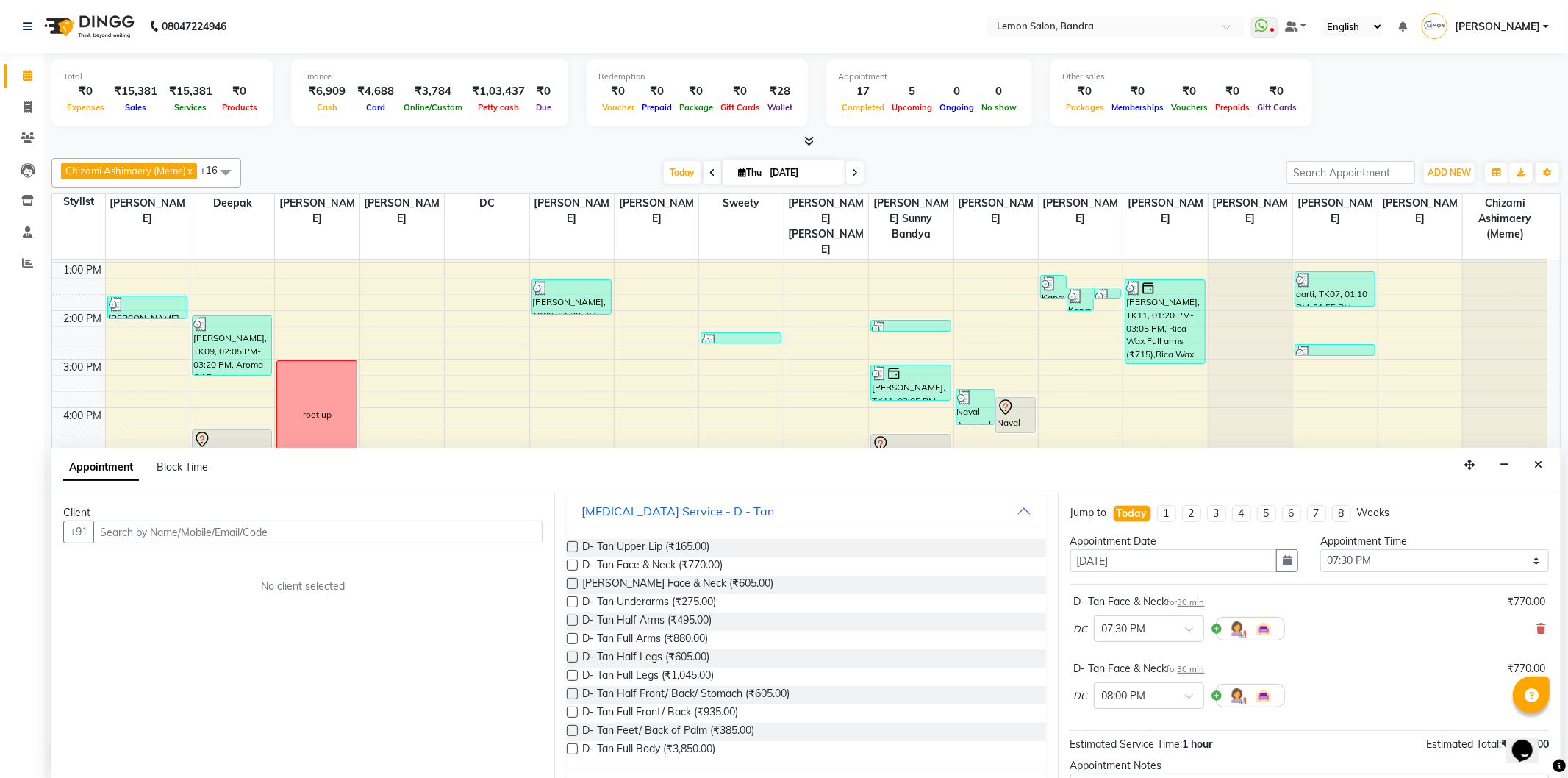
click at [570, 710] on label at bounding box center [572, 712] width 11 height 11
click at [570, 710] on input "checkbox" at bounding box center [572, 714] width 9 height 9
drag, startPoint x: 570, startPoint y: 710, endPoint x: 561, endPoint y: 773, distance: 63.6
click at [517, 597] on div "Client +91 No client selected Requested Stylist Any Afsha Chizami Ashimaery (Me…" at bounding box center [806, 636] width 1509 height 285
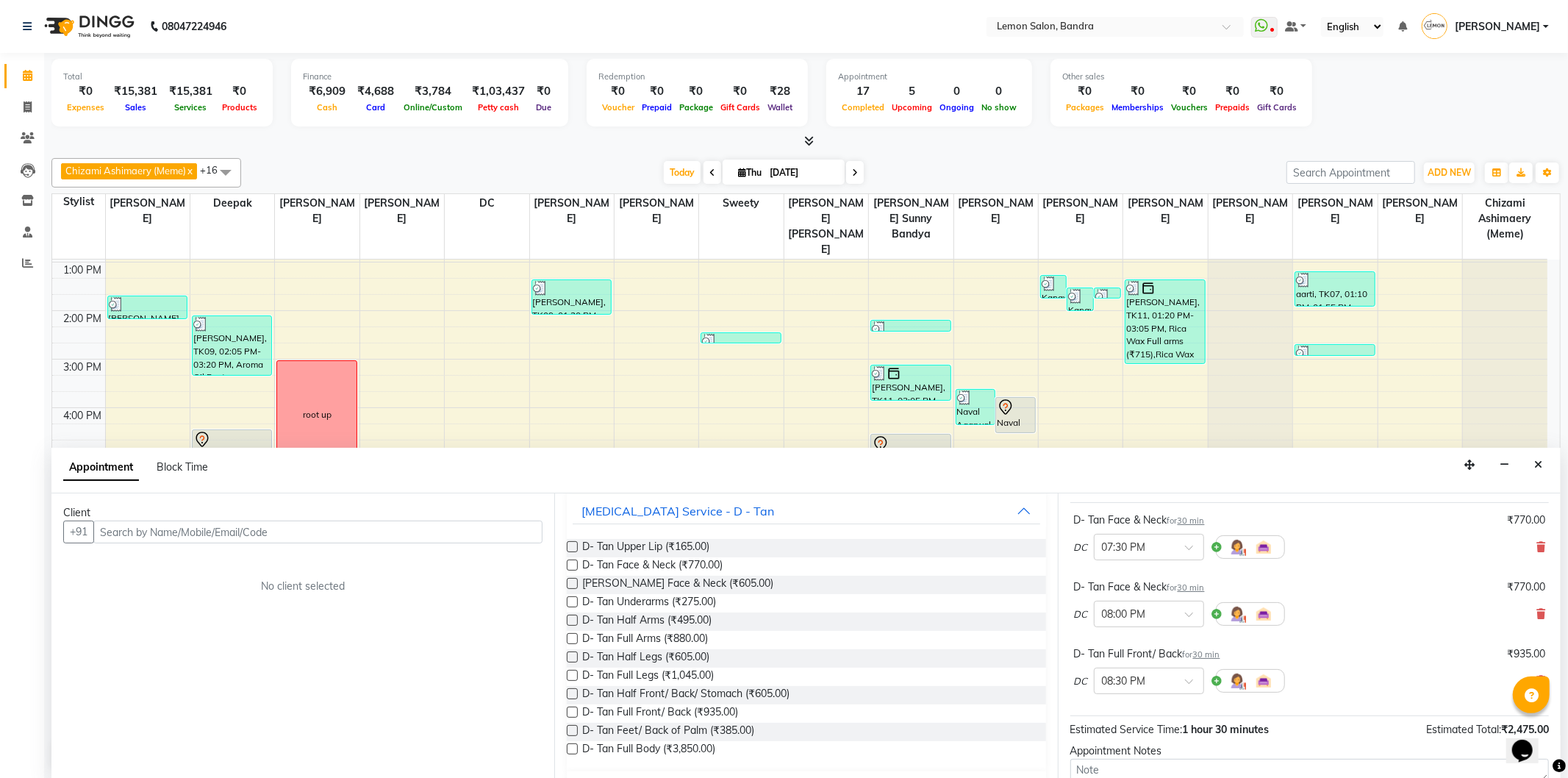
click at [575, 712] on label at bounding box center [572, 712] width 11 height 11
click at [575, 712] on input "checkbox" at bounding box center [572, 714] width 9 height 9
checkbox input "false"
click at [550, 504] on div "Client +91 No client selected" at bounding box center [302, 636] width 503 height 285
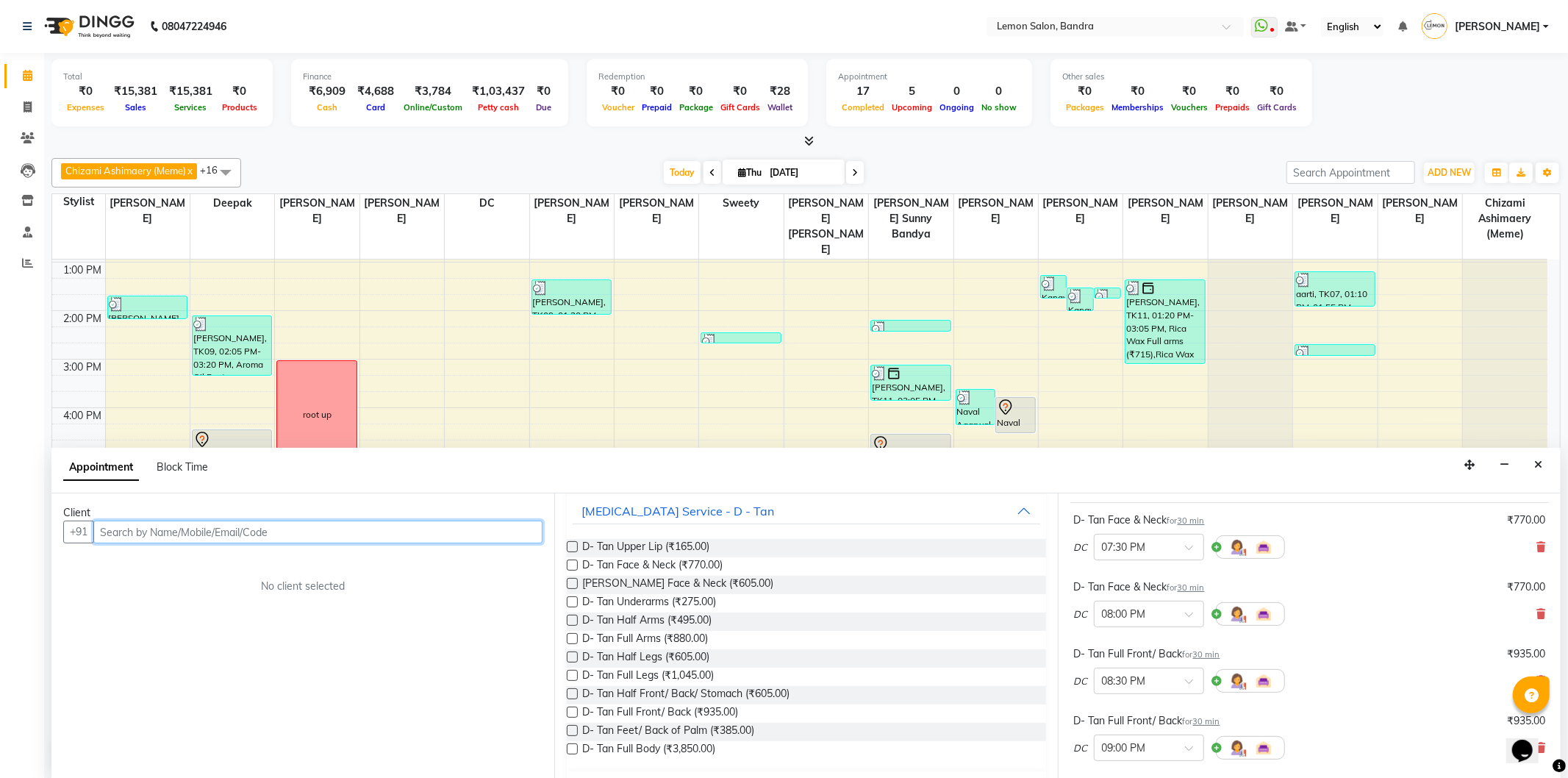
click at [512, 532] on input "text" at bounding box center [318, 531] width 449 height 23
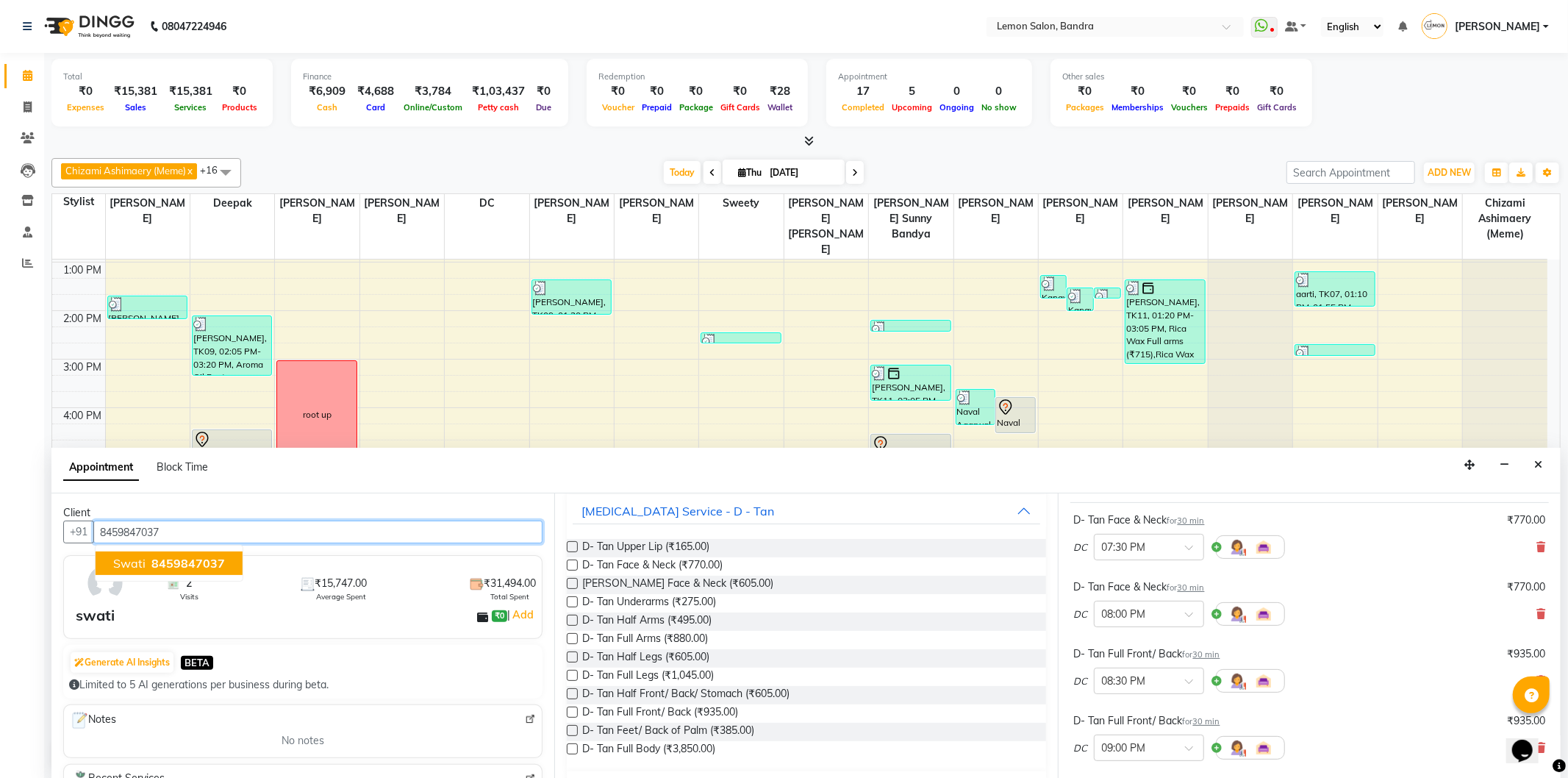
click at [214, 563] on span "8459847037" at bounding box center [188, 564] width 73 height 15
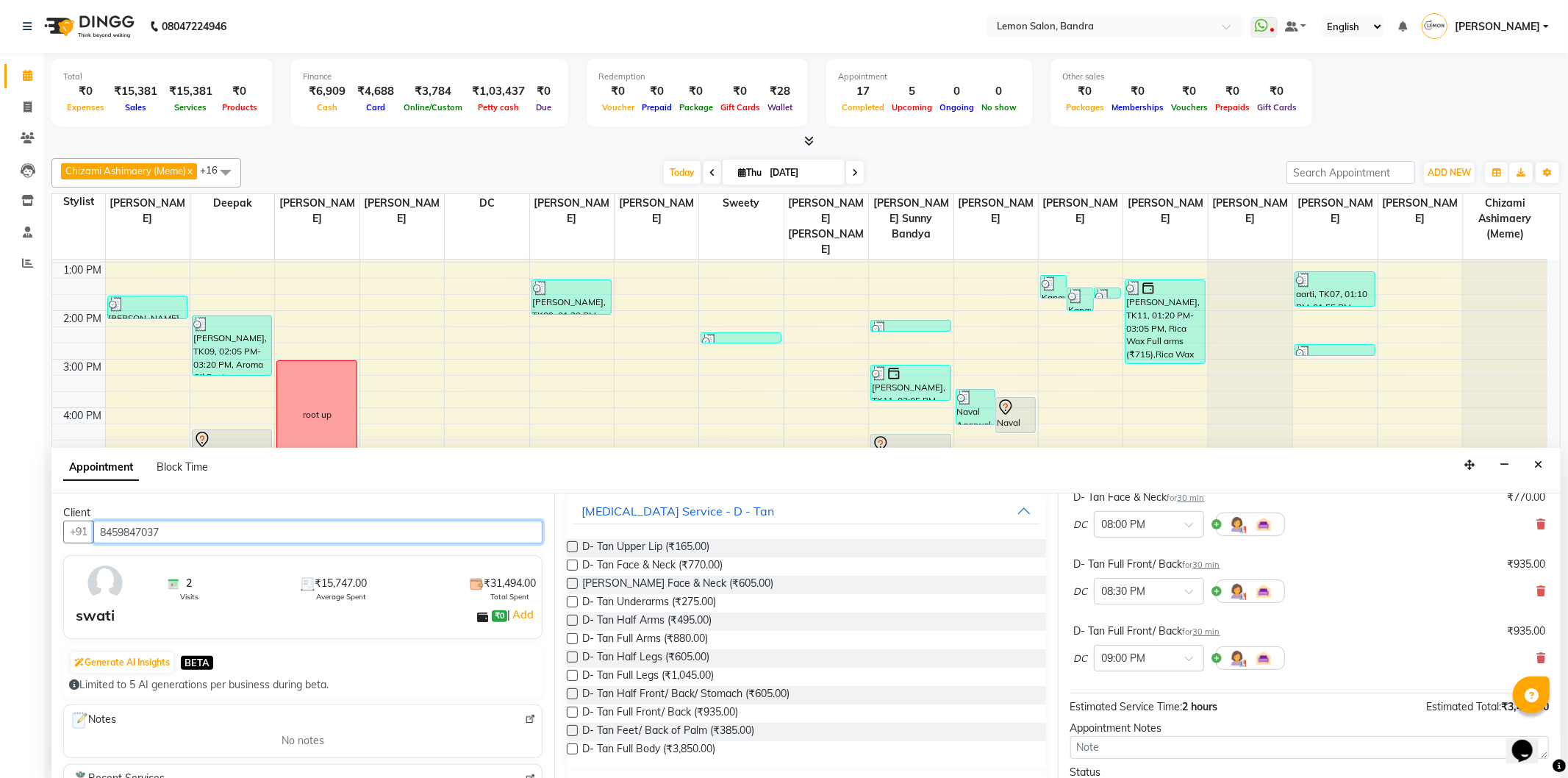
scroll to position [289, 0]
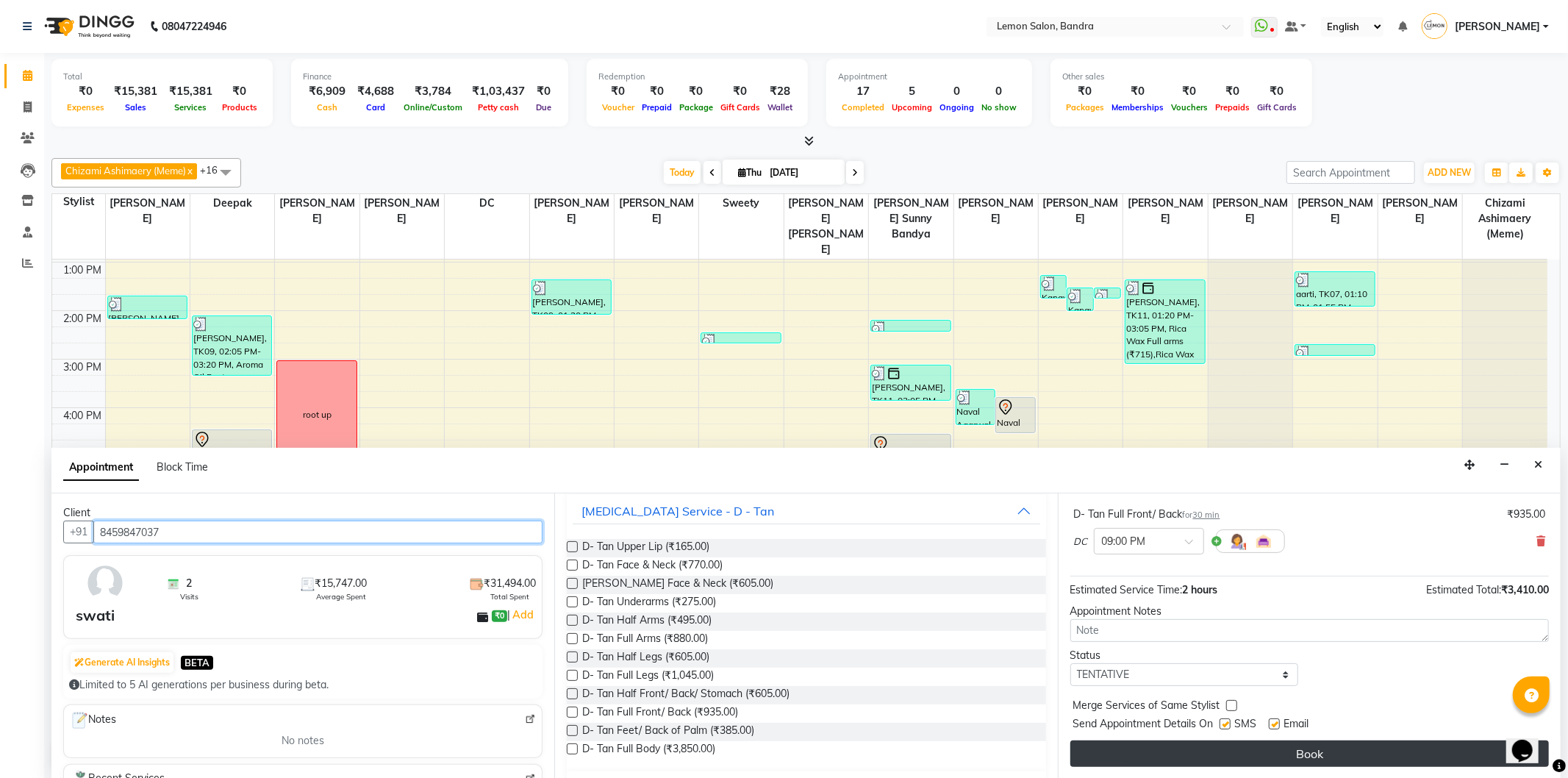
type input "8459847037"
click at [1268, 743] on button "Book" at bounding box center [1310, 753] width 479 height 27
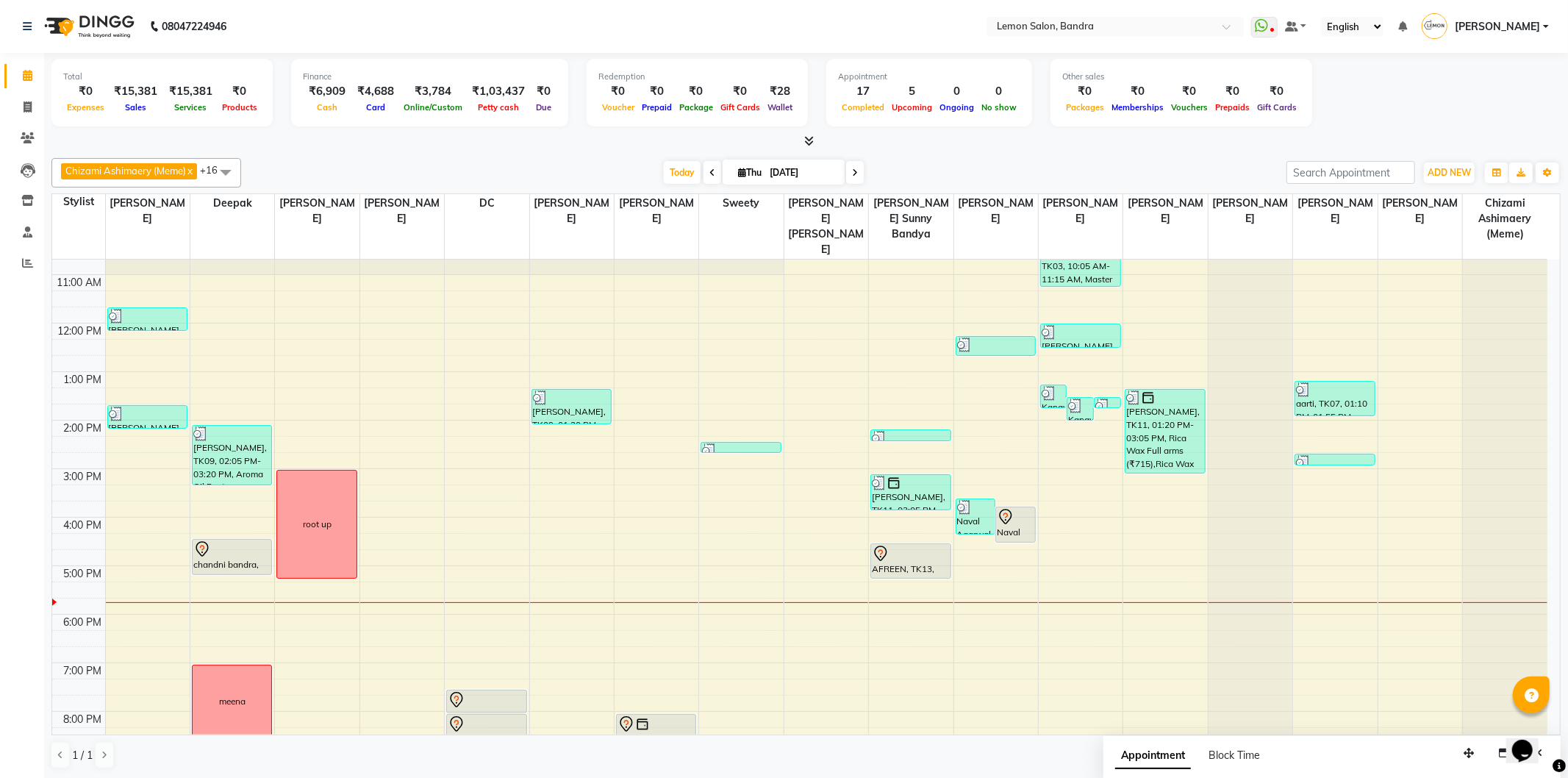
scroll to position [192, 0]
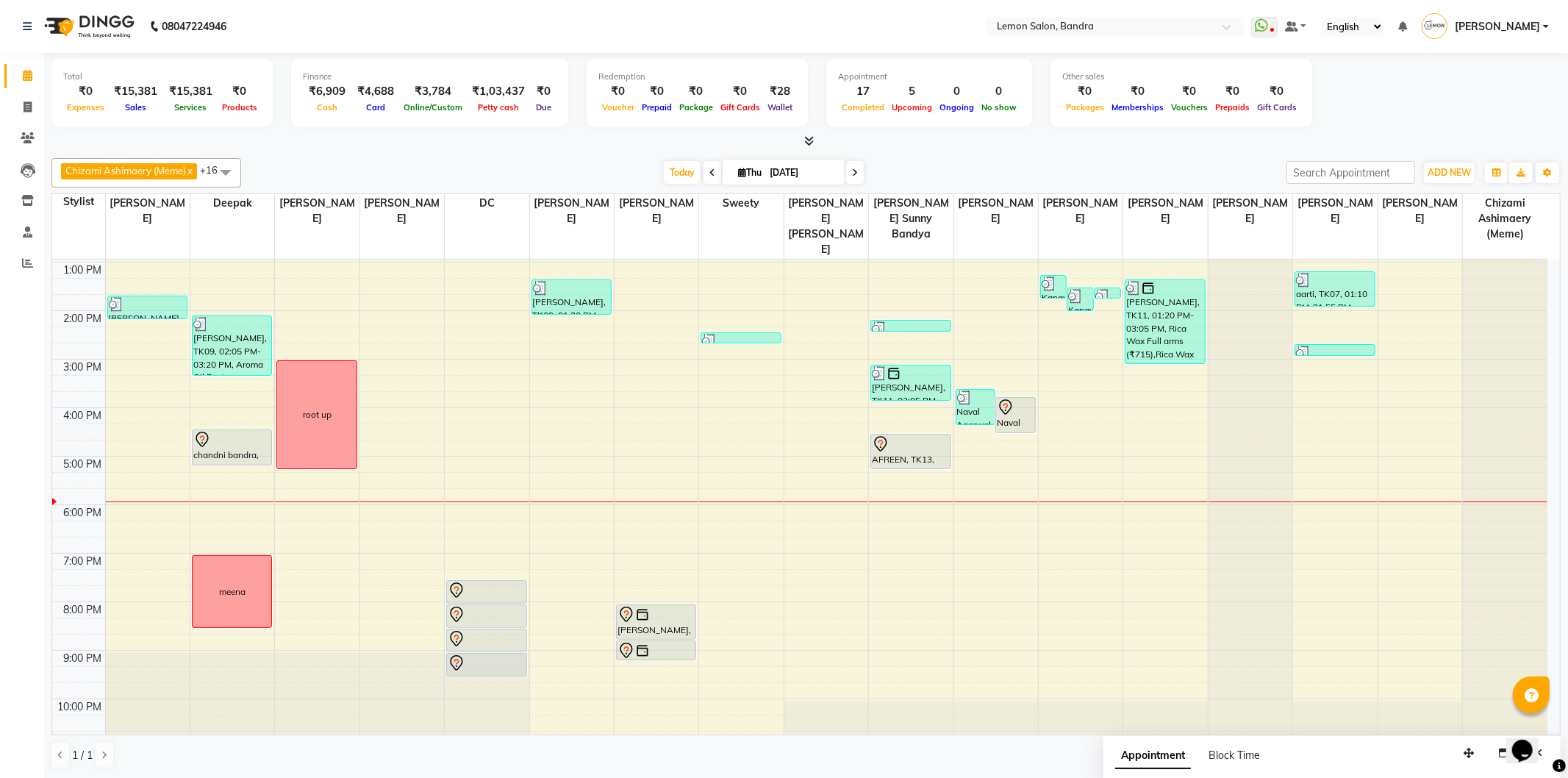
click at [855, 169] on icon at bounding box center [855, 173] width 5 height 9
type input "05-09-2025"
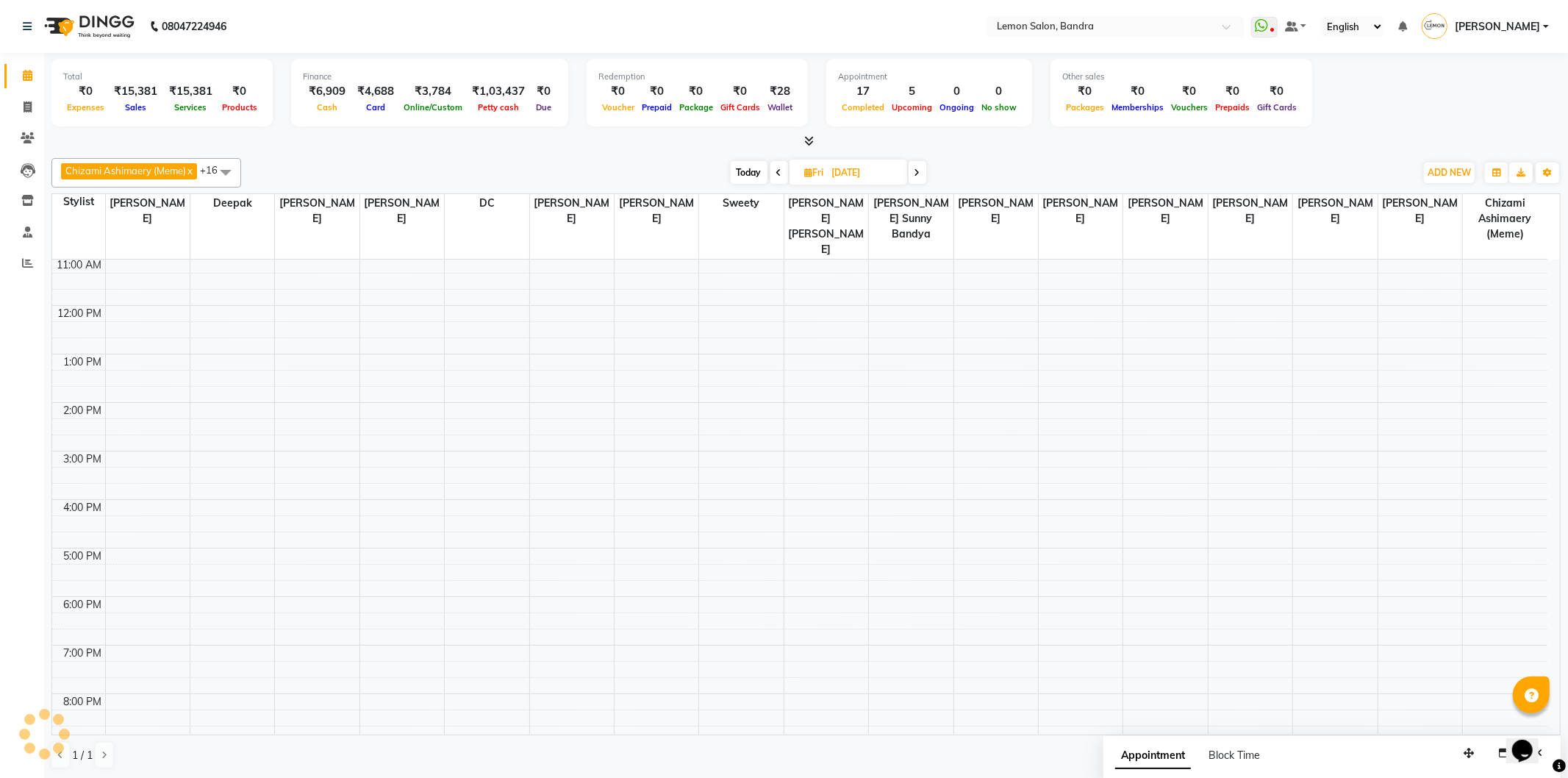
scroll to position [0, 0]
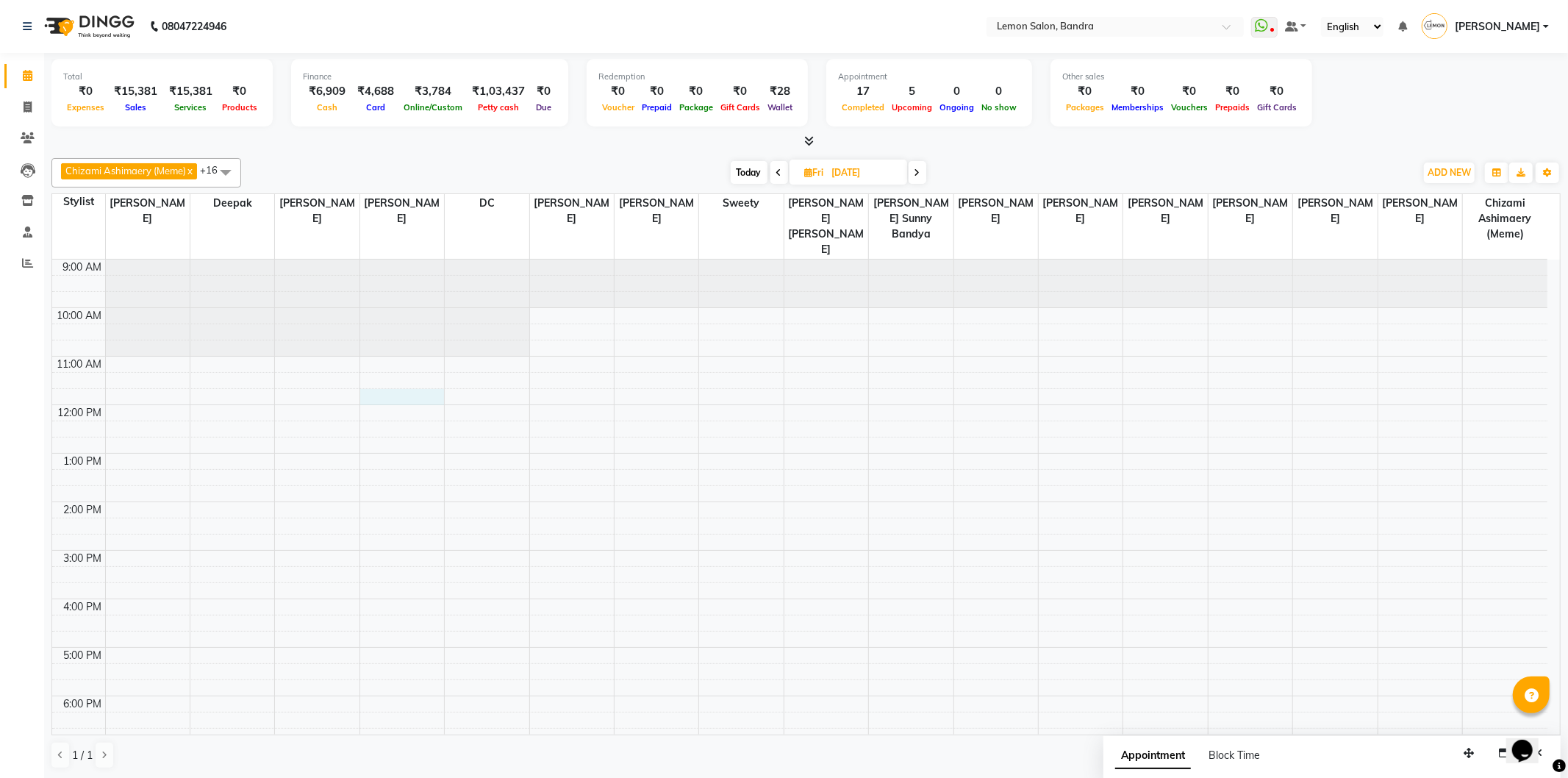
click at [387, 380] on div "9:00 AM 10:00 AM 11:00 AM 12:00 PM 1:00 PM 2:00 PM 3:00 PM 4:00 PM 5:00 PM 6:00…" at bounding box center [800, 598] width 1496 height 679
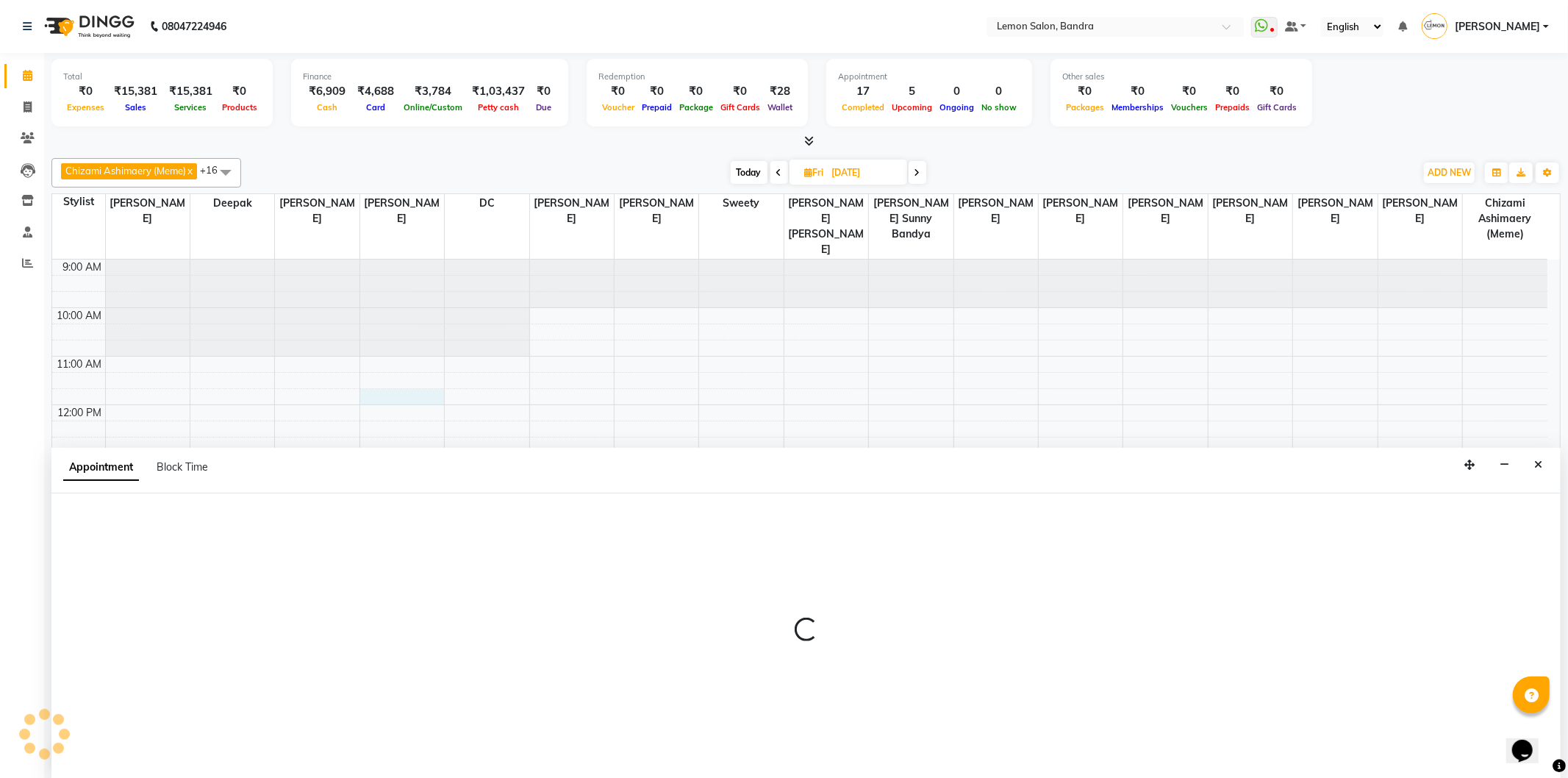
select select "7486"
select select "tentative"
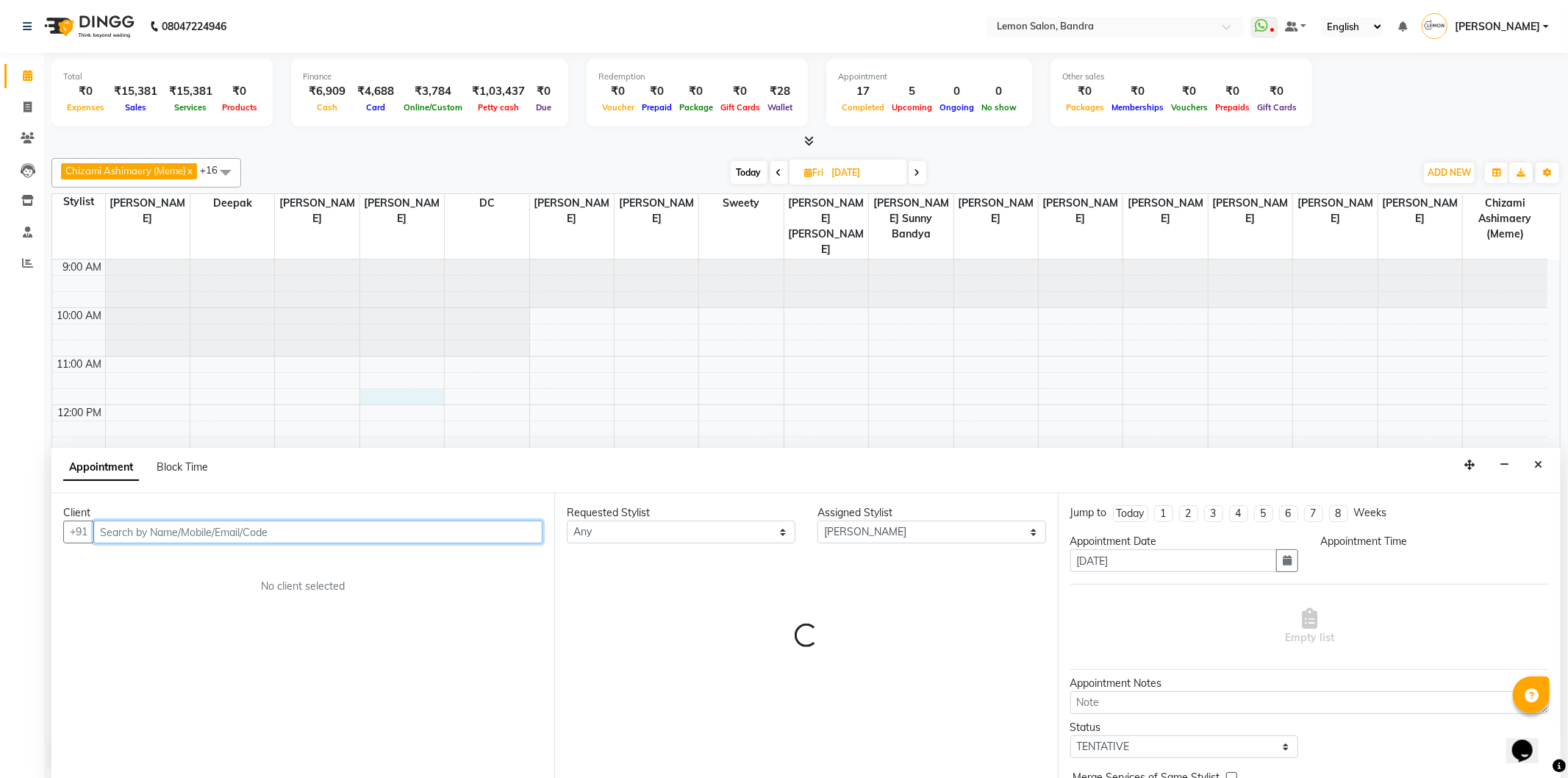
select select "705"
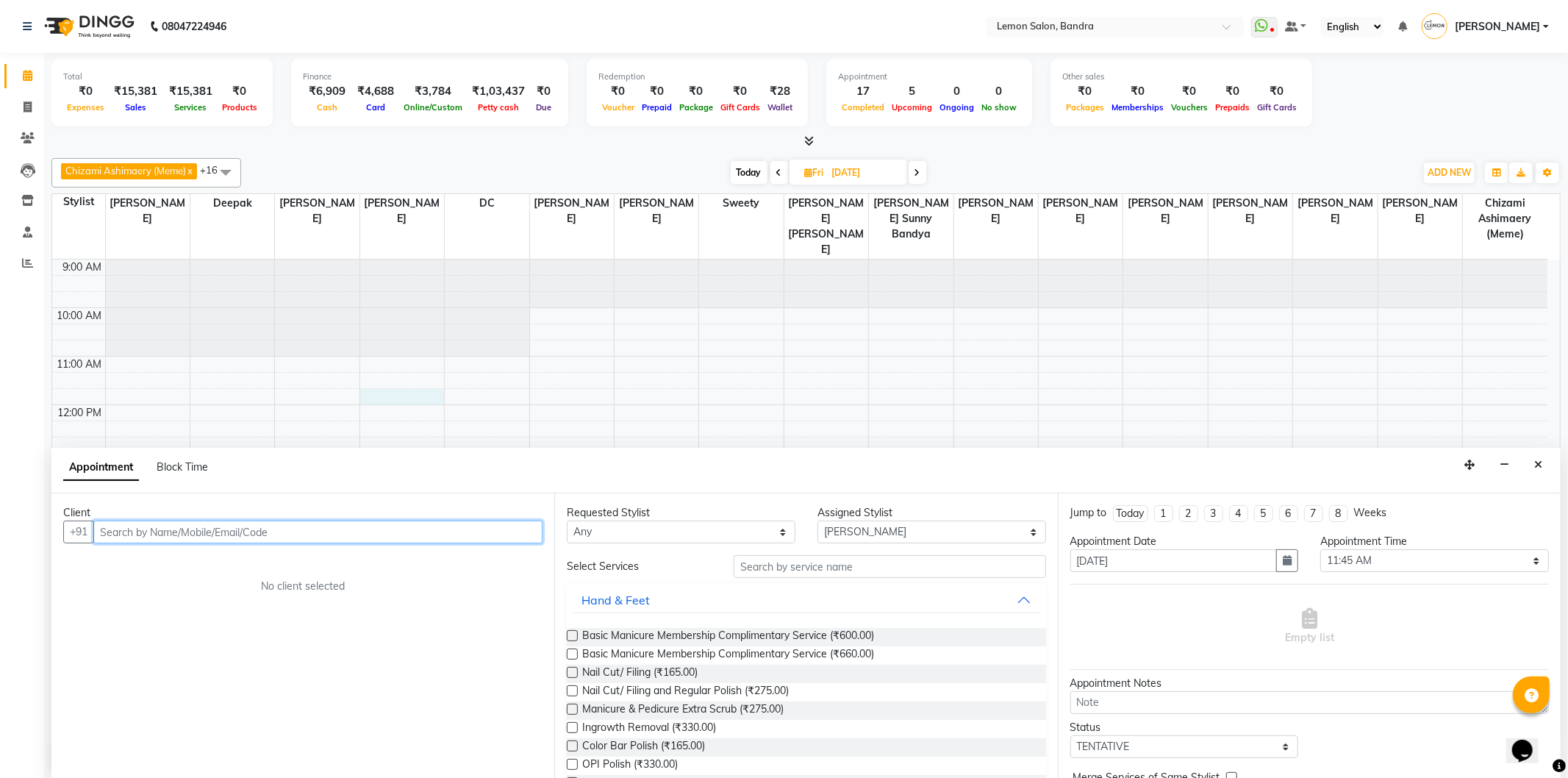
type input "s"
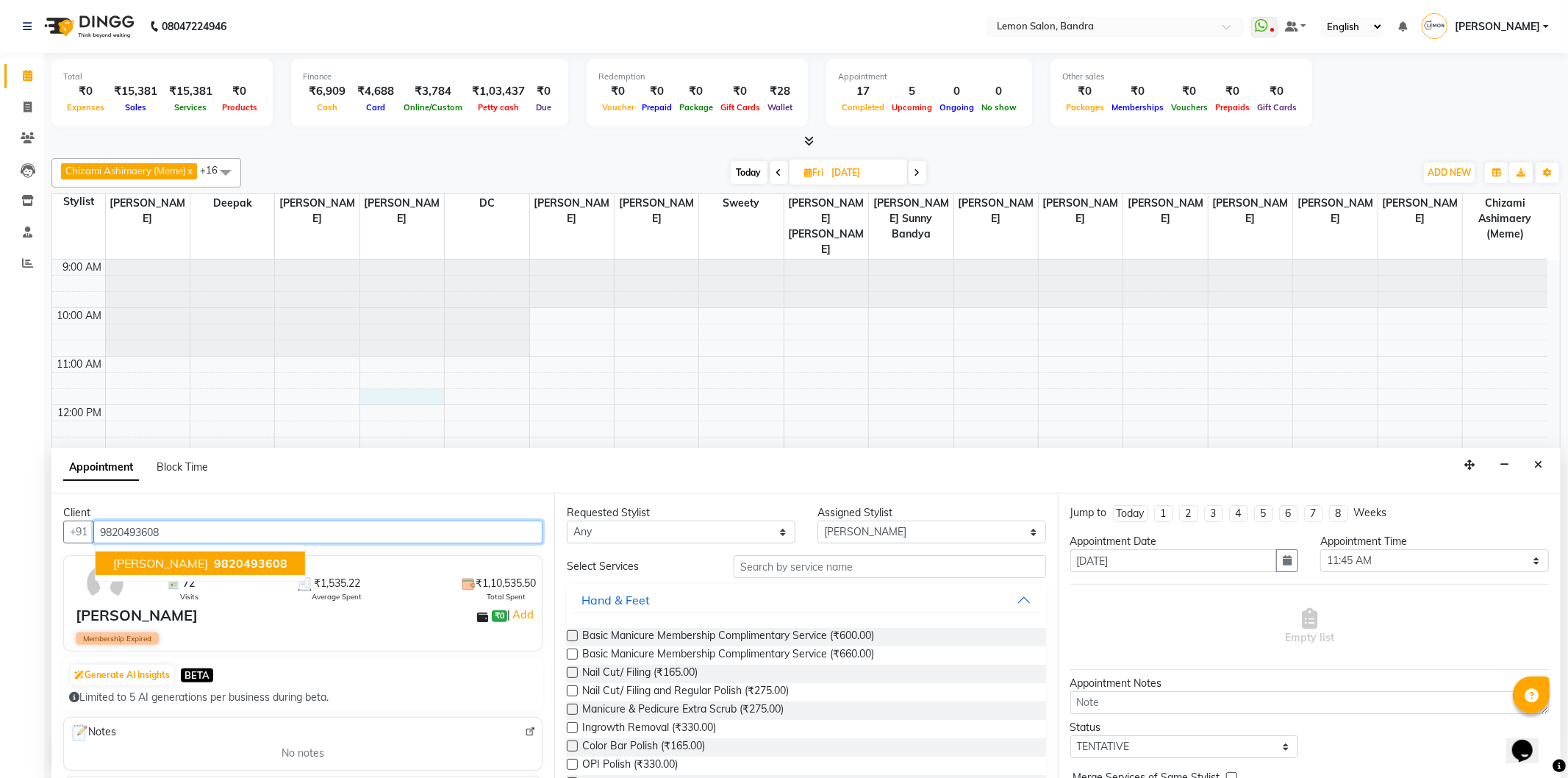
click at [260, 567] on span "9820493608" at bounding box center [251, 564] width 73 height 15
type input "9820493608"
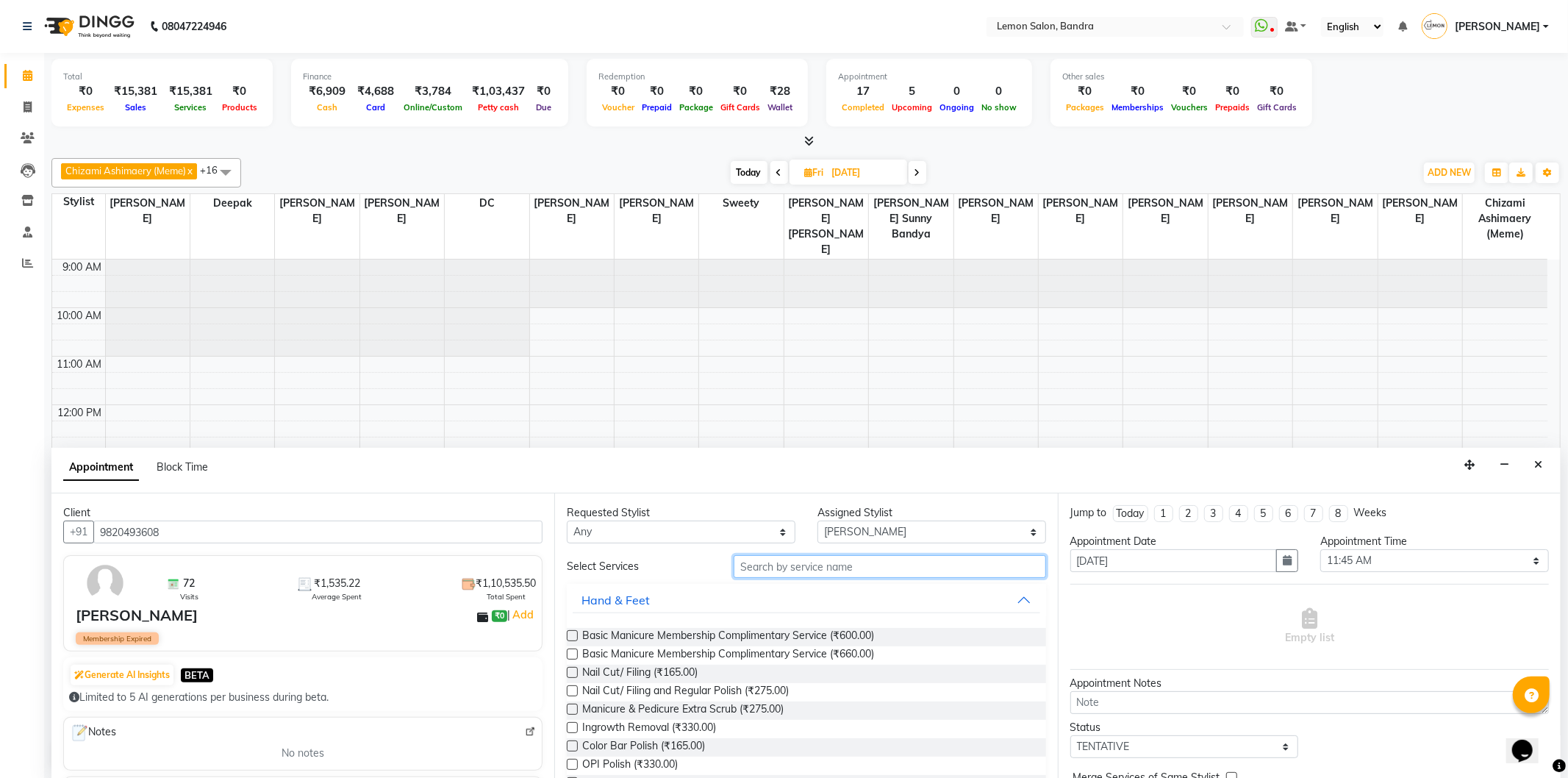
click at [766, 564] on input "text" at bounding box center [889, 566] width 311 height 23
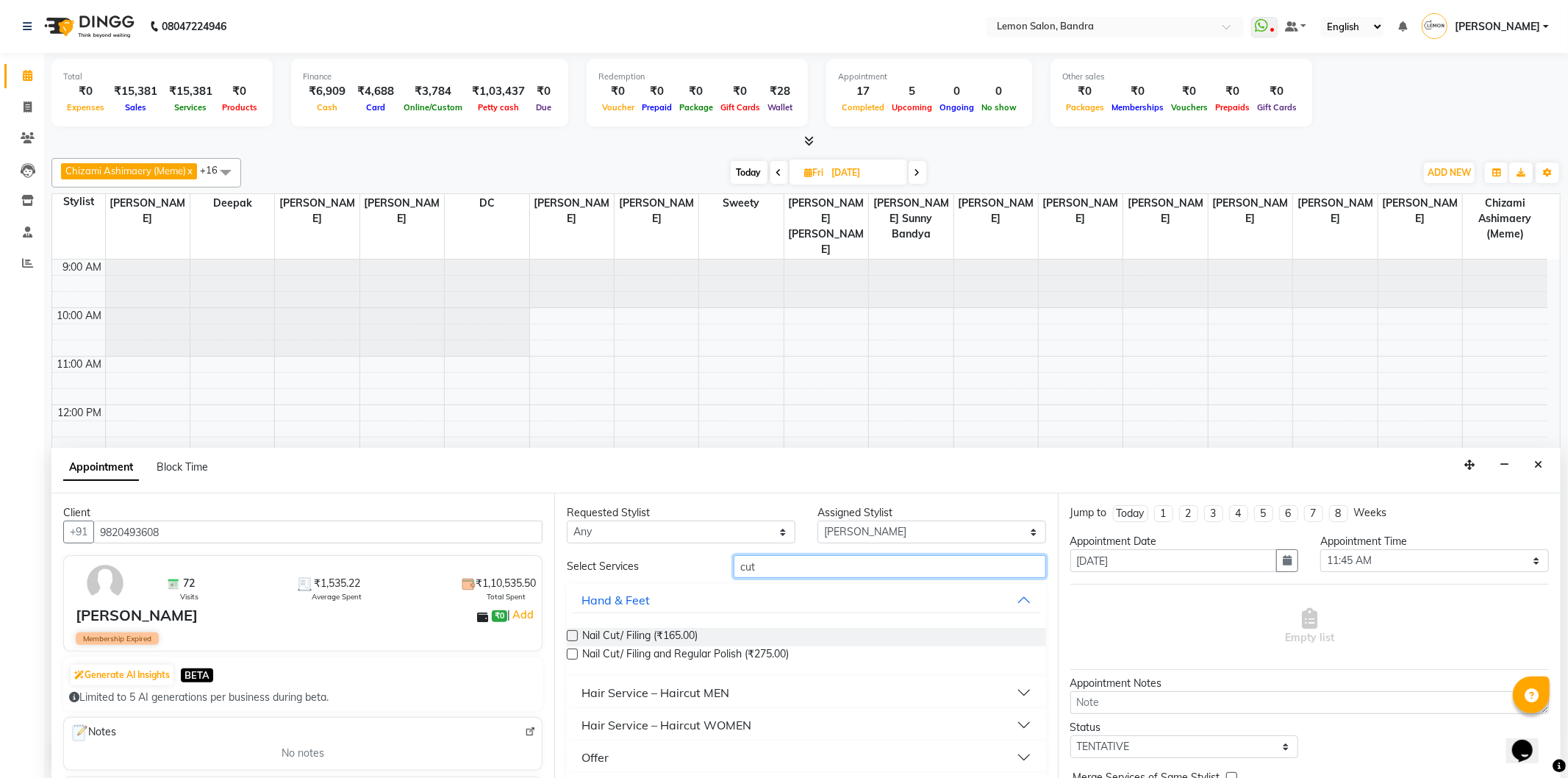
type input "cut"
click at [592, 696] on div "Hair Service – Haircut MEN" at bounding box center [655, 693] width 147 height 17
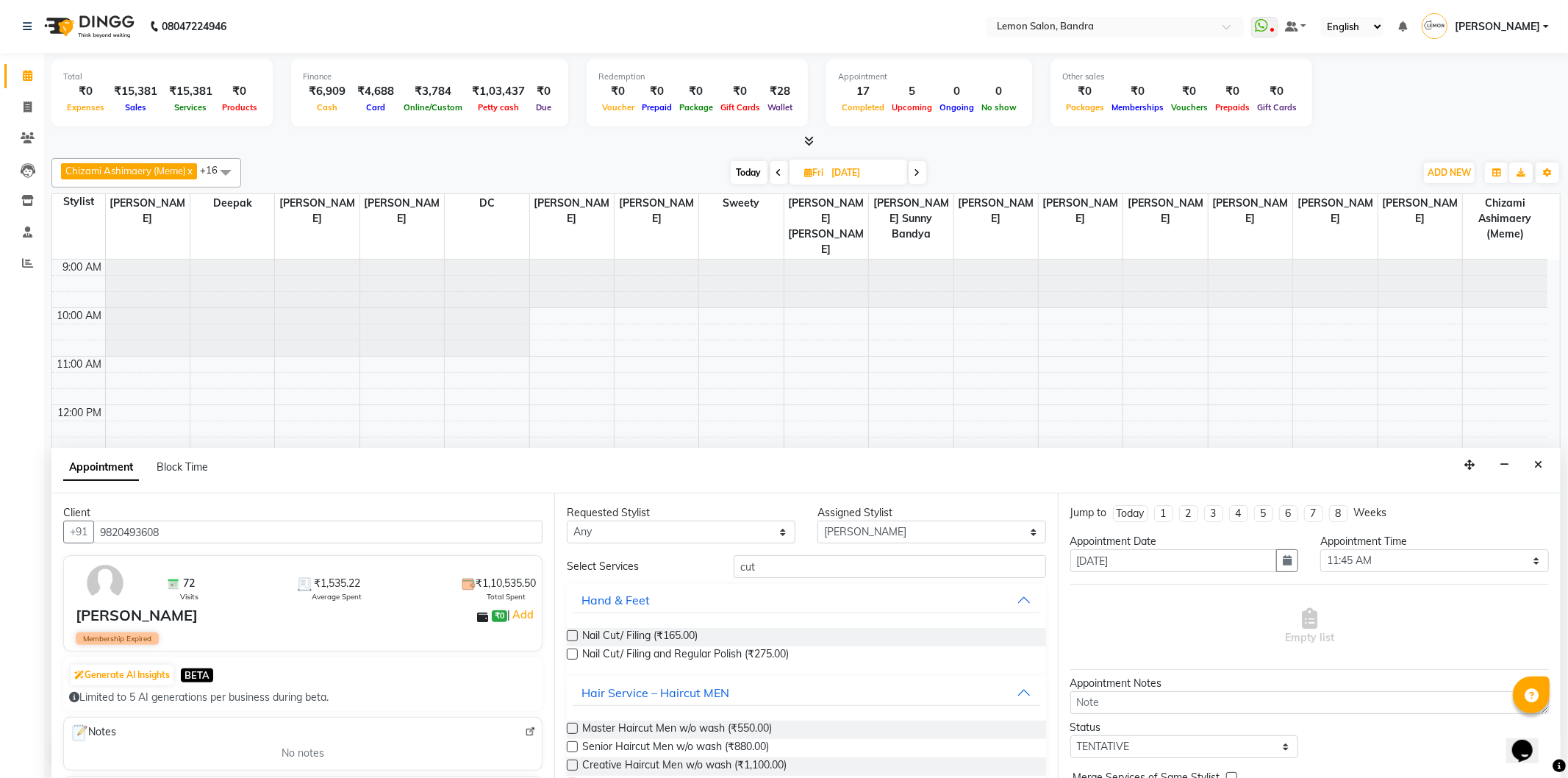
click at [568, 729] on label at bounding box center [572, 729] width 11 height 11
click at [568, 729] on input "checkbox" at bounding box center [572, 729] width 9 height 9
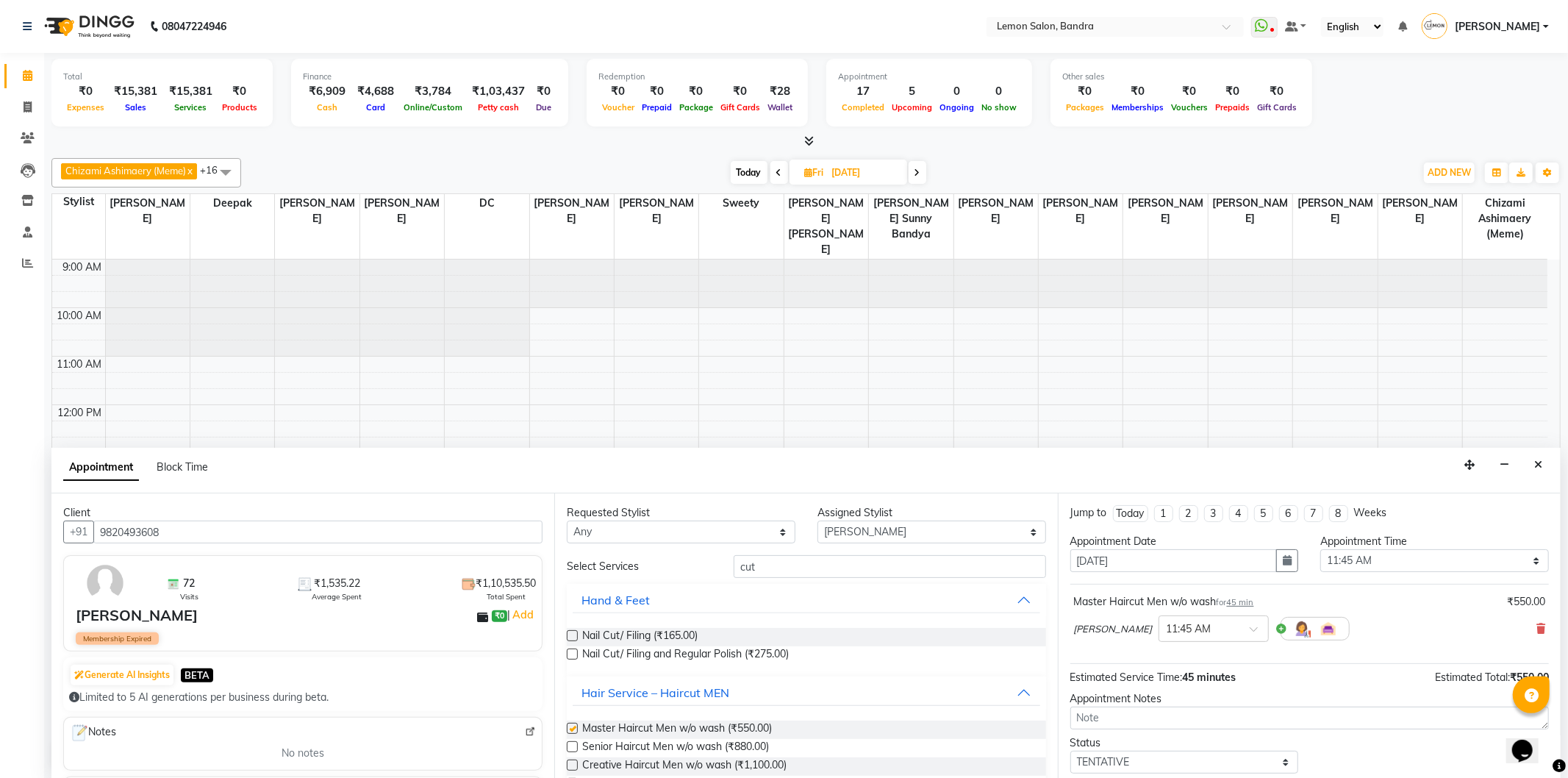
checkbox input "false"
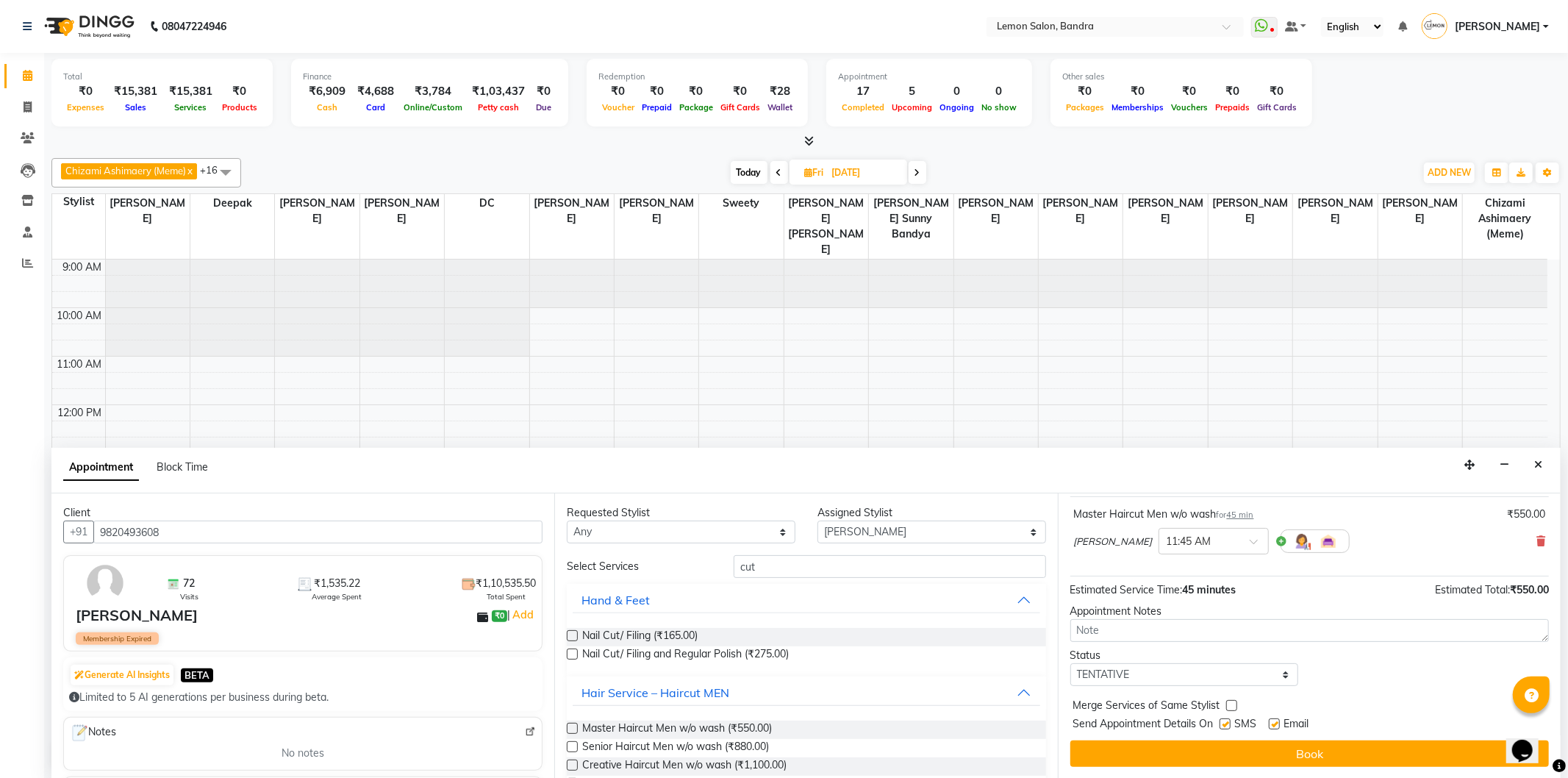
drag, startPoint x: 1157, startPoint y: 744, endPoint x: 1160, endPoint y: 752, distance: 8.5
click at [1159, 752] on button "Book" at bounding box center [1310, 753] width 479 height 27
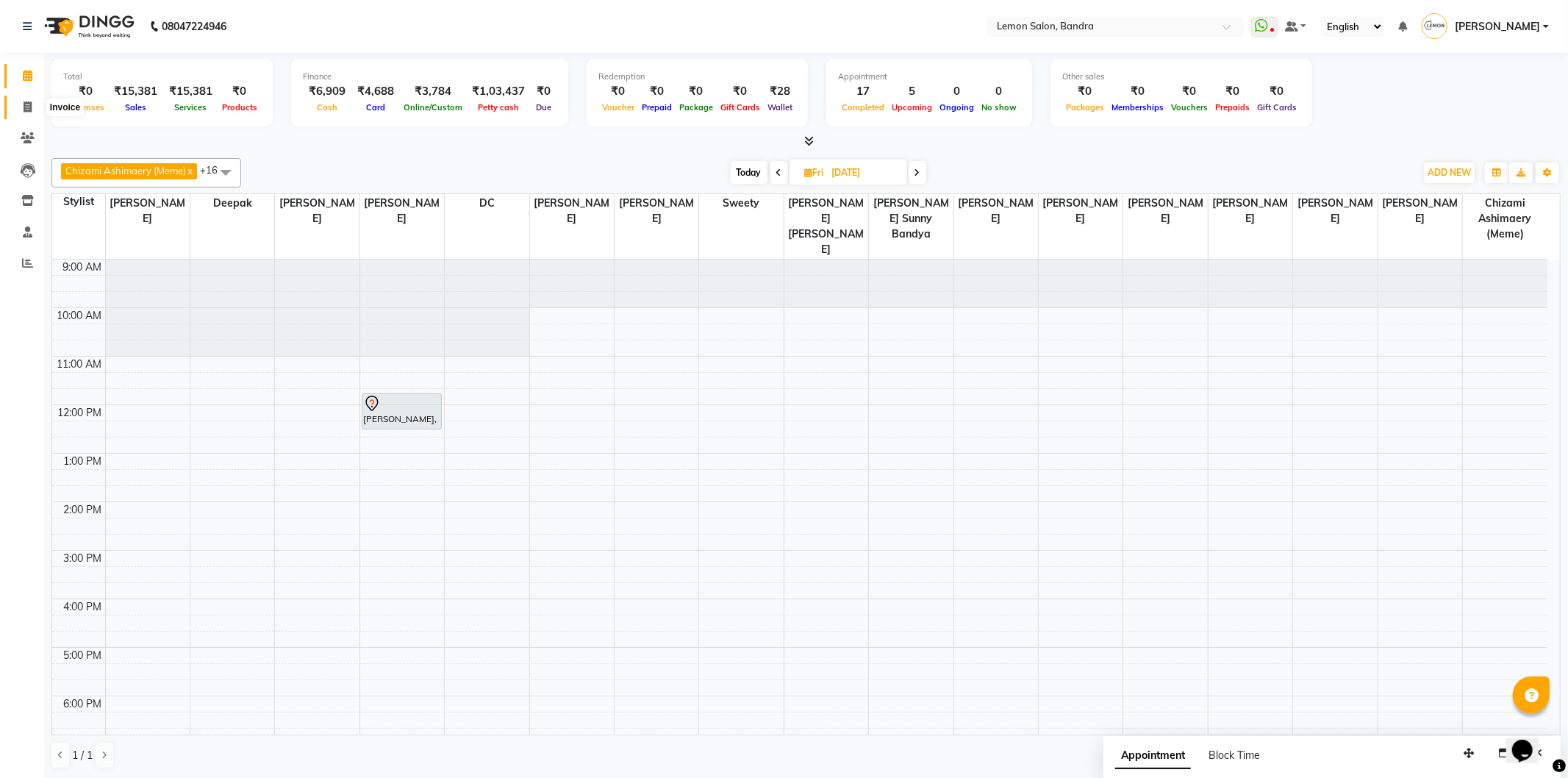
click at [24, 110] on icon at bounding box center [27, 107] width 8 height 11
select select "563"
select select "service"
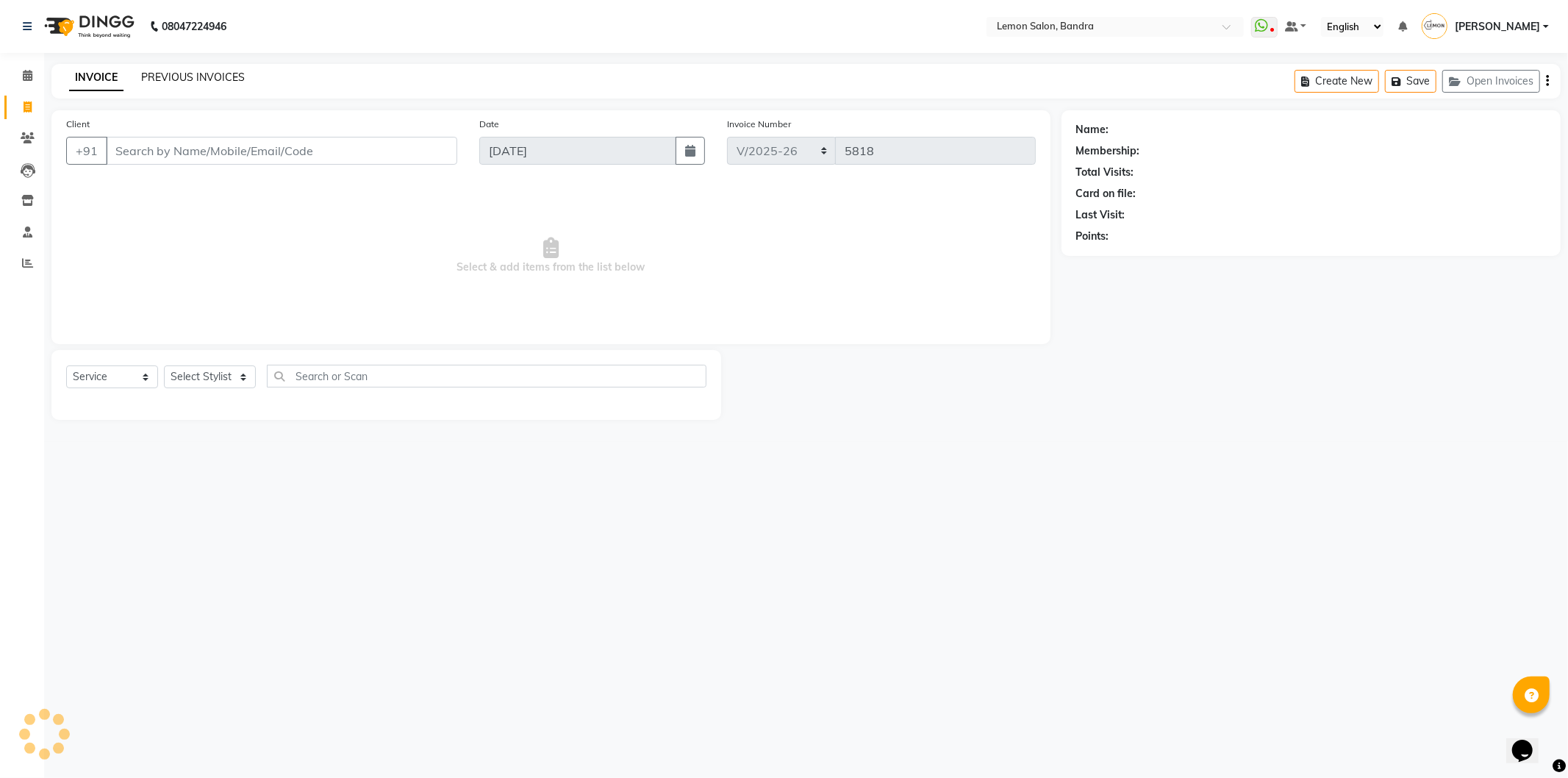
click at [186, 80] on link "PREVIOUS INVOICES" at bounding box center [192, 77] width 103 height 13
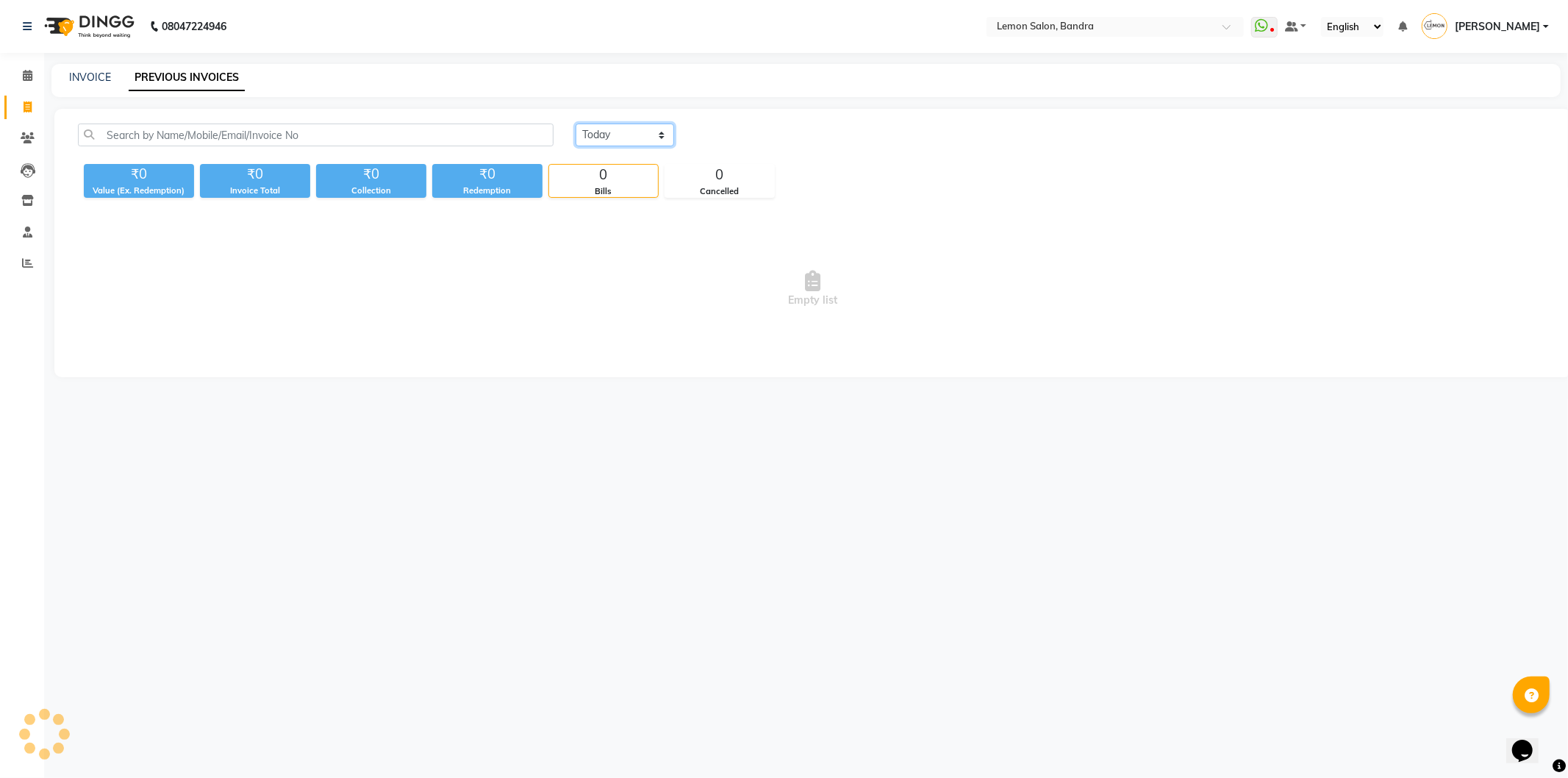
click at [637, 128] on select "Today Yesterday Custom Range" at bounding box center [626, 135] width 99 height 23
click at [576, 124] on select "Today Yesterday Custom Range" at bounding box center [626, 135] width 99 height 23
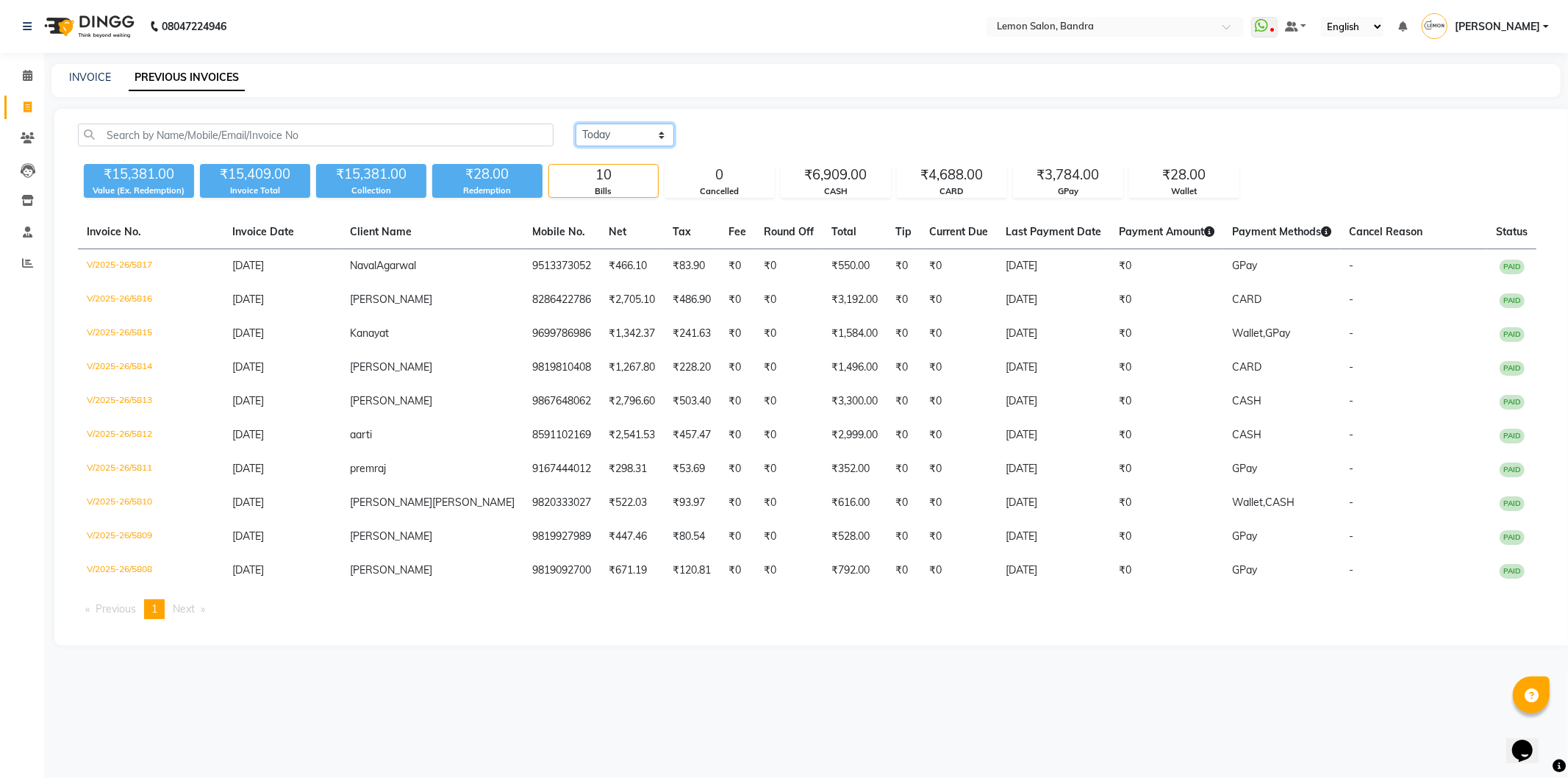
click at [627, 145] on select "Today Yesterday Custom Range" at bounding box center [626, 135] width 99 height 23
select select "today"
click at [576, 124] on select "Today Yesterday Custom Range" at bounding box center [626, 135] width 99 height 23
click at [27, 140] on icon at bounding box center [27, 137] width 14 height 11
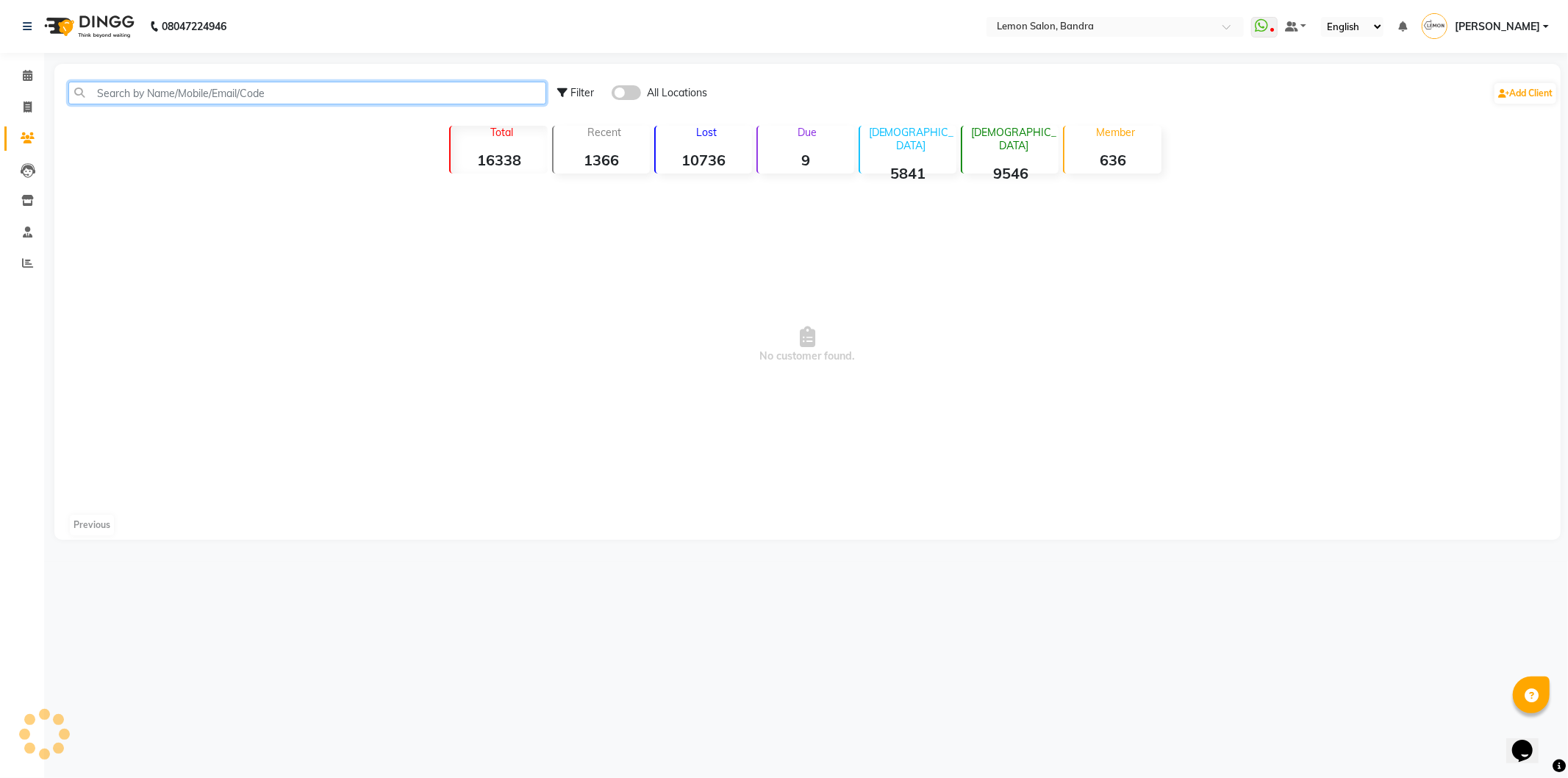
click at [222, 92] on input "text" at bounding box center [308, 93] width 478 height 23
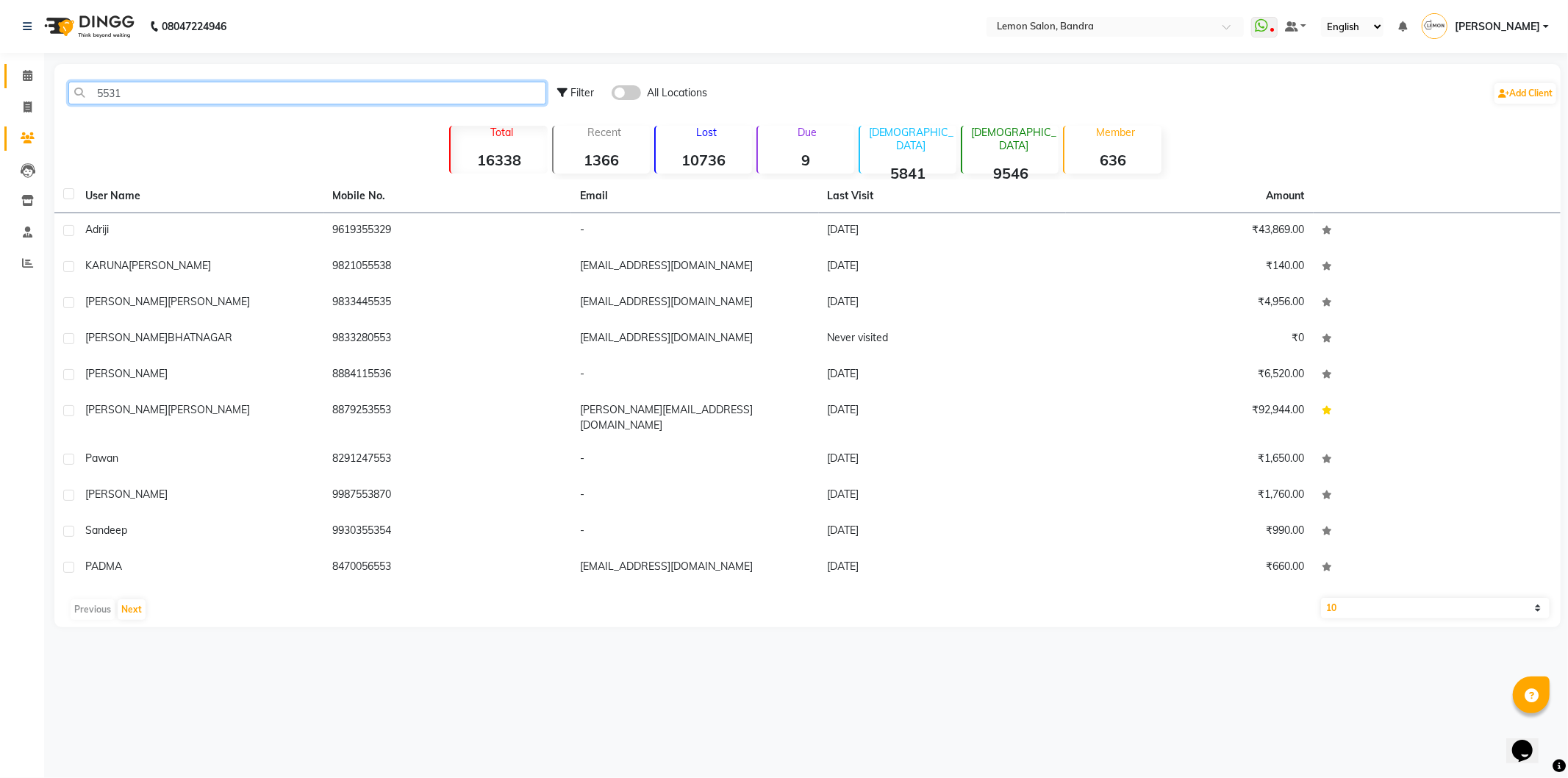
type input "5531"
click at [24, 85] on link "Calendar" at bounding box center [22, 76] width 36 height 24
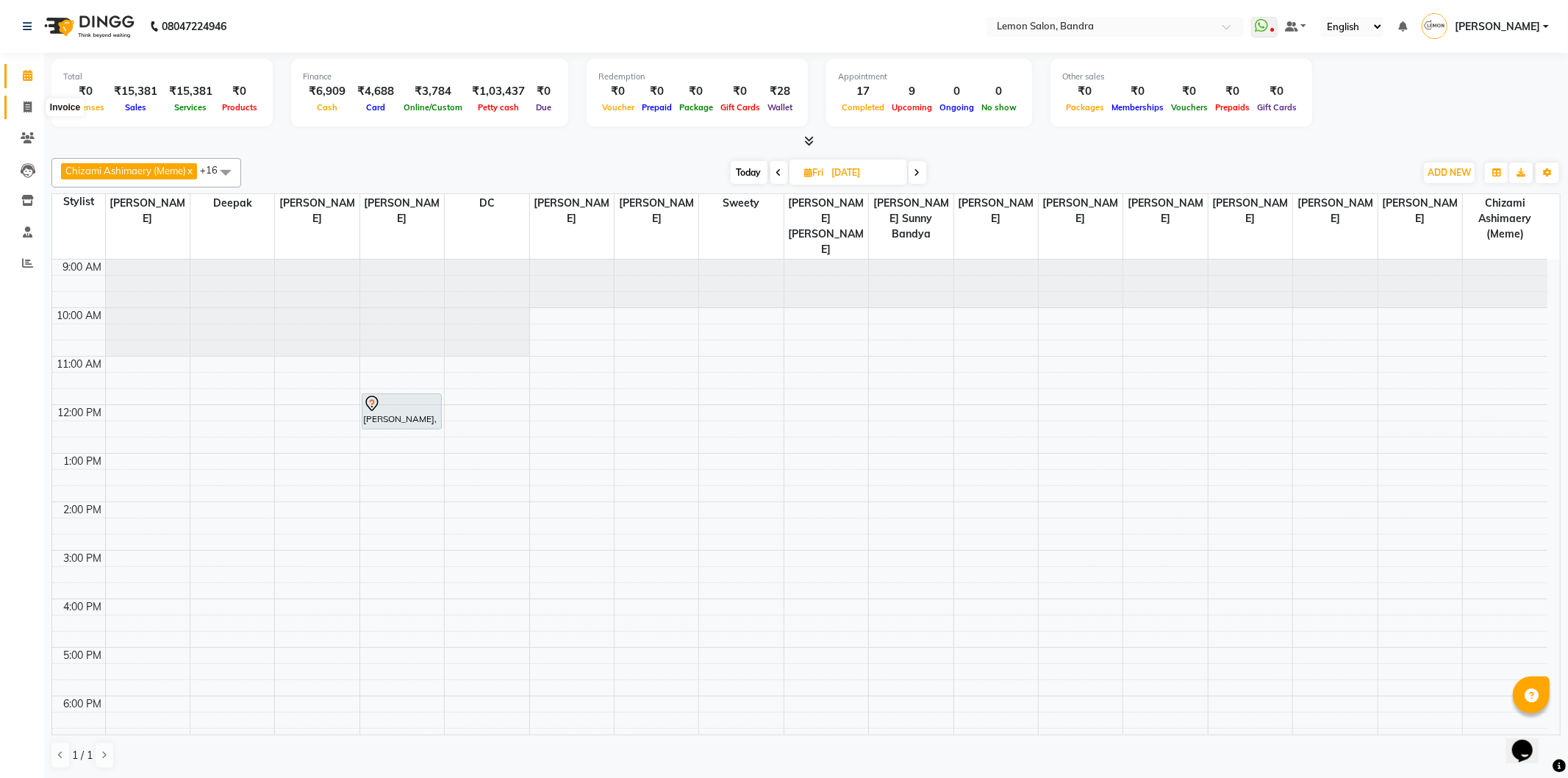
click at [27, 99] on span at bounding box center [27, 107] width 26 height 16
select select "service"
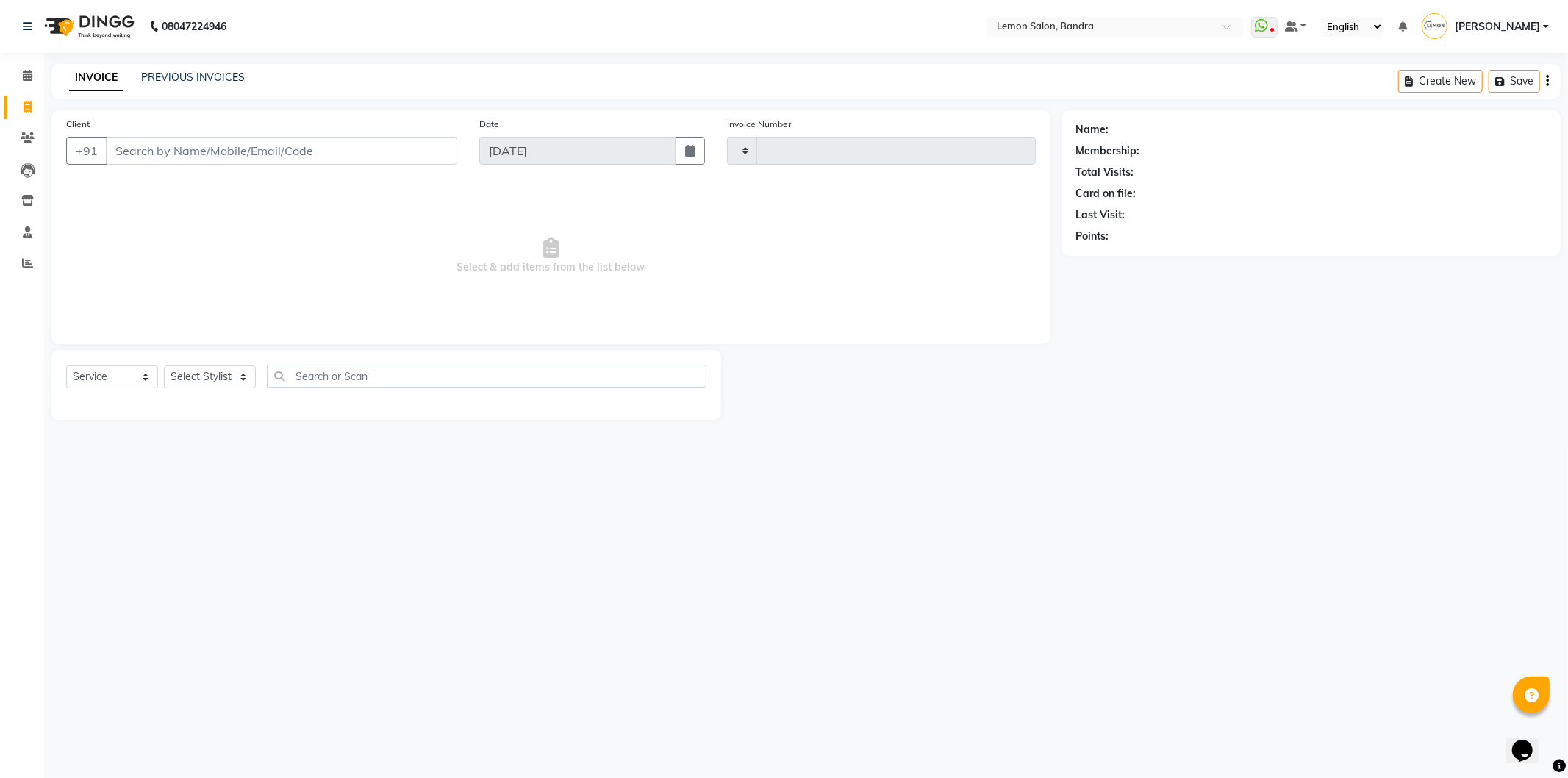
type input "5818"
select select "563"
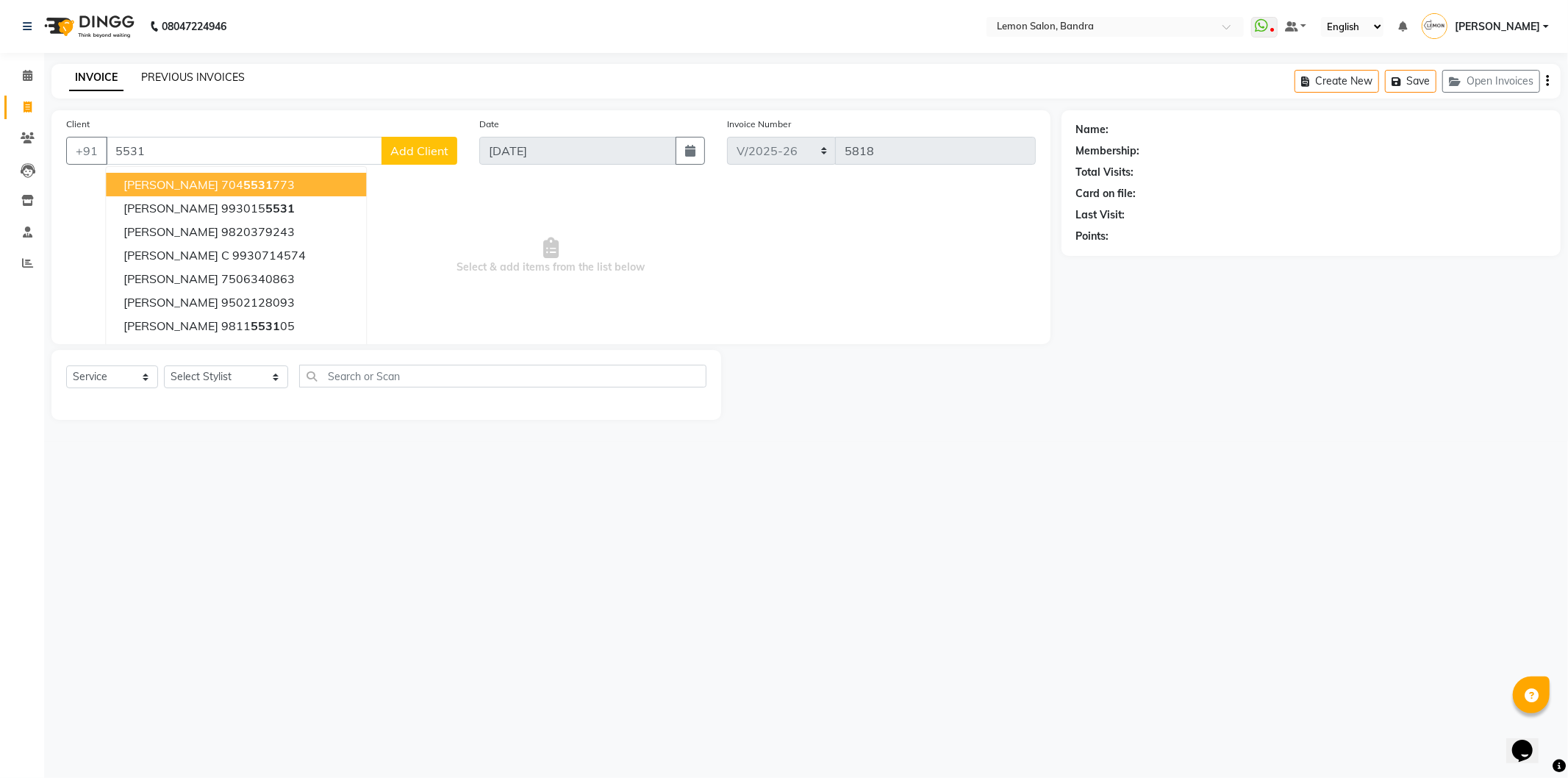
type input "5531"
click at [195, 81] on link "PREVIOUS INVOICES" at bounding box center [192, 77] width 103 height 13
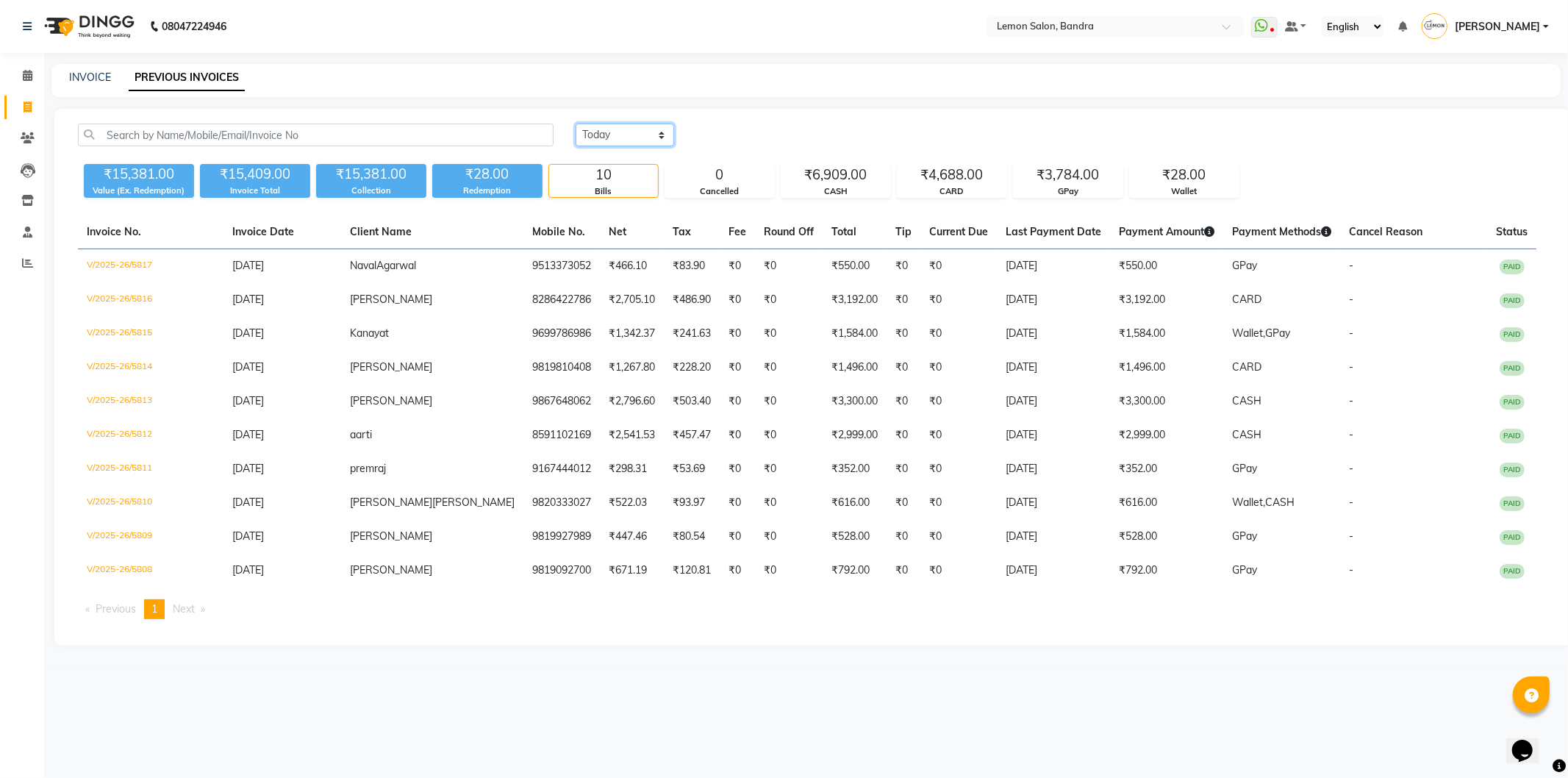
click at [626, 124] on select "Today Yesterday Custom Range" at bounding box center [626, 135] width 99 height 23
click at [576, 124] on select "Today Yesterday Custom Range" at bounding box center [626, 135] width 99 height 23
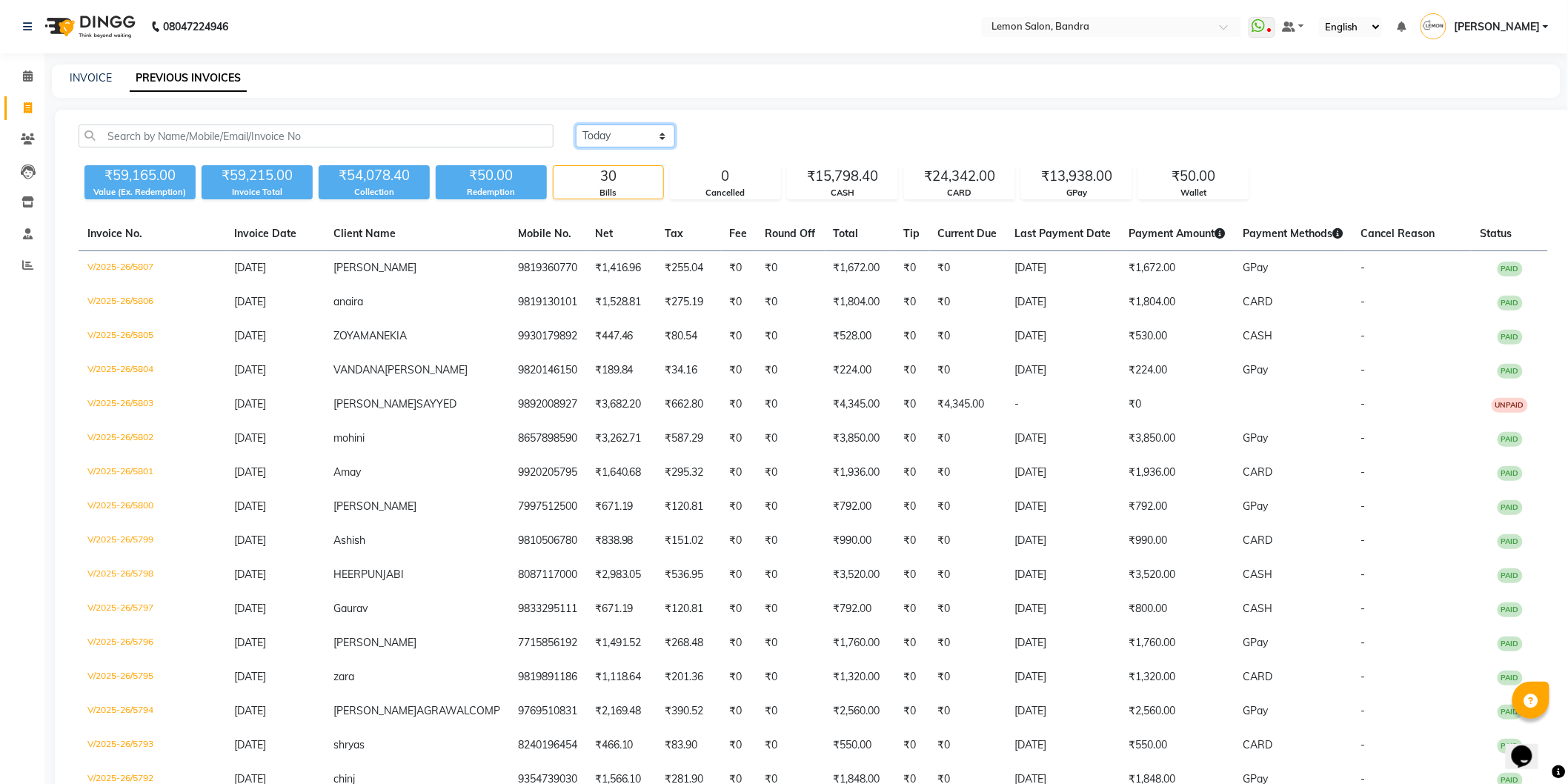
click at [638, 142] on select "Today Yesterday Custom Range" at bounding box center [626, 136] width 100 height 23
select select "range"
click at [576, 125] on select "Today Yesterday Custom Range" at bounding box center [626, 136] width 100 height 23
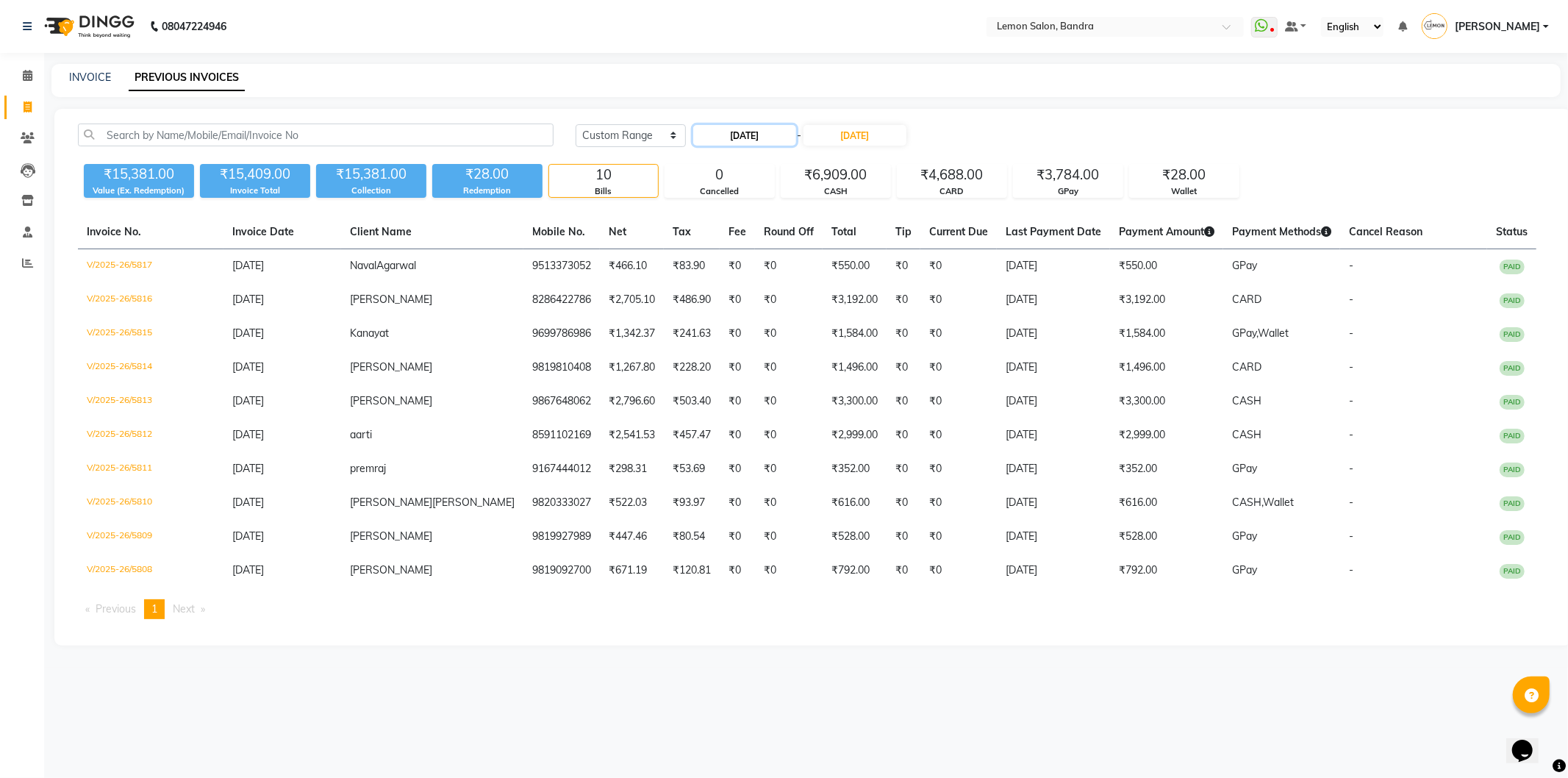
click at [740, 134] on input "04-09-2025" at bounding box center [745, 135] width 103 height 20
select select "9"
select select "2025"
click at [709, 165] on button "Previous month" at bounding box center [705, 163] width 13 height 24
select select "8"
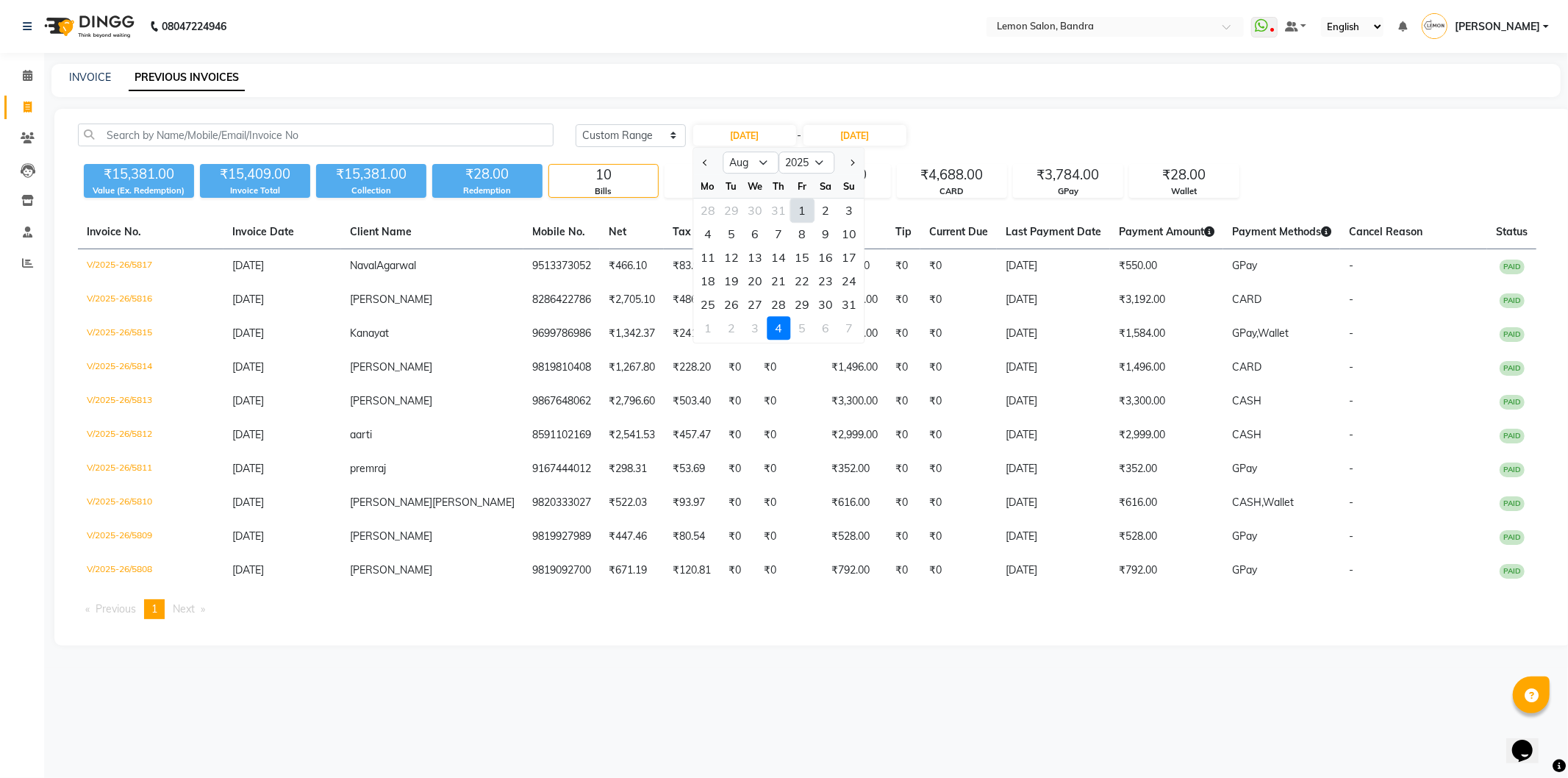
click at [794, 207] on div "1" at bounding box center [802, 211] width 24 height 24
type input "01-08-2025"
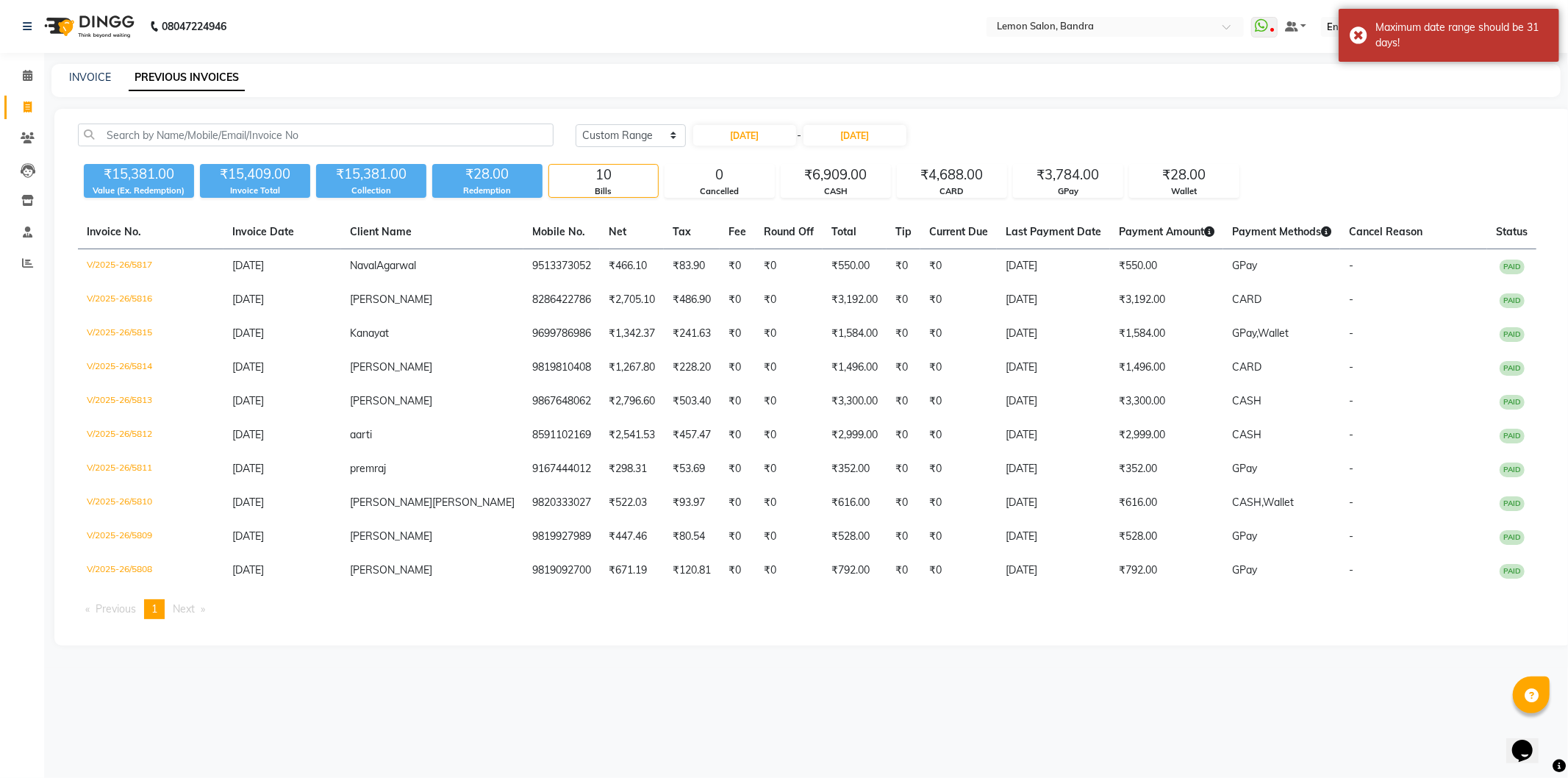
click at [885, 122] on div "Today Yesterday Custom Range 01-08-2025 - 04-09-2025 ₹15,381.00 Value (Ex. Rede…" at bounding box center [812, 378] width 1518 height 537
click at [875, 130] on input "04-09-2025" at bounding box center [855, 135] width 103 height 20
click at [821, 162] on span "Previous month" at bounding box center [822, 162] width 5 height 5
select select "8"
click at [953, 301] on div "31" at bounding box center [965, 304] width 24 height 24
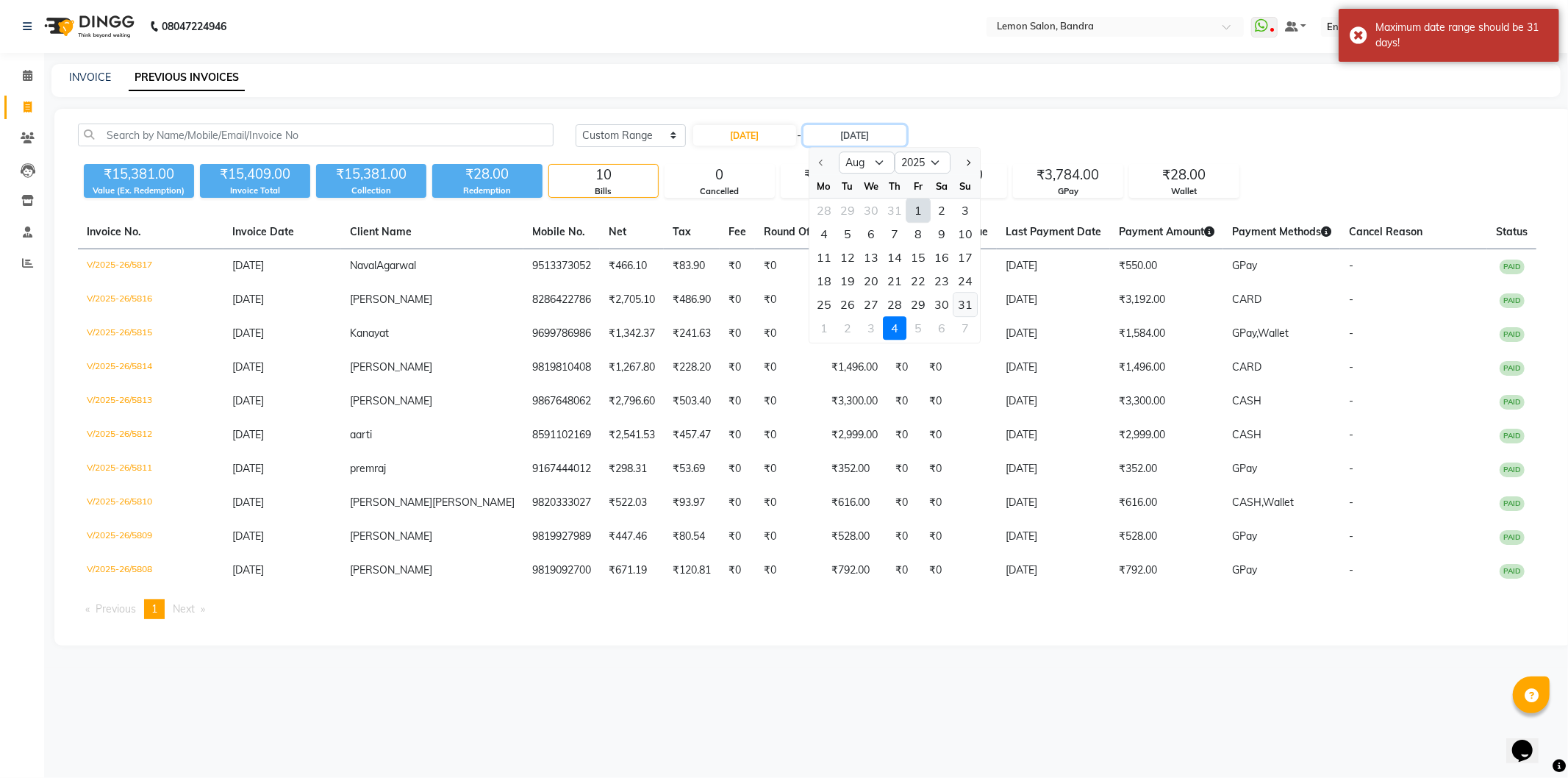
type input "31-08-2025"
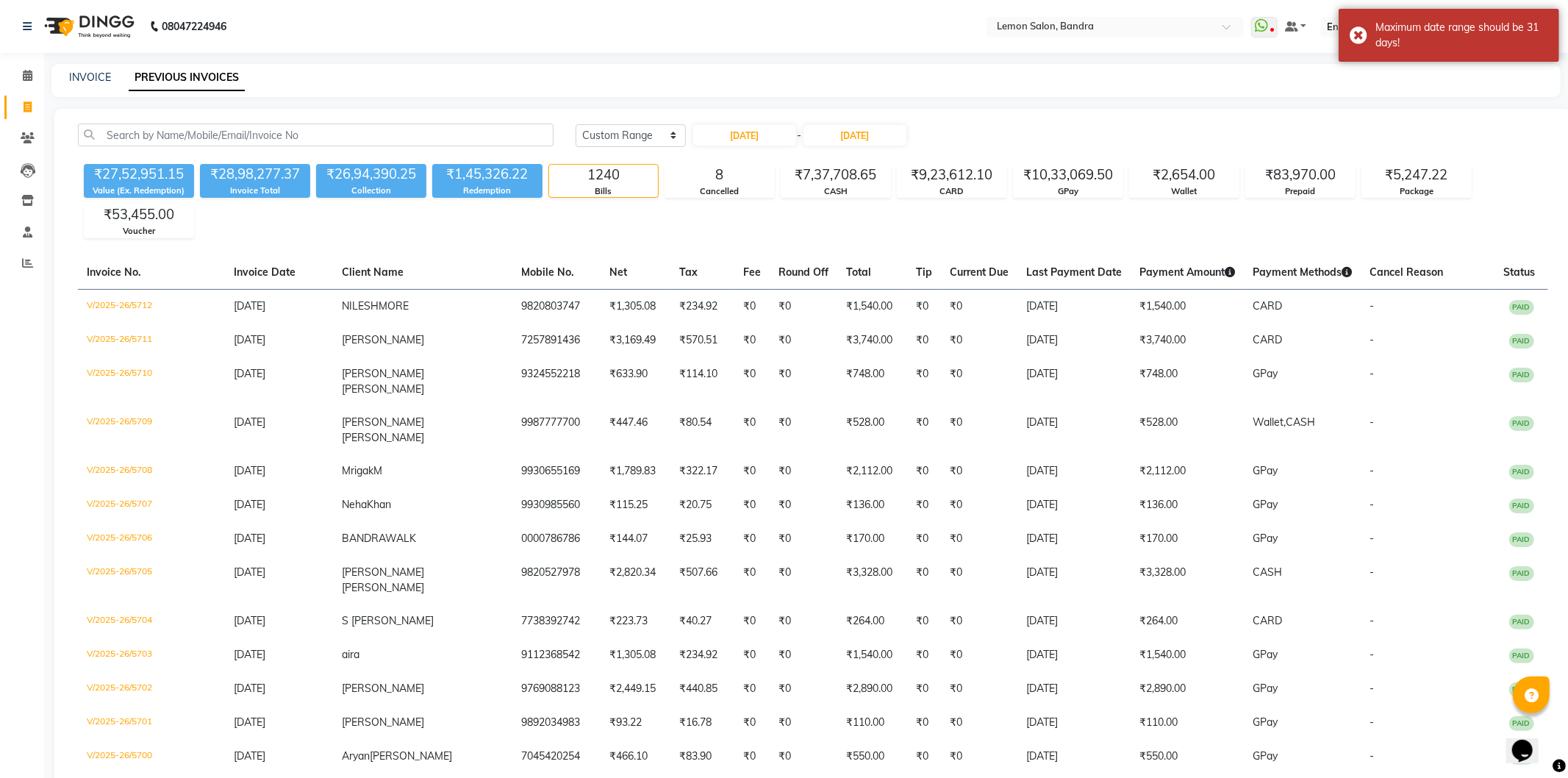
click at [1032, 133] on div "Today Yesterday Custom Range 01-08-2025 - 31-08-2025" at bounding box center [1062, 136] width 973 height 24
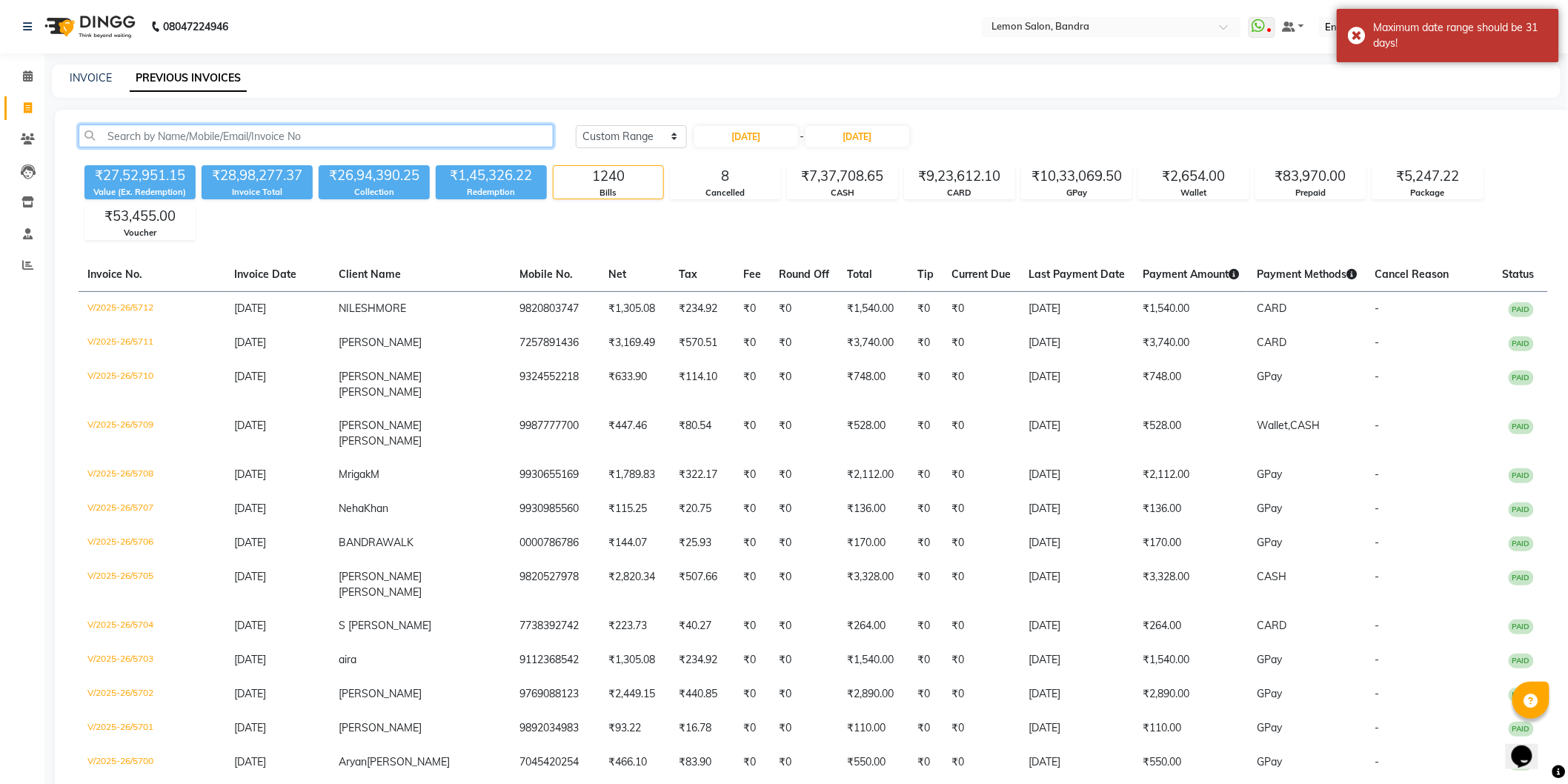
click at [426, 138] on input "text" at bounding box center [316, 136] width 475 height 23
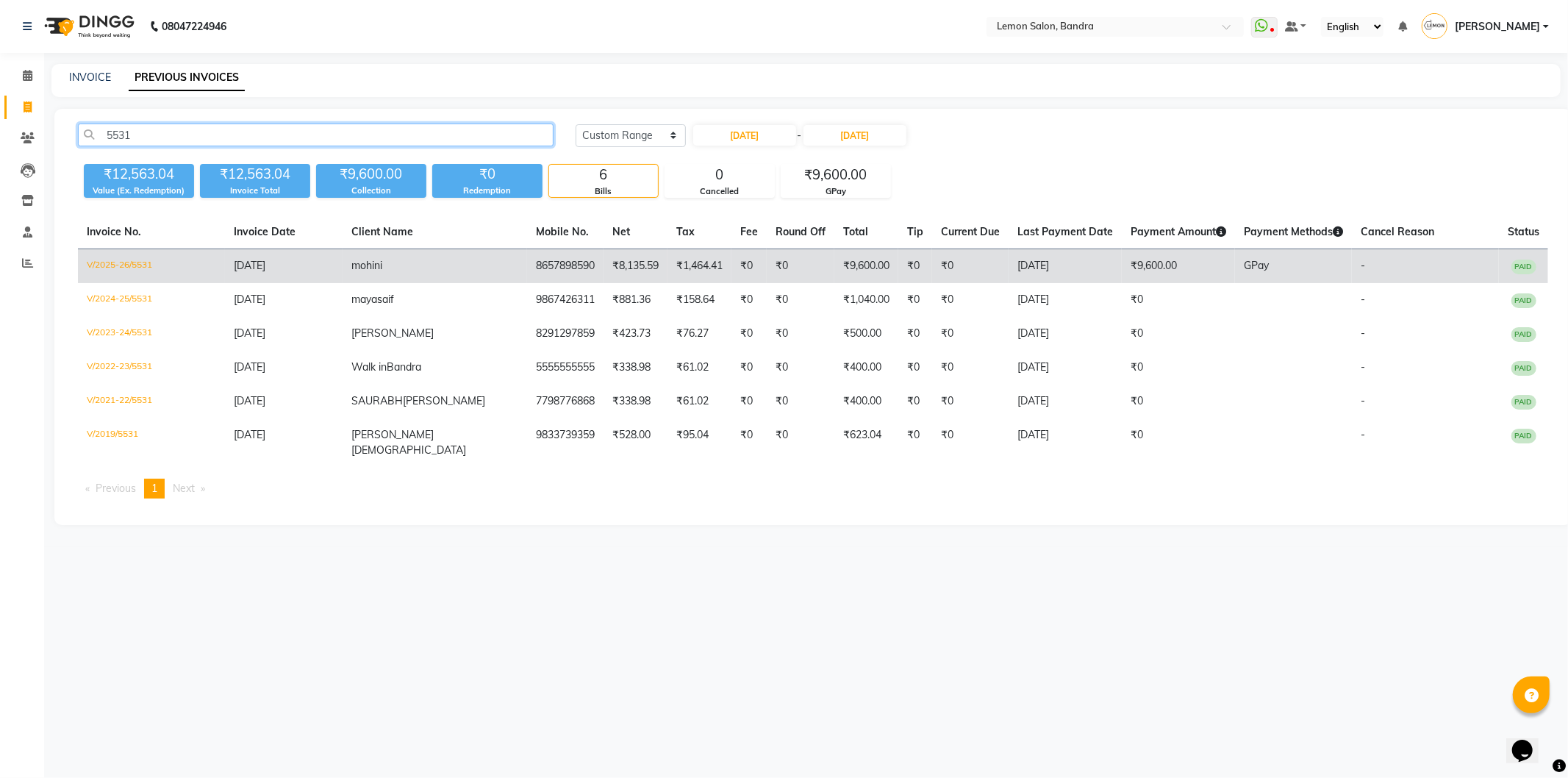
type input "5531"
click at [136, 262] on td "V/2025-26/5531" at bounding box center [151, 267] width 147 height 35
click at [261, 263] on span "[DATE]" at bounding box center [249, 266] width 32 height 13
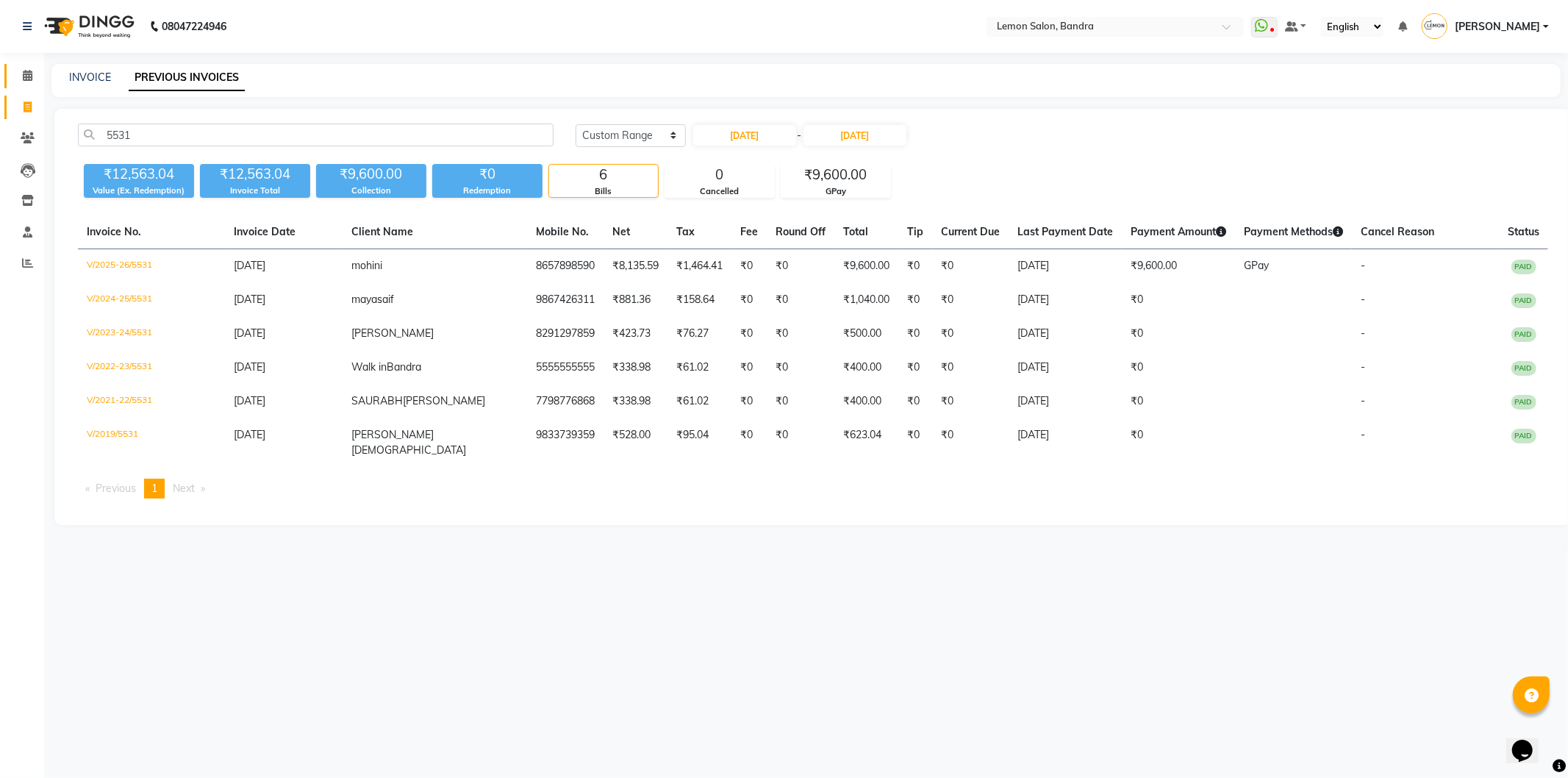
click at [24, 65] on link "Calendar" at bounding box center [22, 76] width 36 height 24
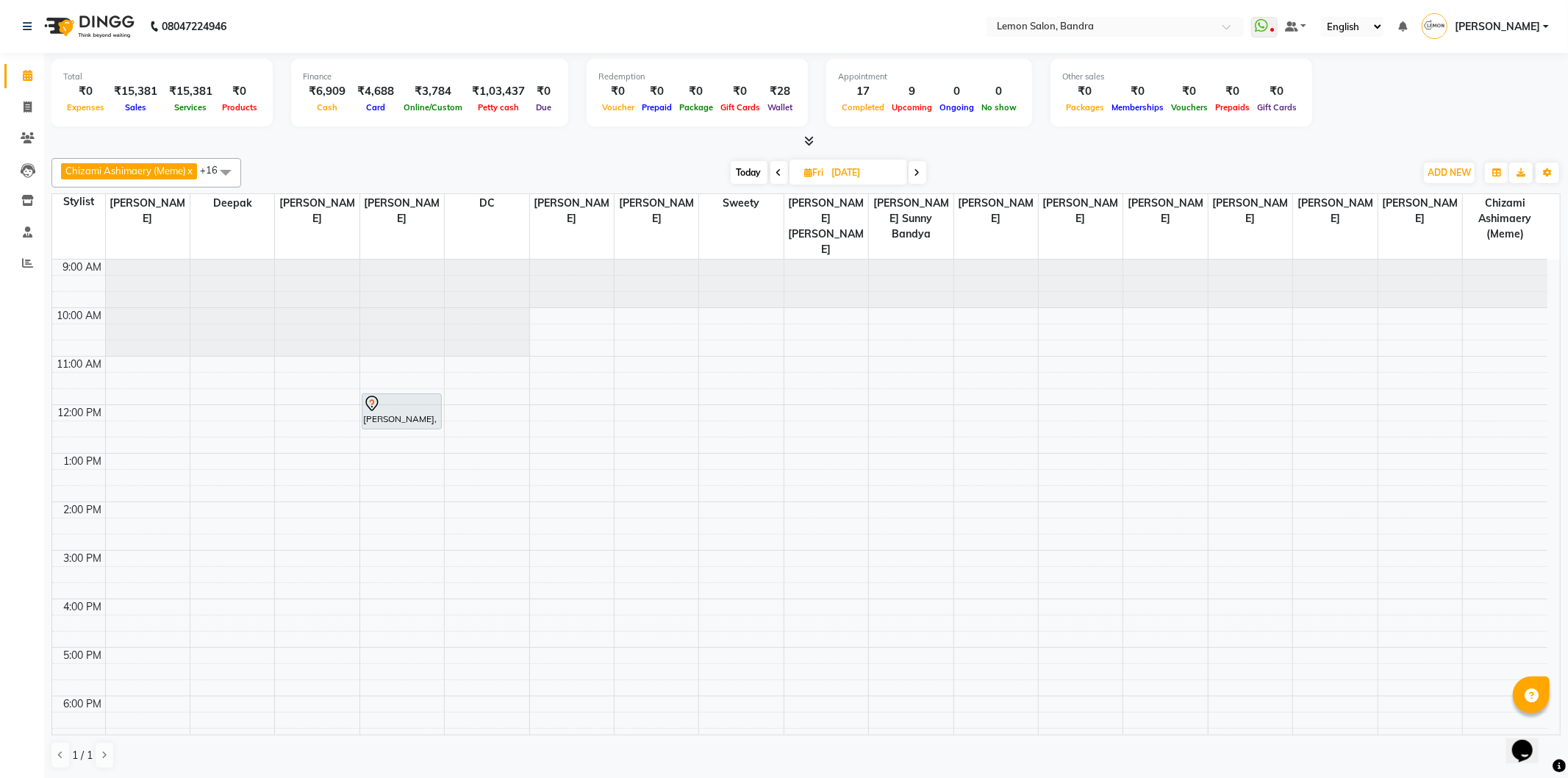
click at [759, 170] on span "Today" at bounding box center [749, 172] width 37 height 23
type input "04-09-2025"
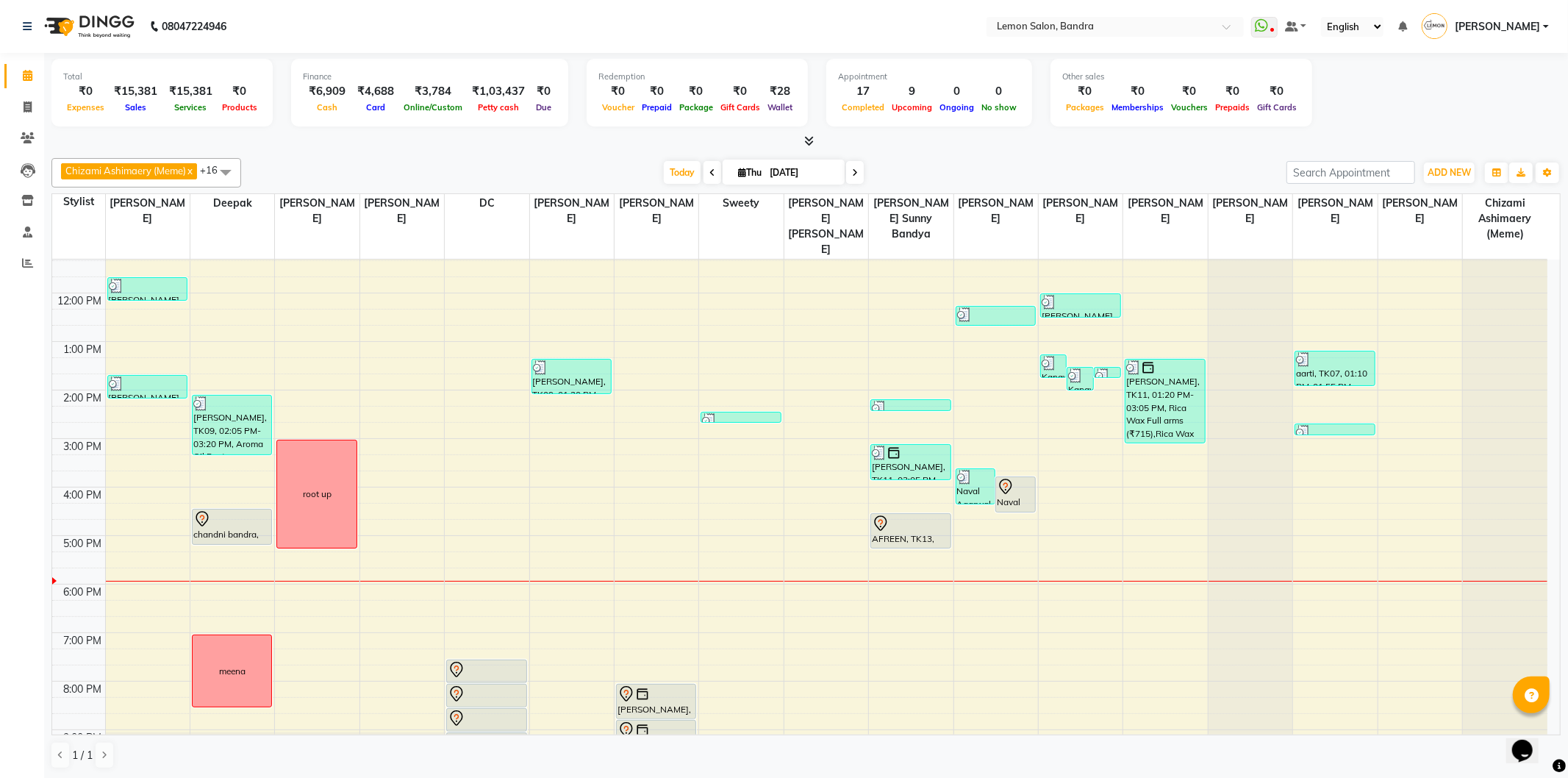
scroll to position [192, 0]
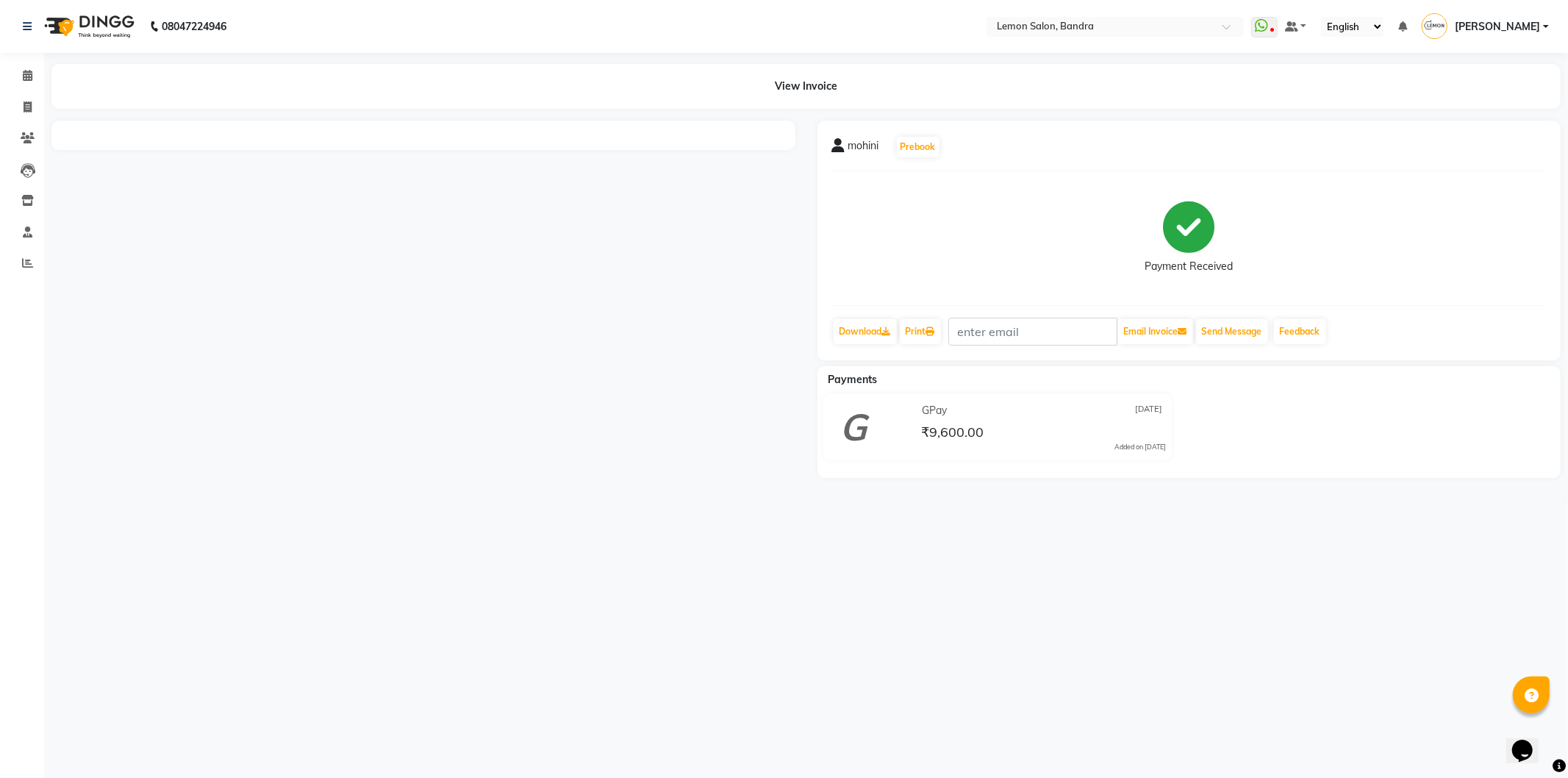
click at [604, 360] on div at bounding box center [423, 300] width 766 height 357
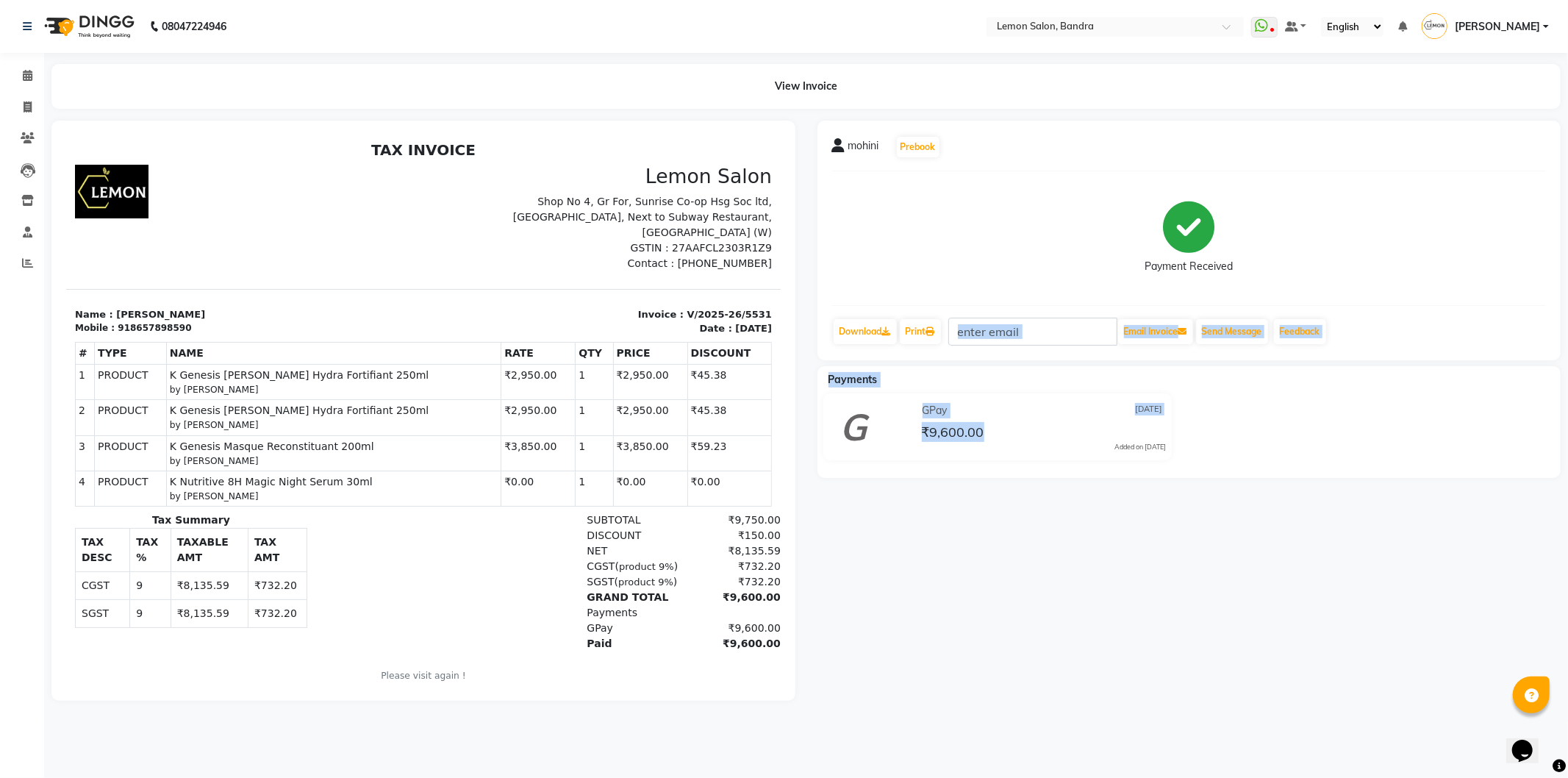
drag, startPoint x: 1194, startPoint y: 490, endPoint x: 951, endPoint y: 326, distance: 293.2
click at [951, 326] on div "mohini Prebook Payment Received Download Print Email Invoice Send Message Feedb…" at bounding box center [1190, 411] width 766 height 580
click at [1089, 627] on div "mohini Prebook Payment Received Download Print Email Invoice Send Message Feedb…" at bounding box center [1190, 411] width 766 height 580
